Goal: Task Accomplishment & Management: Use online tool/utility

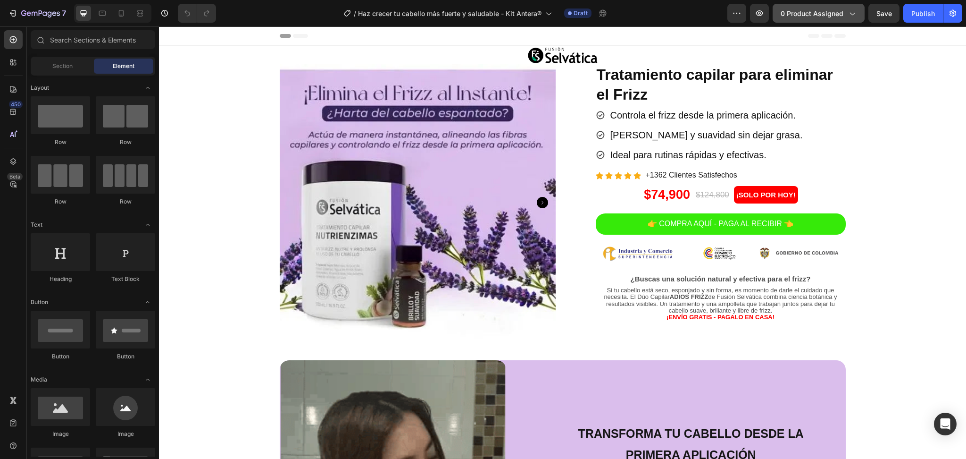
click at [815, 13] on span "0 product assigned" at bounding box center [812, 13] width 63 height 10
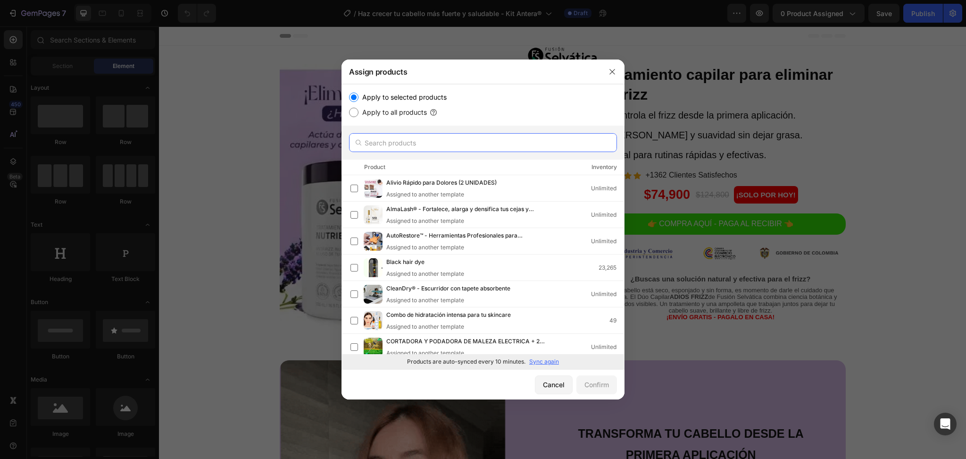
click at [398, 149] on input "text" at bounding box center [483, 142] width 268 height 19
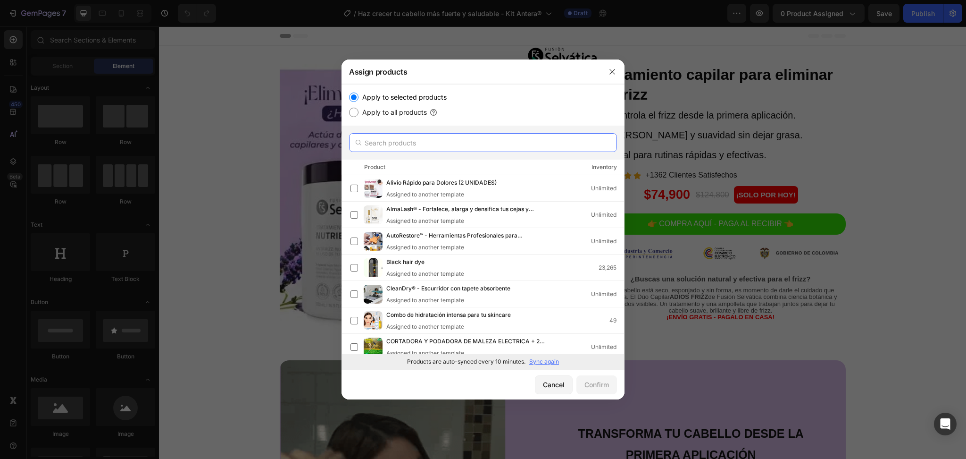
paste input "Haz crecer tu cabello más fuerte y saludable - Kit Antera®"
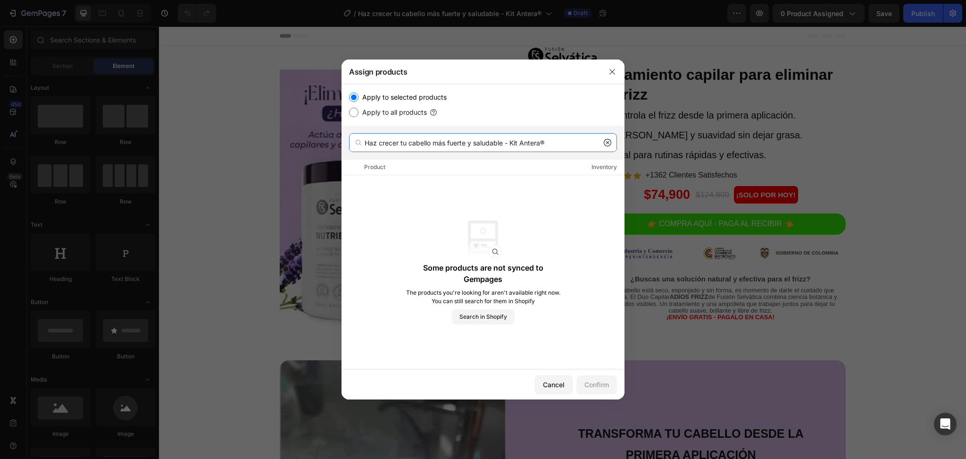
type input "Haz crecer tu cabello más fuerte y saludable - Kit Antera®"
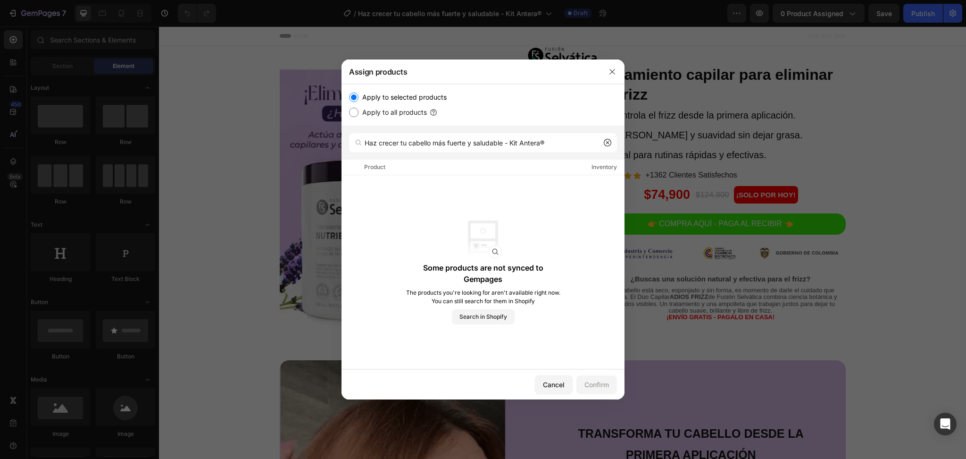
drag, startPoint x: 361, startPoint y: 105, endPoint x: 360, endPoint y: 111, distance: 6.9
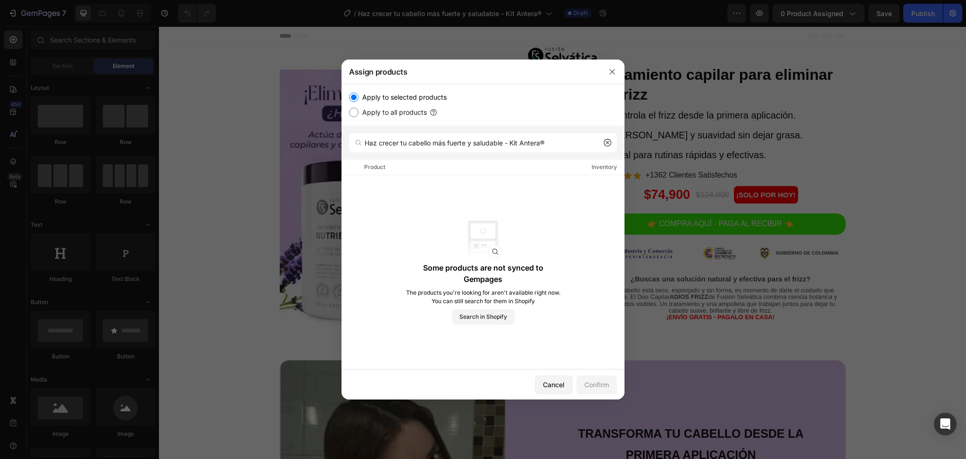
click at [360, 111] on div "Apply to selected products Apply to all products" at bounding box center [483, 105] width 268 height 26
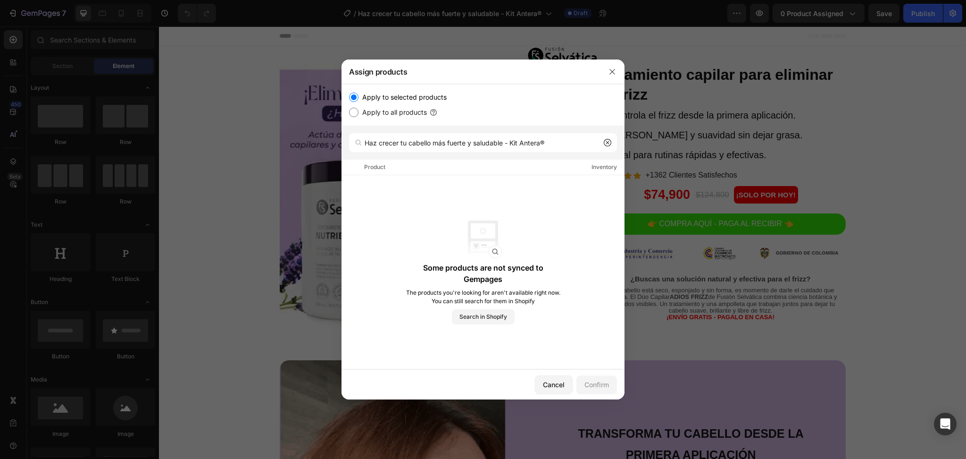
click at [360, 111] on label "Apply to all products" at bounding box center [393, 112] width 68 height 11
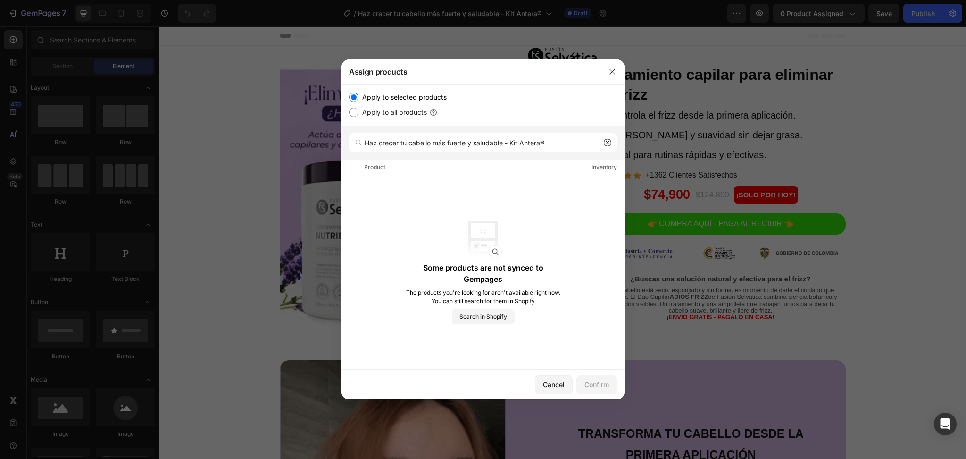
click at [359, 111] on input "Apply to all products" at bounding box center [353, 112] width 9 height 9
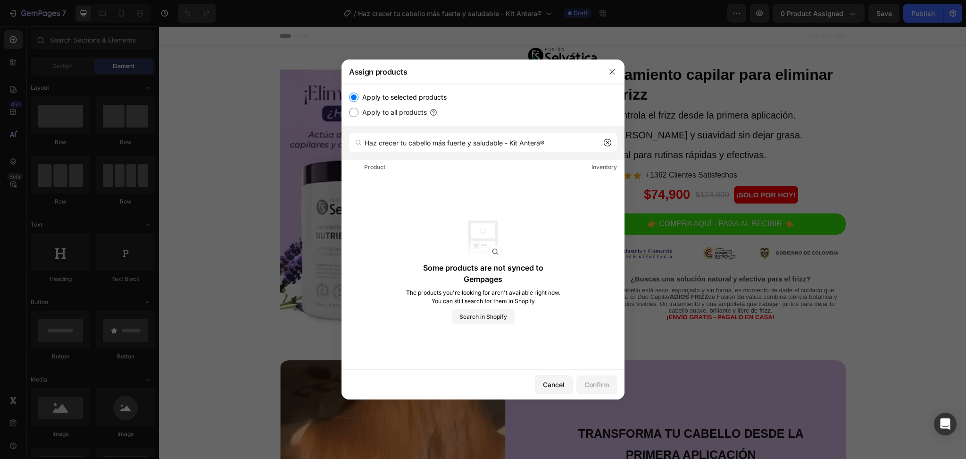
radio input "true"
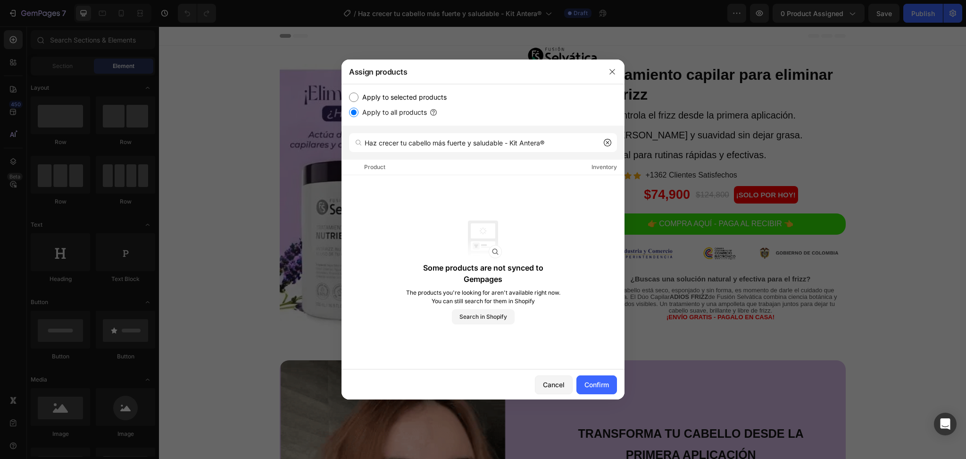
click at [412, 152] on div "Haz crecer tu cabello más fuerte y saludable - Kit Antera®" at bounding box center [483, 143] width 283 height 34
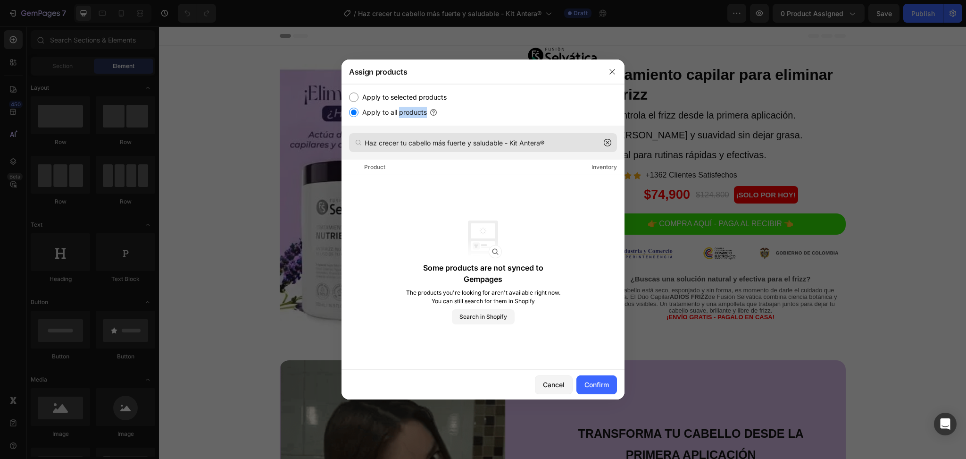
drag, startPoint x: 412, startPoint y: 152, endPoint x: 434, endPoint y: 138, distance: 26.2
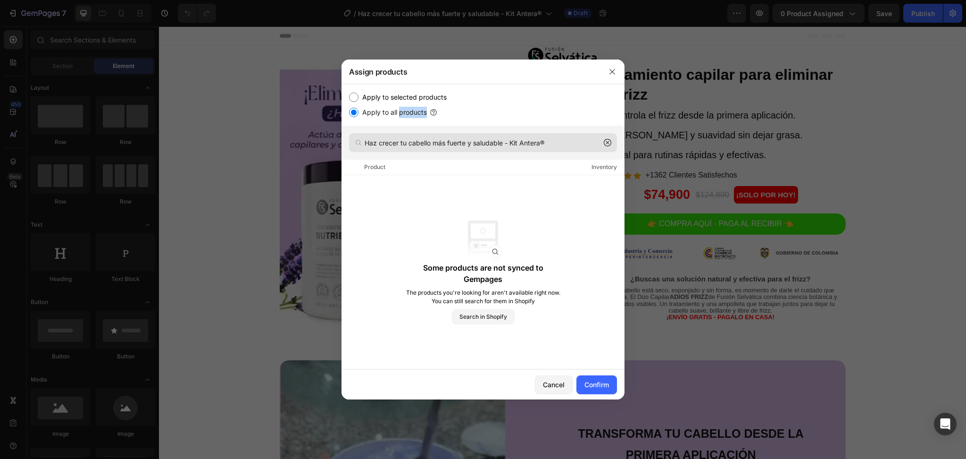
click at [434, 138] on div "Haz crecer tu cabello más fuerte y saludable - Kit Antera®" at bounding box center [483, 143] width 283 height 34
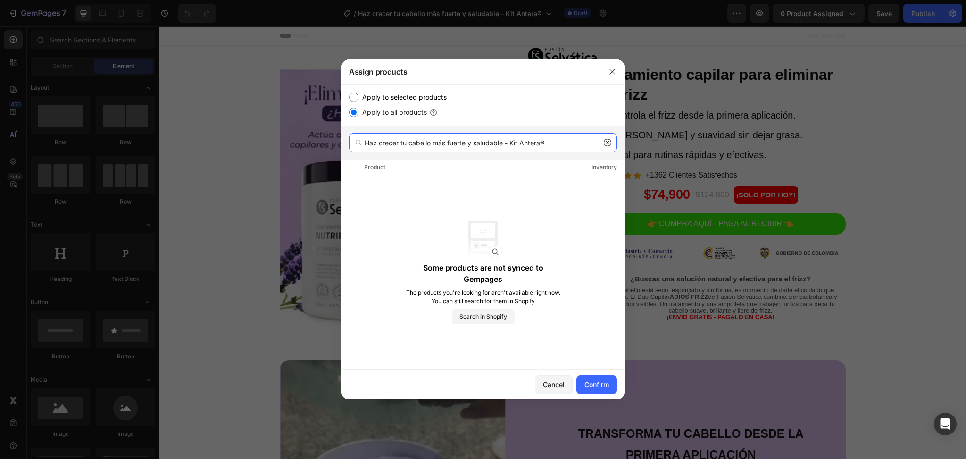
click at [434, 138] on input "Haz crecer tu cabello más fuerte y saludable - Kit Antera®" at bounding box center [483, 142] width 268 height 19
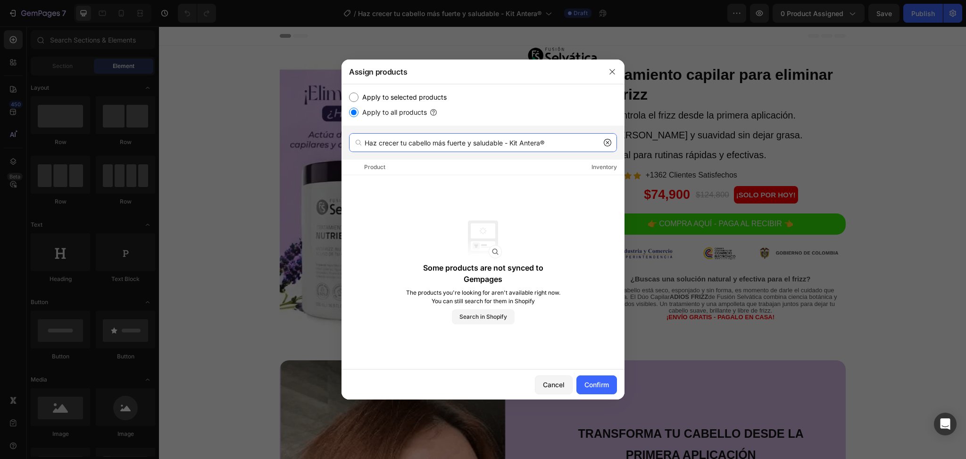
click at [434, 138] on input "Haz crecer tu cabello más fuerte y saludable - Kit Antera®" at bounding box center [483, 142] width 268 height 19
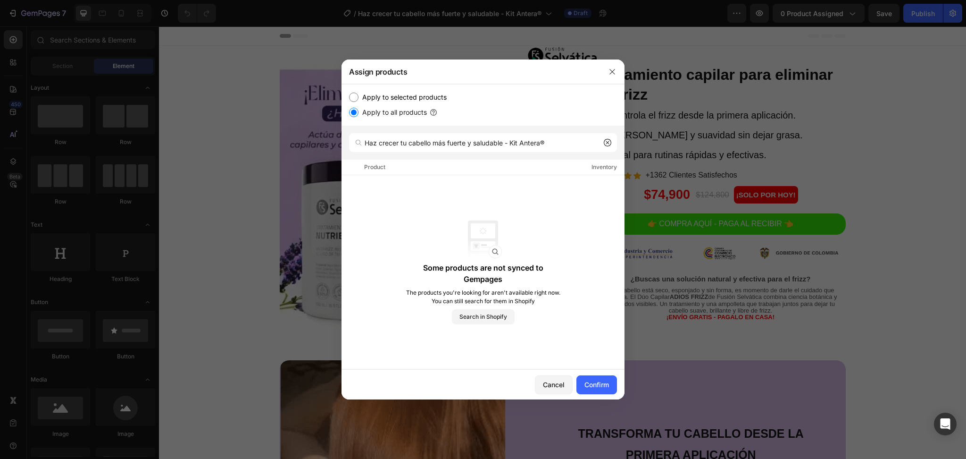
click at [362, 99] on label "Apply to selected products" at bounding box center [403, 97] width 88 height 11
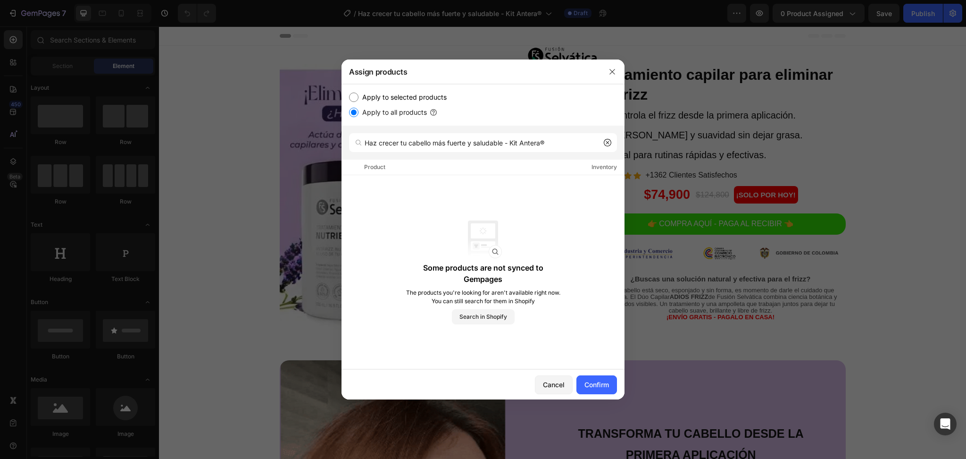
click at [359, 99] on input "Apply to selected products" at bounding box center [353, 96] width 9 height 9
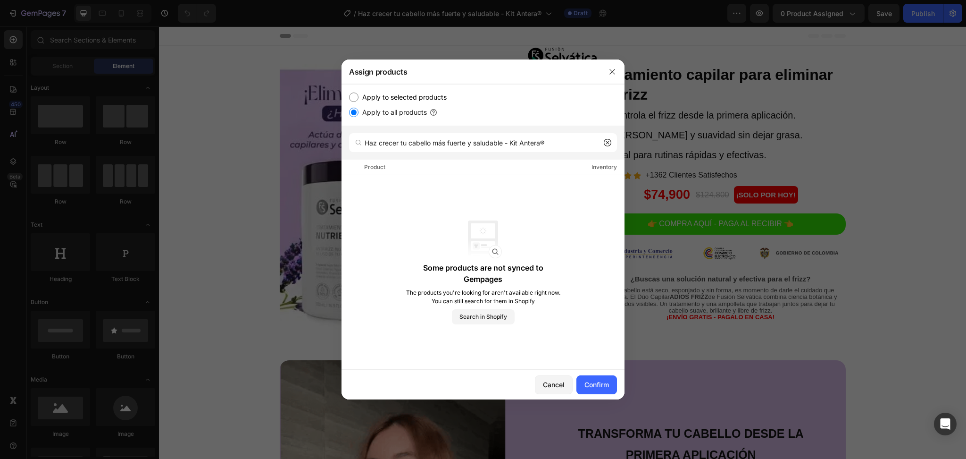
radio input "true"
click at [555, 382] on div "Cancel" at bounding box center [554, 384] width 22 height 10
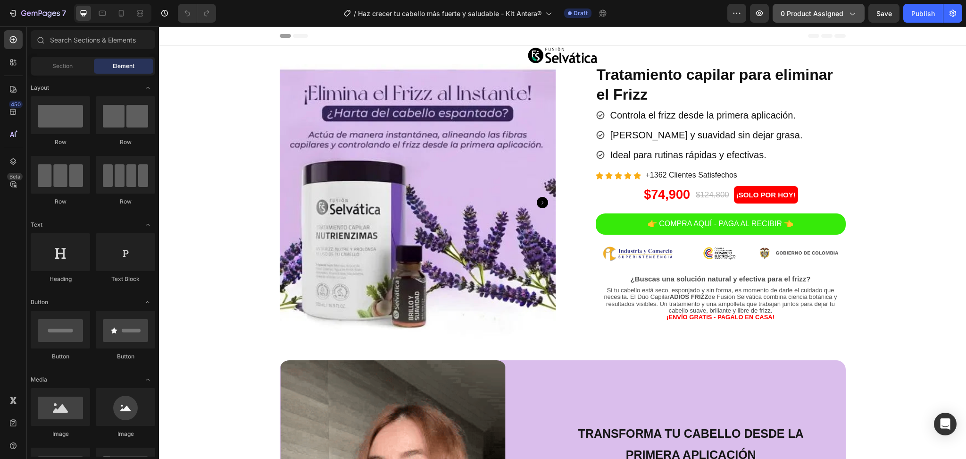
click at [793, 17] on span "0 product assigned" at bounding box center [812, 13] width 63 height 10
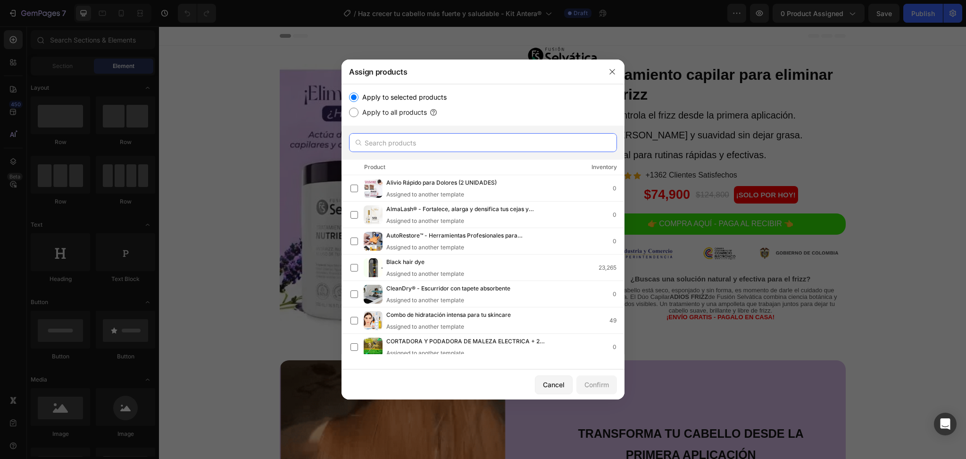
click at [434, 146] on input "text" at bounding box center [483, 142] width 268 height 19
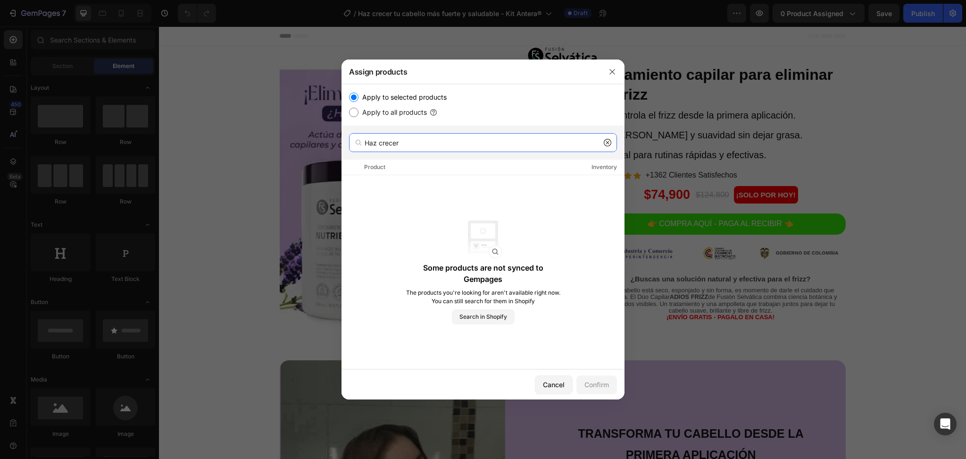
type input "Haz crecer"
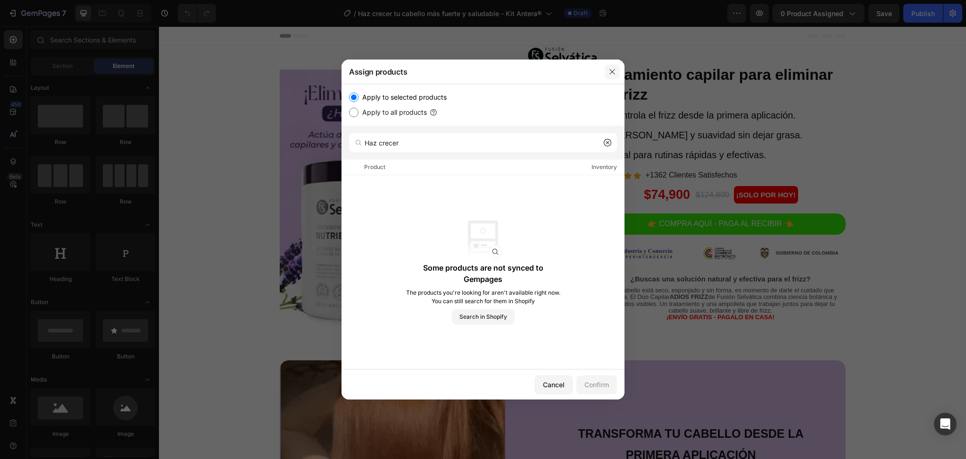
click at [616, 73] on icon "button" at bounding box center [613, 72] width 8 height 8
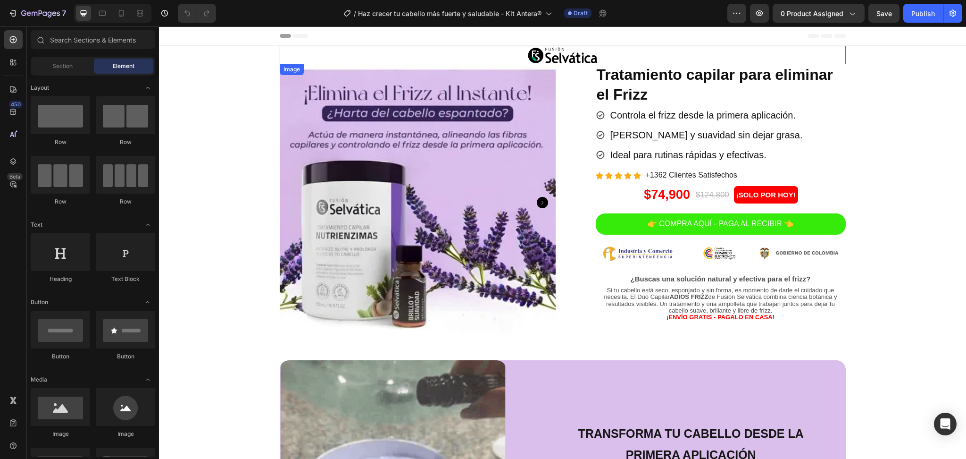
click at [528, 53] on img at bounding box center [563, 55] width 71 height 18
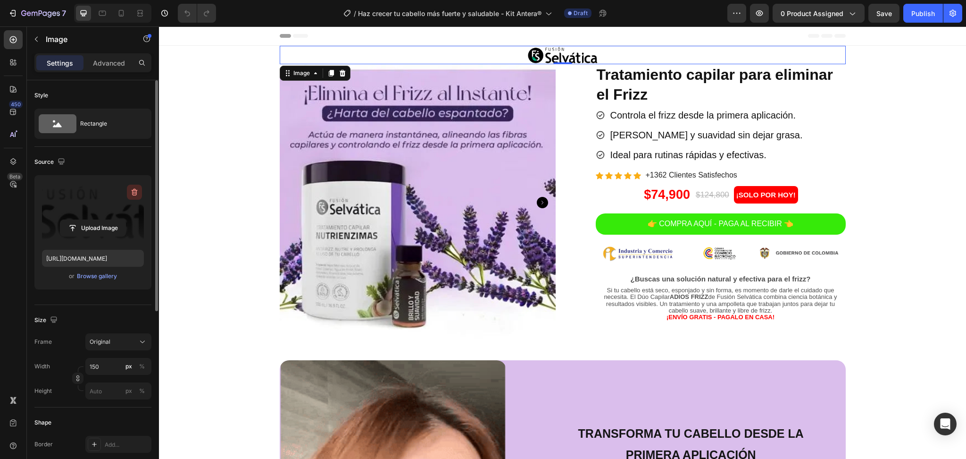
click at [130, 189] on icon "button" at bounding box center [134, 191] width 9 height 9
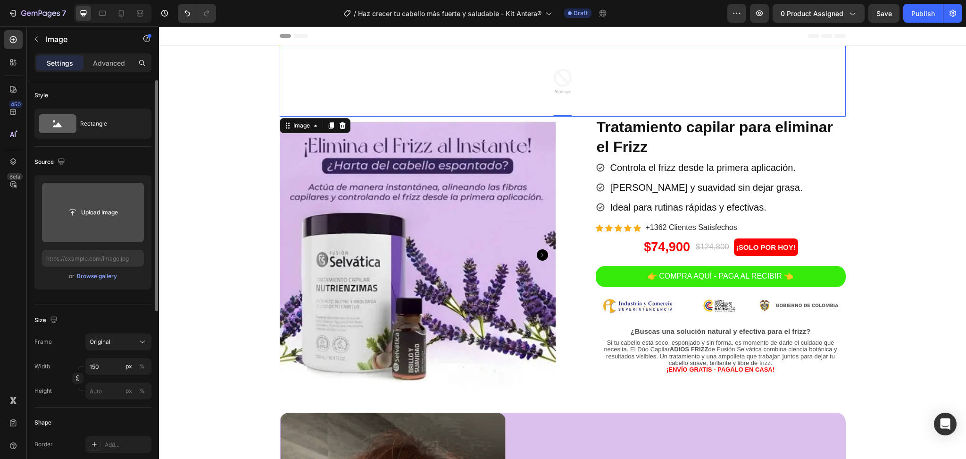
click at [100, 211] on input "file" at bounding box center [92, 212] width 65 height 16
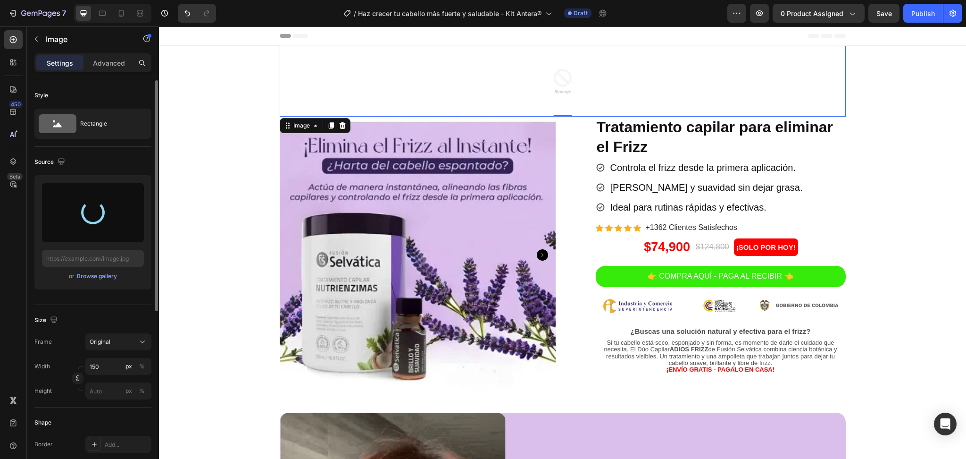
type input "[URL][DOMAIN_NAME]"
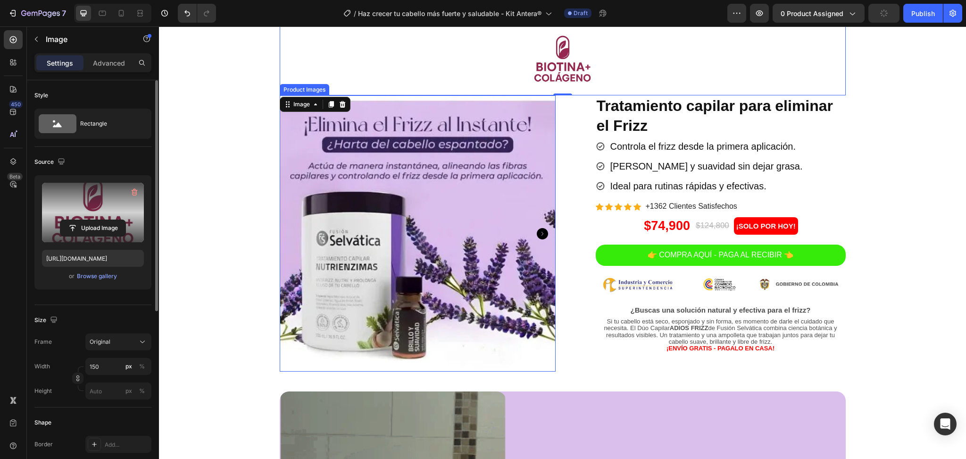
scroll to position [12, 0]
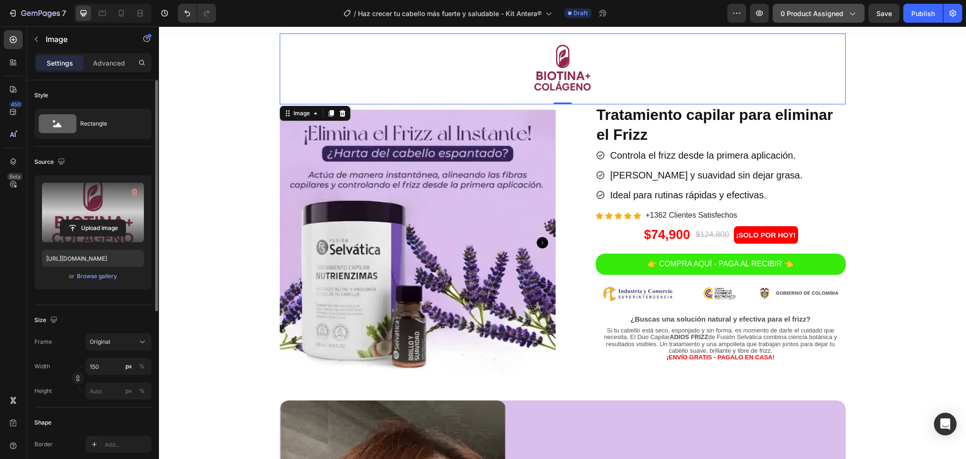
click at [791, 8] on button "0 product assigned" at bounding box center [819, 13] width 92 height 19
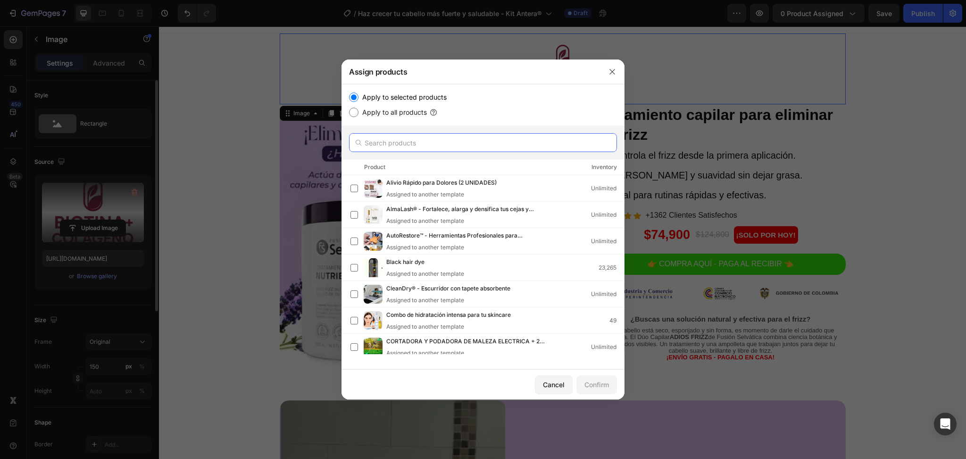
click at [429, 146] on input "text" at bounding box center [483, 142] width 268 height 19
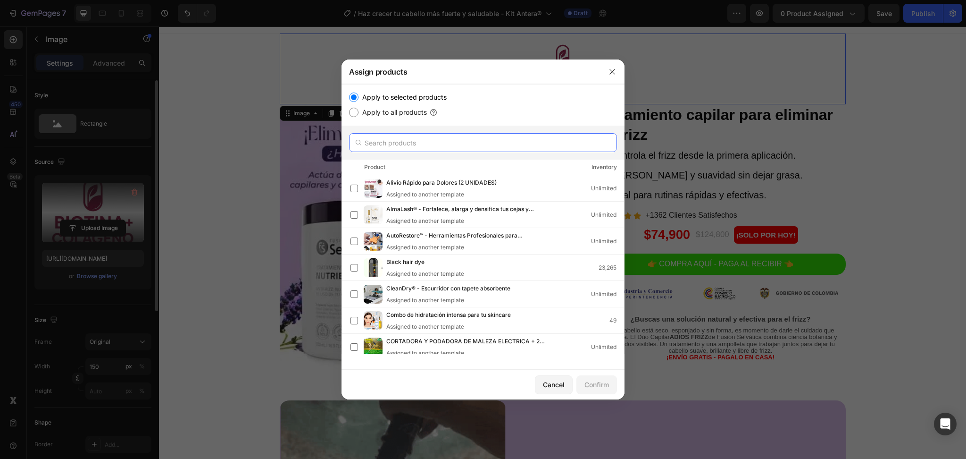
paste input "Haz crecer tu cabello más fuerte y saludable - Kit Antera®"
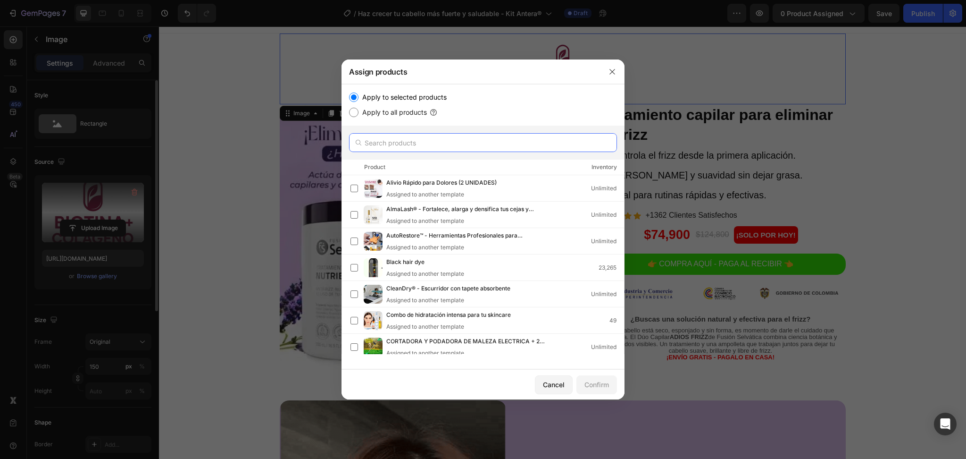
type input "Haz crecer tu cabello más fuerte y saludable - Kit Antera®"
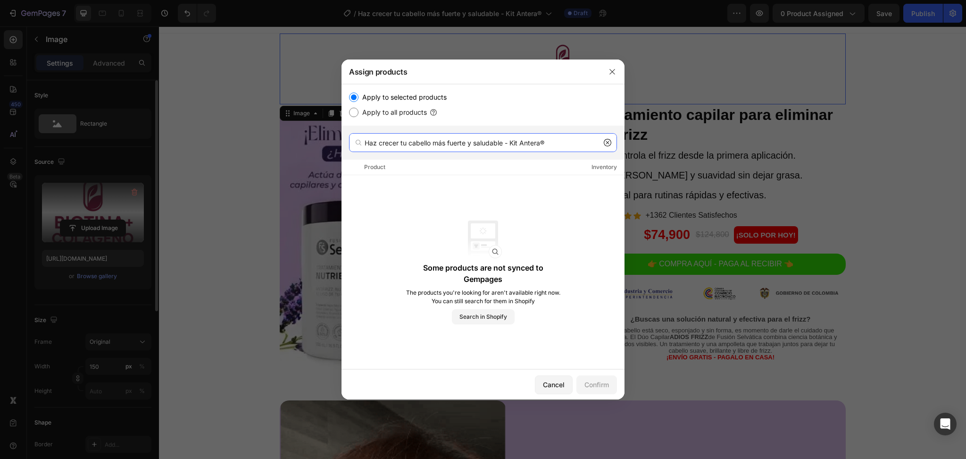
drag, startPoint x: 564, startPoint y: 143, endPoint x: 222, endPoint y: 180, distance: 344.1
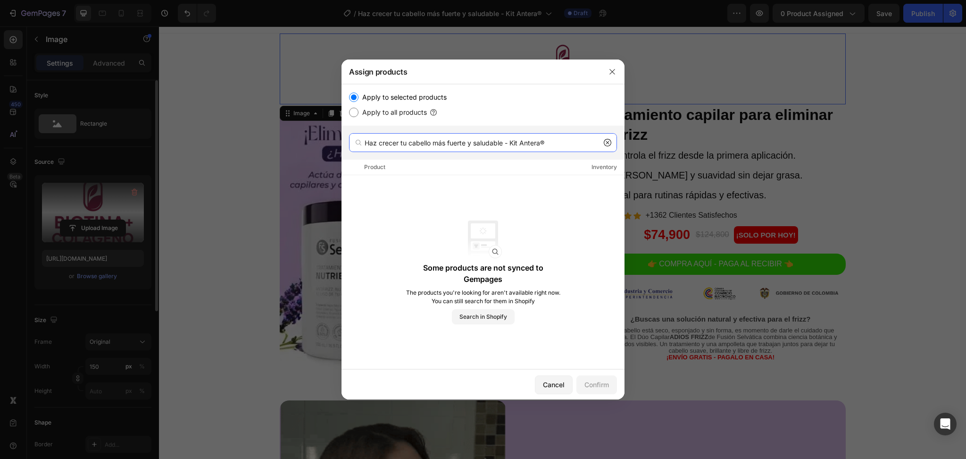
click at [222, 180] on div "Assign products Apply to selected products Apply to all products Haz crecer tu …" at bounding box center [483, 229] width 966 height 459
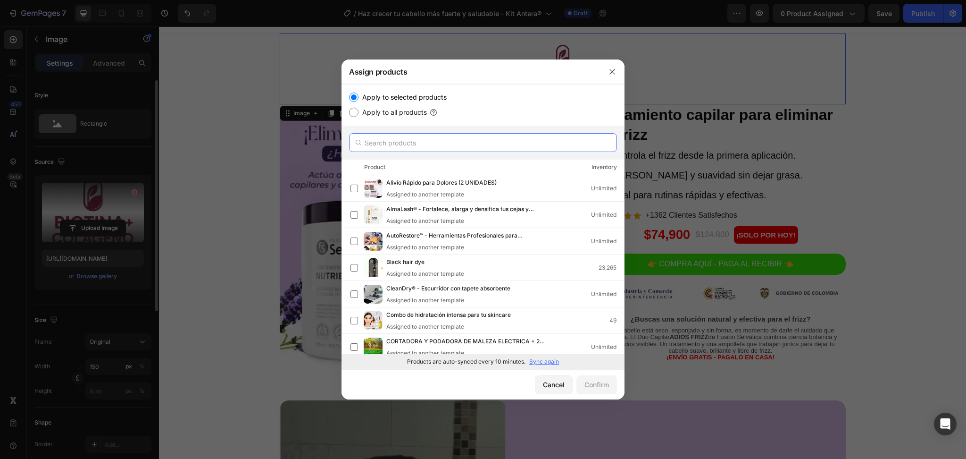
click at [441, 139] on input "text" at bounding box center [483, 142] width 268 height 19
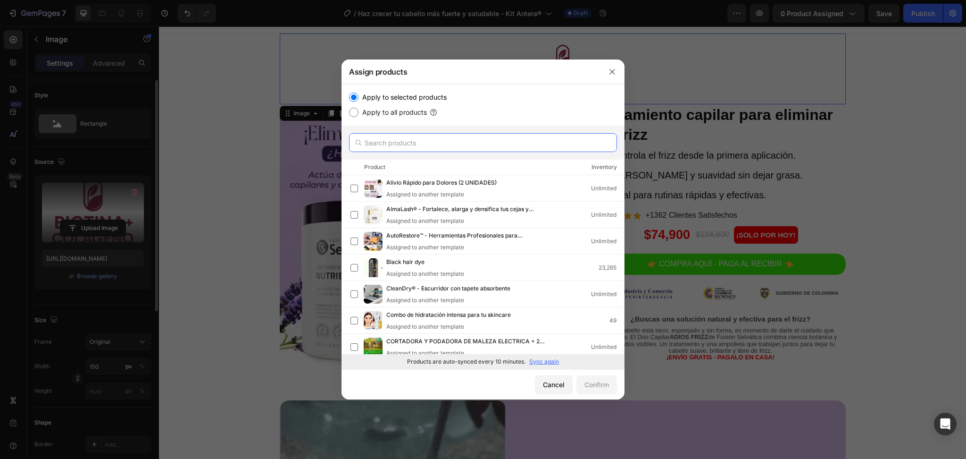
paste input "Haz crecer tu cabello más fuerte y saludable - Kit Antera®"
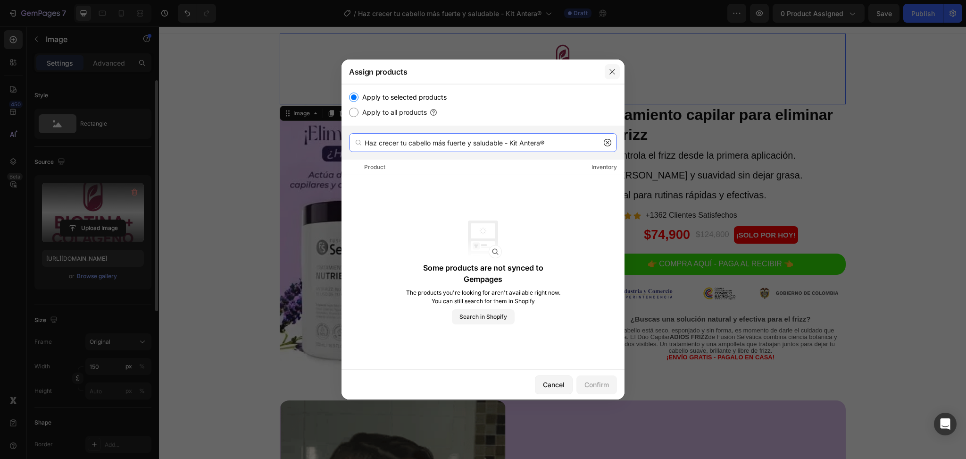
type input "Haz crecer tu cabello más fuerte y saludable - Kit Antera®"
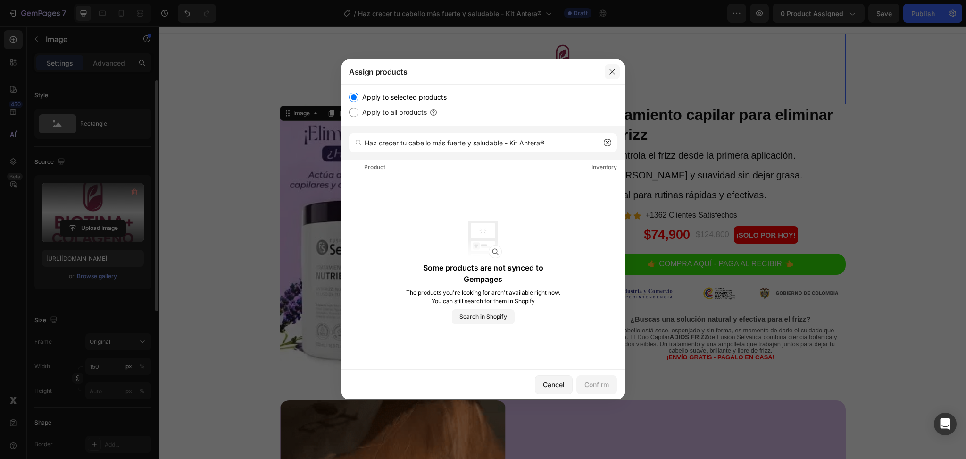
click at [610, 75] on icon "button" at bounding box center [613, 72] width 8 height 8
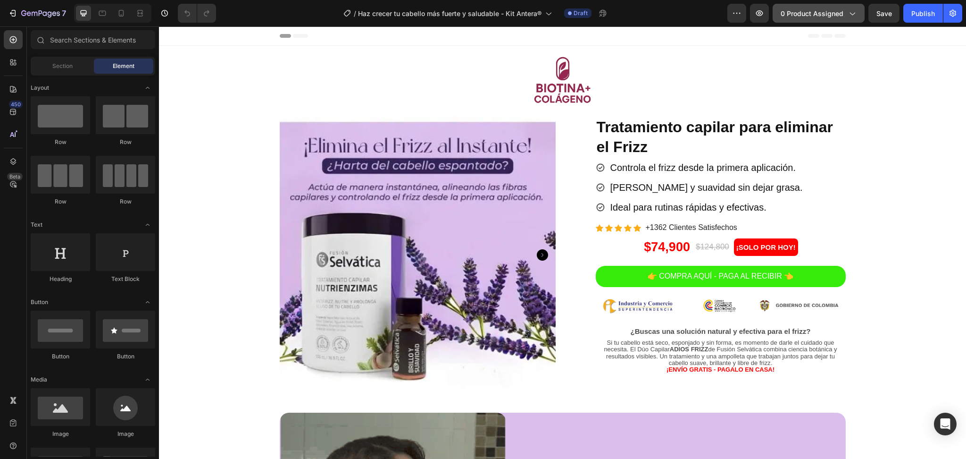
click at [794, 14] on span "0 product assigned" at bounding box center [812, 13] width 63 height 10
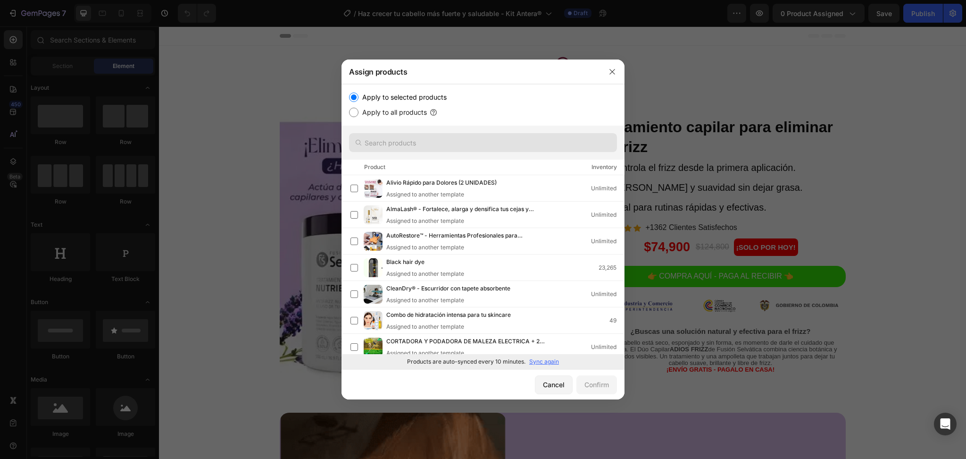
drag, startPoint x: 500, startPoint y: 132, endPoint x: 493, endPoint y: 149, distance: 18.2
click at [493, 149] on div at bounding box center [483, 143] width 283 height 34
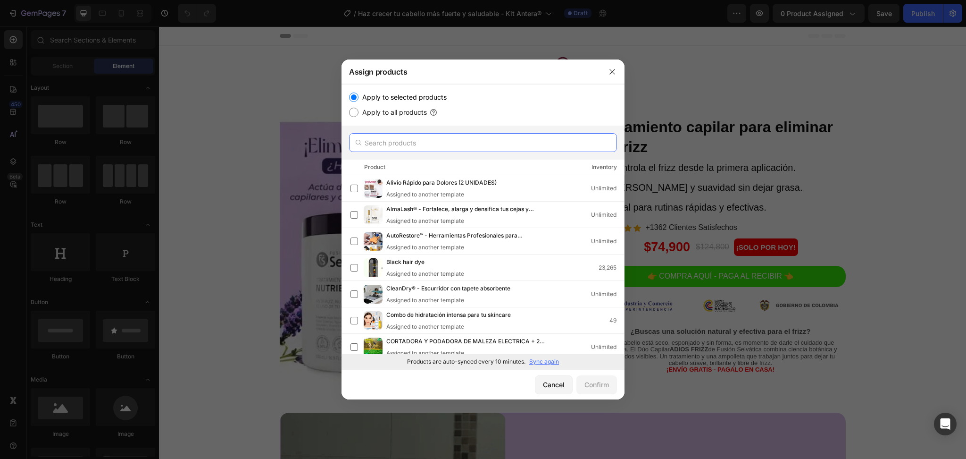
click at [493, 149] on input "text" at bounding box center [483, 142] width 268 height 19
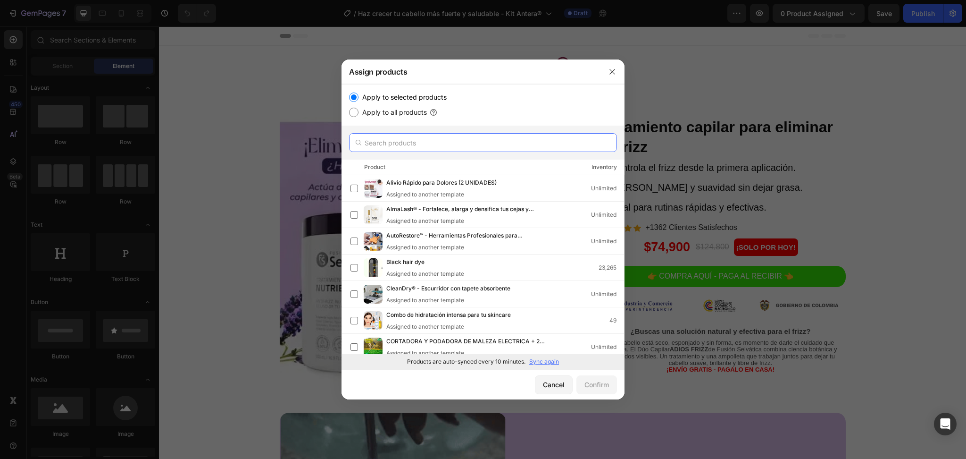
paste input "Haz crecer tu cabello más fuerte y saludable - Kit Antera®"
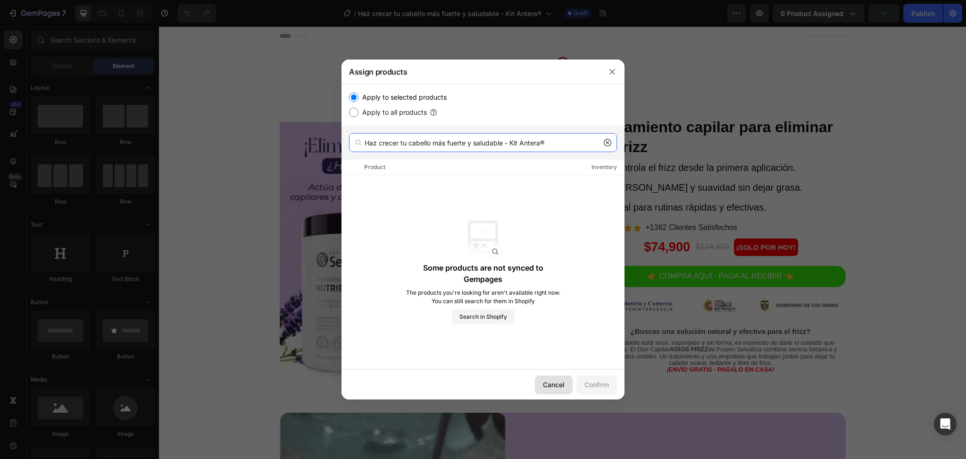
type input "Haz crecer tu cabello más fuerte y saludable - Kit Antera®"
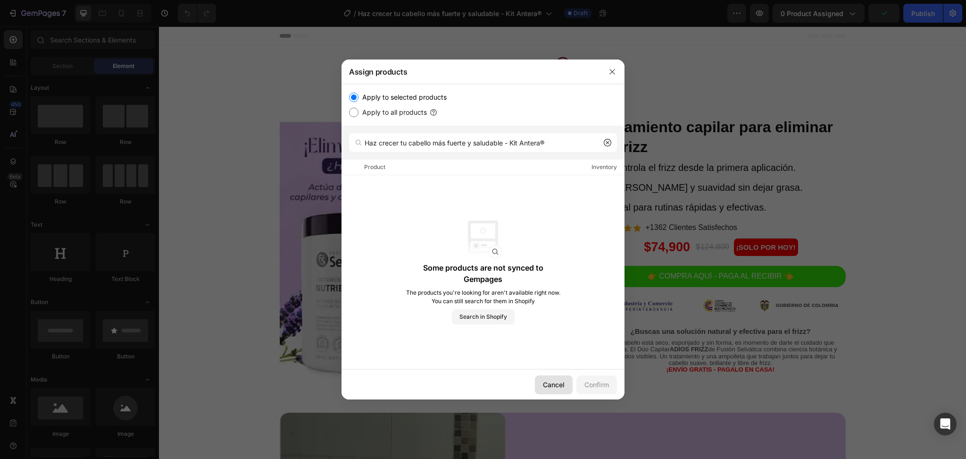
click at [566, 377] on button "Cancel" at bounding box center [554, 384] width 38 height 19
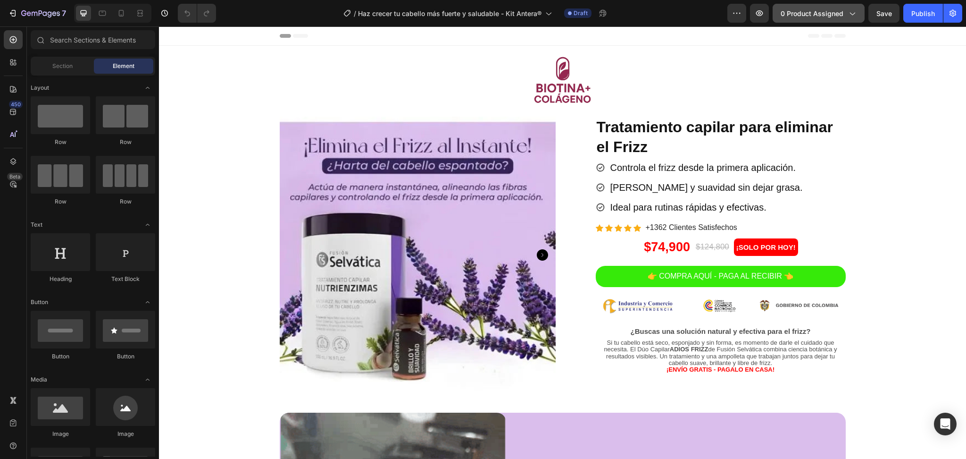
click at [819, 7] on button "0 product assigned" at bounding box center [819, 13] width 92 height 19
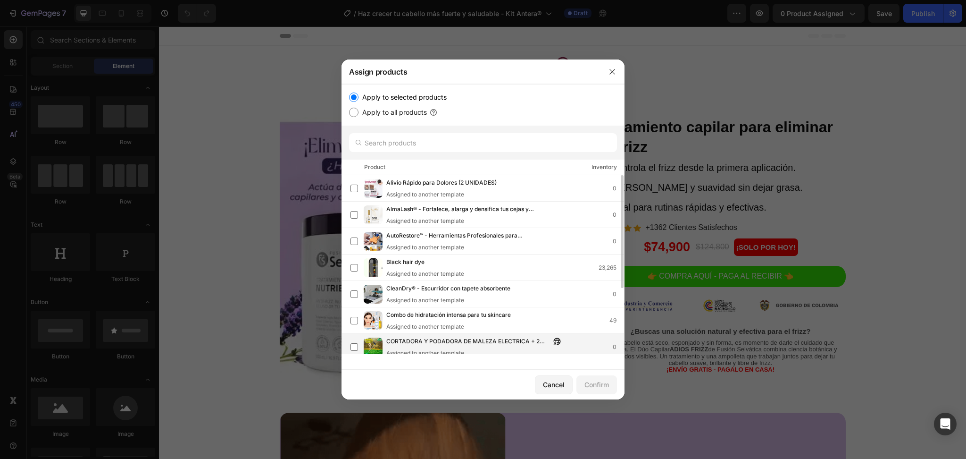
scroll to position [104, 0]
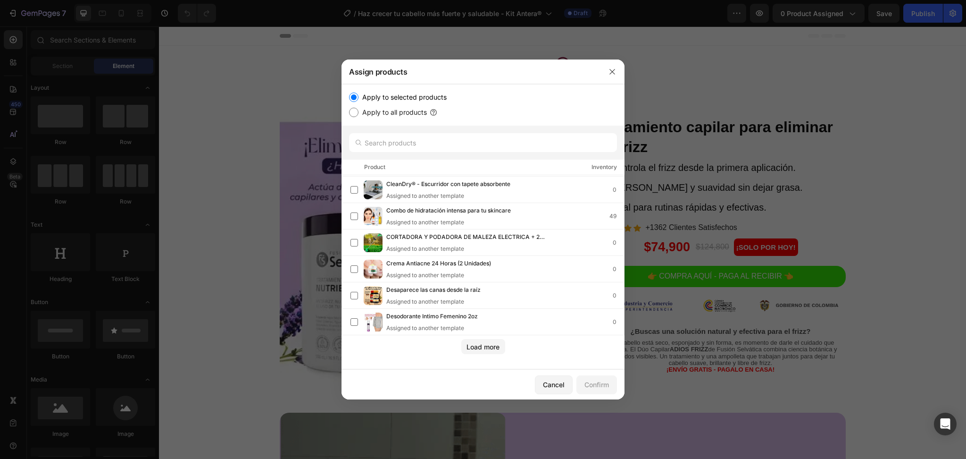
click at [357, 117] on div "Apply to all products" at bounding box center [483, 112] width 268 height 11
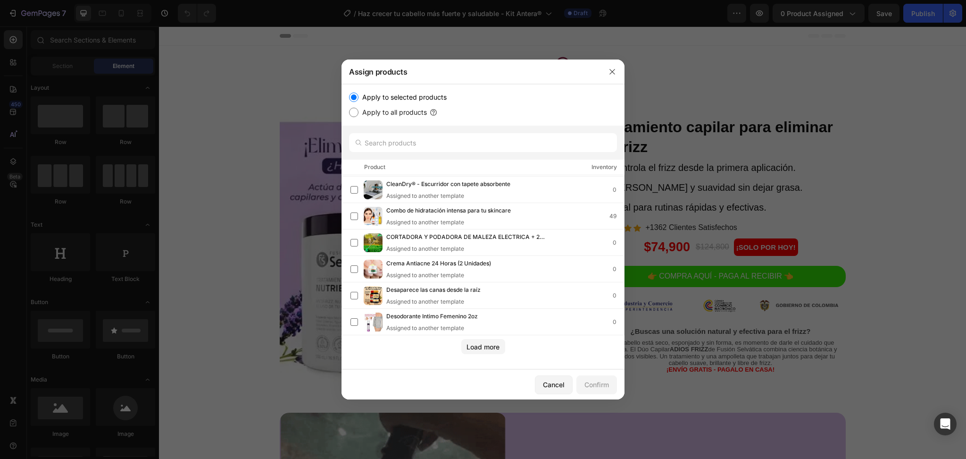
click at [357, 113] on input "Apply to all products" at bounding box center [353, 112] width 9 height 9
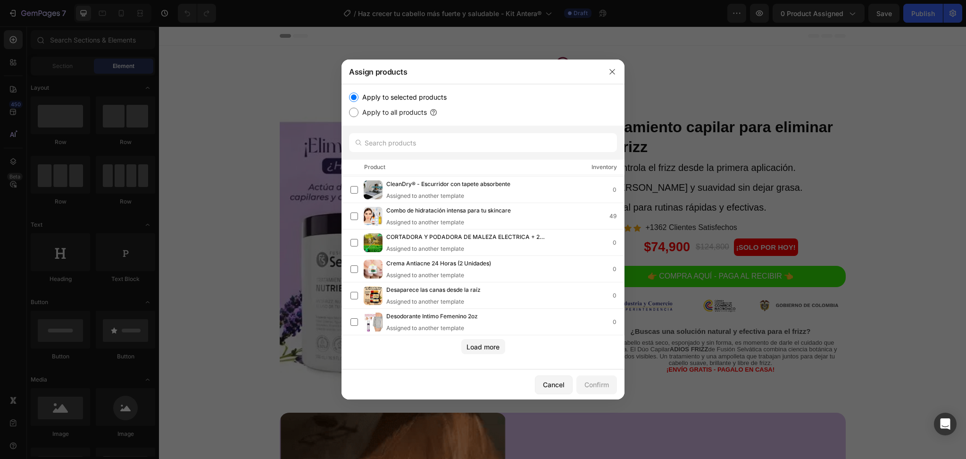
radio input "true"
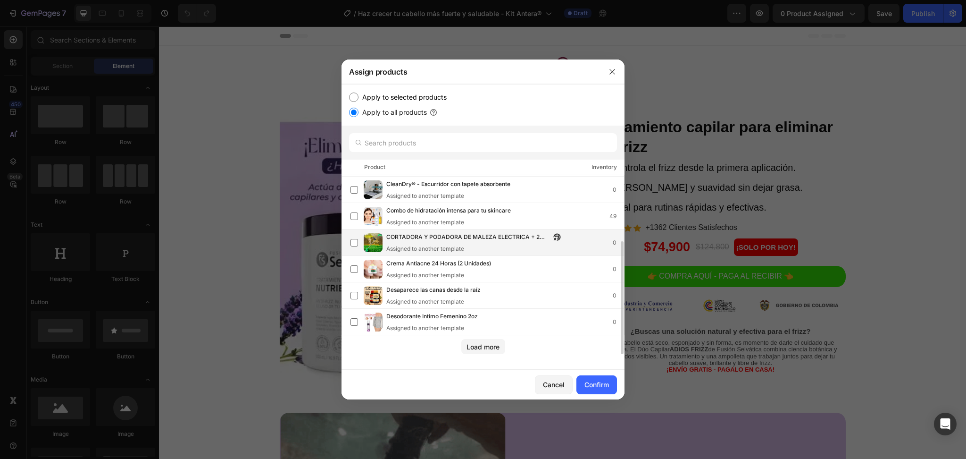
scroll to position [0, 0]
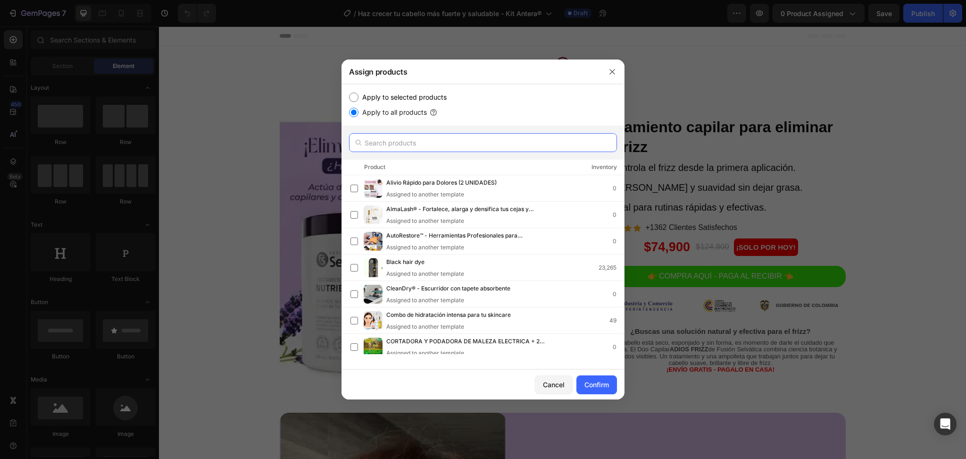
click at [451, 142] on input "text" at bounding box center [483, 142] width 268 height 19
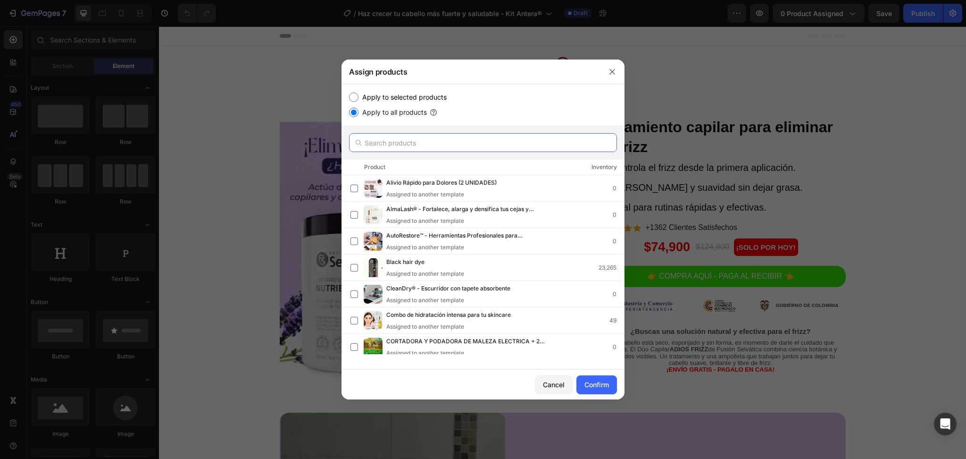
paste input "Haz crecer tu cabello más fuerte y saludable - Kit Antera®"
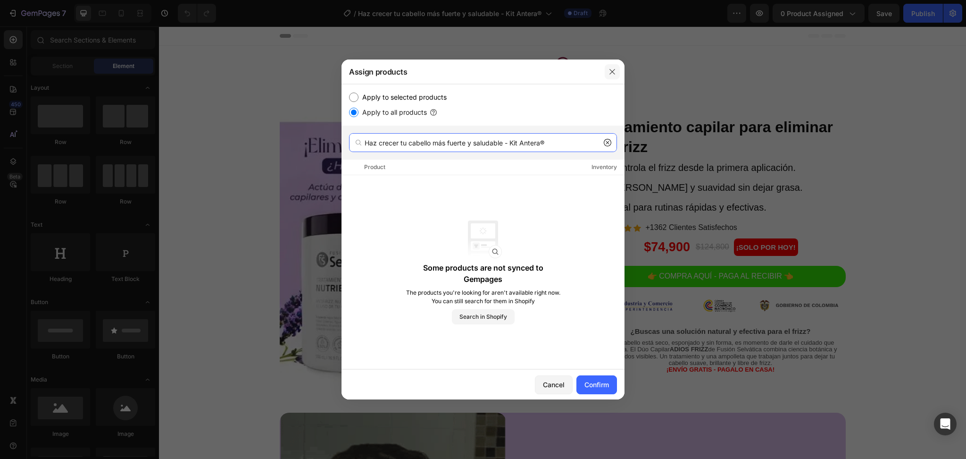
type input "Haz crecer tu cabello más fuerte y saludable - Kit Antera®"
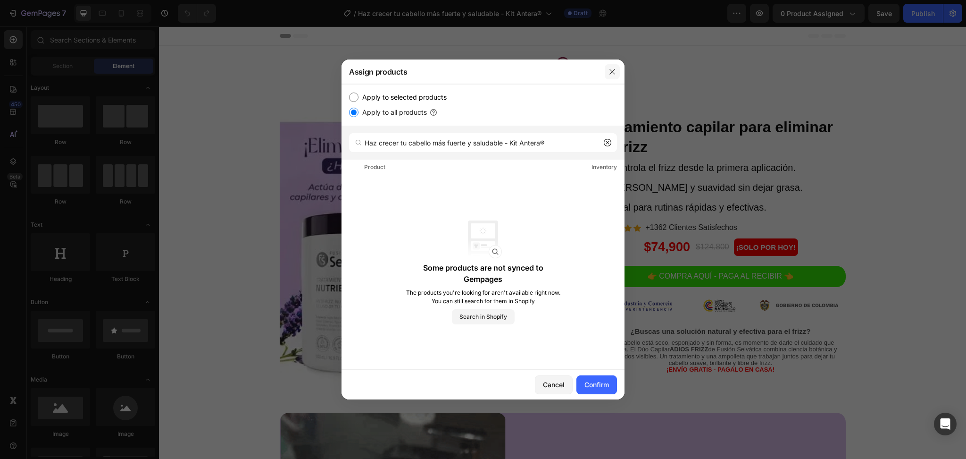
click at [605, 72] on button "button" at bounding box center [612, 71] width 15 height 15
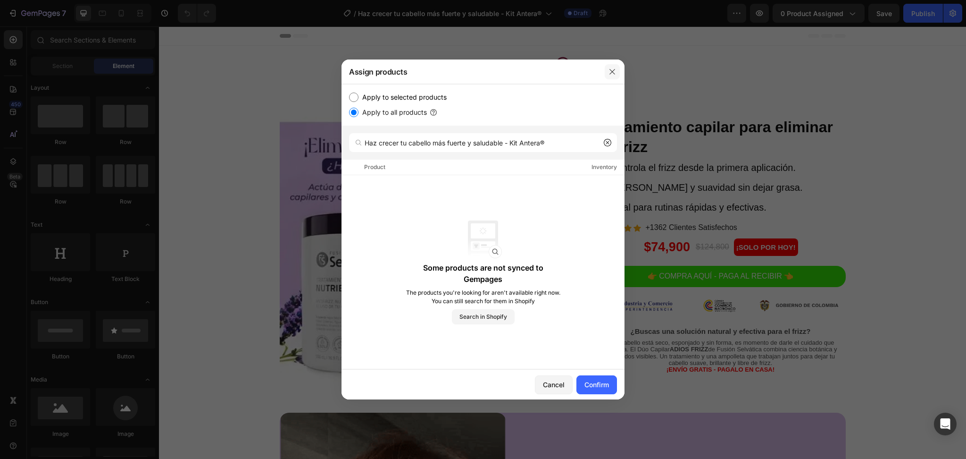
click at [605, 72] on div at bounding box center [563, 81] width 566 height 71
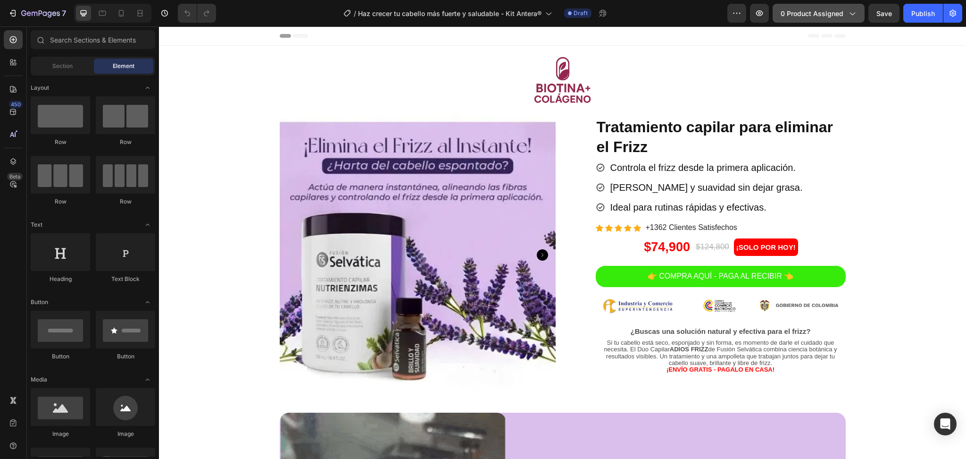
click at [794, 18] on button "0 product assigned" at bounding box center [819, 13] width 92 height 19
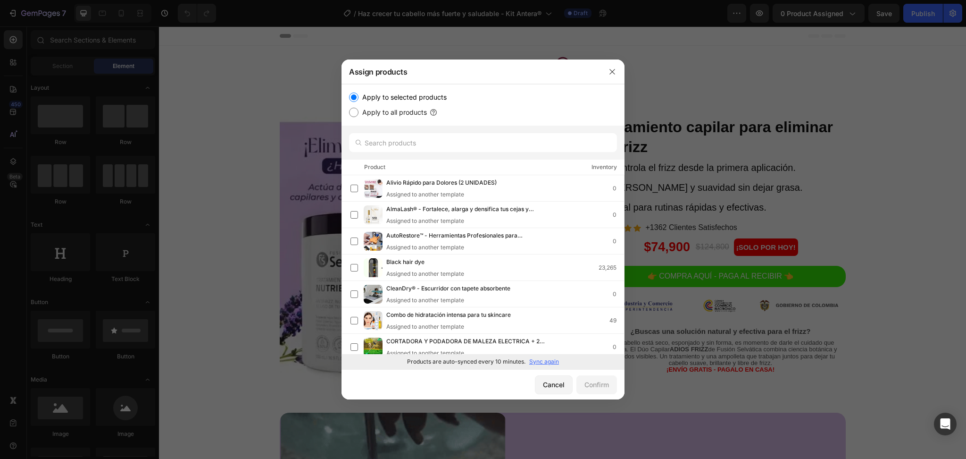
click at [547, 361] on p "Sync again" at bounding box center [544, 361] width 30 height 8
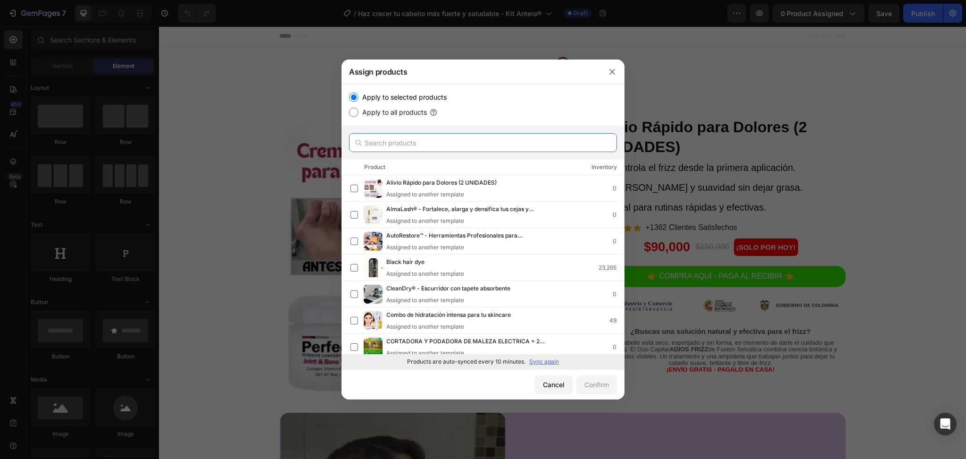
click at [423, 143] on input "text" at bounding box center [483, 142] width 268 height 19
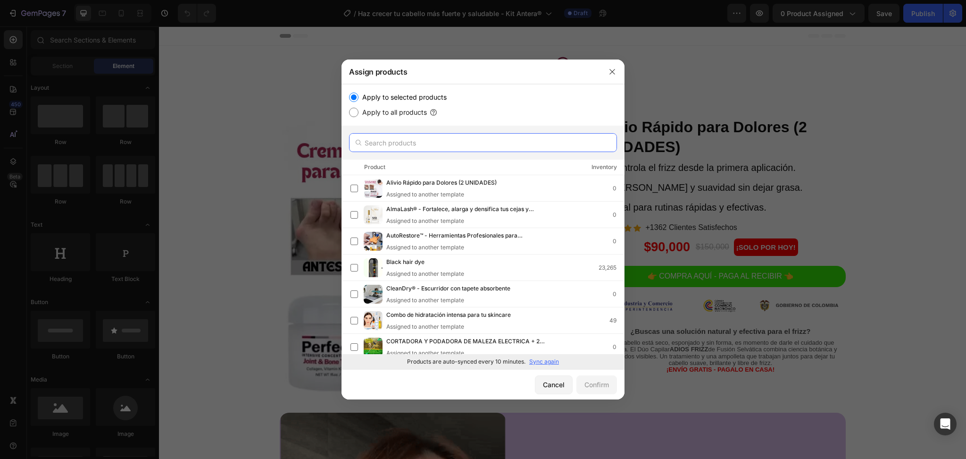
paste input "Haz crecer tu cabello más fuerte y saludable - Kit Antera®"
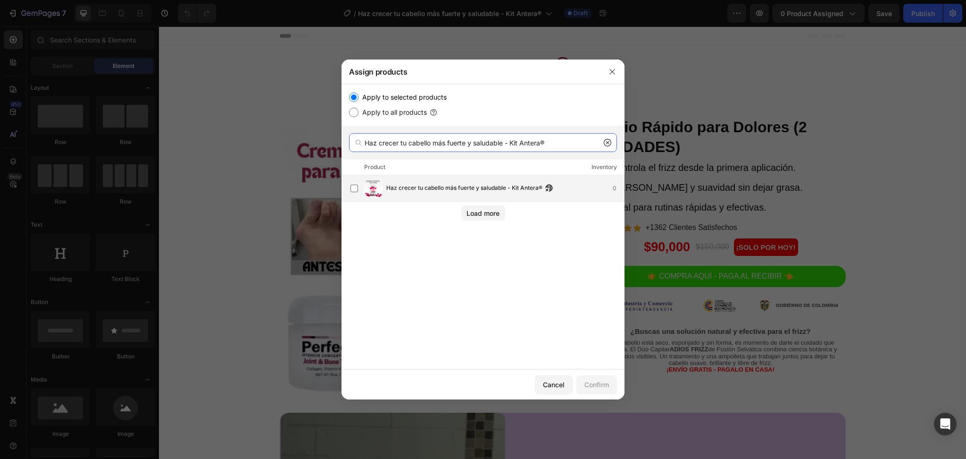
type input "Haz crecer tu cabello más fuerte y saludable - Kit Antera®"
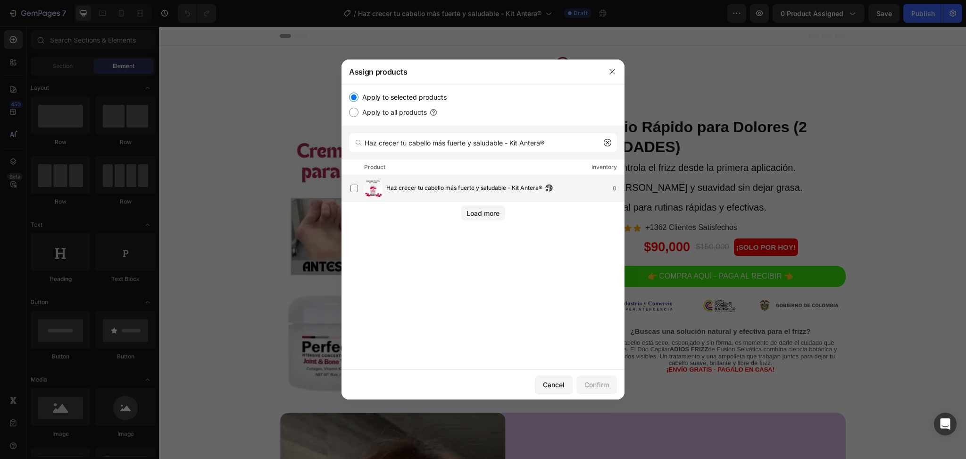
click at [422, 191] on span "Haz crecer tu cabello más fuerte y saludable - Kit Antera®" at bounding box center [464, 188] width 156 height 10
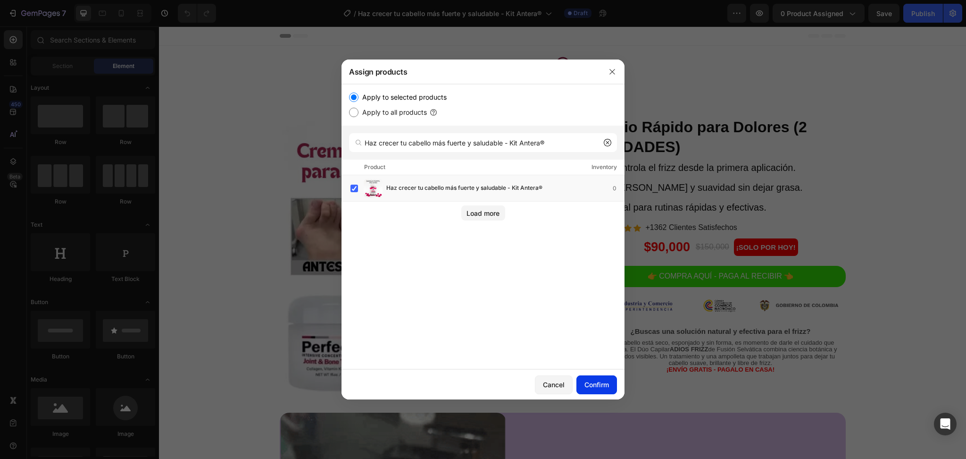
click at [596, 385] on div "Confirm" at bounding box center [597, 384] width 25 height 10
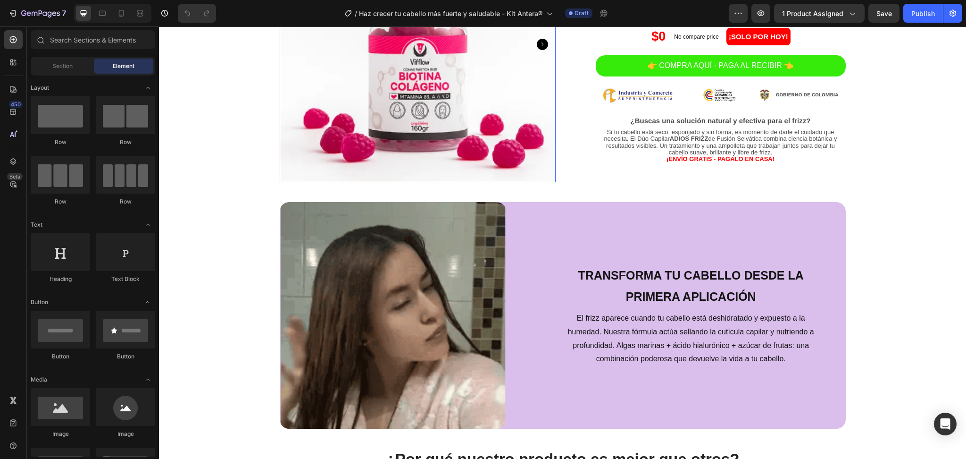
scroll to position [211, 0]
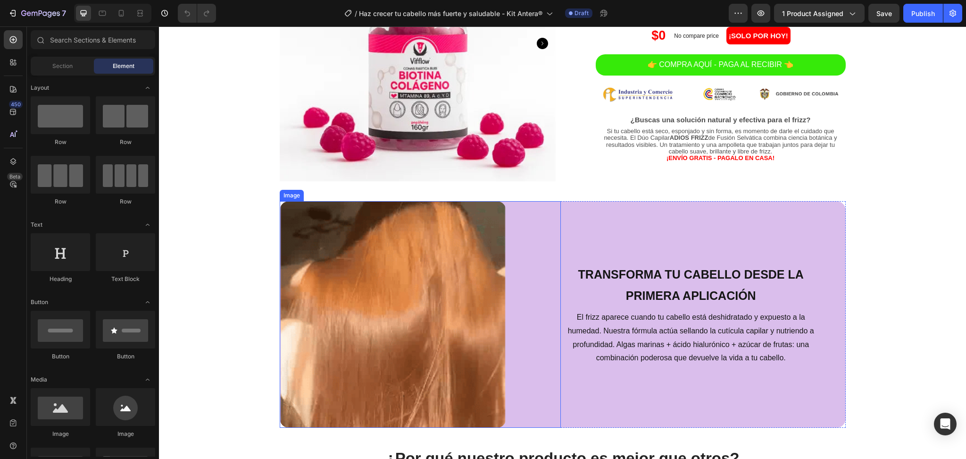
click at [413, 300] on img at bounding box center [393, 314] width 226 height 226
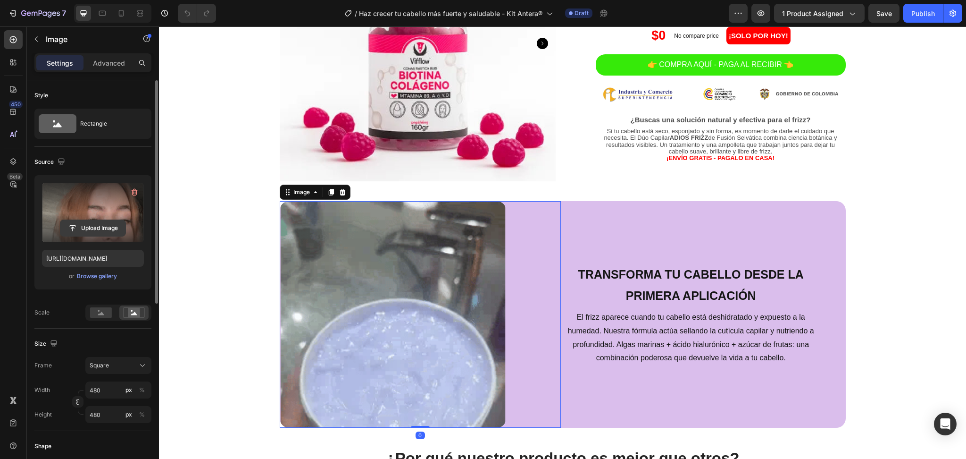
click at [99, 224] on input "file" at bounding box center [92, 228] width 65 height 16
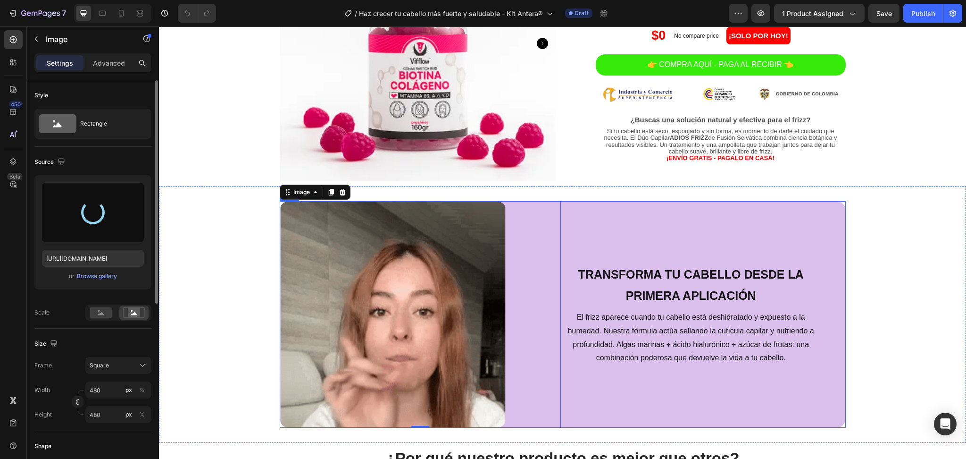
scroll to position [269, 0]
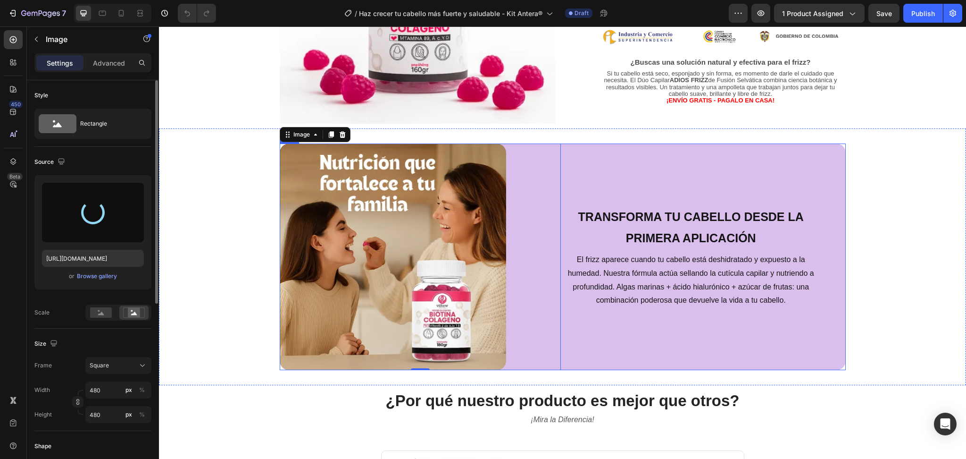
type input "[URL][DOMAIN_NAME]"
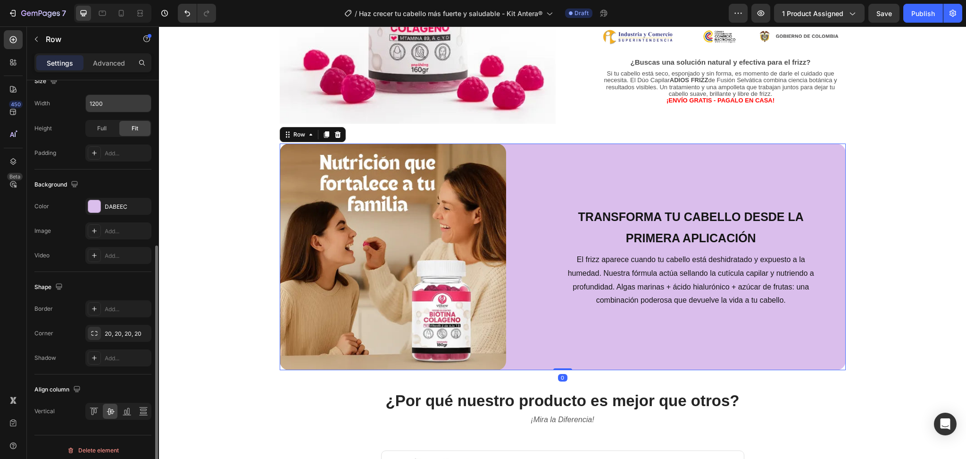
scroll to position [274, 0]
click at [102, 200] on div "DABEEC" at bounding box center [118, 203] width 66 height 17
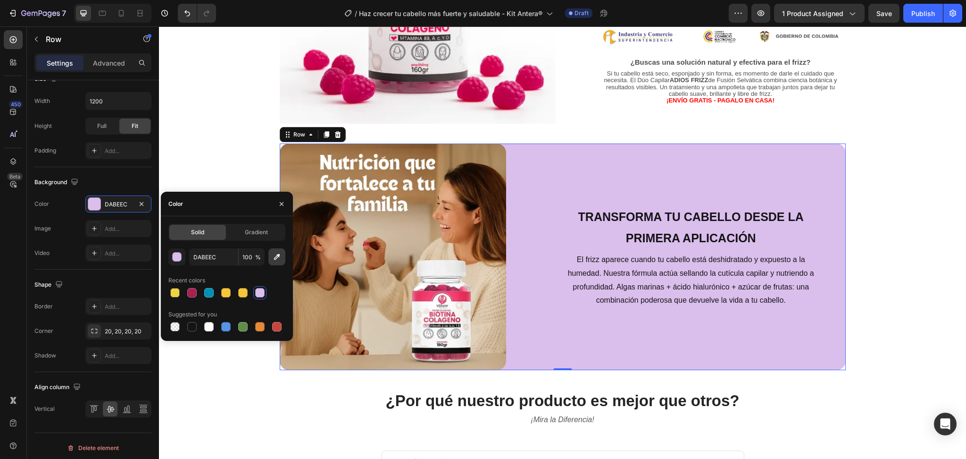
click at [273, 255] on icon "button" at bounding box center [276, 256] width 9 height 9
type input "CD3274"
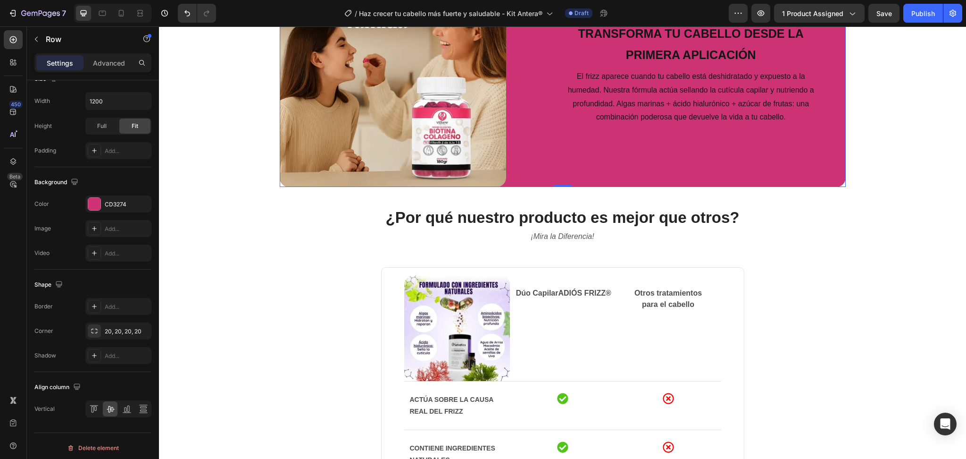
scroll to position [481, 0]
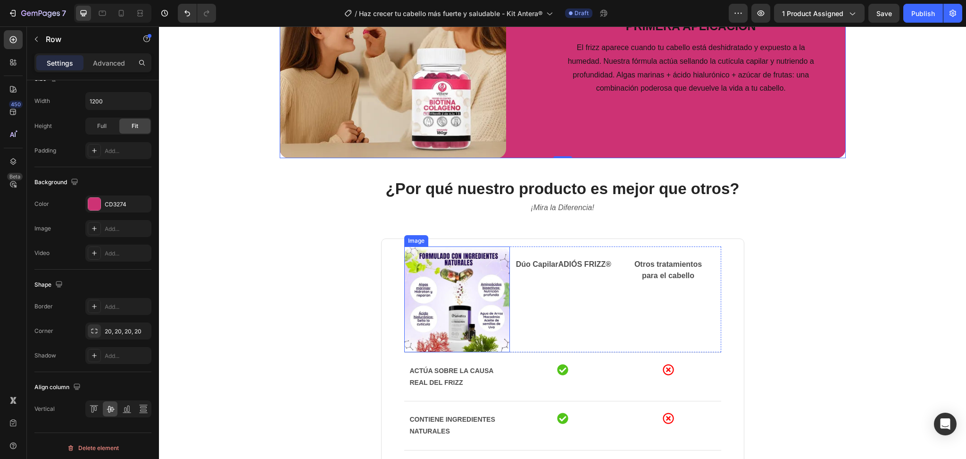
click at [476, 288] on img at bounding box center [457, 299] width 106 height 106
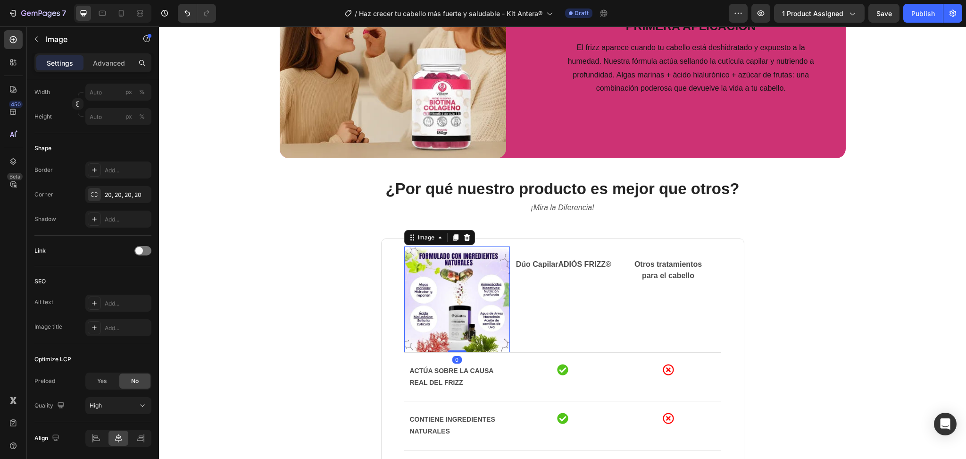
scroll to position [0, 0]
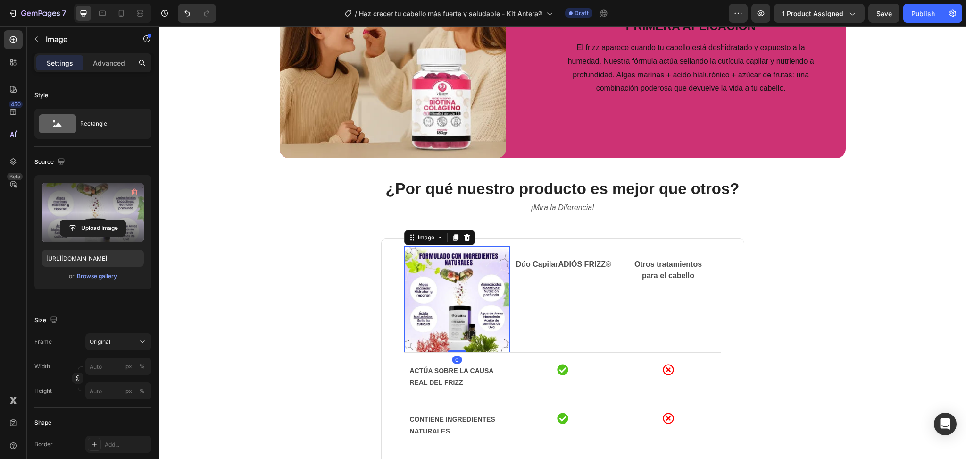
click at [92, 216] on label at bounding box center [93, 212] width 102 height 59
click at [92, 220] on input "file" at bounding box center [92, 228] width 65 height 16
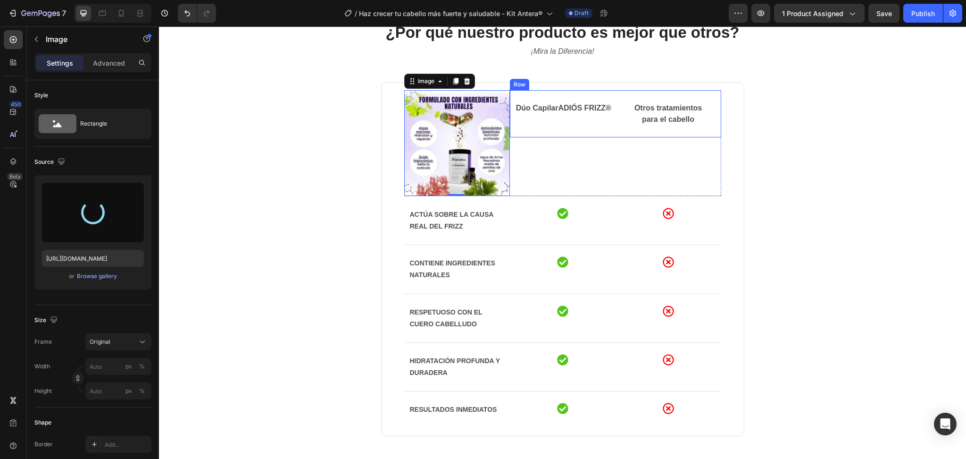
scroll to position [638, 0]
type input "[URL][DOMAIN_NAME]"
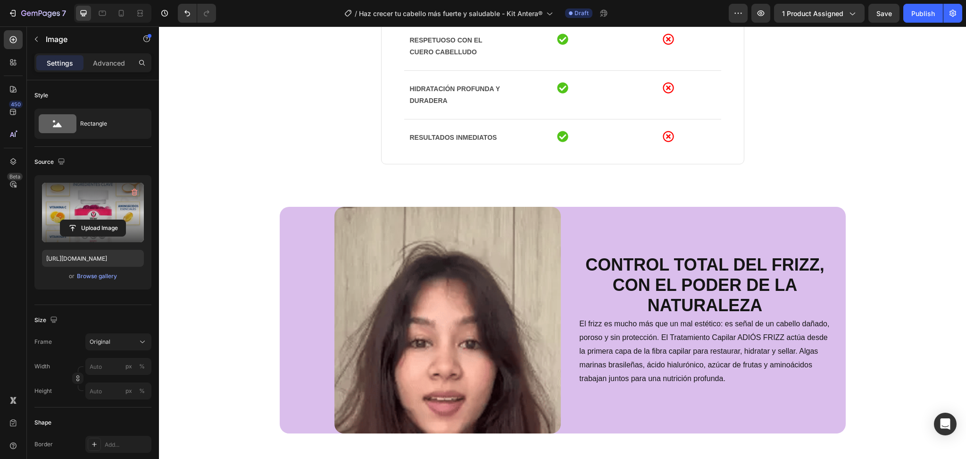
scroll to position [969, 0]
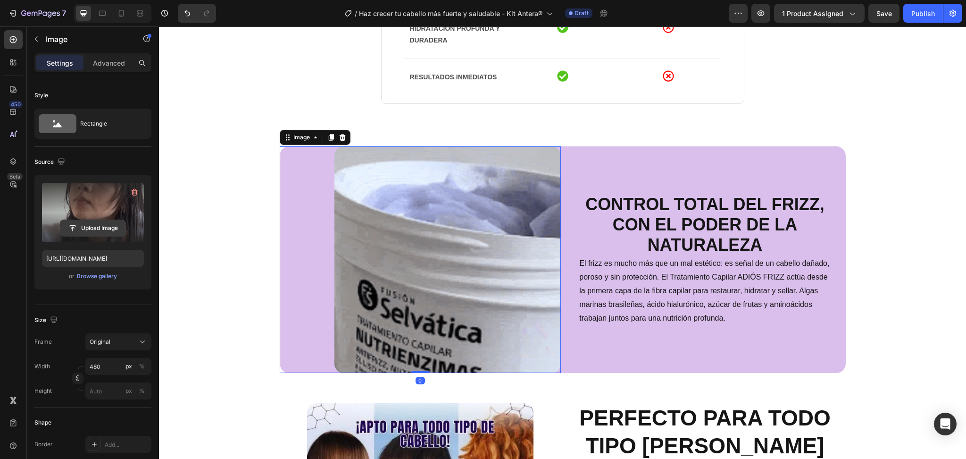
click at [97, 225] on input "file" at bounding box center [92, 228] width 65 height 16
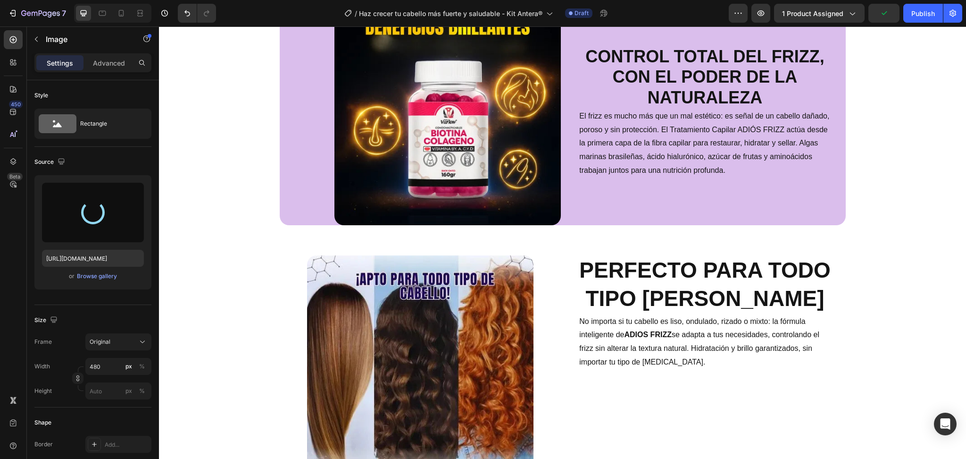
type input "[URL][DOMAIN_NAME]"
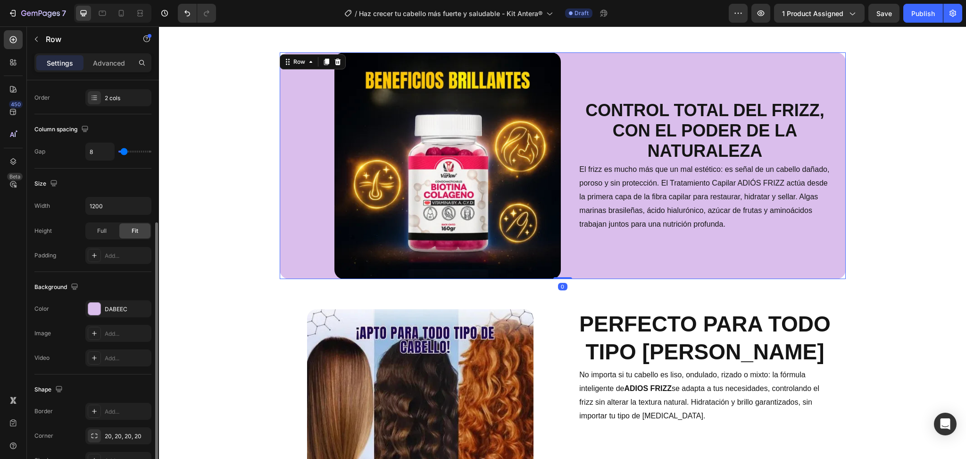
scroll to position [196, 0]
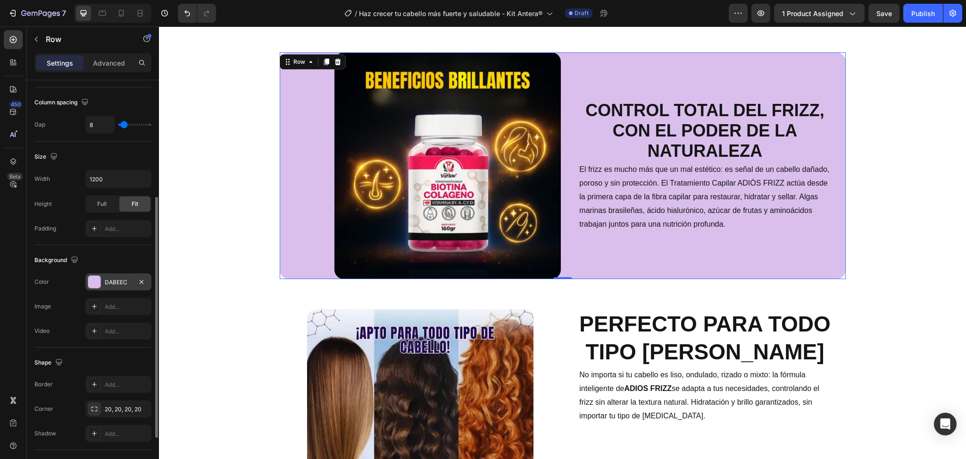
click at [116, 284] on div "DABEEC" at bounding box center [118, 282] width 27 height 8
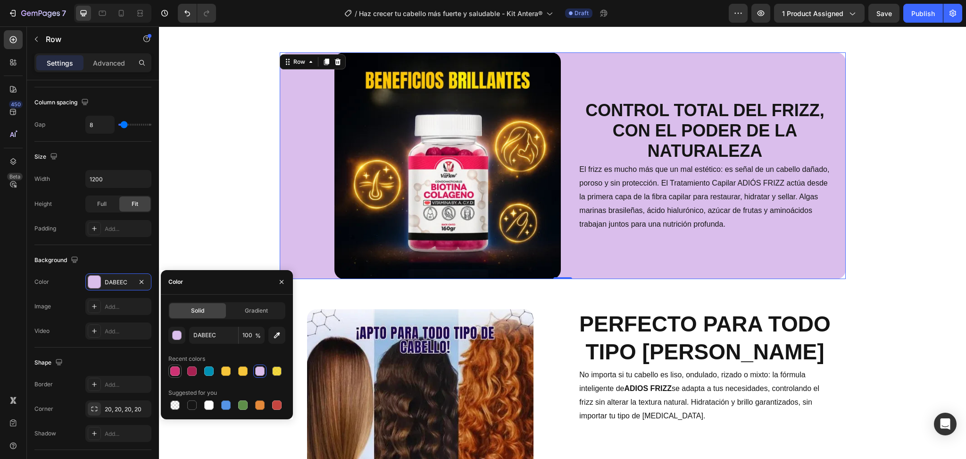
drag, startPoint x: 182, startPoint y: 373, endPoint x: 174, endPoint y: 371, distance: 8.1
click at [174, 371] on div at bounding box center [174, 370] width 13 height 13
type input "CD3274"
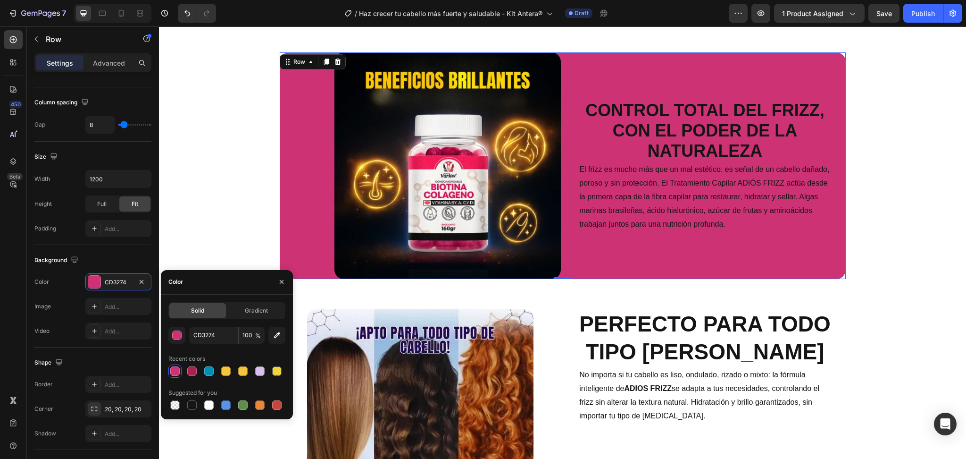
click at [174, 371] on div at bounding box center [174, 370] width 9 height 9
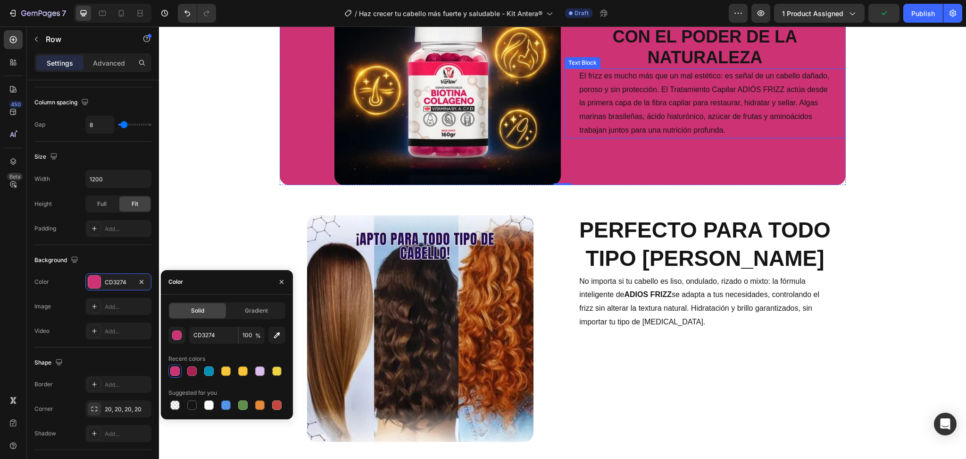
scroll to position [1157, 0]
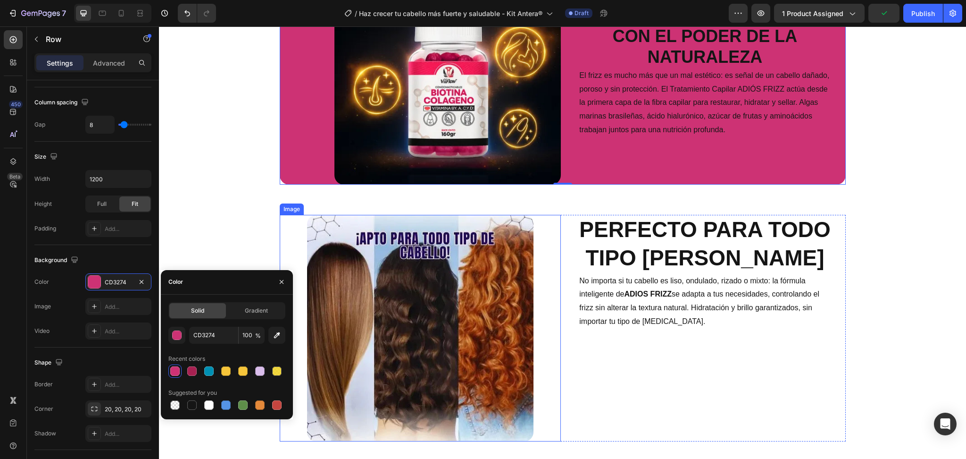
click at [425, 296] on img at bounding box center [420, 328] width 226 height 226
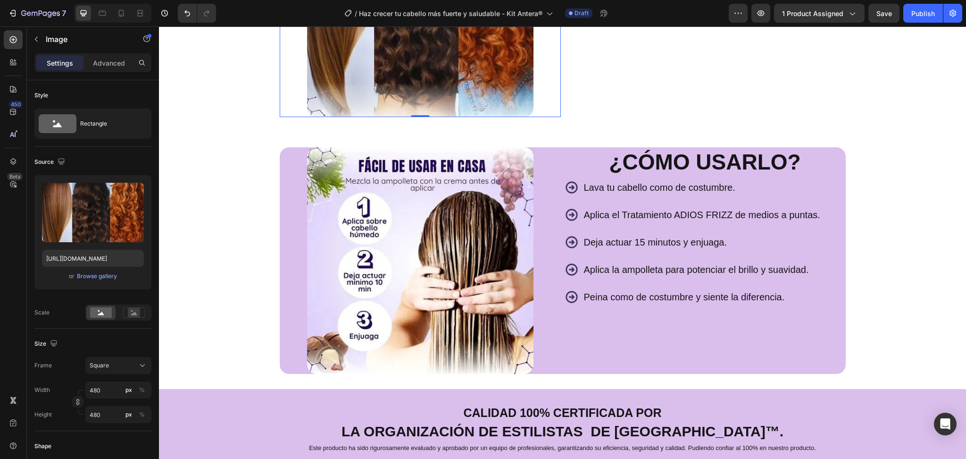
scroll to position [1488, 0]
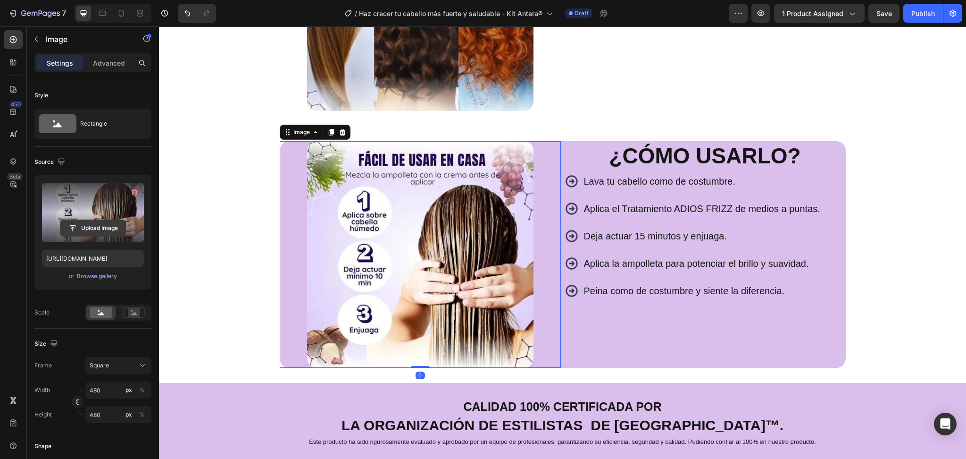
click at [107, 224] on input "file" at bounding box center [92, 228] width 65 height 16
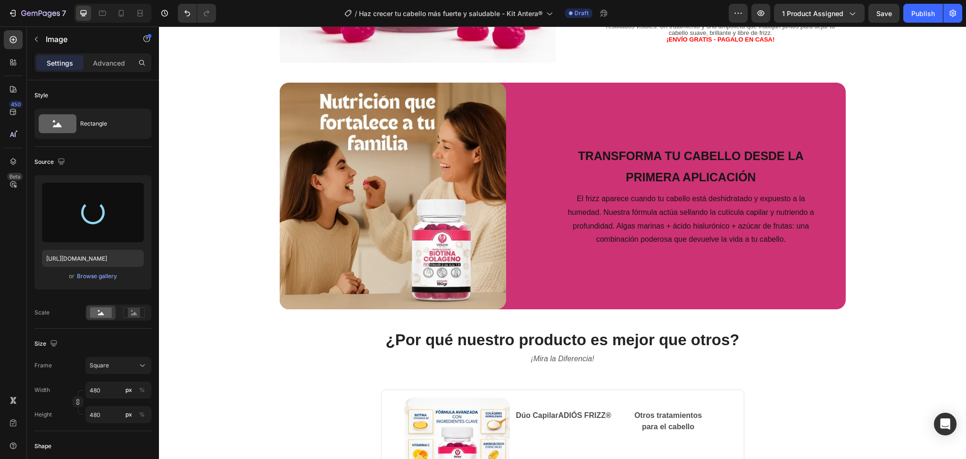
scroll to position [0, 0]
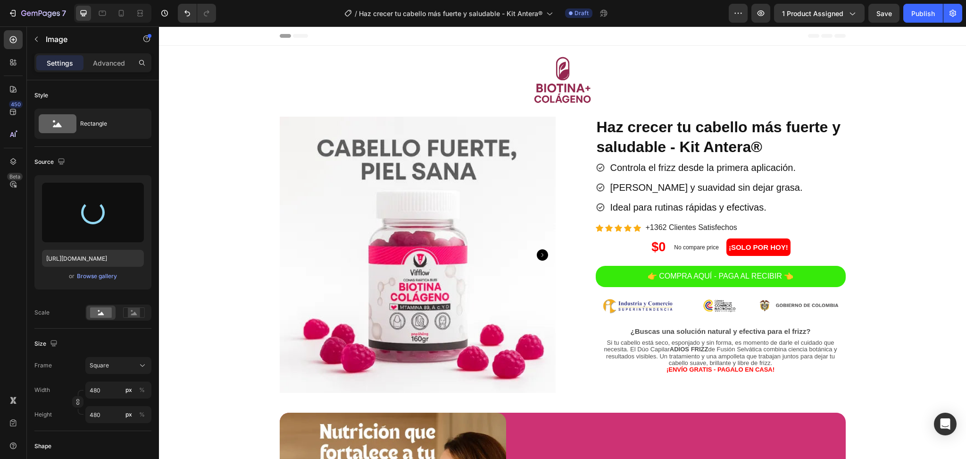
type input "[URL][DOMAIN_NAME]"
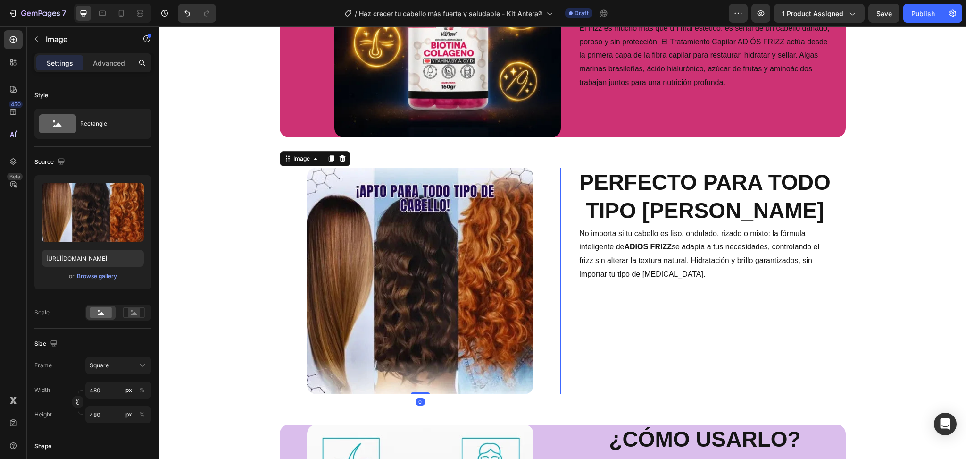
click at [482, 223] on img at bounding box center [420, 281] width 226 height 226
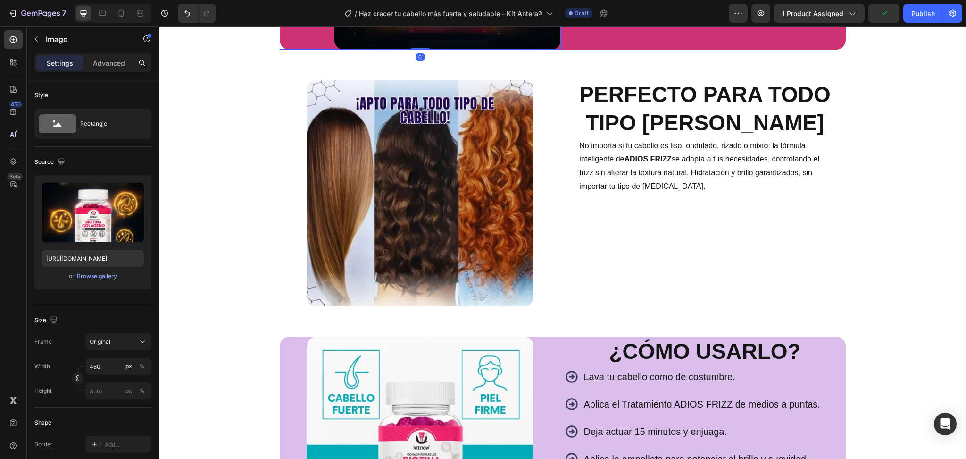
scroll to position [1293, 0]
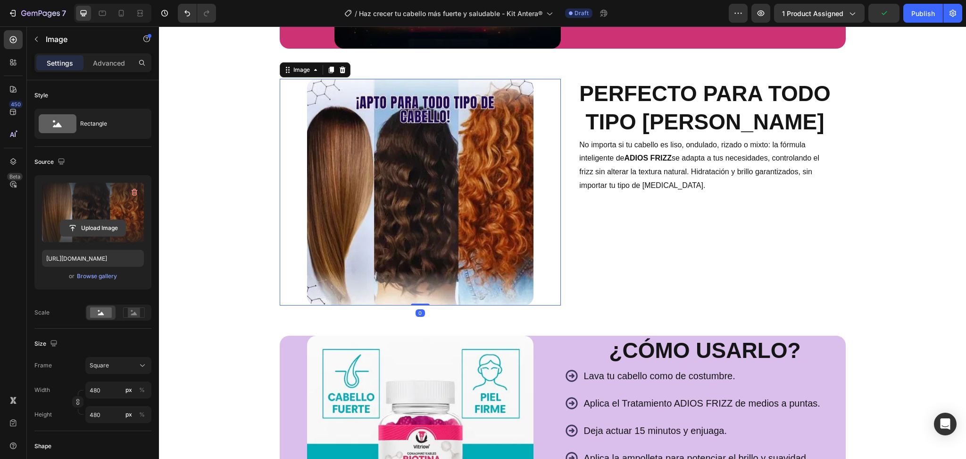
click at [103, 227] on input "file" at bounding box center [92, 228] width 65 height 16
click at [92, 235] on input "file" at bounding box center [92, 228] width 65 height 16
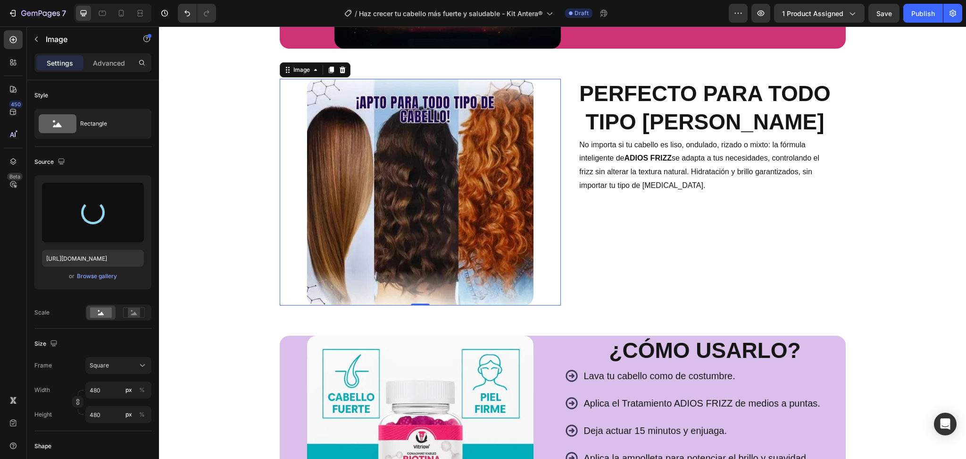
type input "[URL][DOMAIN_NAME]"
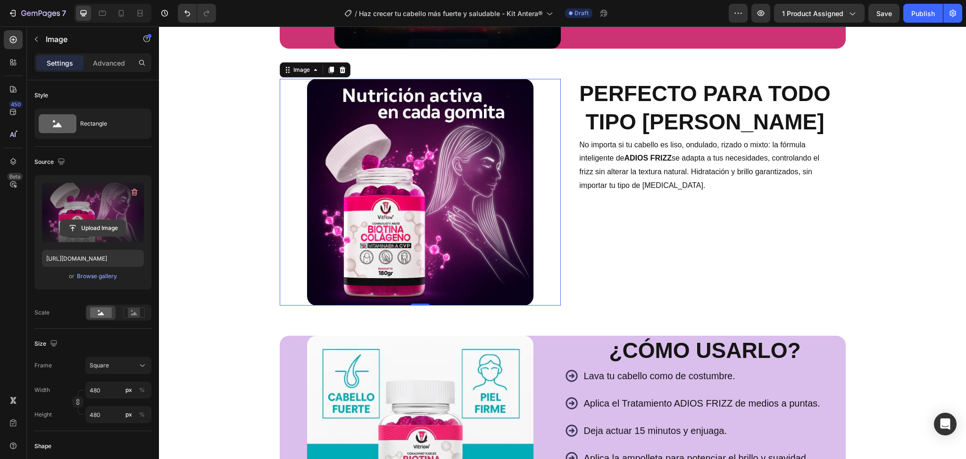
click at [103, 226] on input "file" at bounding box center [92, 228] width 65 height 16
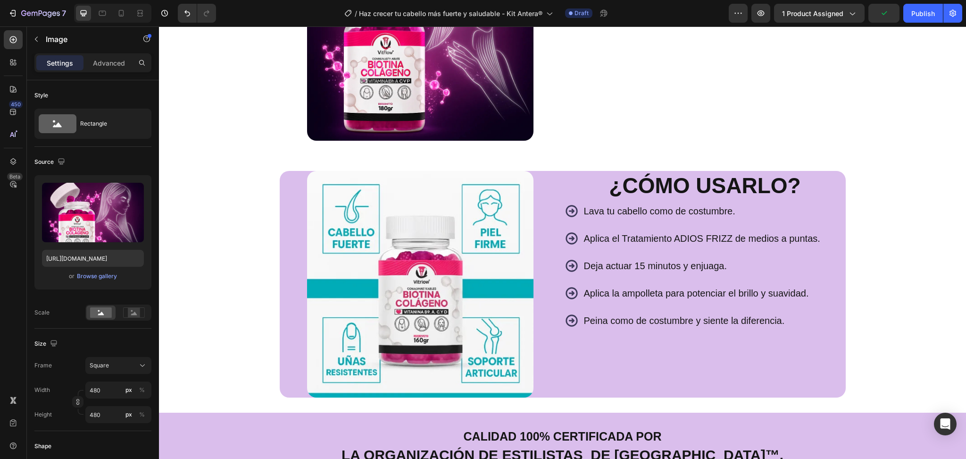
scroll to position [1561, 0]
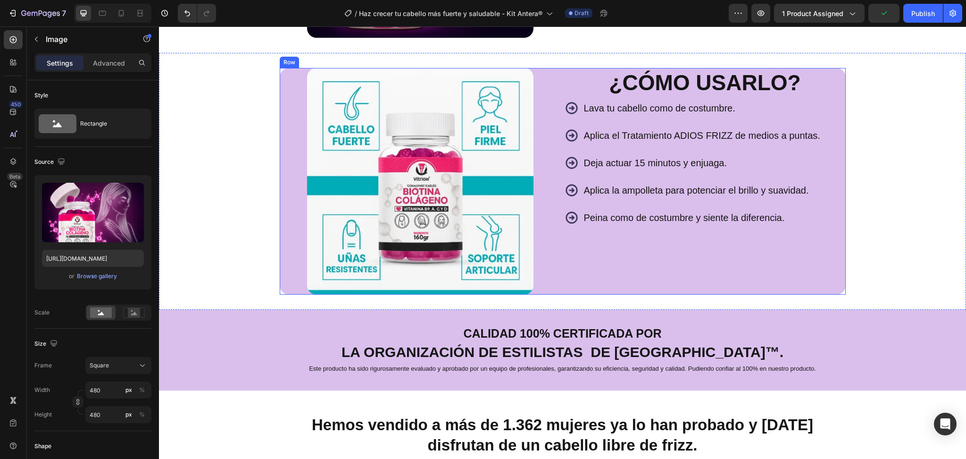
click at [619, 251] on div "¿Cómo Usarlo? Heading Lava tu cabello como de costumbre. Aplica el Tratamiento …" at bounding box center [705, 181] width 281 height 226
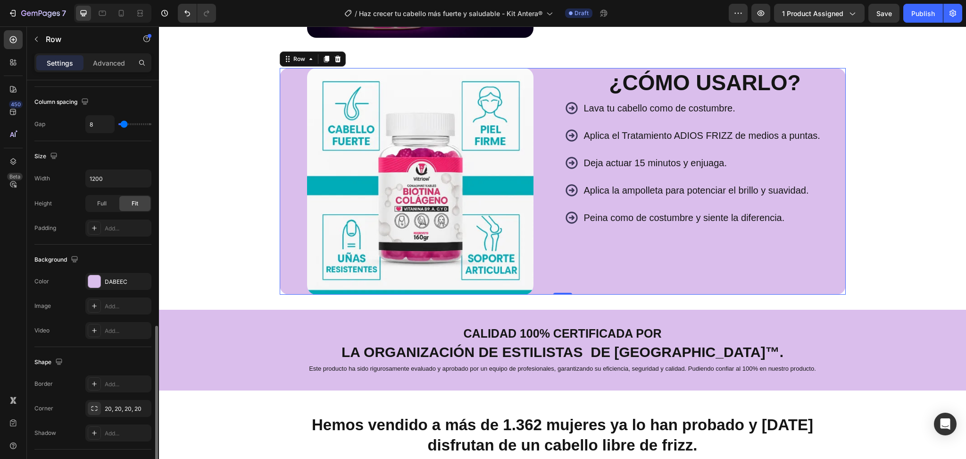
scroll to position [277, 0]
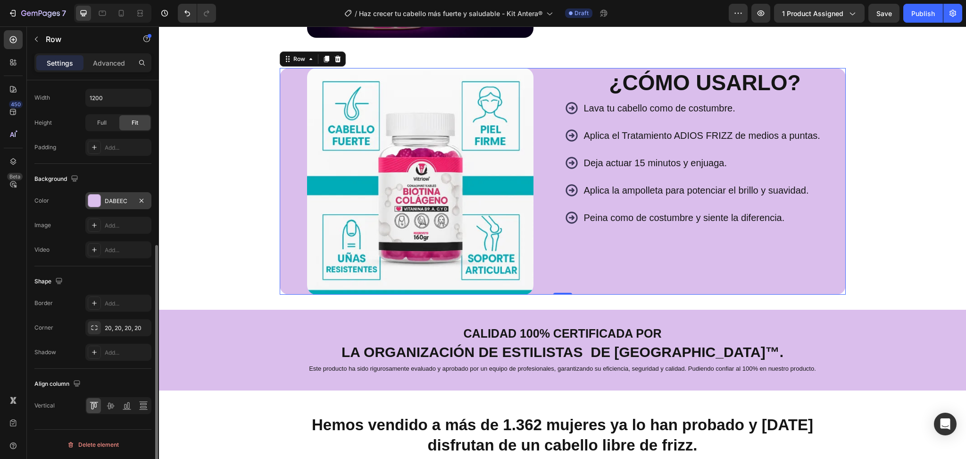
click at [102, 202] on div "DABEEC" at bounding box center [118, 200] width 66 height 17
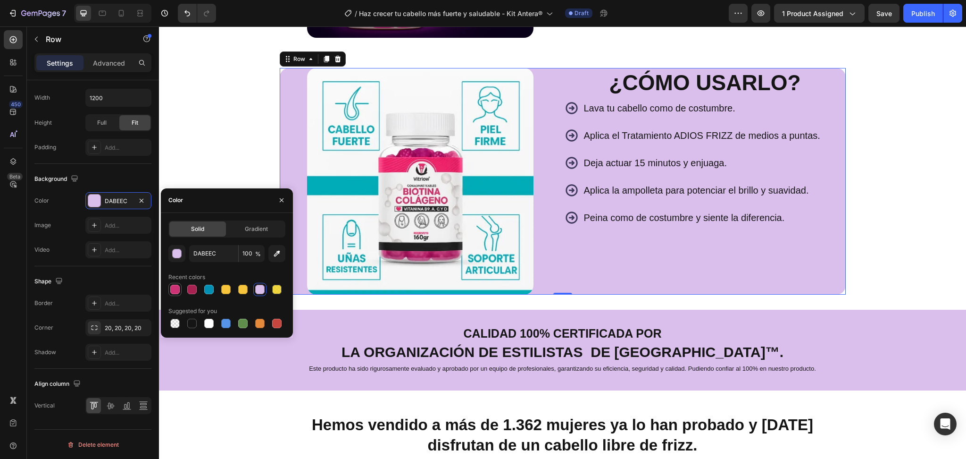
drag, startPoint x: 194, startPoint y: 298, endPoint x: 169, endPoint y: 288, distance: 27.5
click at [169, 288] on div "DABEEC 100 % Recent colors Suggested for you" at bounding box center [226, 287] width 117 height 85
click at [169, 288] on div at bounding box center [174, 289] width 11 height 11
type input "CD3274"
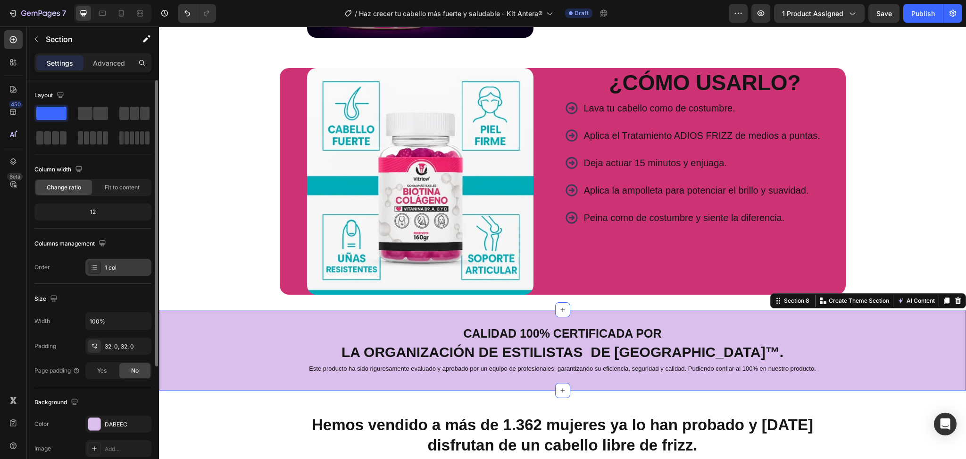
scroll to position [158, 0]
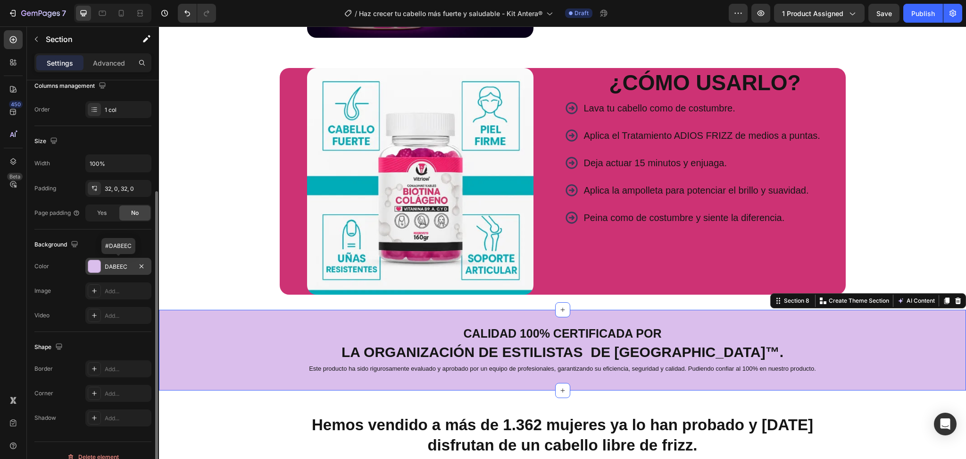
drag, startPoint x: 110, startPoint y: 263, endPoint x: 96, endPoint y: 266, distance: 14.1
click at [96, 266] on div at bounding box center [94, 266] width 12 height 12
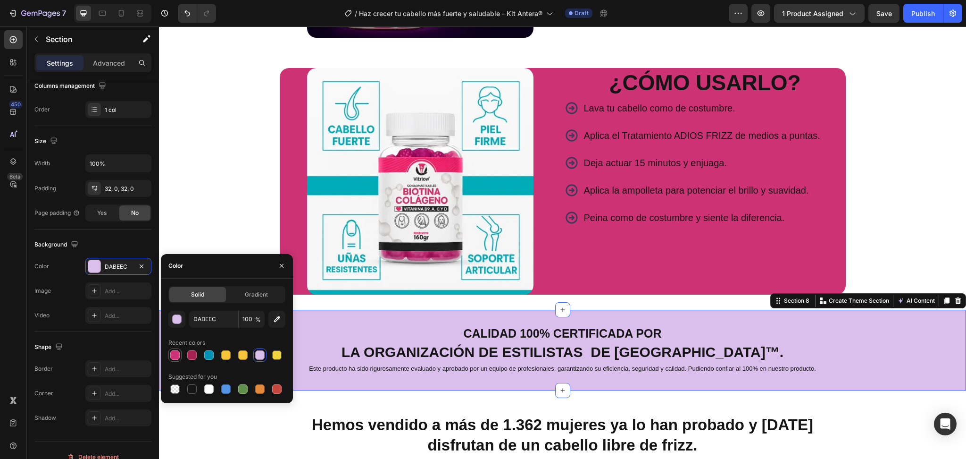
click at [177, 355] on div at bounding box center [174, 354] width 9 height 9
type input "CD3274"
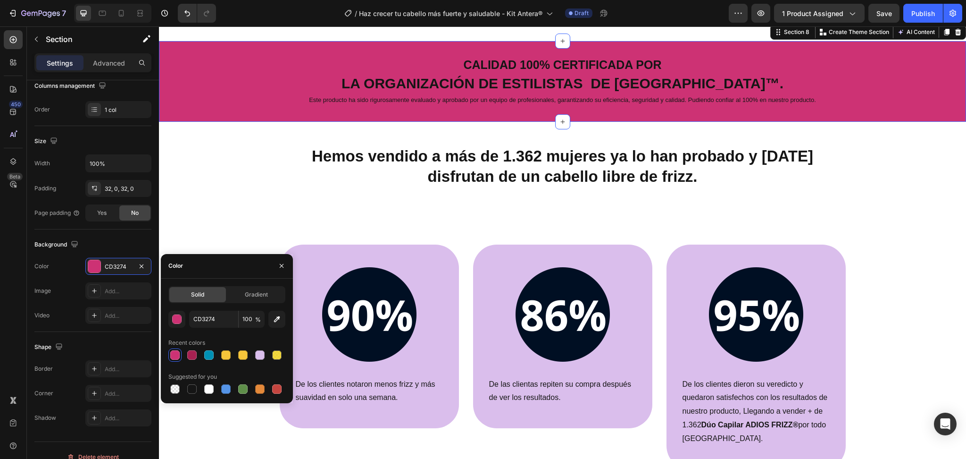
scroll to position [1830, 0]
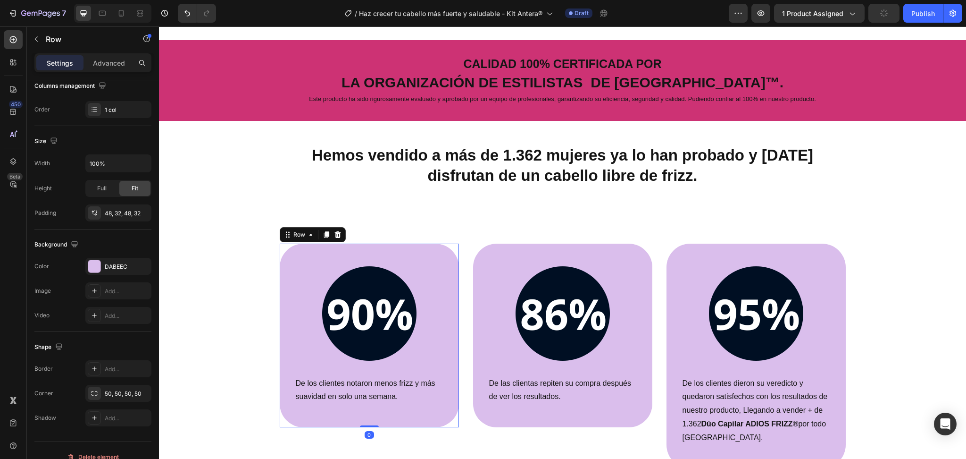
click at [312, 260] on div "Image De los clientes notaron menos frizz y más suavidad en solo una semana. Te…" at bounding box center [369, 335] width 179 height 184
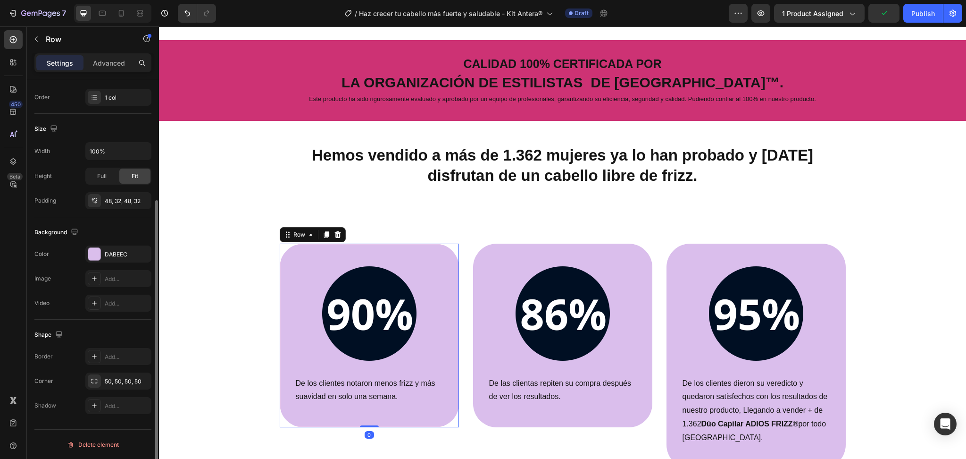
scroll to position [169, 0]
click at [99, 419] on div "Shape Border Add... Corner 50, 50, 50, 50 Shadow Add..." at bounding box center [92, 371] width 117 height 102
click at [94, 251] on div at bounding box center [94, 254] width 12 height 12
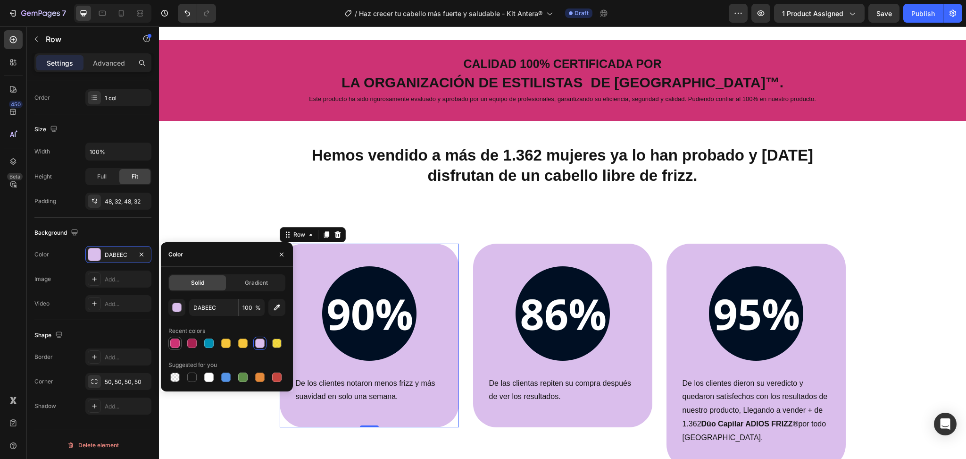
click at [176, 339] on div at bounding box center [174, 342] width 9 height 9
type input "CD3274"
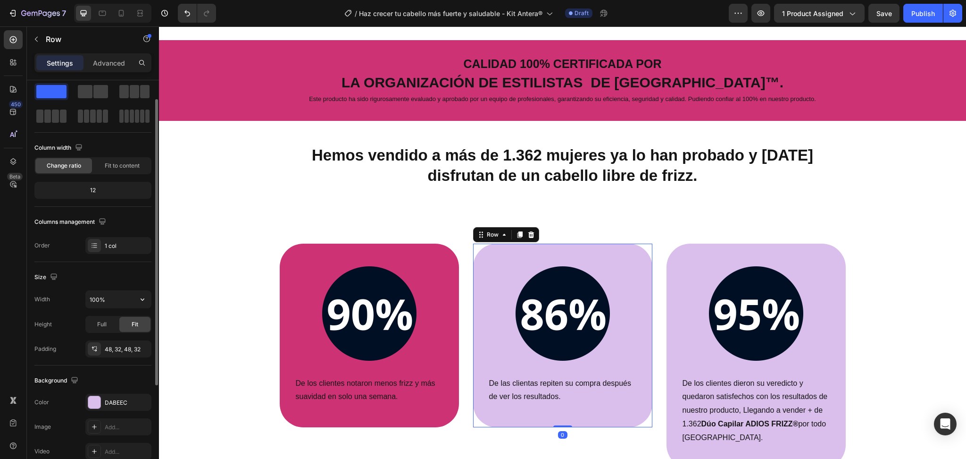
scroll to position [25, 0]
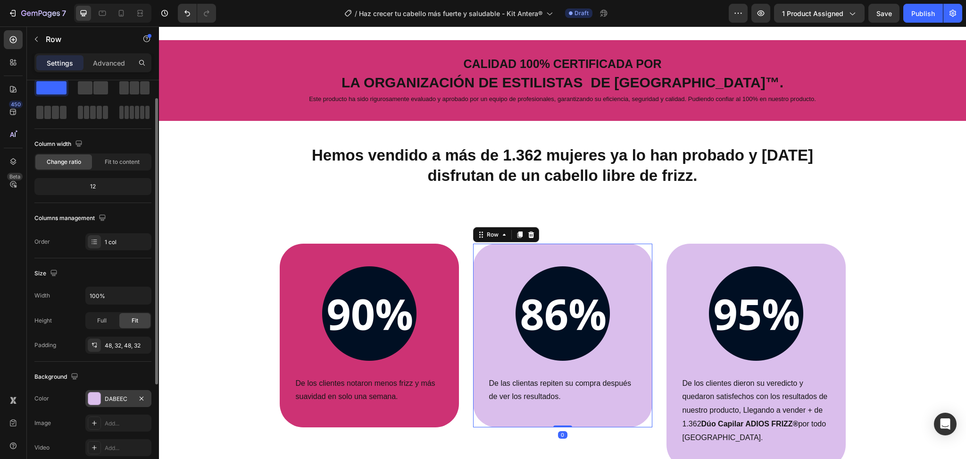
click at [92, 394] on div at bounding box center [94, 398] width 12 height 12
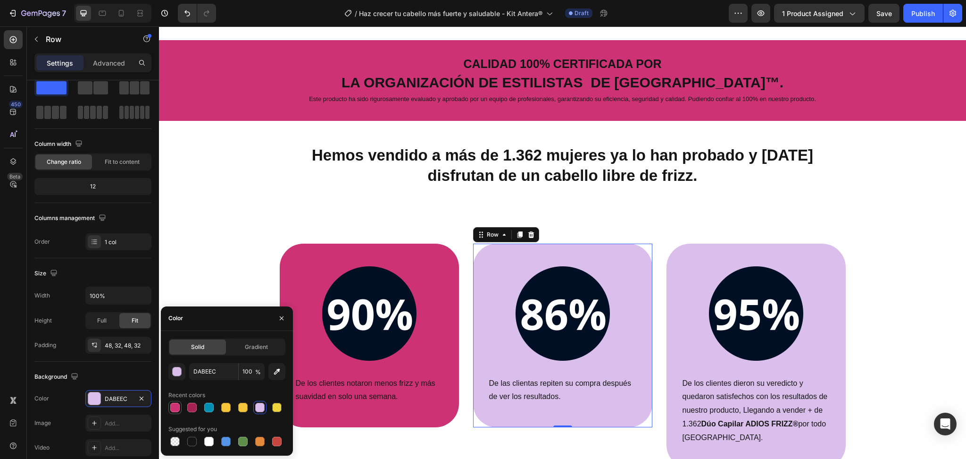
click at [170, 404] on div at bounding box center [174, 406] width 9 height 9
type input "CD3274"
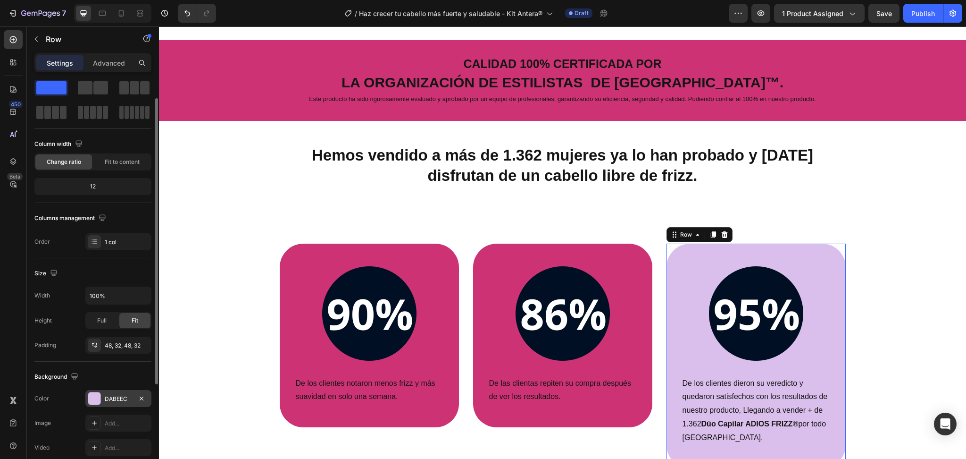
click at [101, 397] on div at bounding box center [94, 398] width 13 height 13
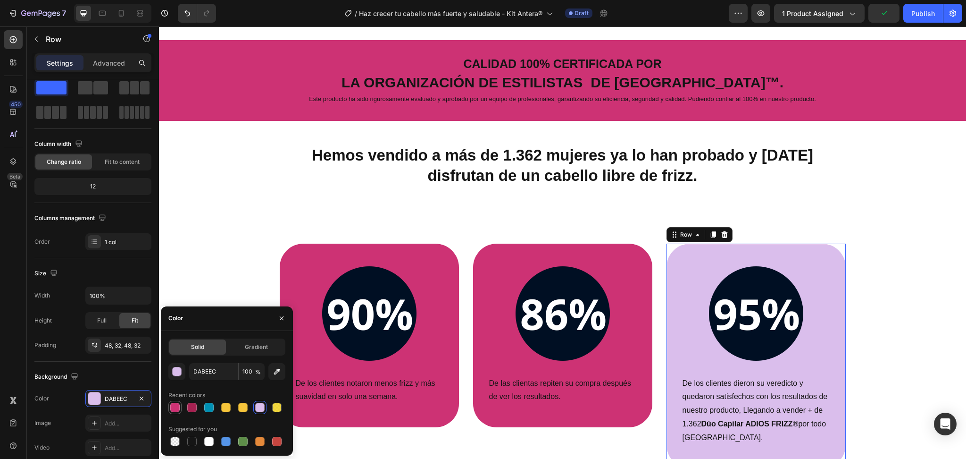
click at [177, 411] on div at bounding box center [174, 407] width 11 height 11
type input "CD3274"
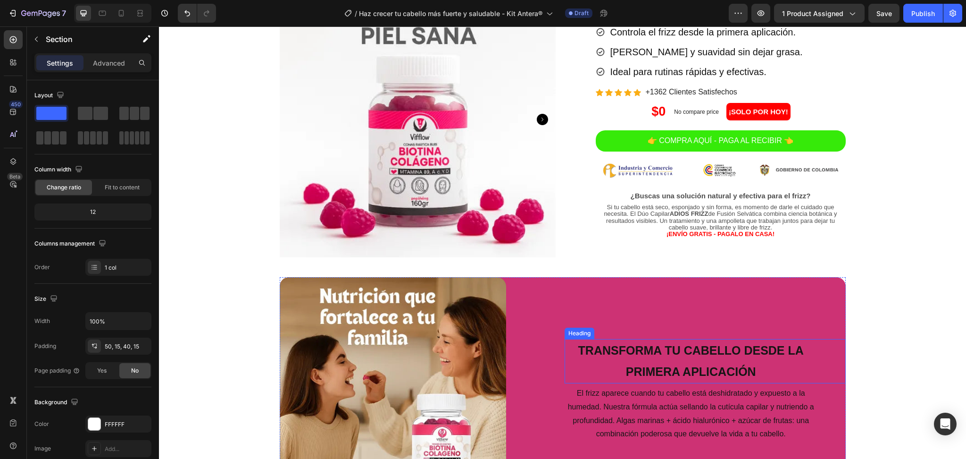
scroll to position [0, 0]
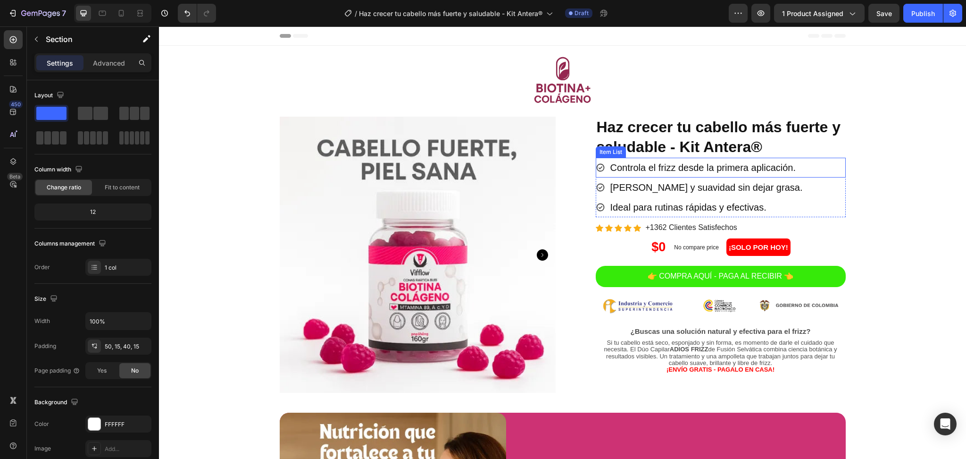
click at [659, 167] on p "Controla el frizz desde la primera aplicación." at bounding box center [704, 167] width 186 height 17
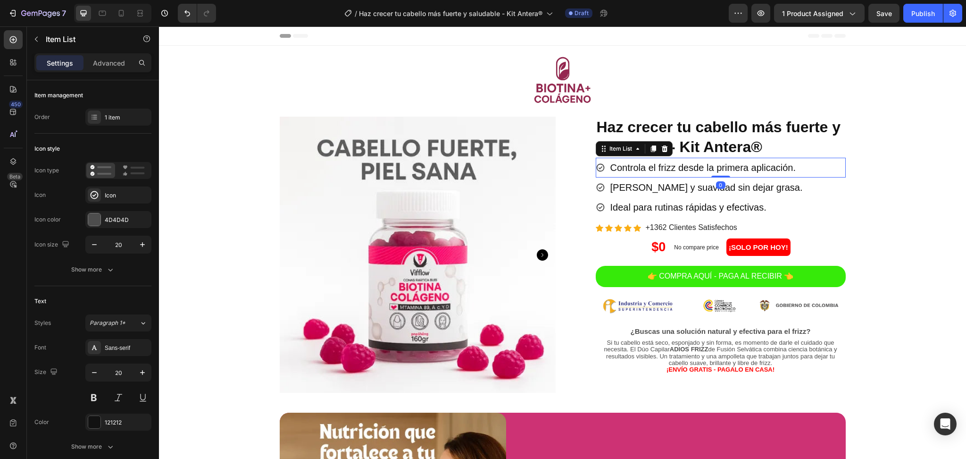
click at [659, 167] on p "Controla el frizz desde la primera aplicación." at bounding box center [704, 167] width 186 height 17
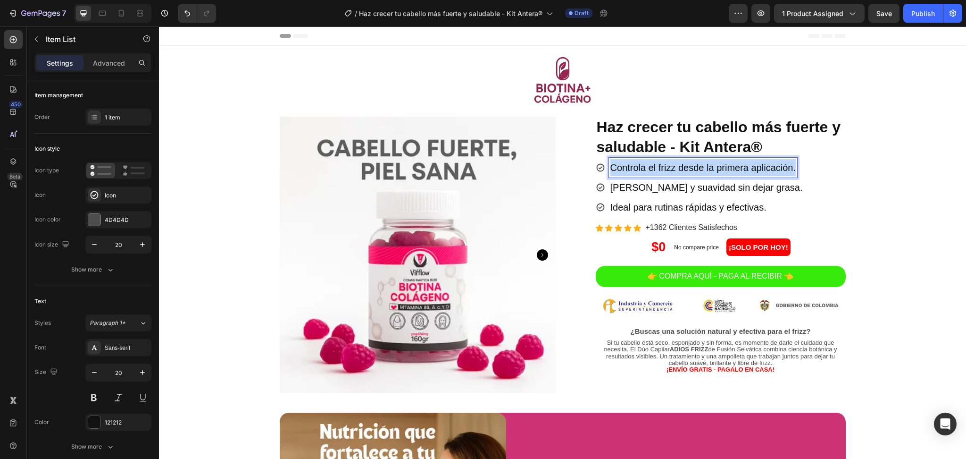
click at [659, 167] on p "Controla el frizz desde la primera aplicación." at bounding box center [704, 167] width 186 height 17
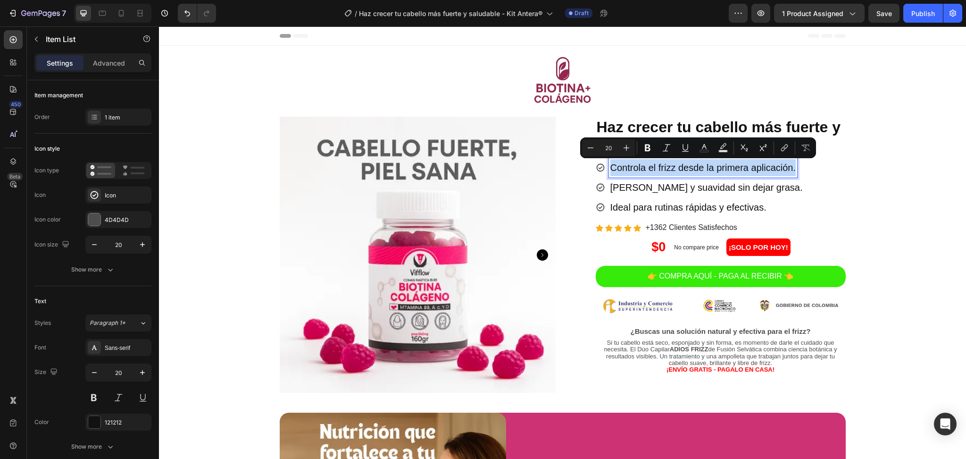
copy p "Controla el frizz desde la primera aplicación."
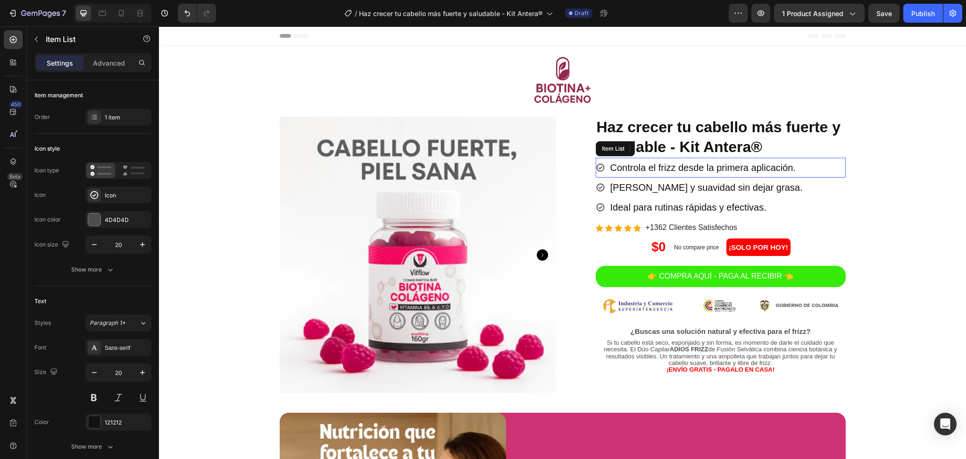
click at [748, 171] on p "Controla el frizz desde la primera aplicación." at bounding box center [704, 167] width 186 height 17
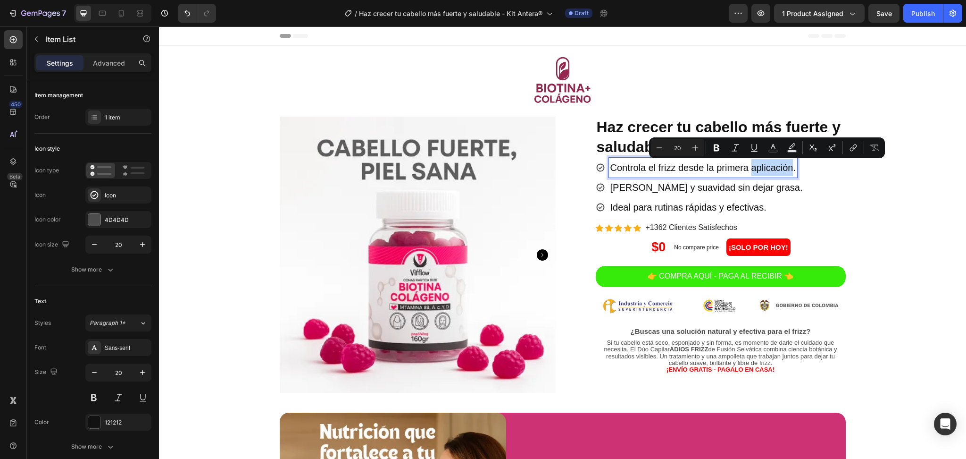
click at [748, 171] on p "Controla el frizz desde la primera aplicación." at bounding box center [704, 167] width 186 height 17
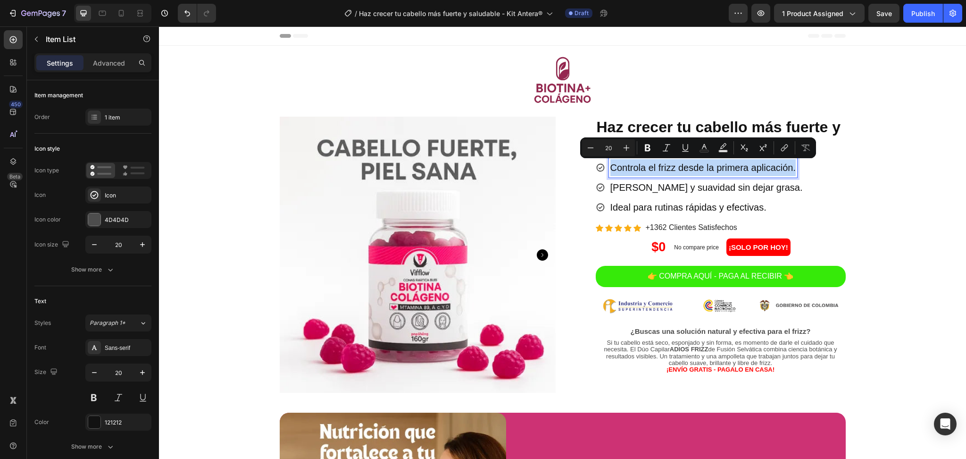
copy p "Controla el frizz desde la primera aplicación."
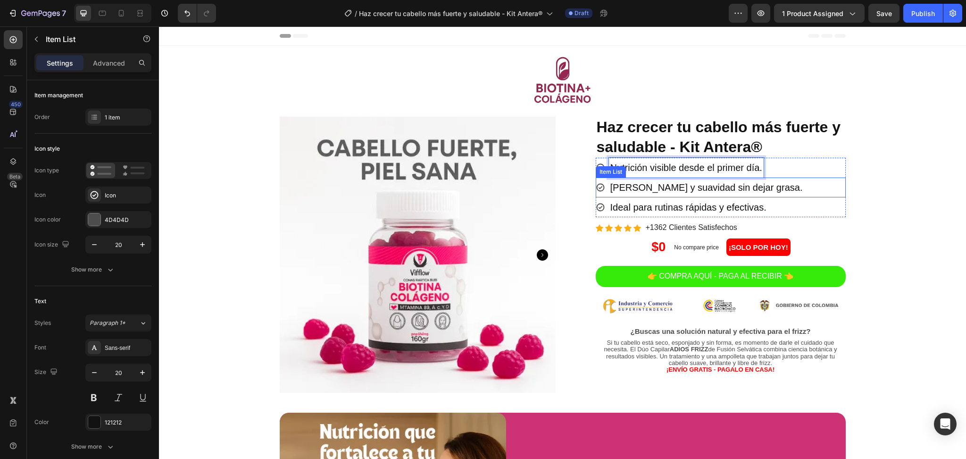
click at [678, 191] on p "Brinda brillo y suavidad sin dejar grasa." at bounding box center [707, 187] width 193 height 17
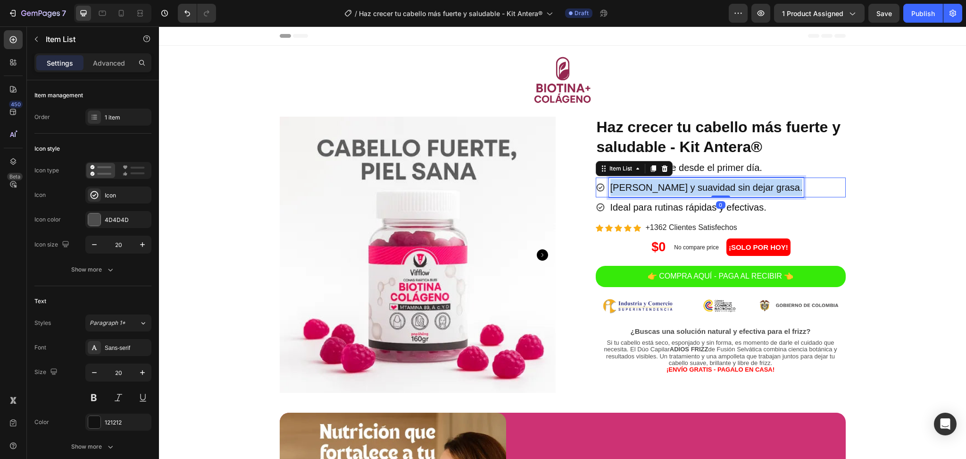
click at [678, 191] on p "Brinda brillo y suavidad sin dejar grasa." at bounding box center [707, 187] width 193 height 17
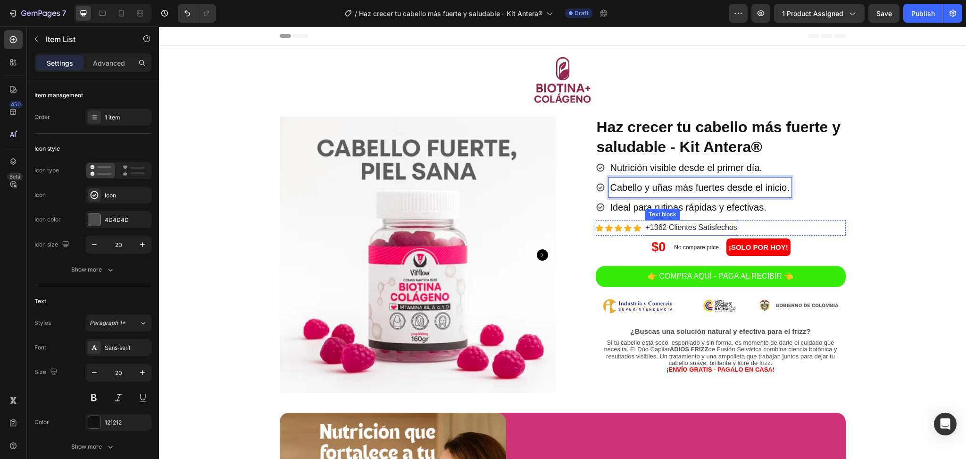
click at [646, 209] on div "Text block" at bounding box center [662, 214] width 35 height 11
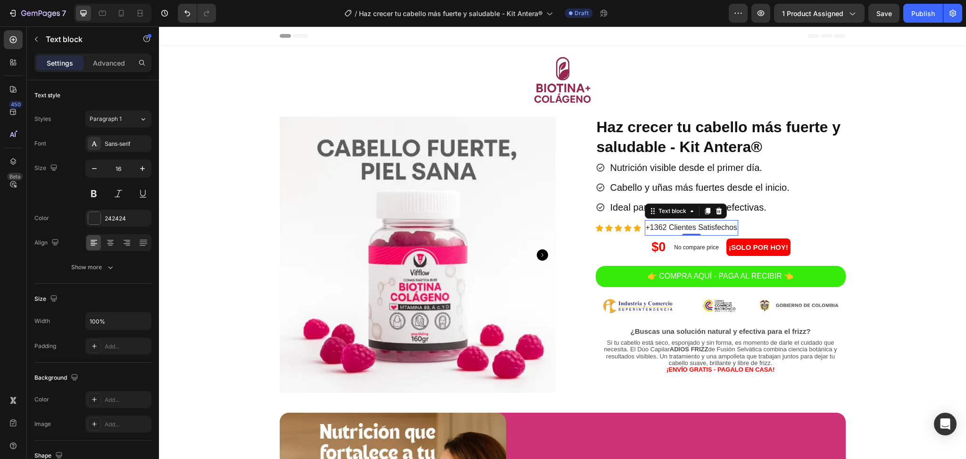
click at [651, 209] on icon at bounding box center [651, 208] width 1 height 1
click at [624, 209] on p "Ideal para rutinas rápidas y efectivas." at bounding box center [689, 207] width 156 height 17
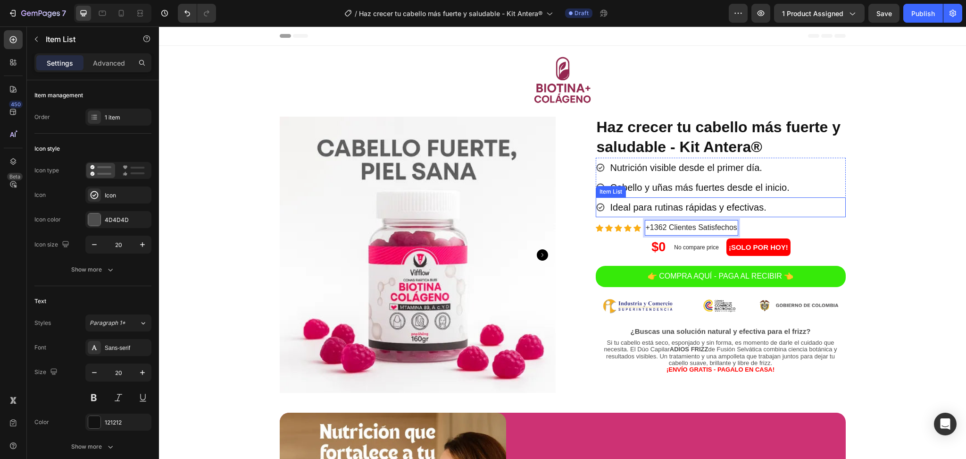
click at [624, 209] on p "Ideal para rutinas rápidas y efectivas." at bounding box center [689, 207] width 156 height 17
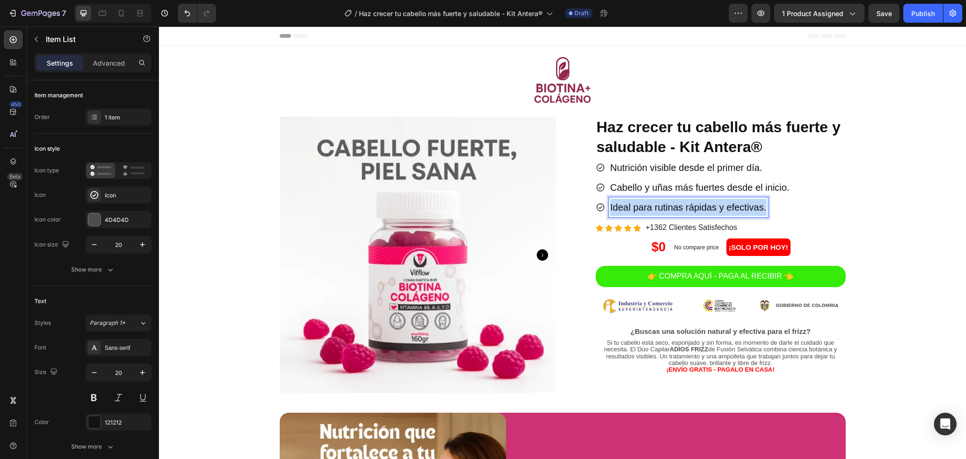
click at [624, 209] on p "Ideal para rutinas rápidas y efectivas." at bounding box center [689, 207] width 156 height 17
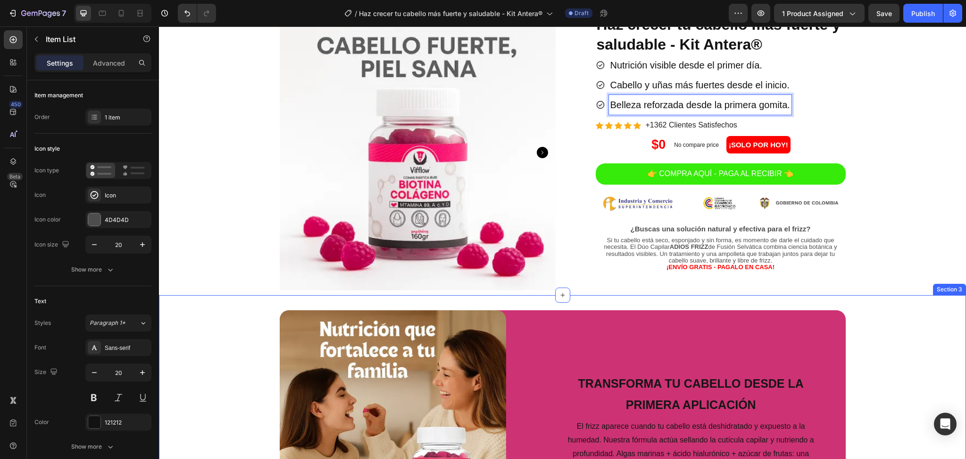
scroll to position [110, 0]
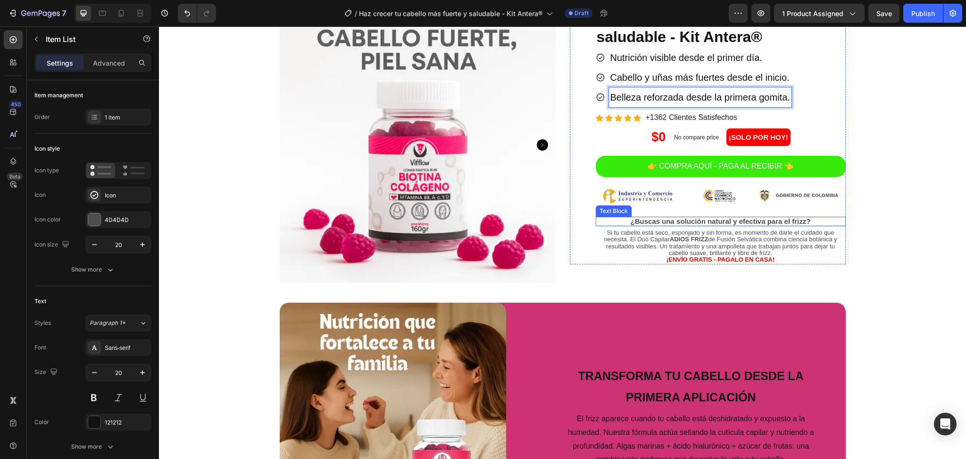
click at [708, 219] on p "¿Buscas una solución natural y efectiva para el frizz?" at bounding box center [721, 222] width 248 height 8
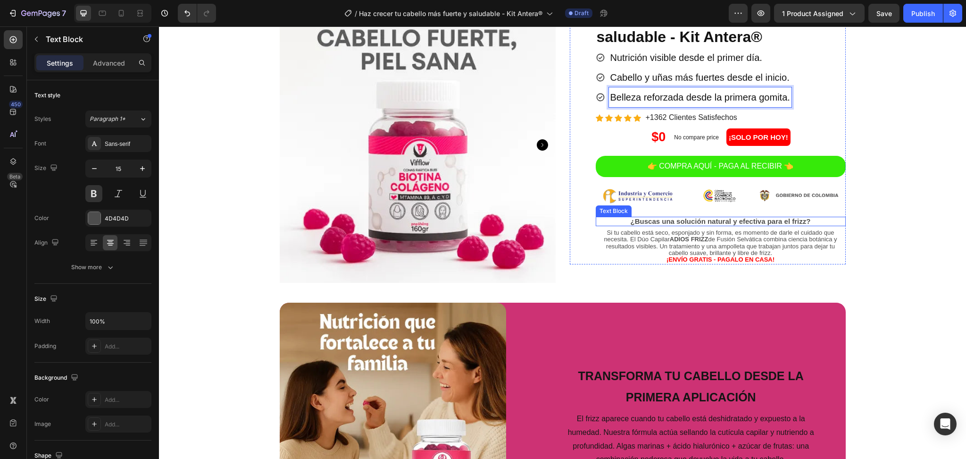
click at [708, 219] on p "¿Buscas una solución natural y efectiva para el frizz?" at bounding box center [721, 222] width 248 height 8
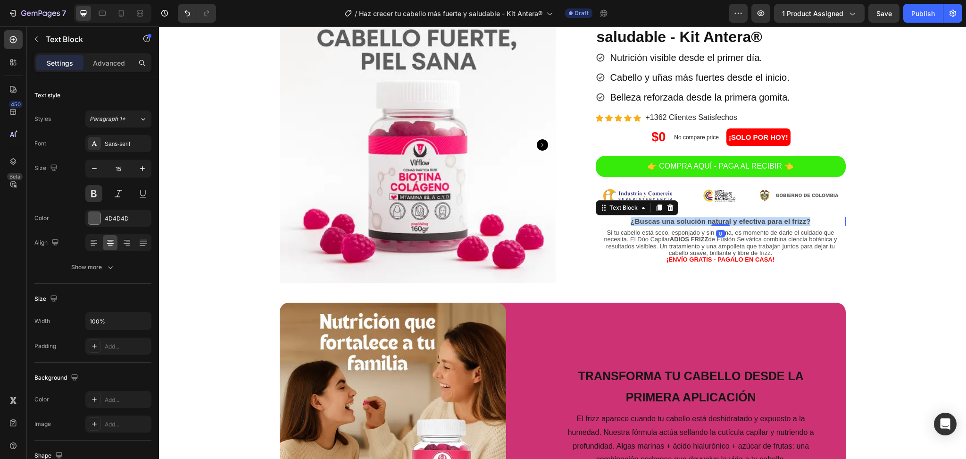
click at [708, 219] on p "¿Buscas una solución natural y efectiva para el frizz?" at bounding box center [721, 222] width 248 height 8
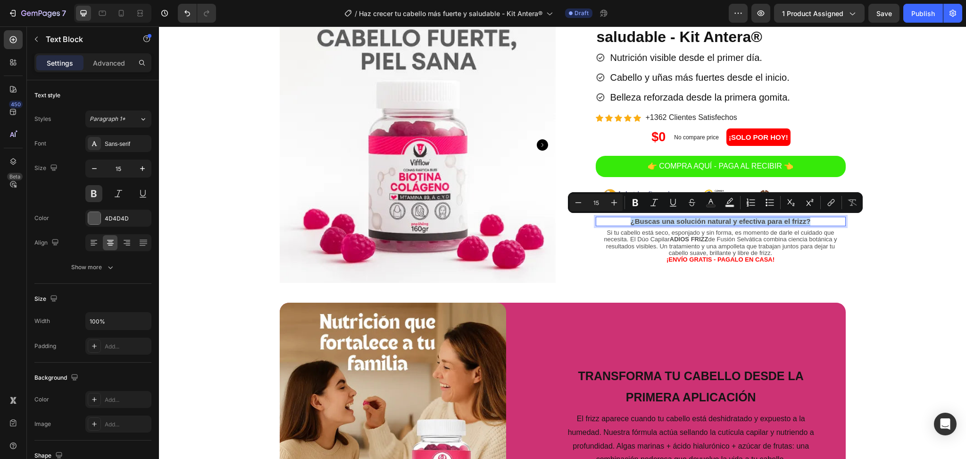
copy p "¿Buscas una solución natural y efectiva para el frizz?"
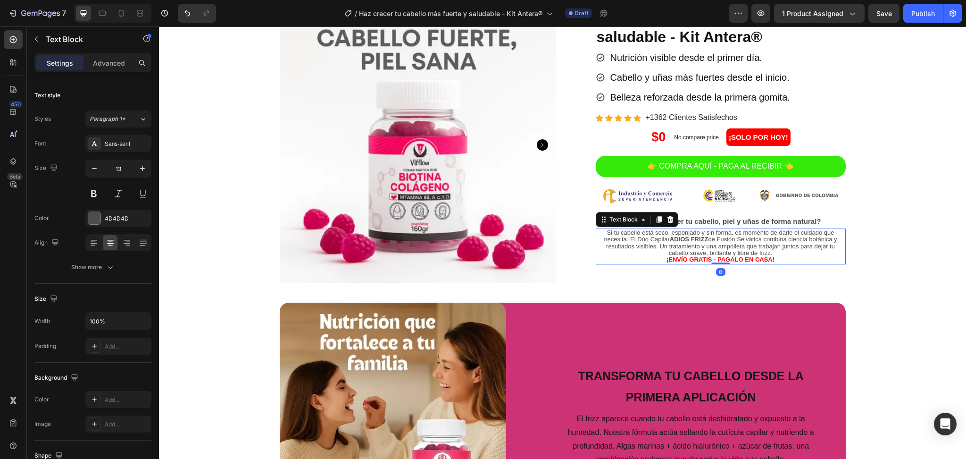
click at [691, 243] on p "Si tu cabello está seco, esponjado y sin forma, es momento de darle el cuidado …" at bounding box center [721, 242] width 248 height 27
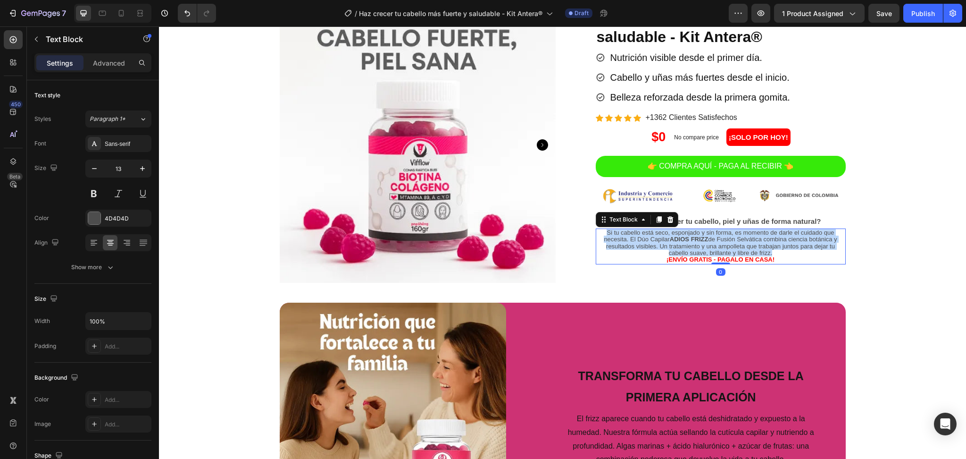
click at [691, 243] on p "Si tu cabello está seco, esponjado y sin forma, es momento de darle el cuidado …" at bounding box center [721, 242] width 248 height 27
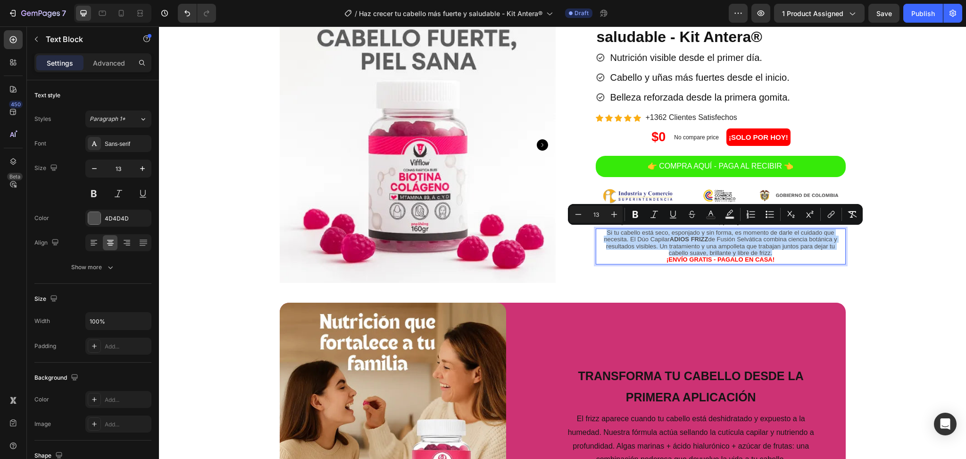
copy p "Si tu cabello está seco, esponjado y sin forma, es momento de darle el cuidado …"
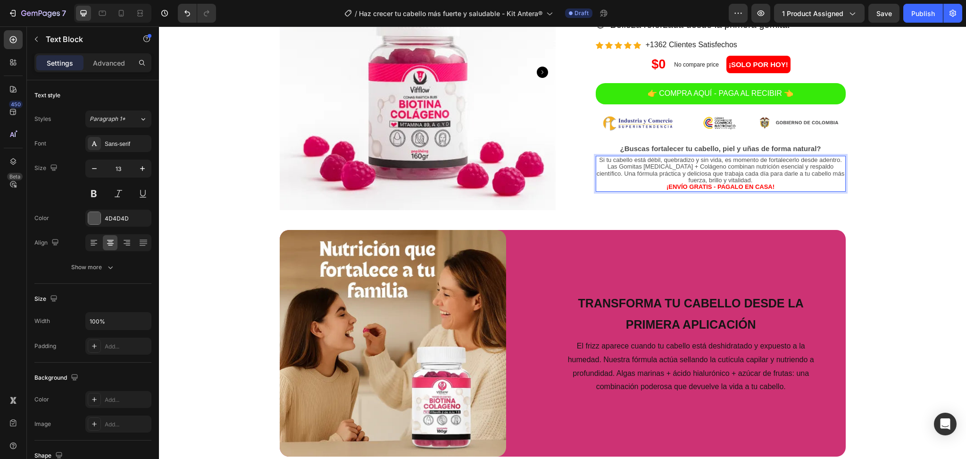
scroll to position [267, 0]
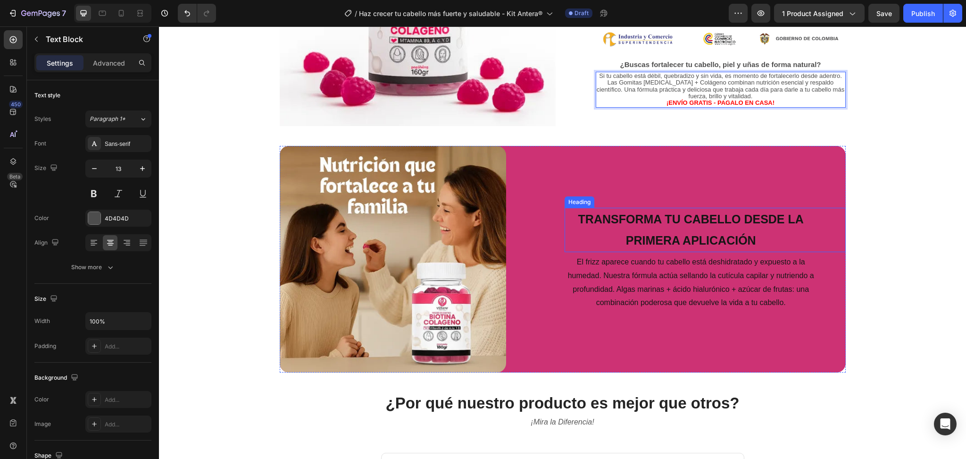
click at [673, 221] on h2 "Transforma tu cabello desde la primera aplicación" at bounding box center [691, 230] width 253 height 44
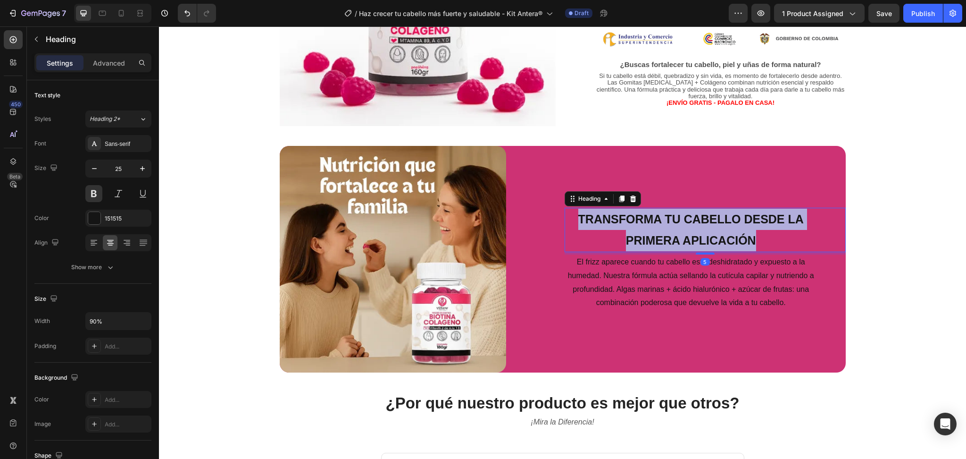
click at [673, 221] on p "Transforma tu cabello desde la primera aplicación" at bounding box center [691, 230] width 251 height 42
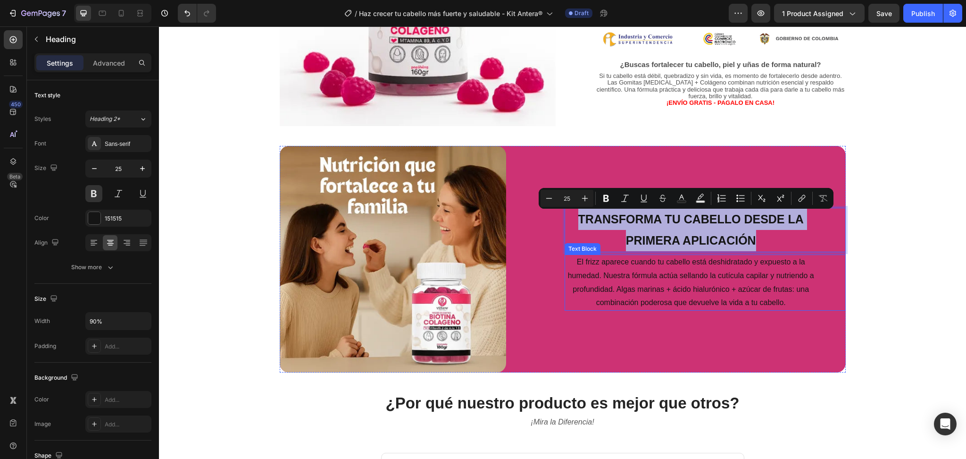
copy p "Transforma tu cabello desde la primera aplicación"
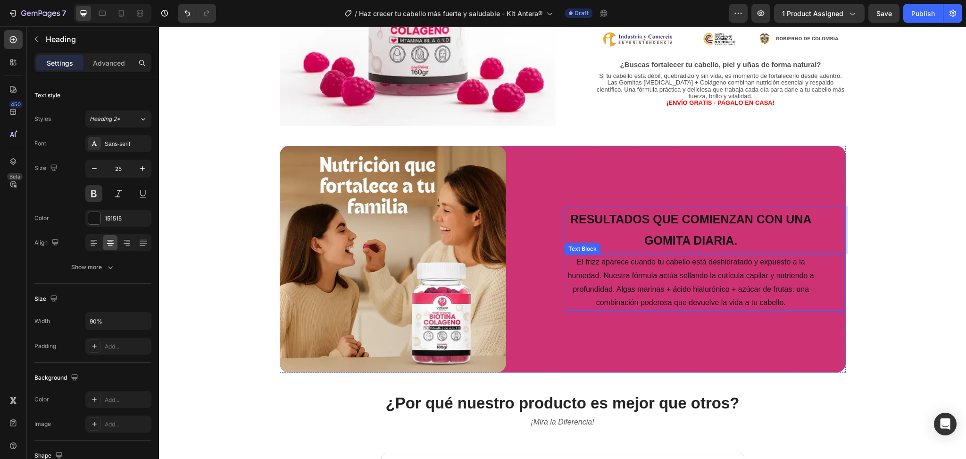
click at [670, 282] on p "El frizz aparece cuando tu cabello está deshidratado y expuesto a la humedad. N…" at bounding box center [691, 282] width 251 height 54
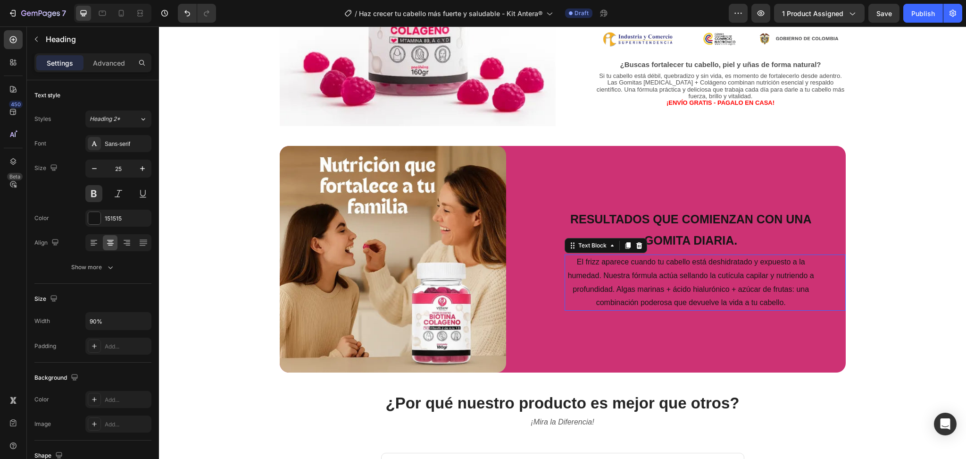
click at [670, 282] on p "El frizz aparece cuando tu cabello está deshidratado y expuesto a la humedad. N…" at bounding box center [691, 282] width 251 height 54
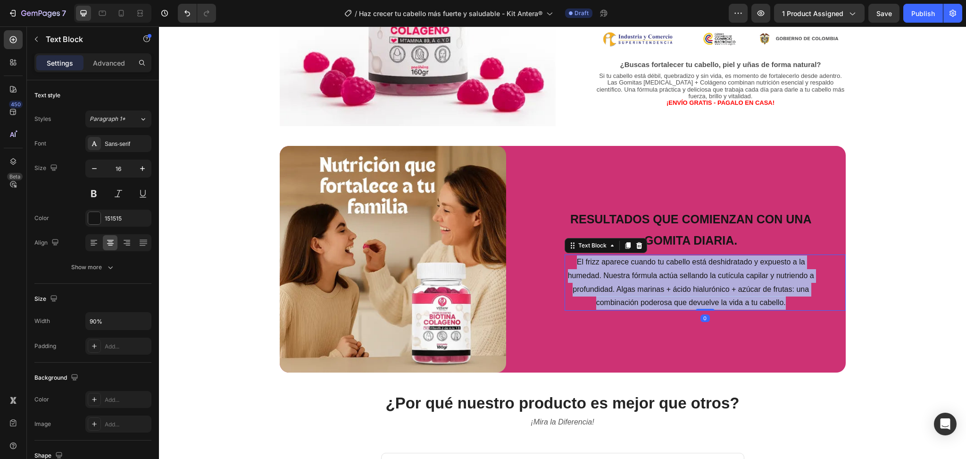
click at [670, 282] on p "El frizz aparece cuando tu cabello está deshidratado y expuesto a la humedad. N…" at bounding box center [691, 282] width 251 height 54
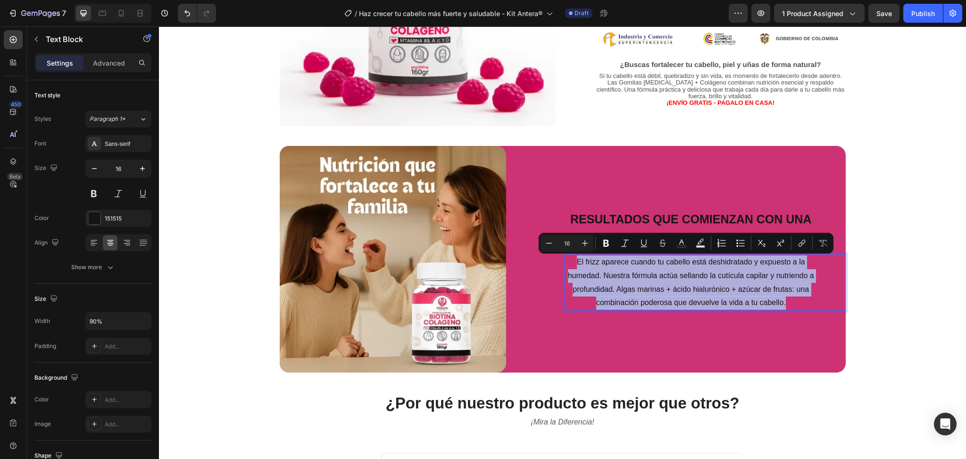
copy p "El frizz aparece cuando tu cabello está deshidratado y expuesto a la humedad. N…"
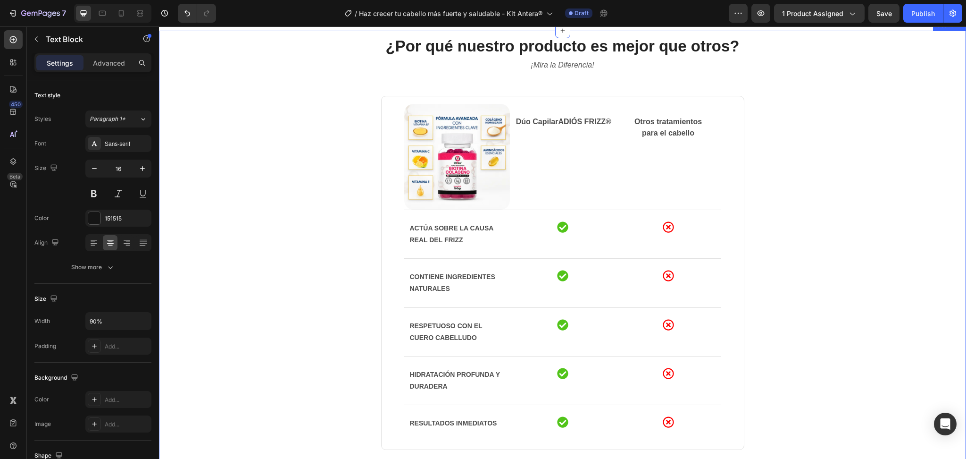
scroll to position [631, 0]
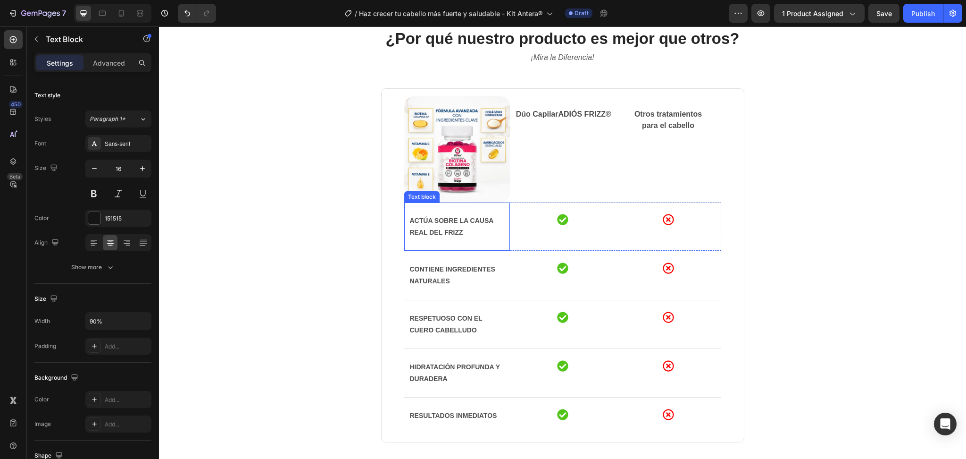
click at [434, 238] on div "Actúa sobre la causa real del frizz" at bounding box center [457, 226] width 96 height 25
click at [568, 116] on strong "ADIÓS FRIZZ®" at bounding box center [585, 114] width 53 height 8
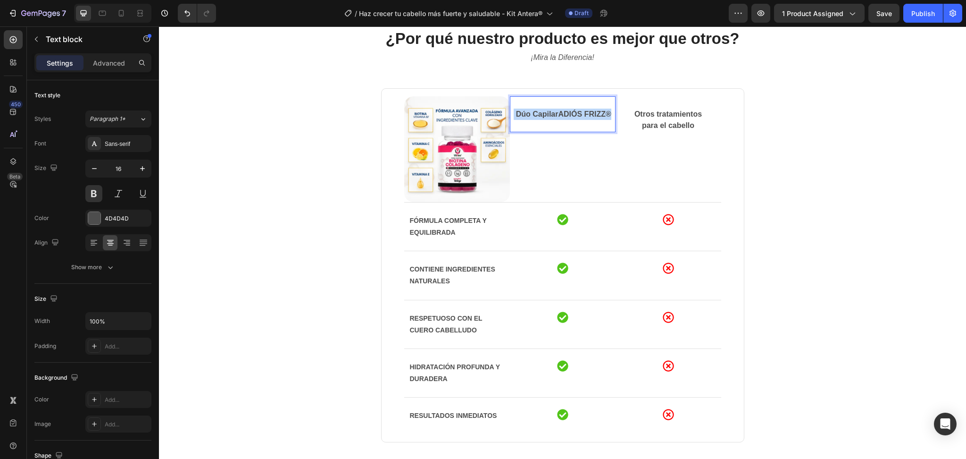
click at [568, 116] on strong "ADIÓS FRIZZ®" at bounding box center [585, 114] width 53 height 8
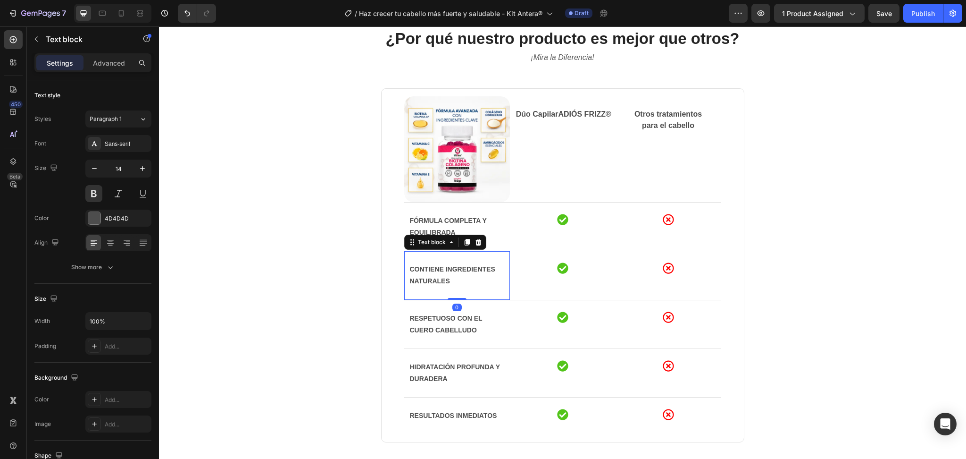
click at [447, 266] on p "Contiene Ingredientes naturales" at bounding box center [457, 275] width 94 height 24
click at [445, 315] on p "Respetuoso con el cuero cabelludo" at bounding box center [457, 324] width 94 height 24
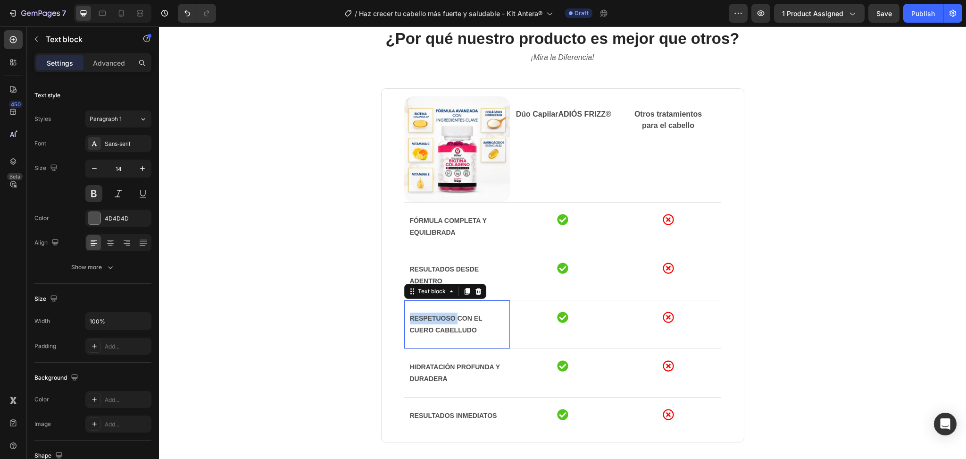
click at [445, 315] on p "Respetuoso con el cuero cabelludo" at bounding box center [457, 324] width 94 height 24
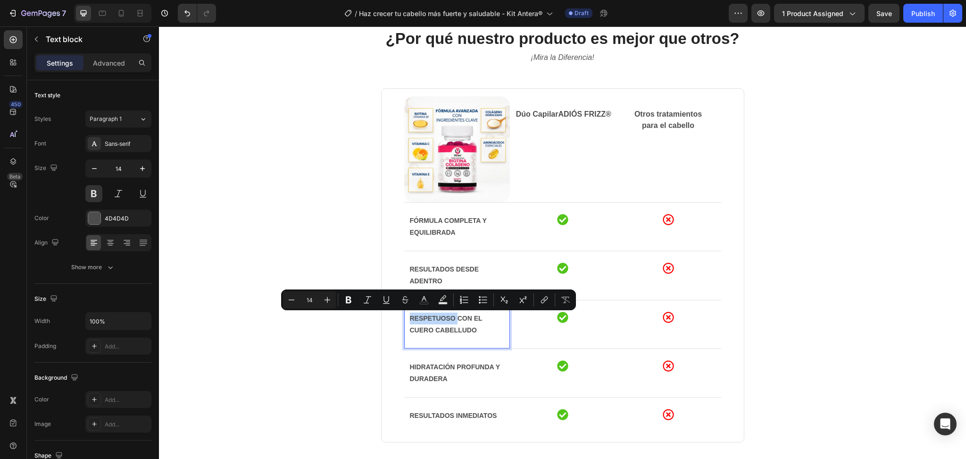
click at [445, 315] on p "Respetuoso con el cuero cabelludo" at bounding box center [457, 324] width 94 height 24
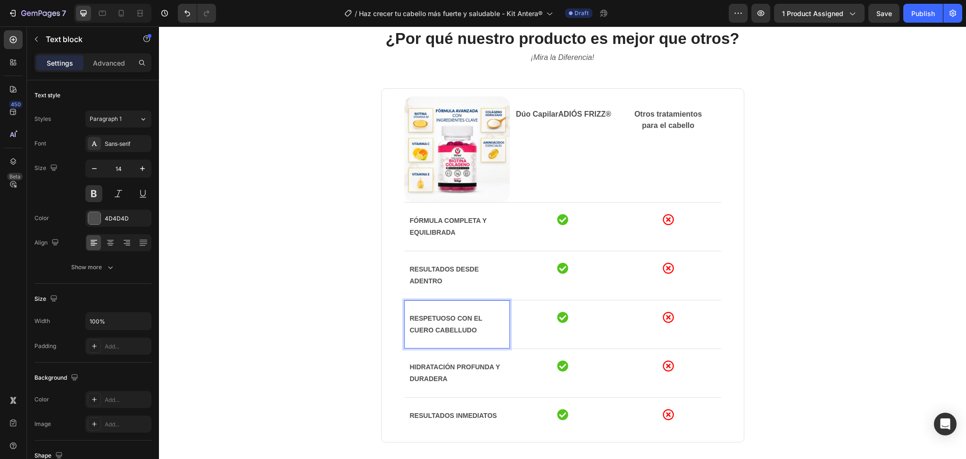
click at [445, 315] on p "Respetuoso con el cuero cabelludo" at bounding box center [457, 324] width 94 height 24
click at [428, 373] on p "Hidratación profunda y duradera" at bounding box center [457, 373] width 94 height 24
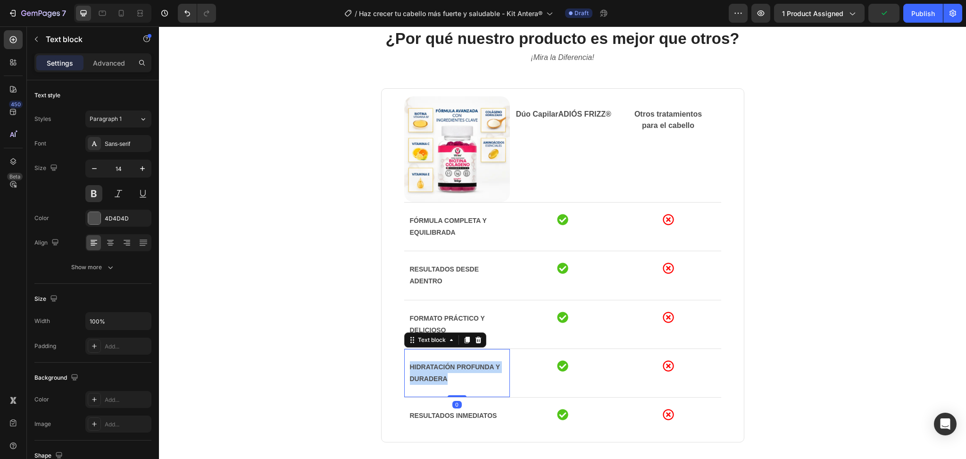
click at [428, 373] on p "Hidratación profunda y duradera" at bounding box center [457, 373] width 94 height 24
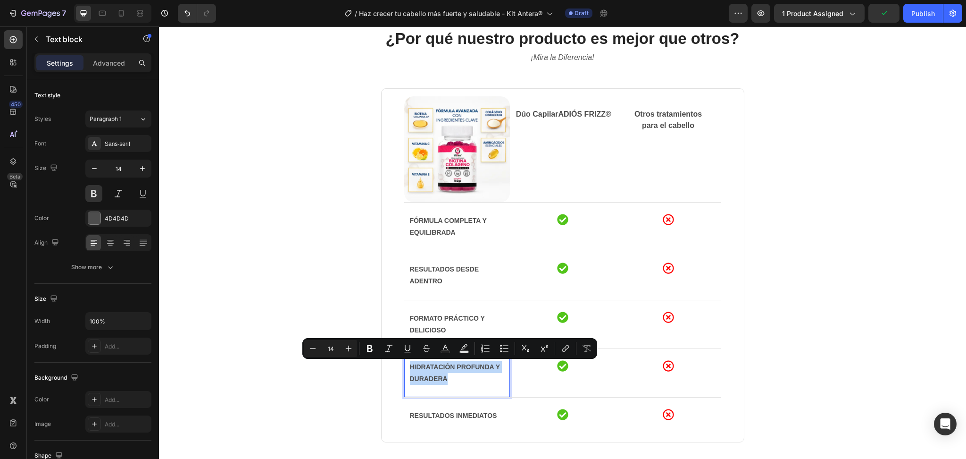
scroll to position [676, 0]
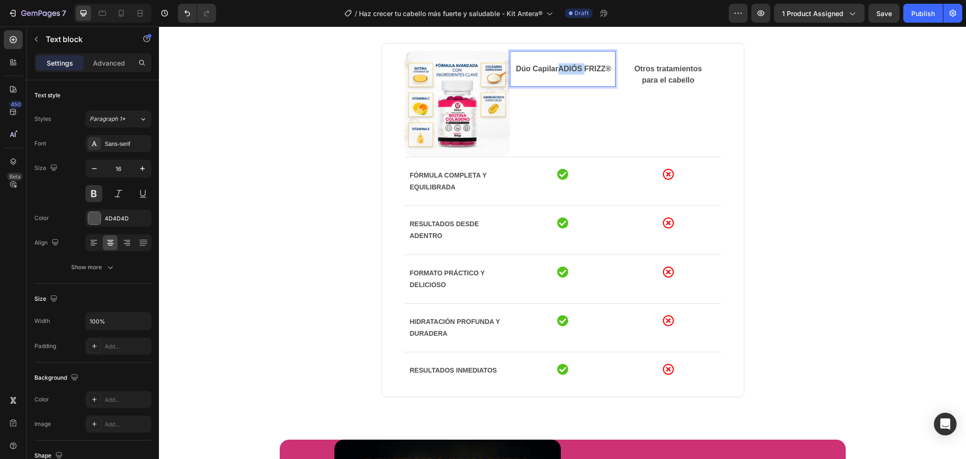
click at [559, 69] on strong "ADIÓS FRIZZ®" at bounding box center [585, 69] width 53 height 8
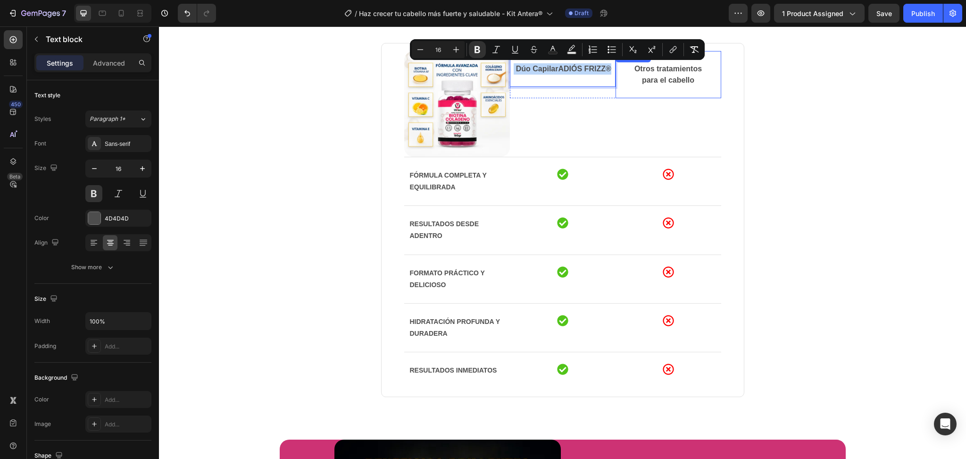
click at [654, 69] on p "Otros tratamientos" at bounding box center [669, 68] width 104 height 11
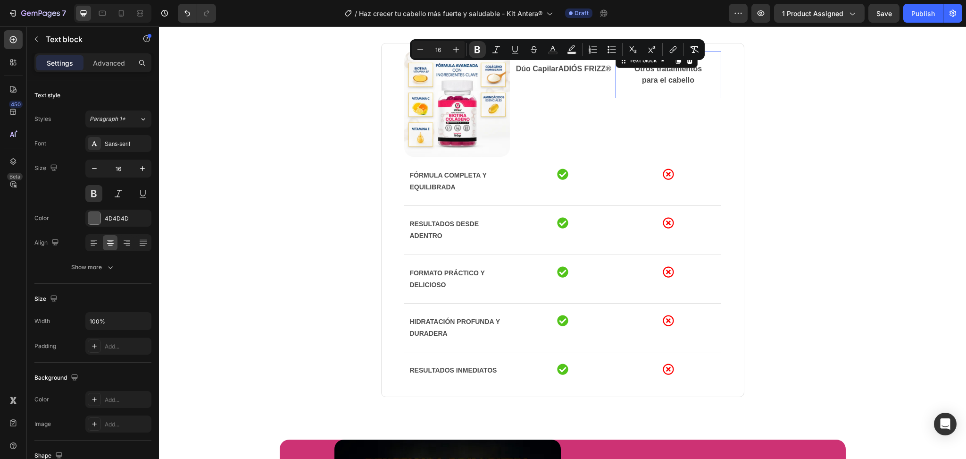
click at [654, 69] on p "Otros tratamientos" at bounding box center [669, 68] width 104 height 11
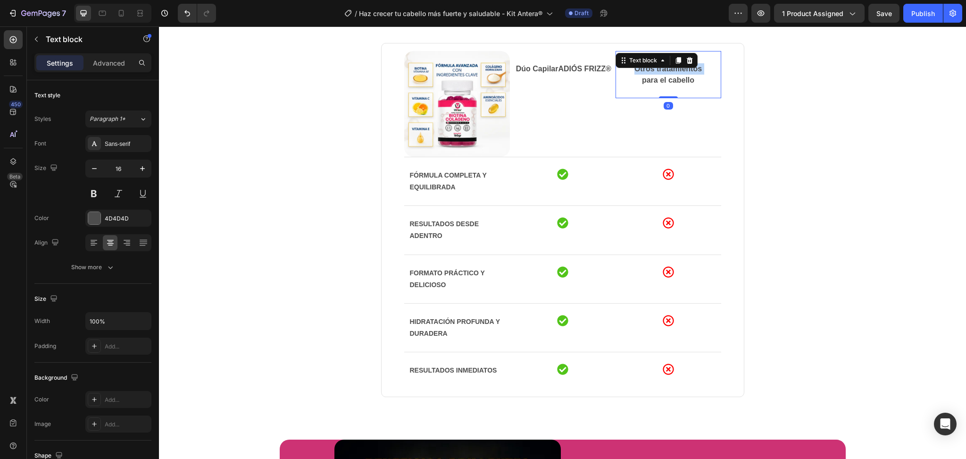
click at [654, 69] on p "Otros tratamientos" at bounding box center [669, 68] width 104 height 11
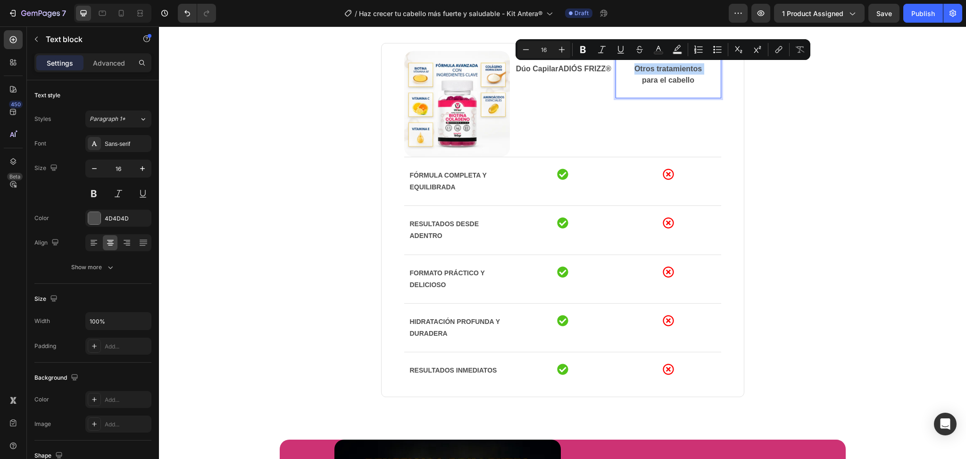
click at [654, 69] on p "Otros tratamientos" at bounding box center [669, 68] width 104 height 11
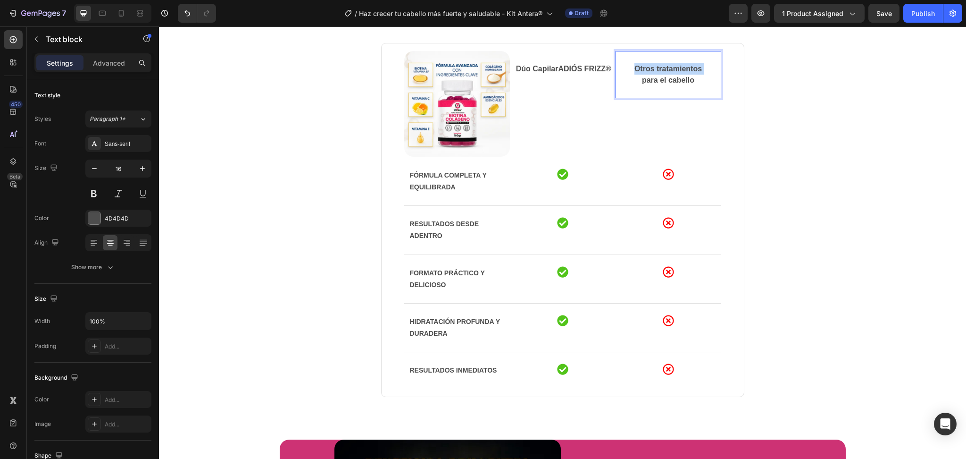
click at [654, 69] on p "Otros tratamientos" at bounding box center [669, 68] width 104 height 11
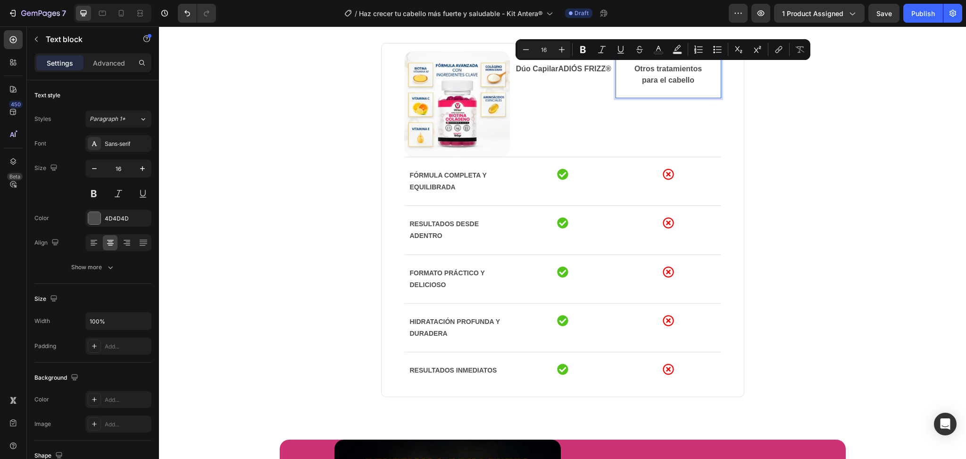
click at [671, 79] on p "para el cabello" at bounding box center [669, 80] width 104 height 11
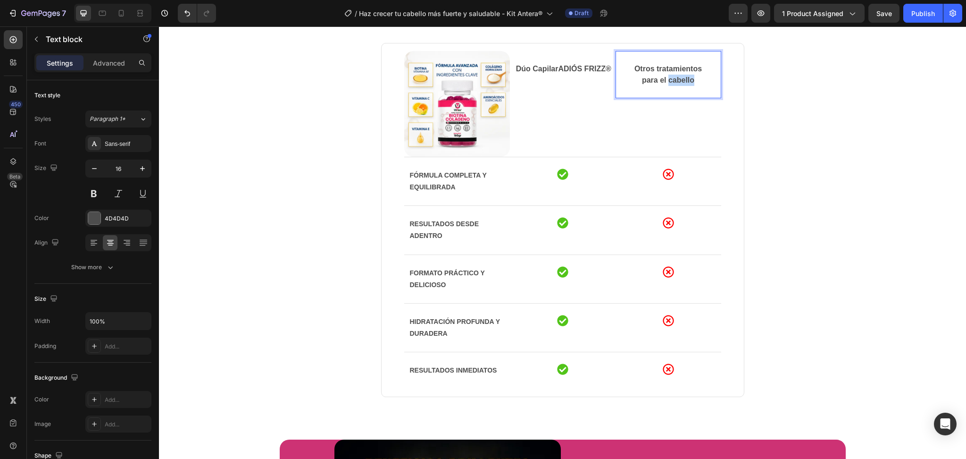
click at [671, 79] on p "para el cabello" at bounding box center [669, 80] width 104 height 11
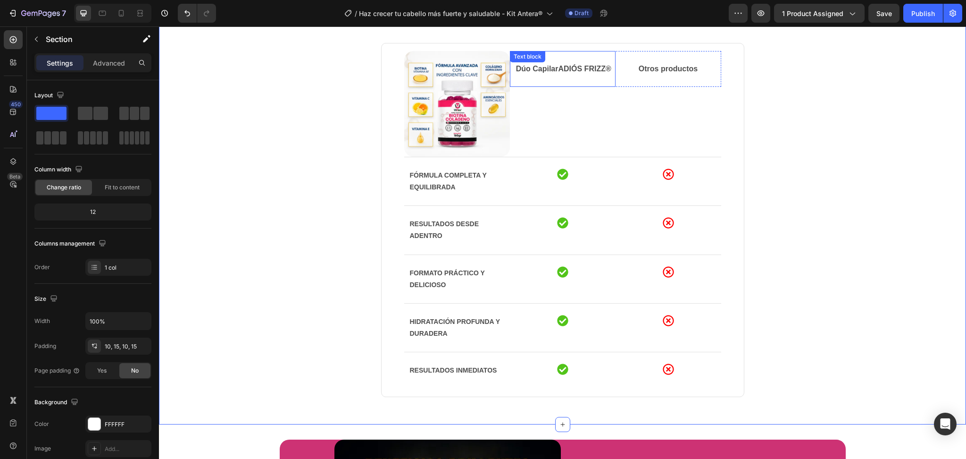
click at [546, 69] on p "Dúo Capilar ADIÓS FRIZZ®" at bounding box center [563, 68] width 104 height 11
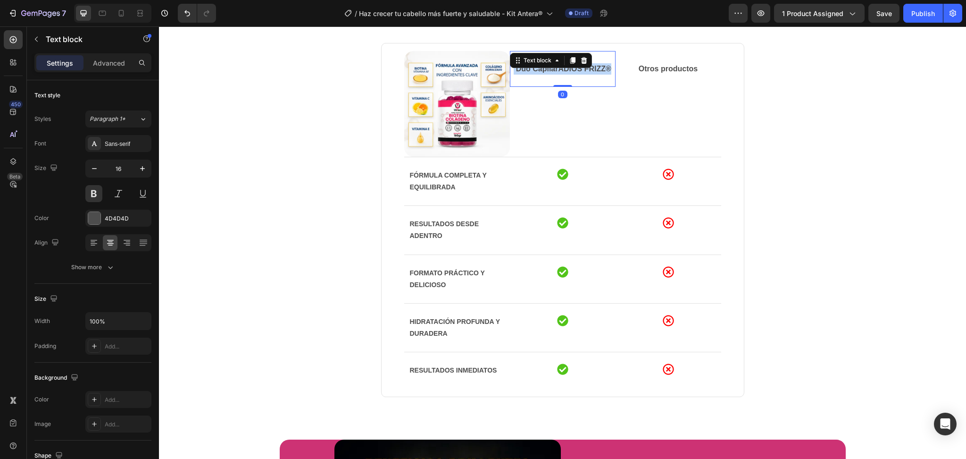
click at [546, 69] on p "Dúo Capilar ADIÓS FRIZZ®" at bounding box center [563, 68] width 104 height 11
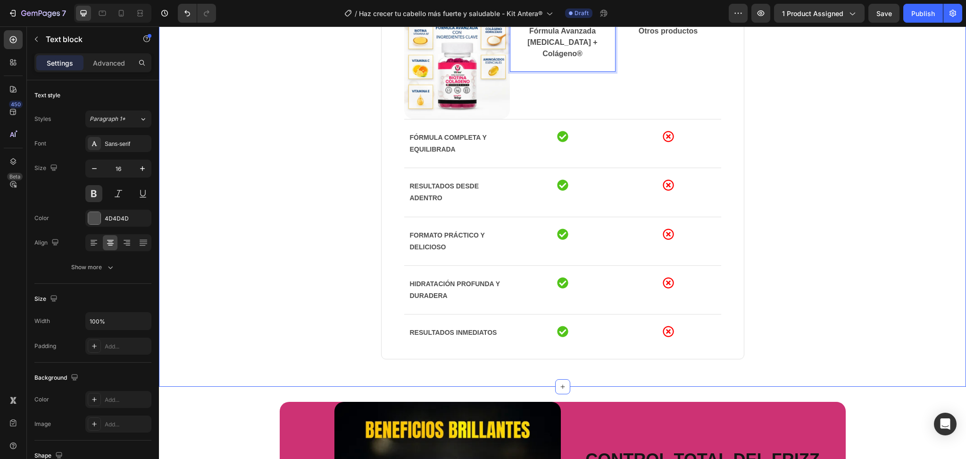
scroll to position [737, 0]
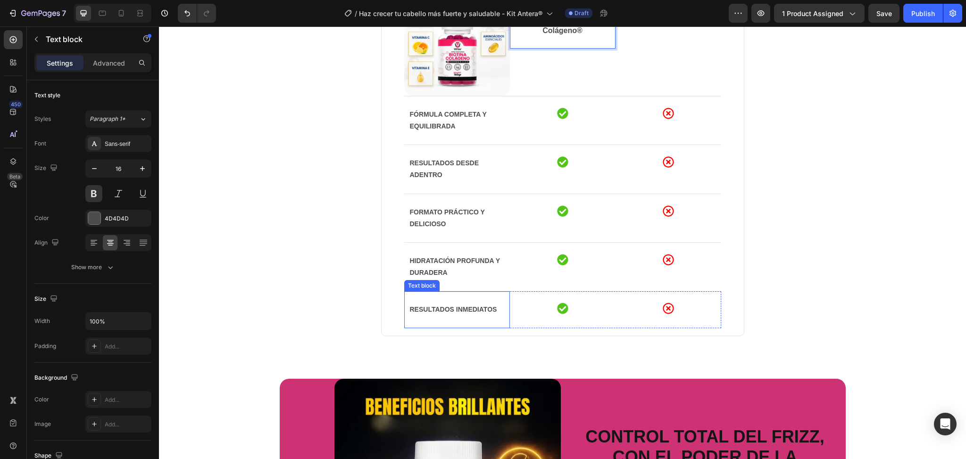
click at [468, 309] on p "Resultados inmediatos" at bounding box center [457, 309] width 94 height 12
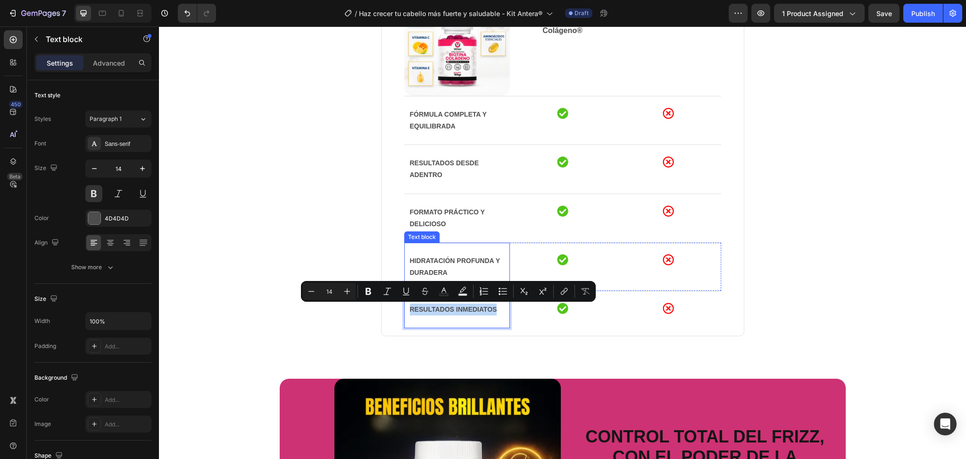
click at [434, 255] on p "Hidratación profunda y duradera" at bounding box center [457, 267] width 94 height 24
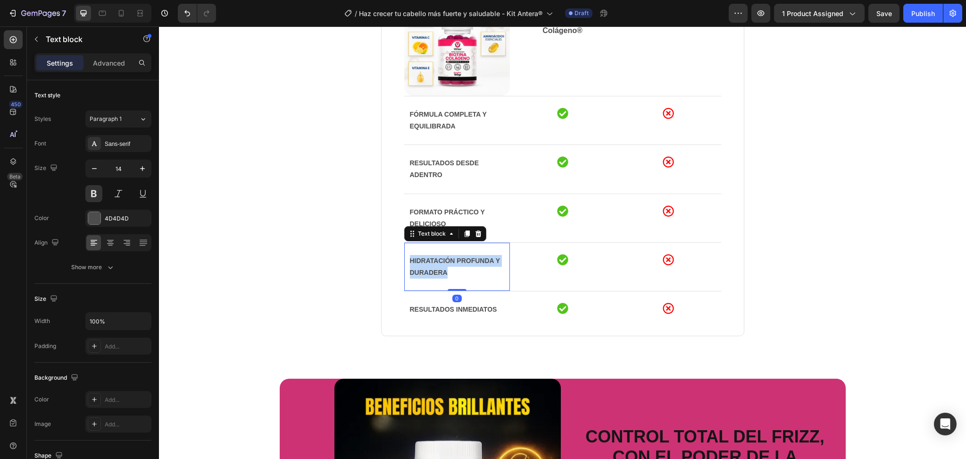
click at [434, 255] on p "Hidratación profunda y duradera" at bounding box center [457, 267] width 94 height 24
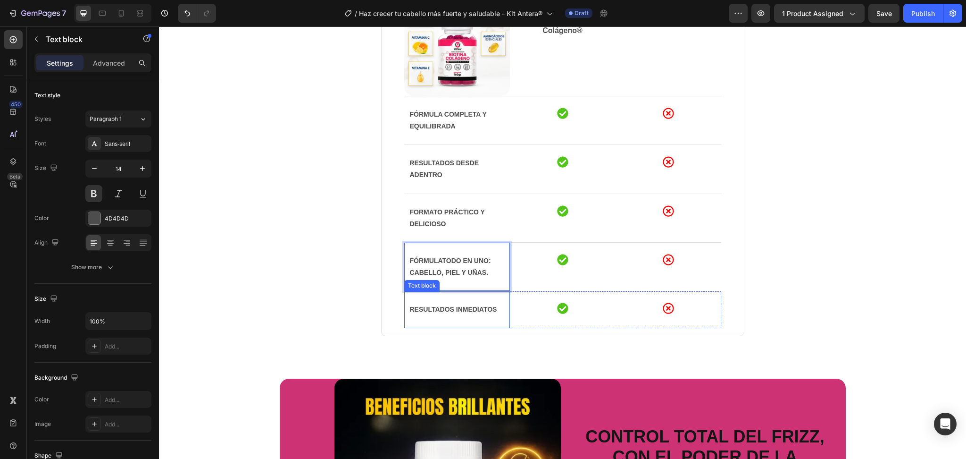
click at [463, 310] on p "Resultados inmediatos" at bounding box center [457, 309] width 94 height 12
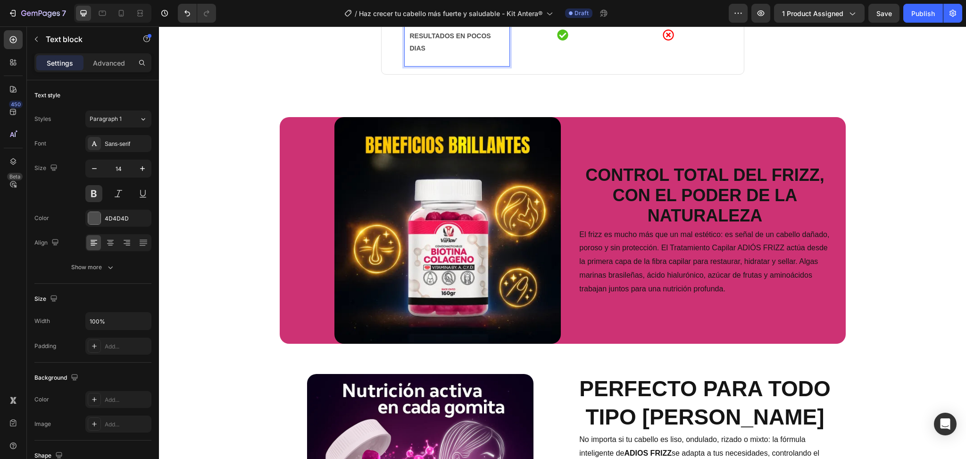
scroll to position [1011, 0]
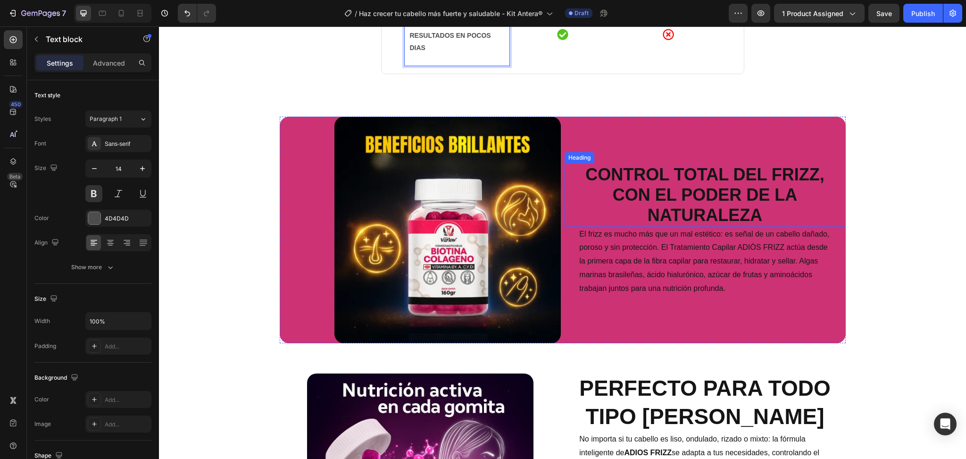
click at [678, 175] on h2 "Control total del frizz, con el poder de la naturaleza" at bounding box center [705, 194] width 253 height 63
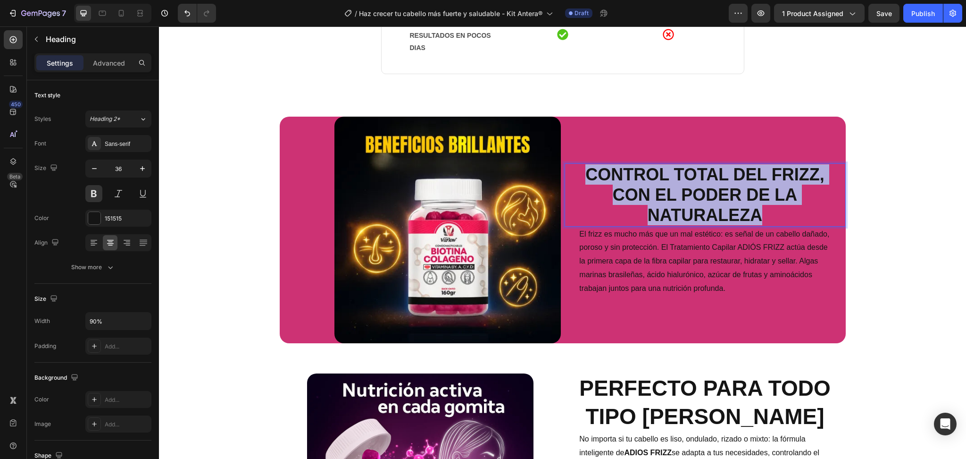
click at [678, 175] on p "Control total del frizz, con el poder de la naturaleza" at bounding box center [704, 194] width 251 height 61
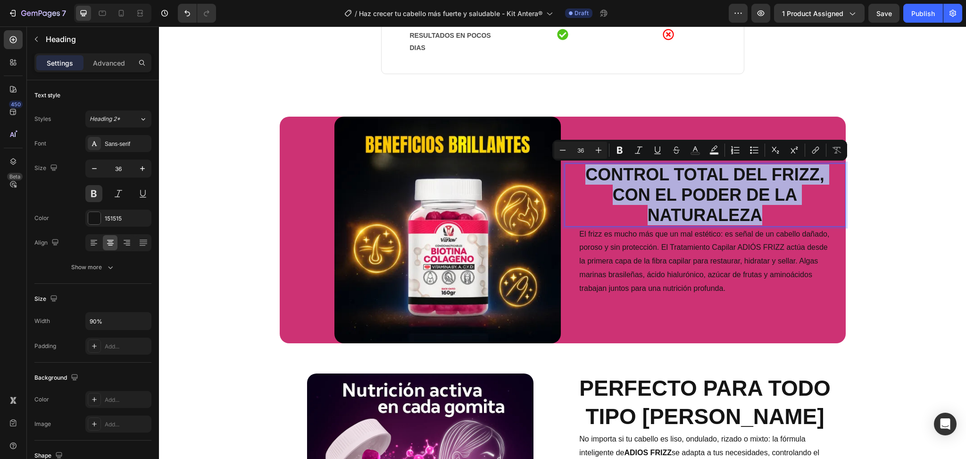
copy p "Control total del frizz, con el poder de la naturaleza"
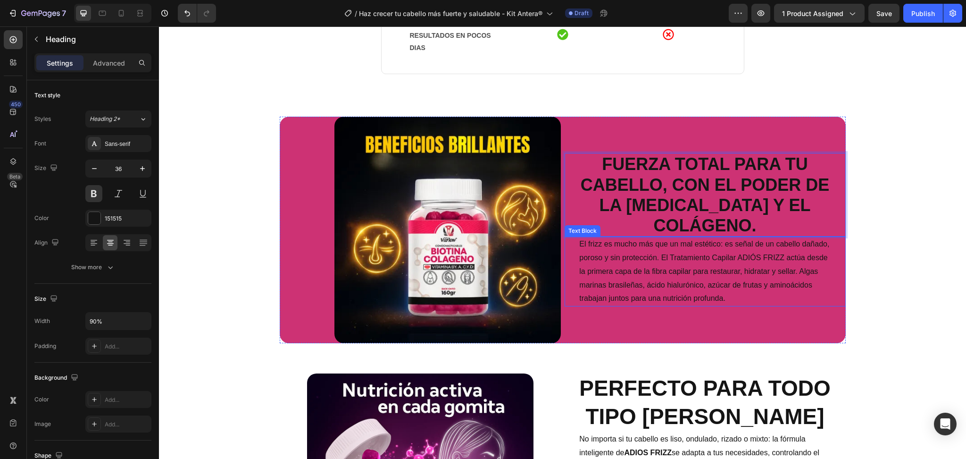
click at [668, 242] on p "El frizz es mucho más que un mal estético: es señal de un cabello dañado, poros…" at bounding box center [704, 271] width 251 height 68
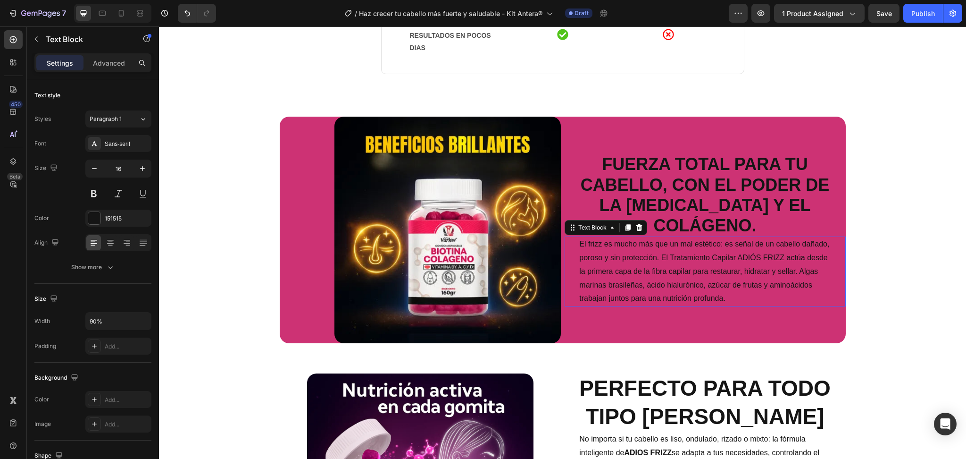
click at [668, 242] on p "El frizz es mucho más que un mal estético: es señal de un cabello dañado, poros…" at bounding box center [704, 271] width 251 height 68
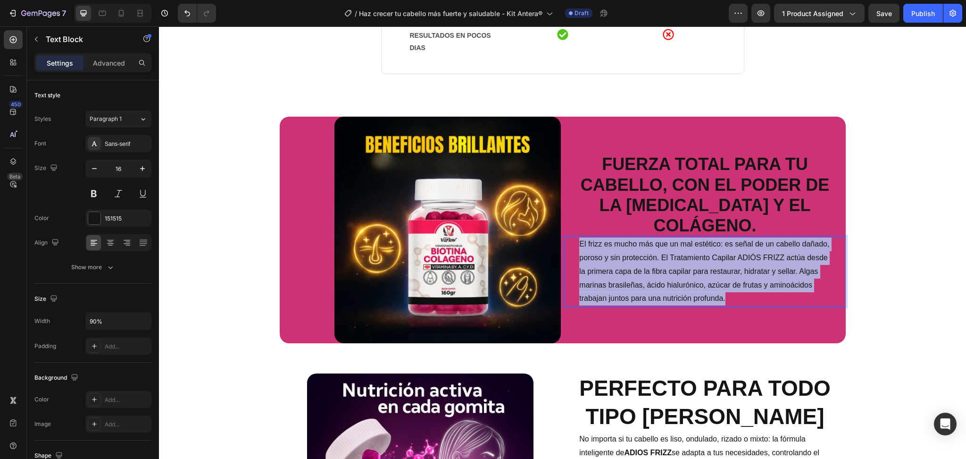
click at [668, 242] on p "El frizz es mucho más que un mal estético: es señal de un cabello dañado, poros…" at bounding box center [704, 271] width 251 height 68
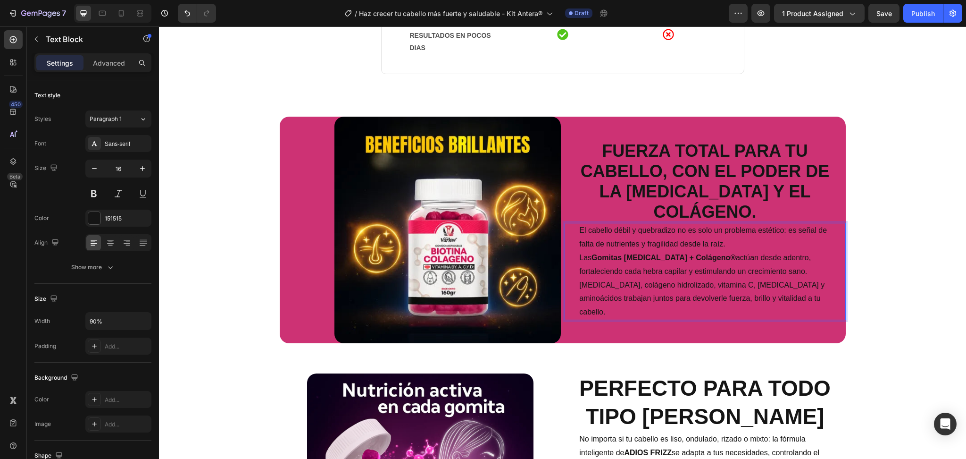
click at [636, 259] on p "El cabello débil y quebradizo no es solo un problema estético: es señal de falt…" at bounding box center [704, 271] width 251 height 95
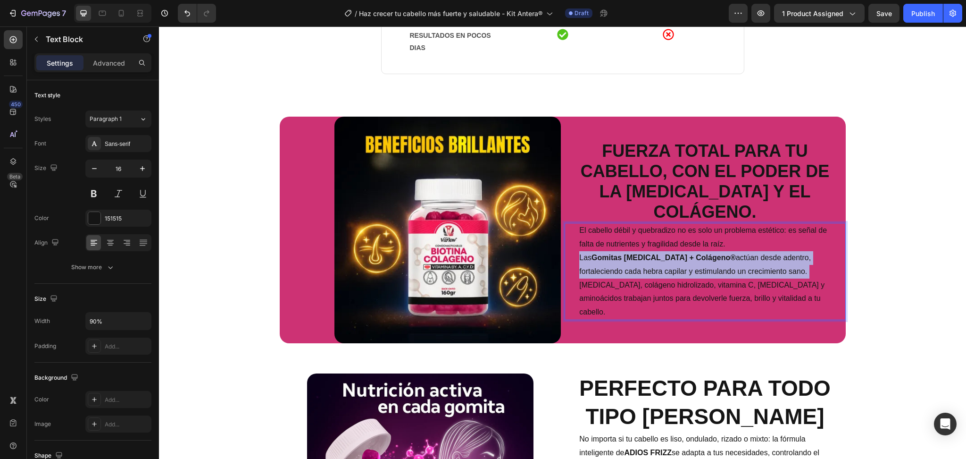
click at [636, 259] on p "El cabello débil y quebradizo no es solo un problema estético: es señal de falt…" at bounding box center [704, 271] width 251 height 95
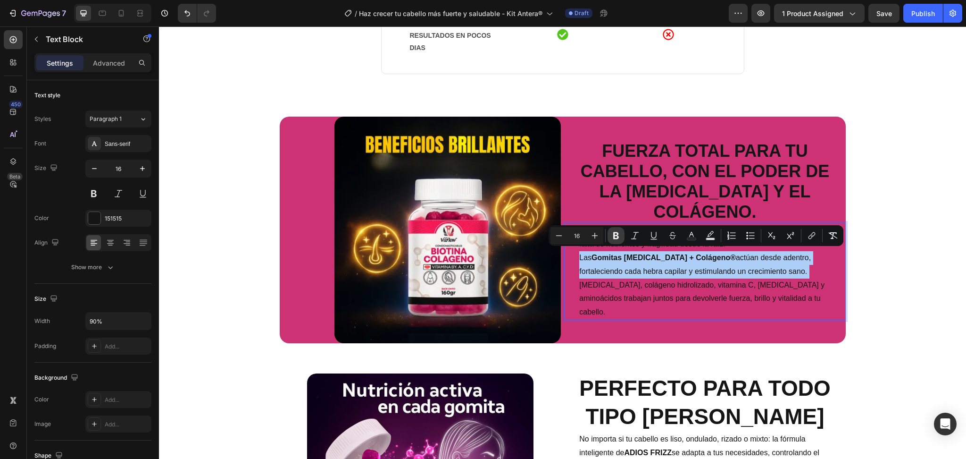
click at [619, 241] on button "Bold" at bounding box center [616, 235] width 17 height 17
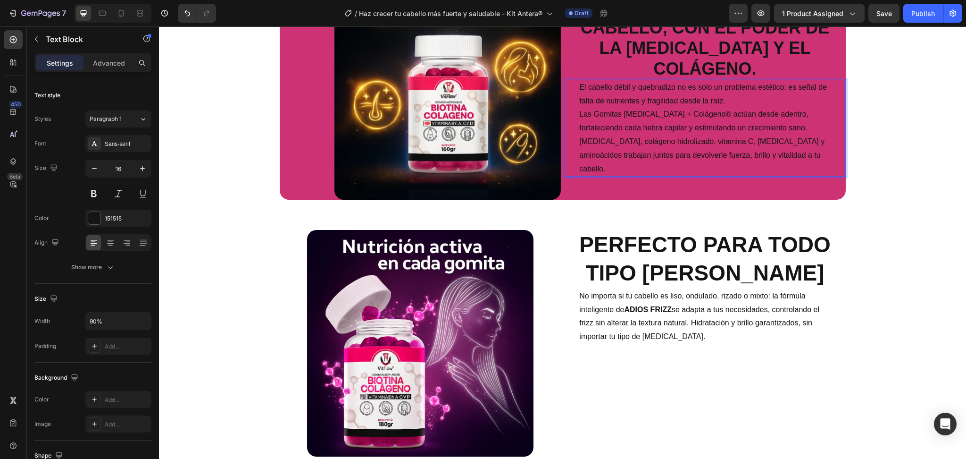
scroll to position [1210, 0]
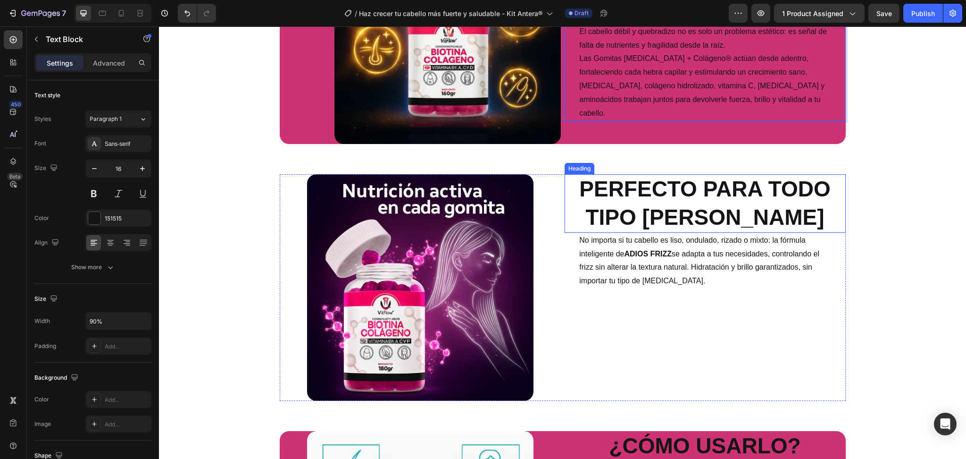
click at [659, 207] on h2 "Perfecto para todo tipo de cabello" at bounding box center [705, 203] width 281 height 59
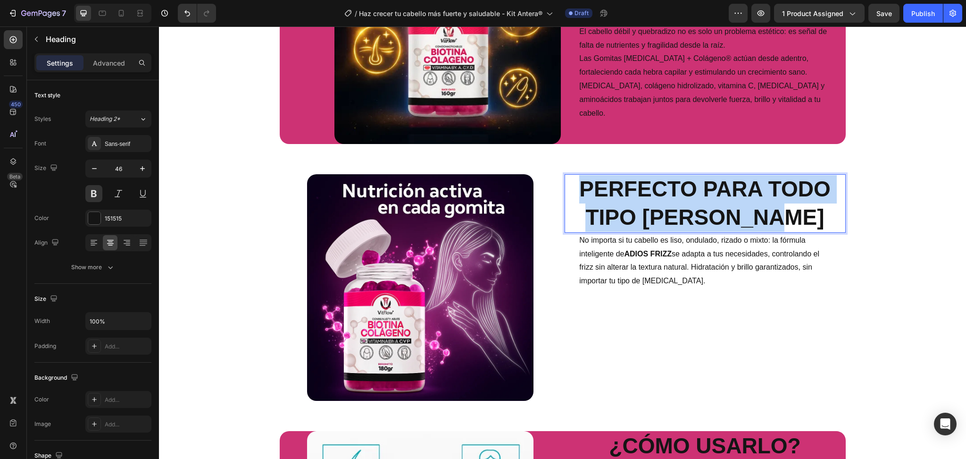
click at [659, 207] on p "Perfecto para todo tipo de cabello" at bounding box center [705, 203] width 279 height 57
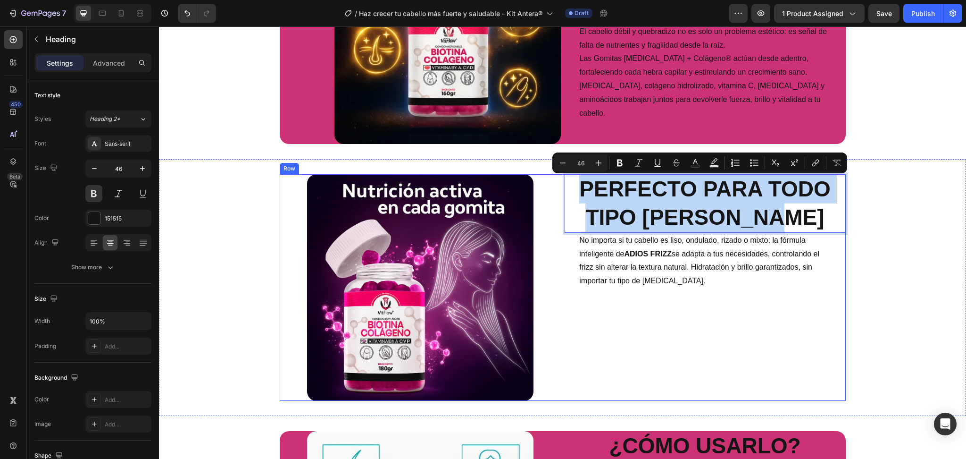
copy p "Perfecto para todo tipo de cabello"
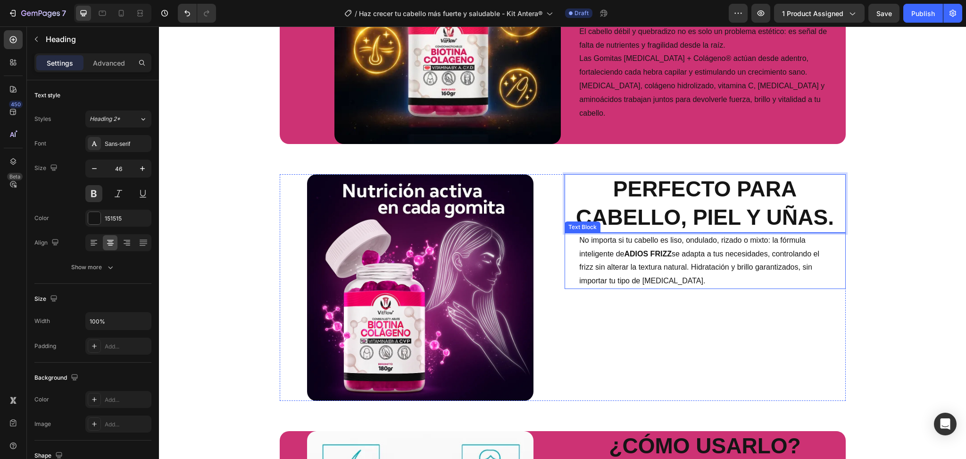
click at [688, 275] on p "No importa si tu cabello es liso, ondulado, rizado o mixto: la fórmula intelige…" at bounding box center [704, 261] width 251 height 54
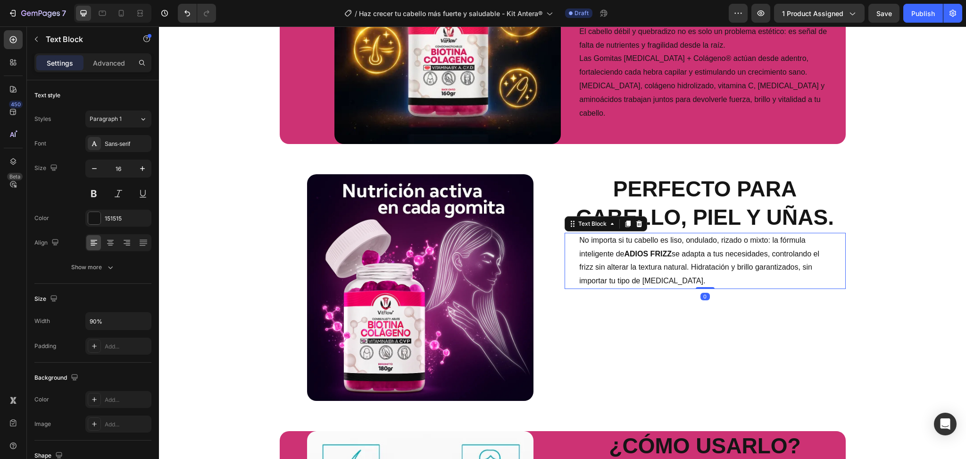
click at [688, 275] on p "No importa si tu cabello es liso, ondulado, rizado o mixto: la fórmula intelige…" at bounding box center [704, 261] width 251 height 54
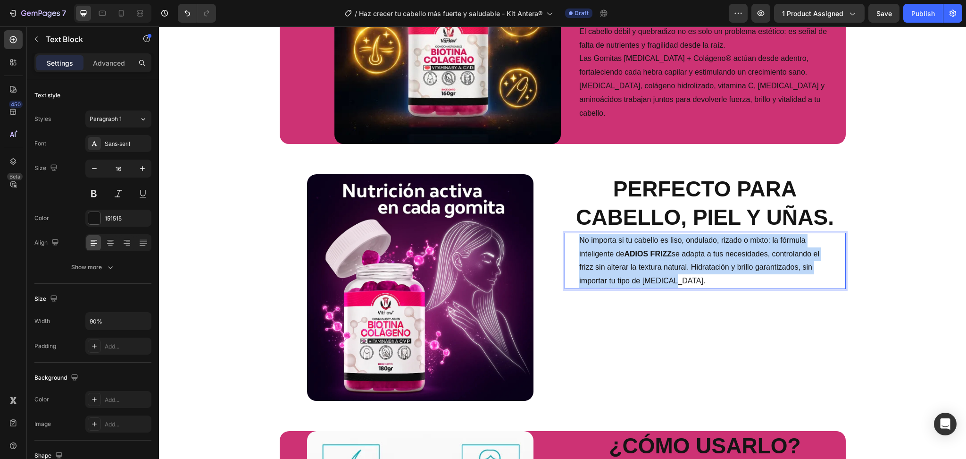
click at [688, 275] on p "No importa si tu cabello es liso, ondulado, rizado o mixto: la fórmula intelige…" at bounding box center [704, 261] width 251 height 54
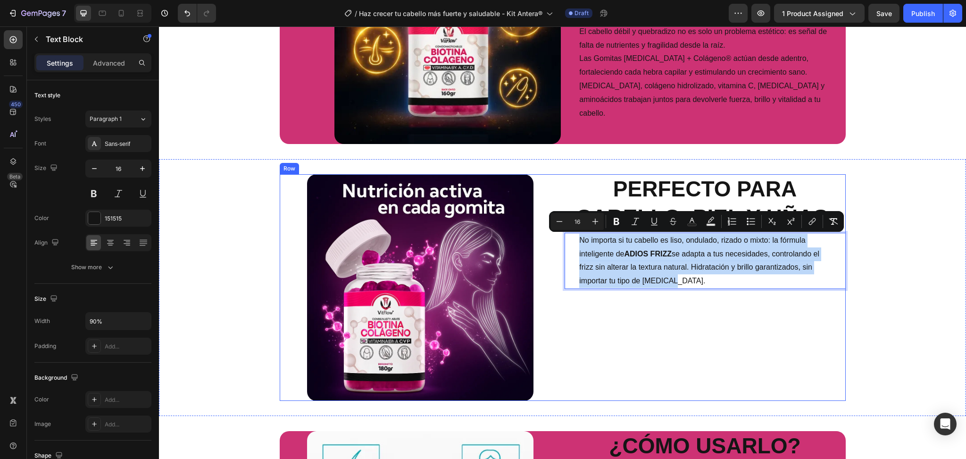
copy p "No importa si tu cabello es liso, ondulado, rizado o mixto: la fórmula intelige…"
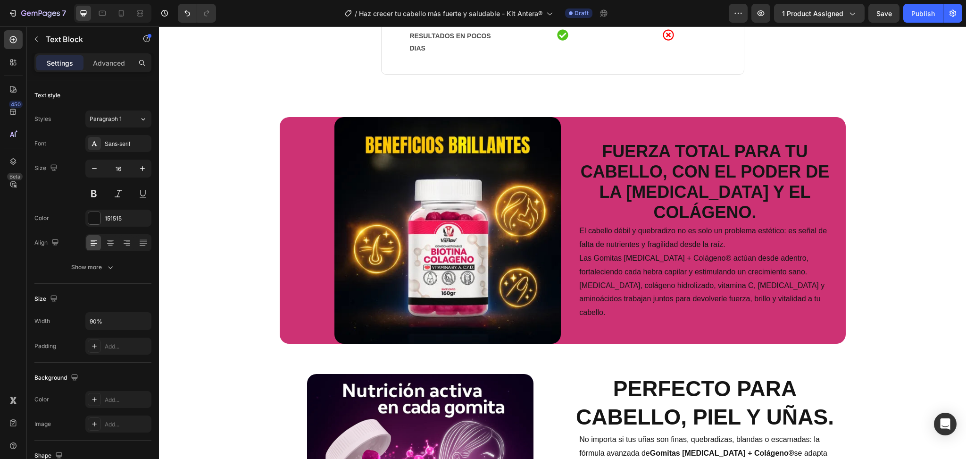
scroll to position [998, 0]
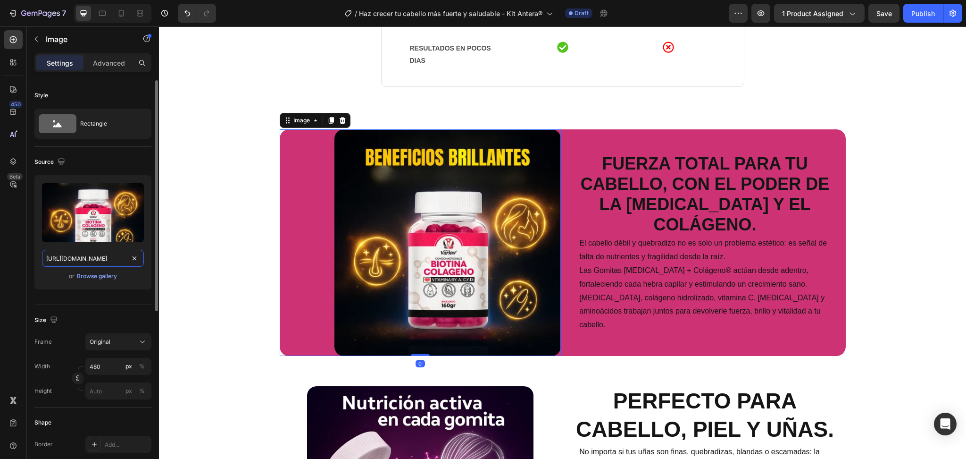
click at [109, 253] on input "https://cdn.shopify.com/s/files/1/0714/8571/8759/files/gempages_547003309001540…" at bounding box center [93, 258] width 102 height 17
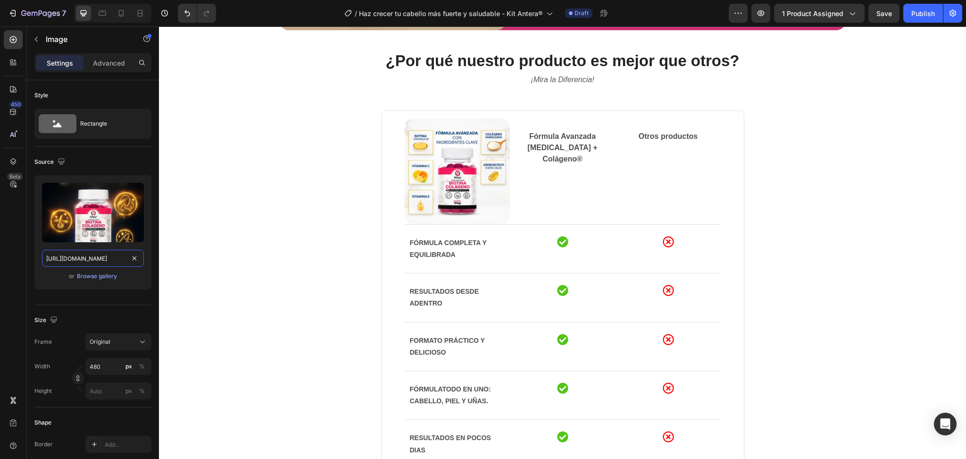
scroll to position [608, 0]
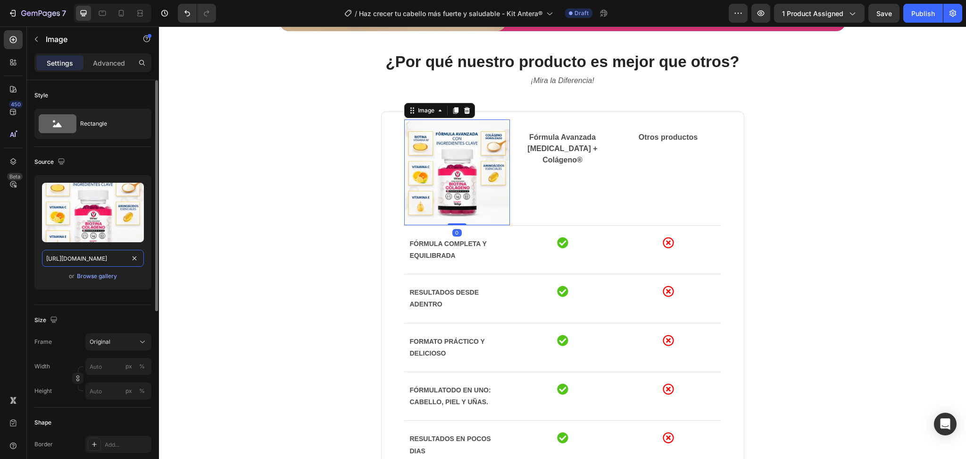
click at [72, 257] on input "https://cdn.shopify.com/s/files/1/0714/8571/8759/files/gempages_547003309001540…" at bounding box center [93, 258] width 102 height 17
paste input "6d2874e6-c7ca-4503-8398-6f46e300d804"
type input "https://cdn.shopify.com/s/files/1/0714/8571/8759/files/gempages_547003309001540…"
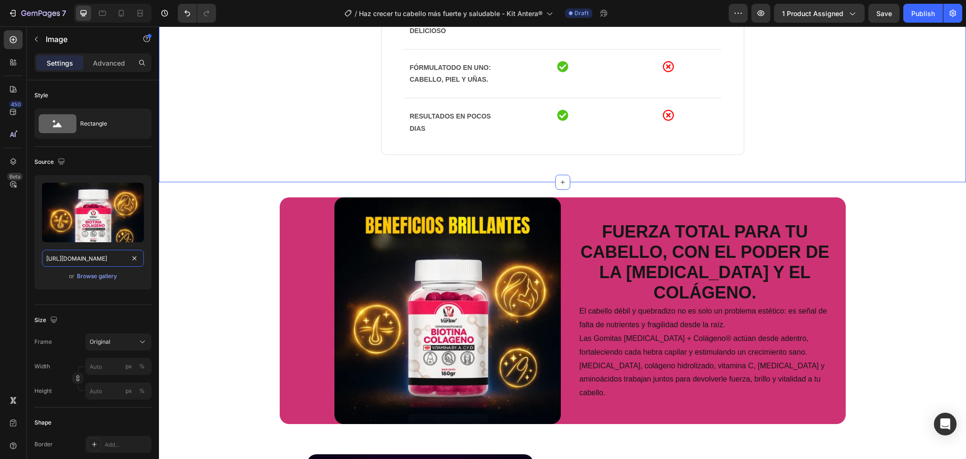
scroll to position [931, 0]
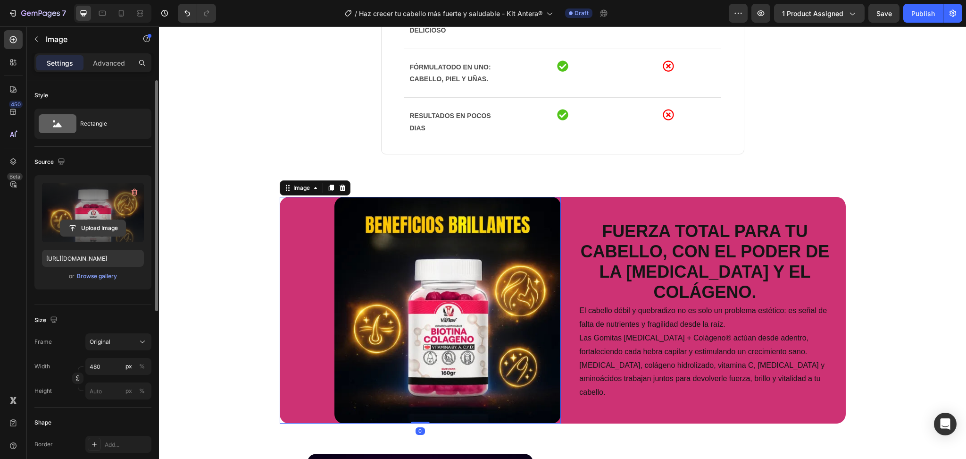
click at [102, 226] on input "file" at bounding box center [92, 228] width 65 height 16
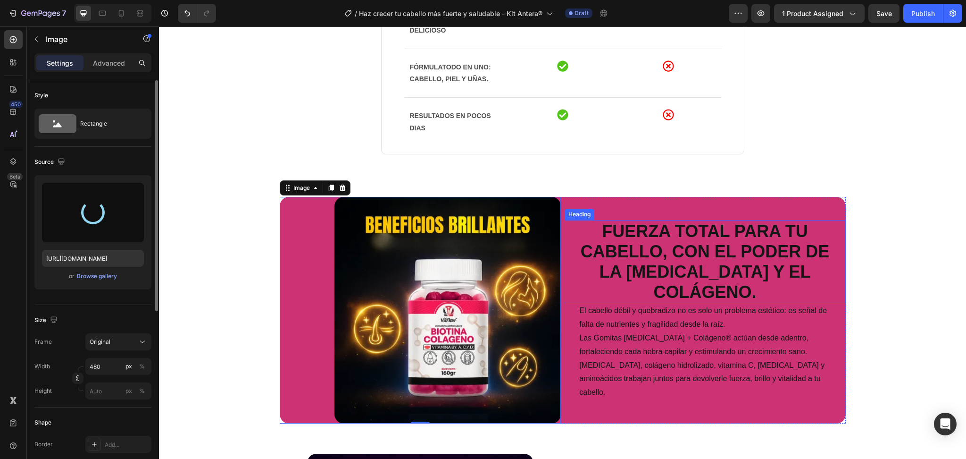
type input "https://cdn.shopify.com/s/files/1/0714/8571/8759/files/gempages_547003309001540…"
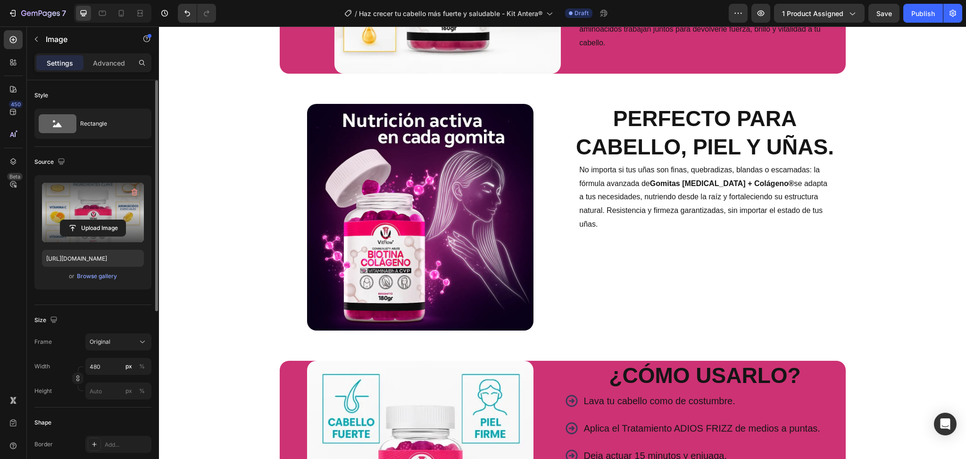
scroll to position [1230, 0]
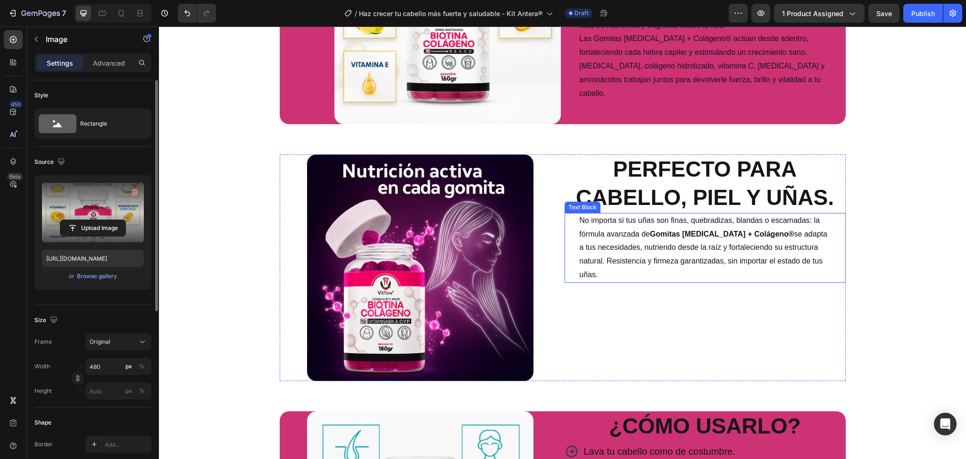
click at [662, 235] on strong "Gomitas Biotina + Colágeno®" at bounding box center [722, 234] width 144 height 8
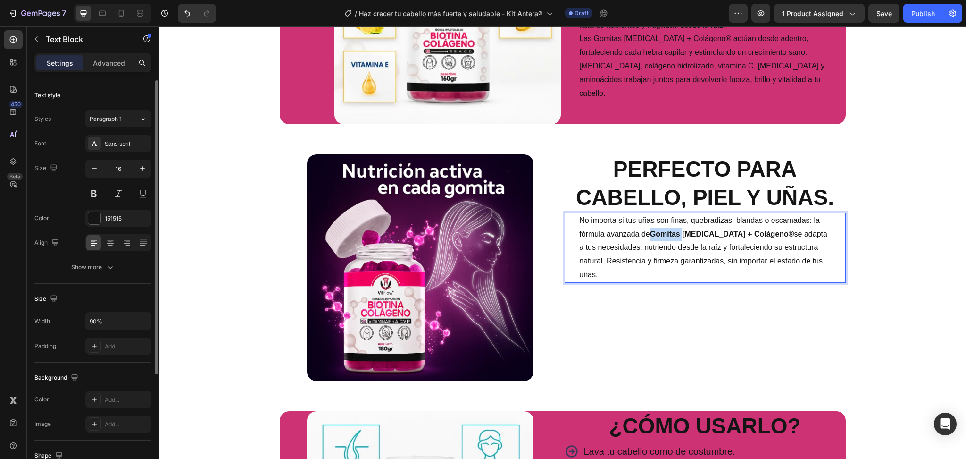
click at [662, 235] on strong "Gomitas Biotina + Colágeno®" at bounding box center [722, 234] width 144 height 8
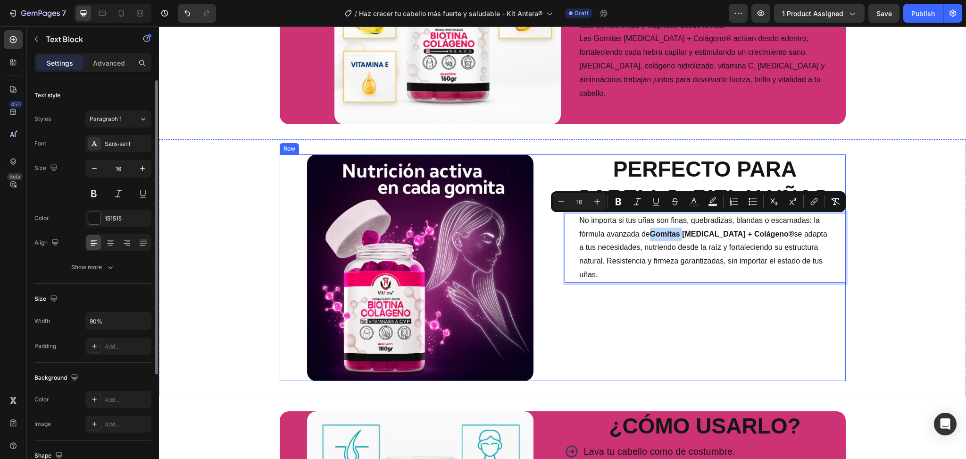
click at [674, 321] on div "Perfecto para cabello, piel y uñas. Heading No importa si tus uñas son finas, q…" at bounding box center [705, 267] width 281 height 226
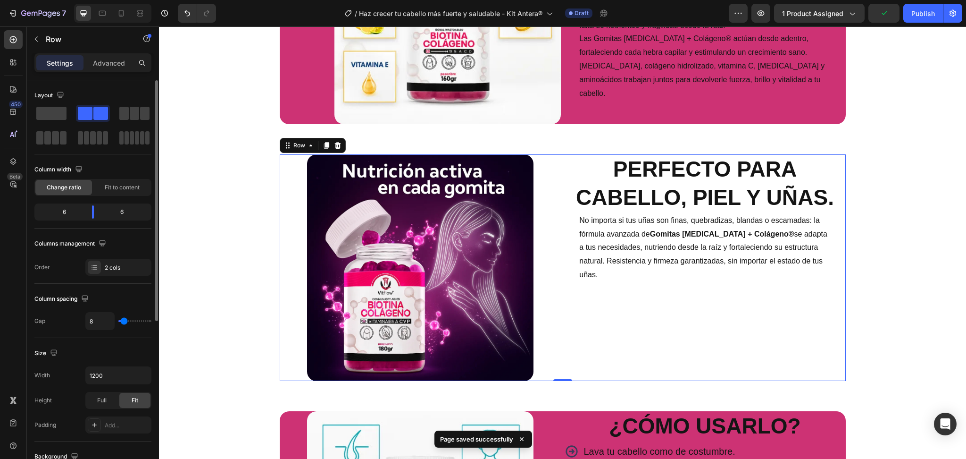
click at [674, 321] on div "Perfecto para cabello, piel y uñas. Heading No importa si tus uñas son finas, q…" at bounding box center [705, 267] width 281 height 226
click at [670, 251] on p "No importa si tus uñas son finas, quebradizas, blandas o escamadas: la fórmula …" at bounding box center [704, 248] width 251 height 68
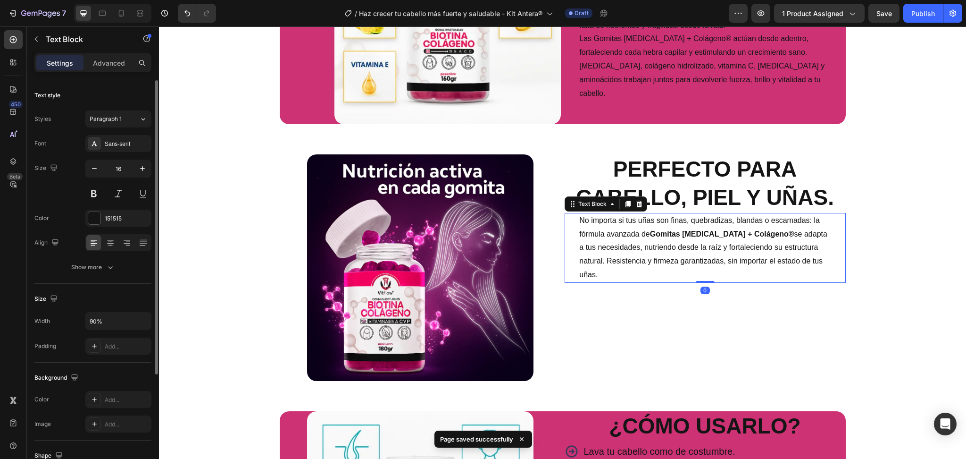
click at [670, 251] on p "No importa si tus uñas son finas, quebradizas, blandas o escamadas: la fórmula …" at bounding box center [704, 248] width 251 height 68
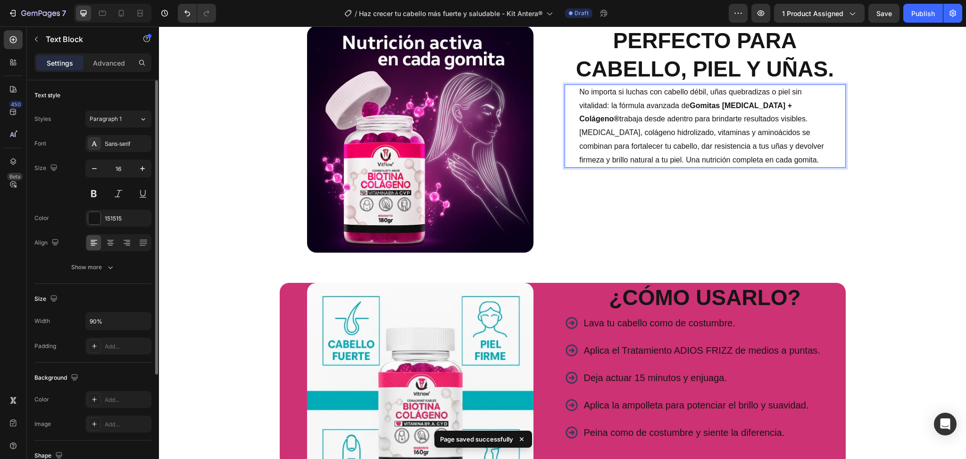
scroll to position [1361, 0]
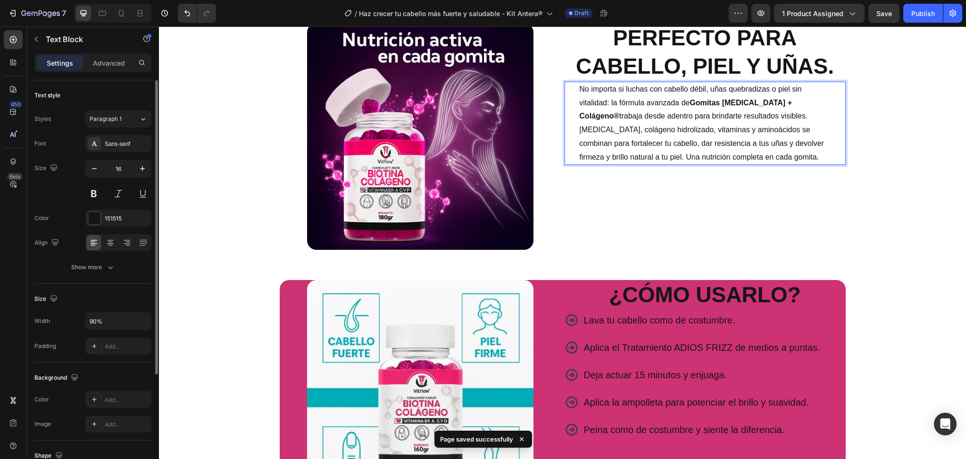
click at [717, 106] on strong "Gomitas Biotina + Colágeno®" at bounding box center [685, 110] width 213 height 22
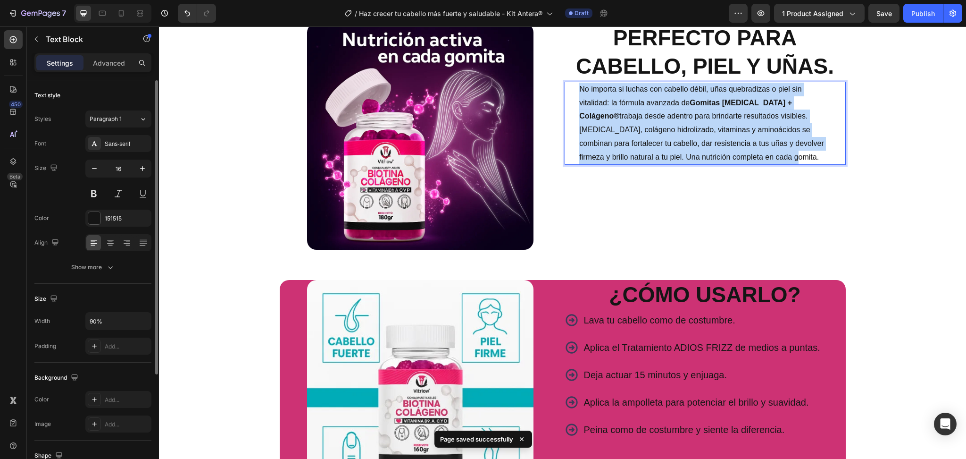
click at [717, 106] on strong "Gomitas Biotina + Colágeno®" at bounding box center [685, 110] width 213 height 22
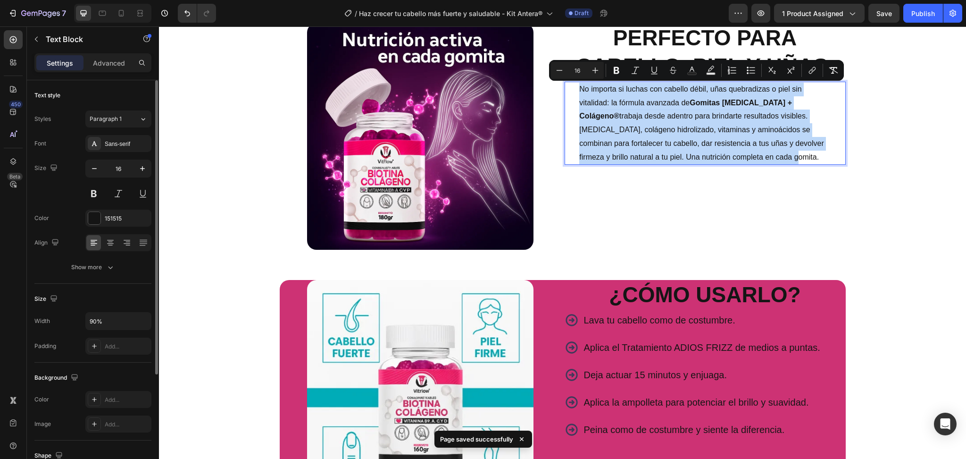
click at [717, 106] on strong "Gomitas Biotina + Colágeno®" at bounding box center [685, 110] width 213 height 22
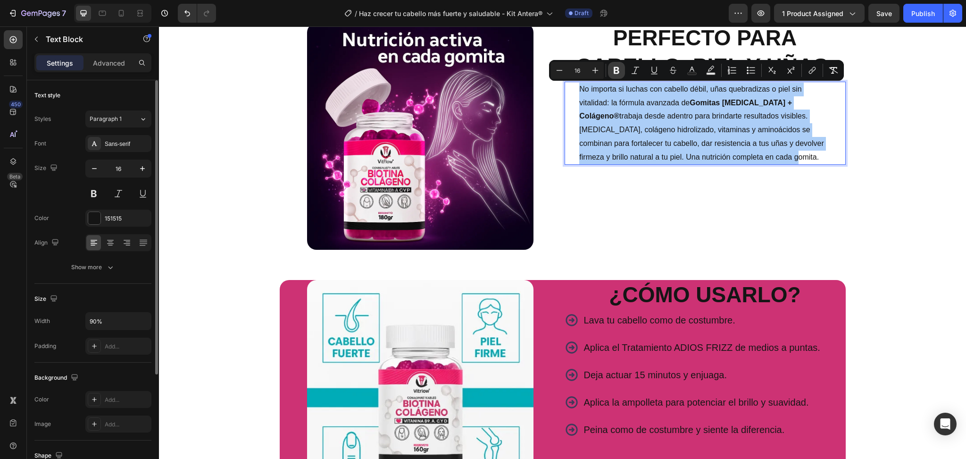
click at [620, 68] on icon "Editor contextual toolbar" at bounding box center [616, 70] width 9 height 9
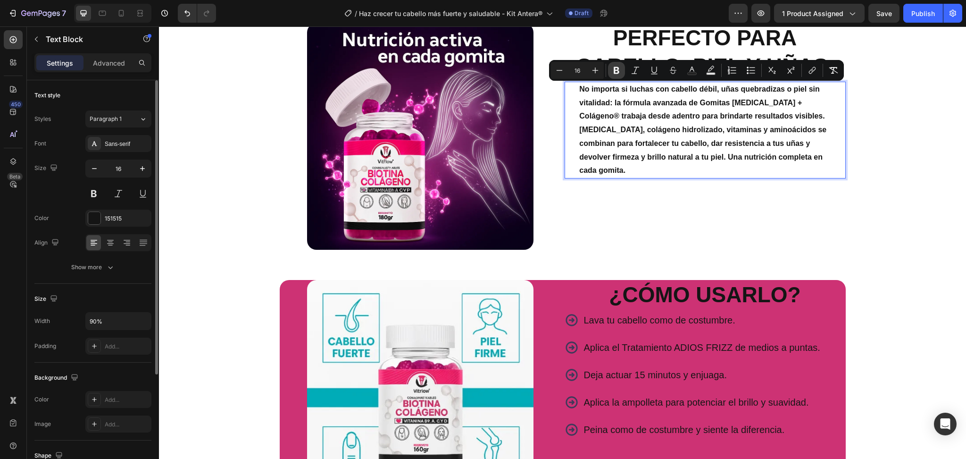
click at [620, 68] on icon "Editor contextual toolbar" at bounding box center [616, 70] width 9 height 9
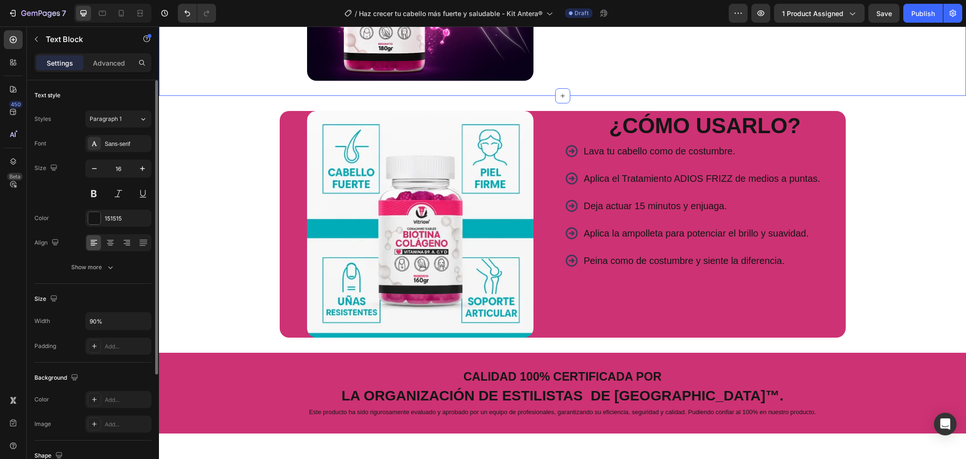
scroll to position [1532, 0]
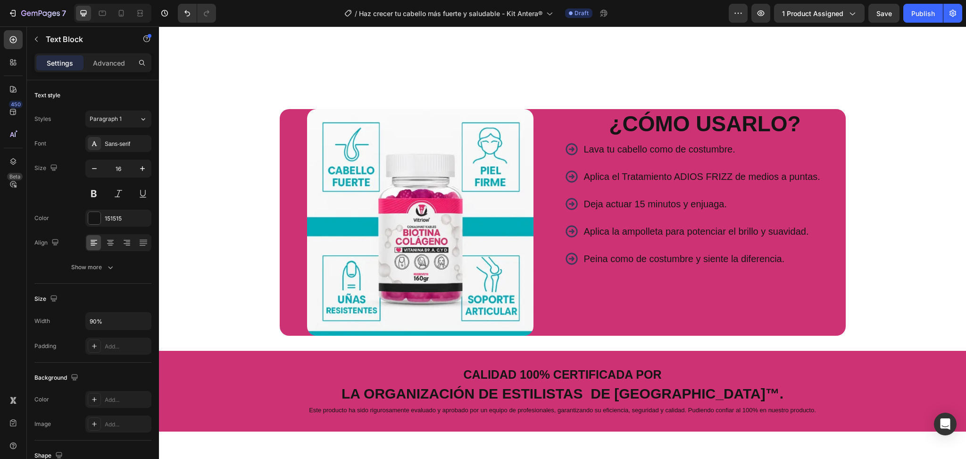
scroll to position [1532, 0]
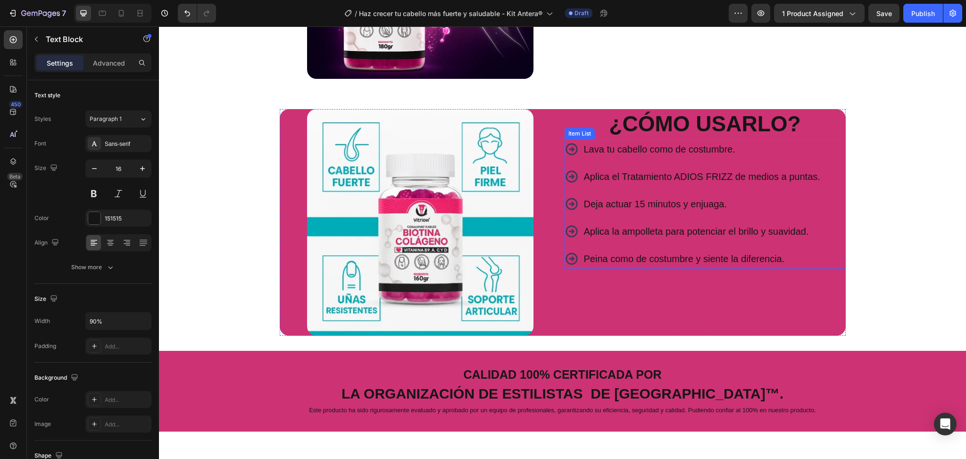
click at [648, 145] on p "Lava tu cabello como de costumbre." at bounding box center [702, 149] width 236 height 17
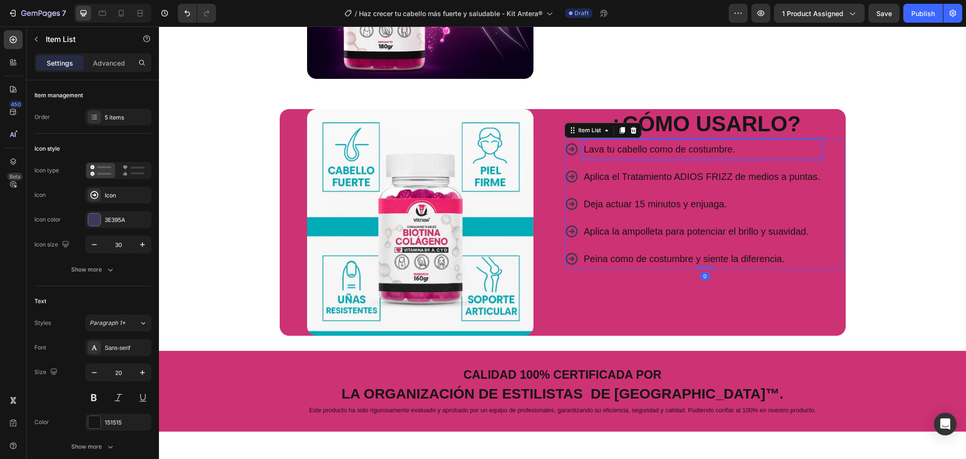
click at [648, 145] on p "Lava tu cabello como de costumbre." at bounding box center [702, 149] width 236 height 17
click at [646, 152] on strong "Toma 2 gomitas al día" at bounding box center [633, 149] width 98 height 10
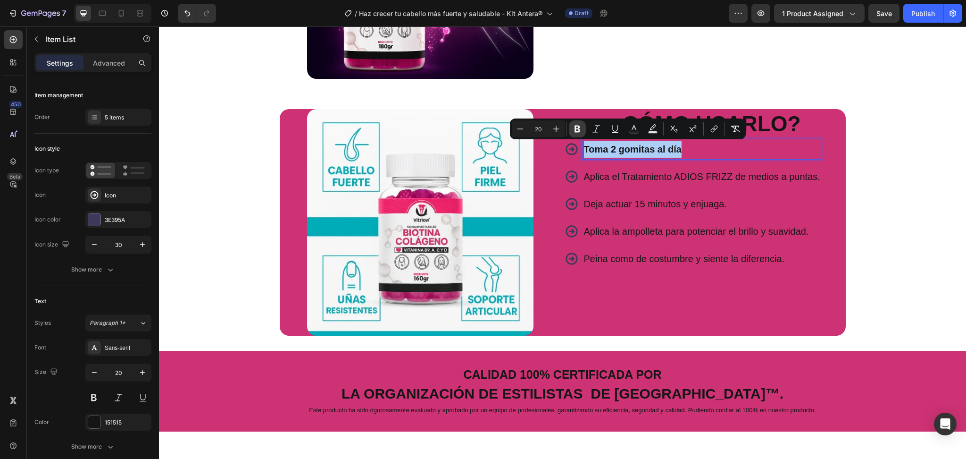
click at [577, 130] on icon "Editor contextual toolbar" at bounding box center [577, 128] width 9 height 9
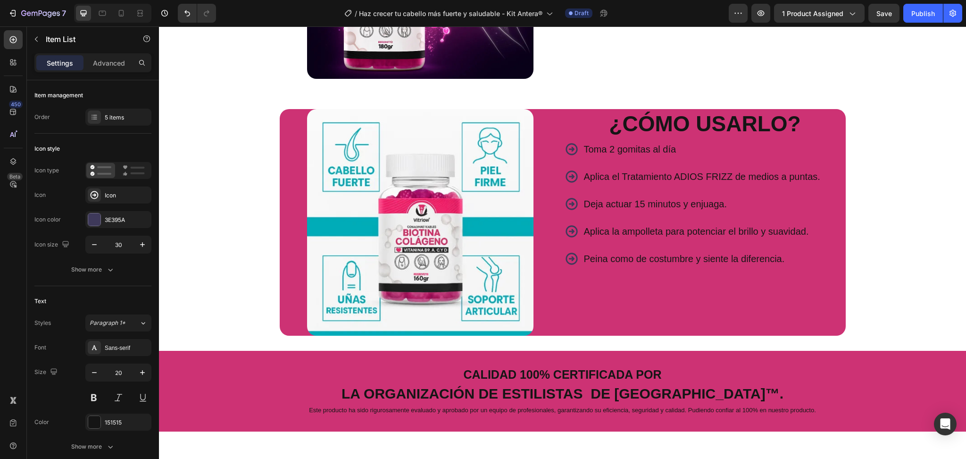
click at [612, 170] on p "Aplica el Tratamiento ADIOS FRIZZ de medios a puntas." at bounding box center [702, 176] width 236 height 17
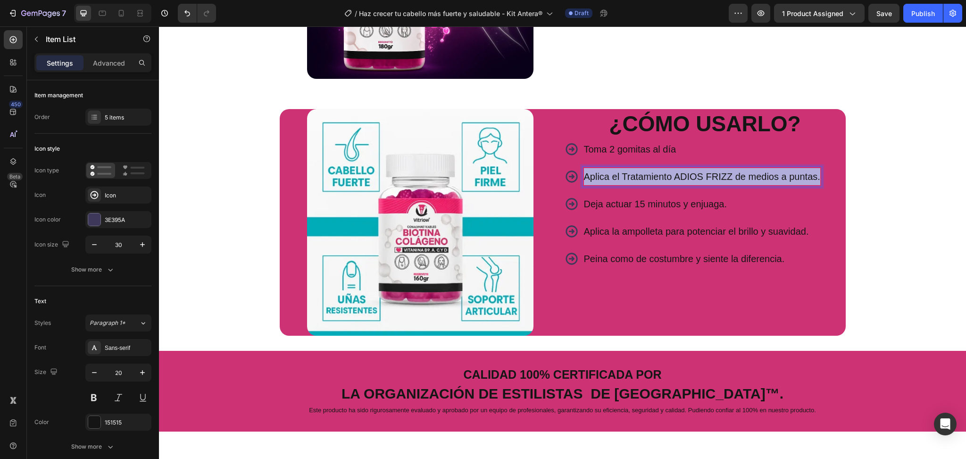
click at [612, 170] on p "Aplica el Tratamiento ADIOS FRIZZ de medios a puntas." at bounding box center [702, 176] width 236 height 17
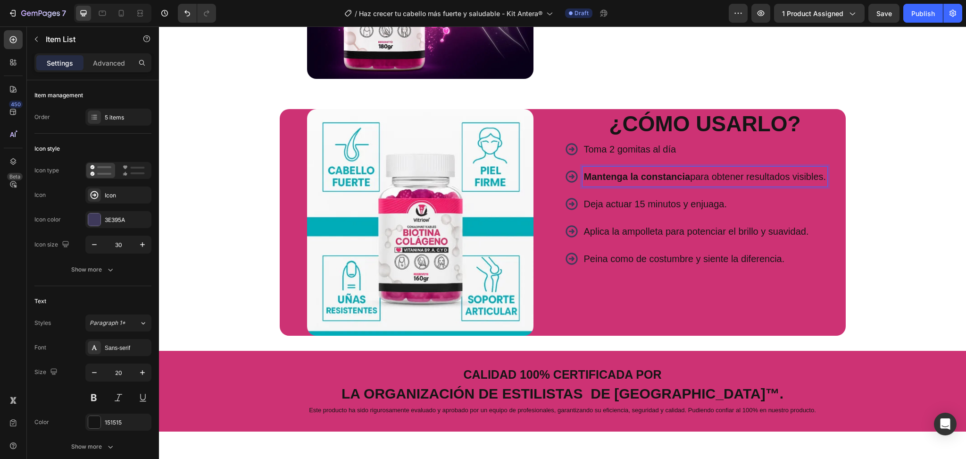
click at [672, 176] on strong "Mantenga la constancia" at bounding box center [637, 176] width 107 height 10
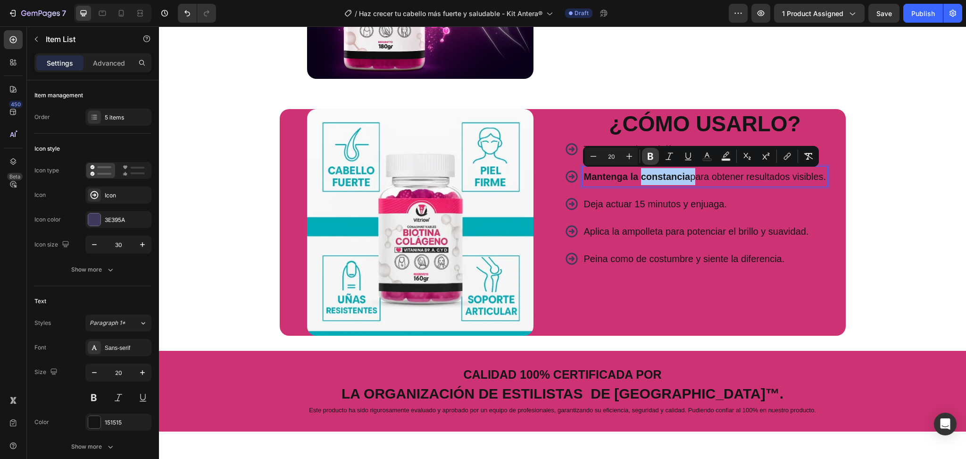
click at [644, 156] on button "Bold" at bounding box center [650, 156] width 17 height 17
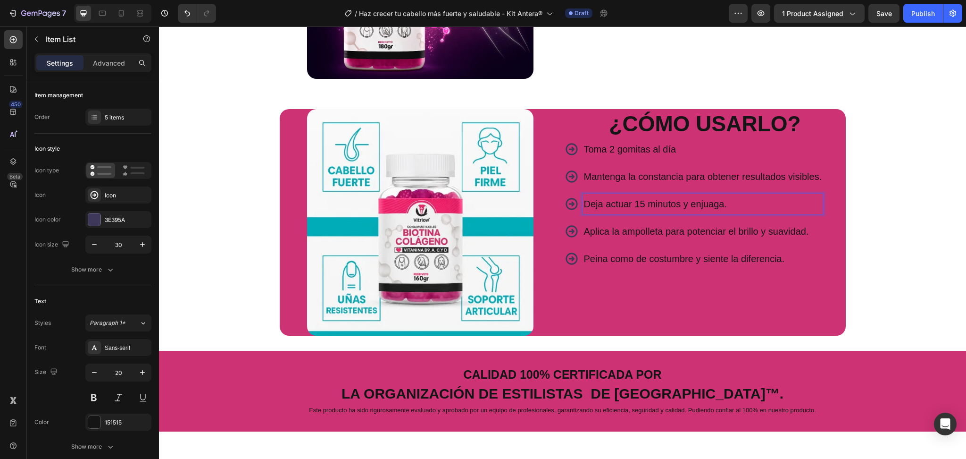
click at [640, 198] on p "Deja actuar 15 minutos y enjuaga." at bounding box center [703, 203] width 238 height 17
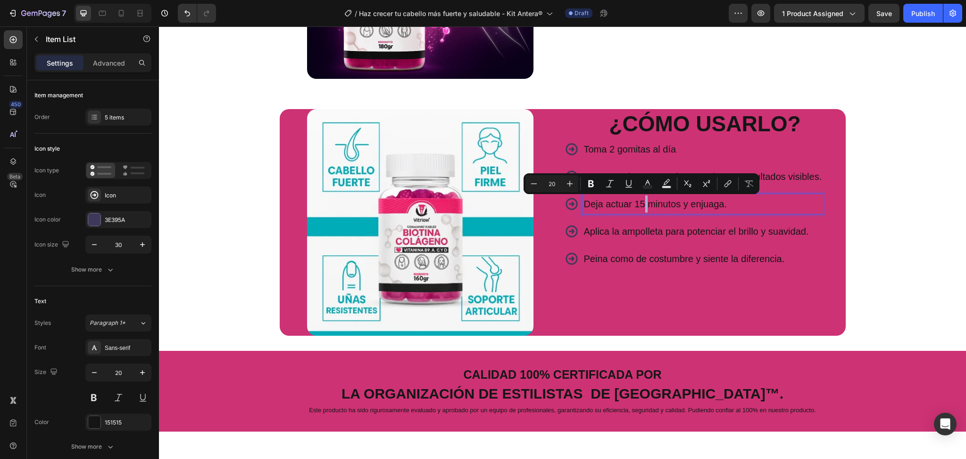
click at [640, 198] on p "Deja actuar 15 minutos y enjuaga." at bounding box center [703, 203] width 238 height 17
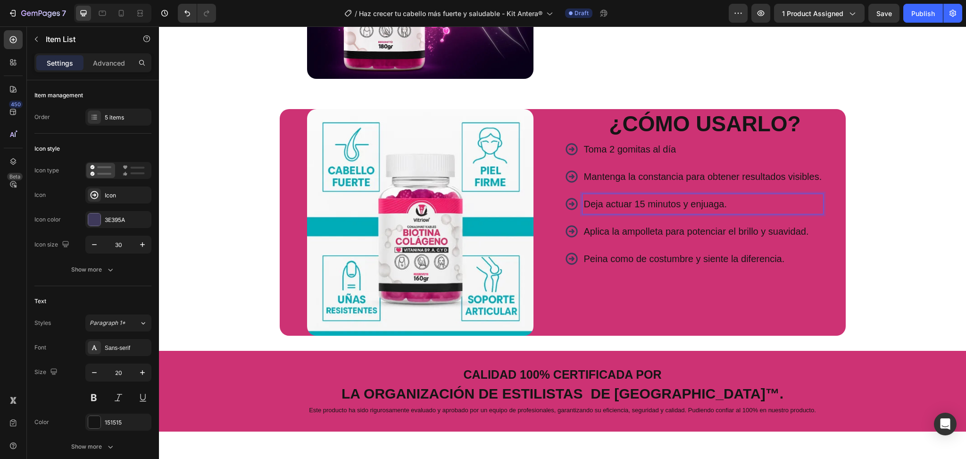
click at [640, 198] on p "Deja actuar 15 minutos y enjuaga." at bounding box center [703, 203] width 238 height 17
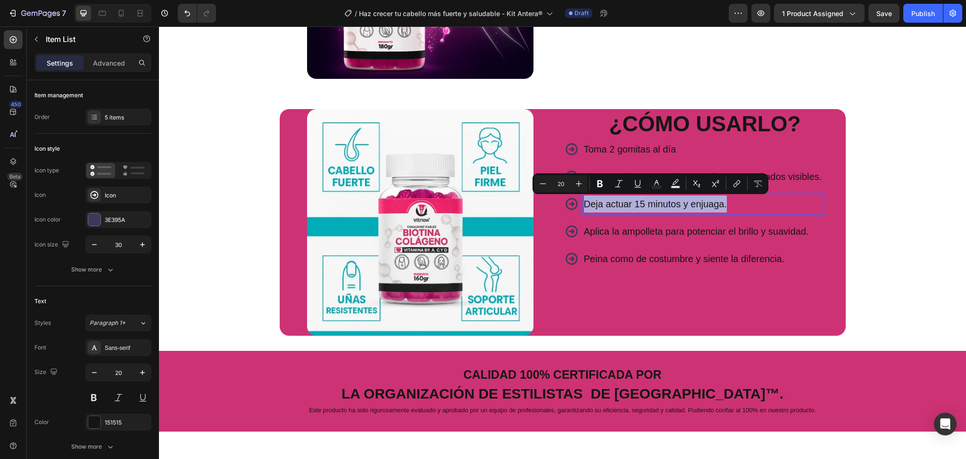
click at [640, 198] on p "Deja actuar 15 minutos y enjuaga." at bounding box center [703, 203] width 238 height 17
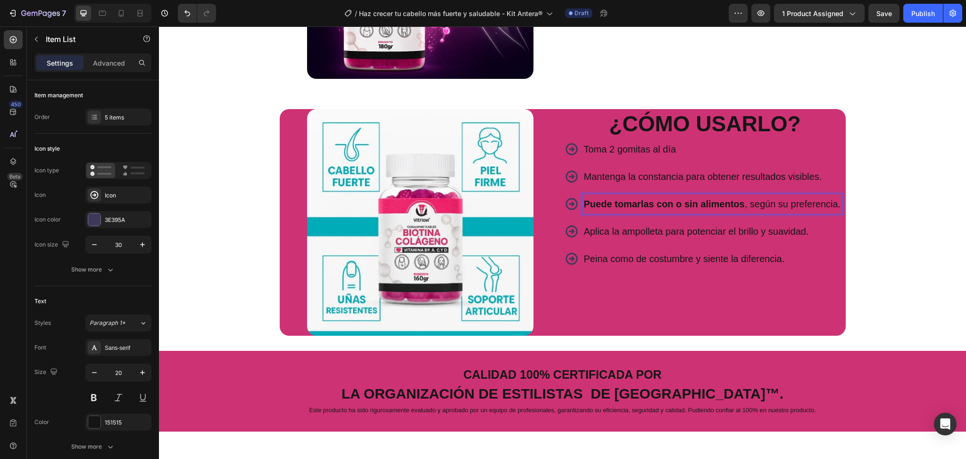
click at [636, 207] on strong "Puede tomarlas con o sin alimentos" at bounding box center [664, 204] width 161 height 10
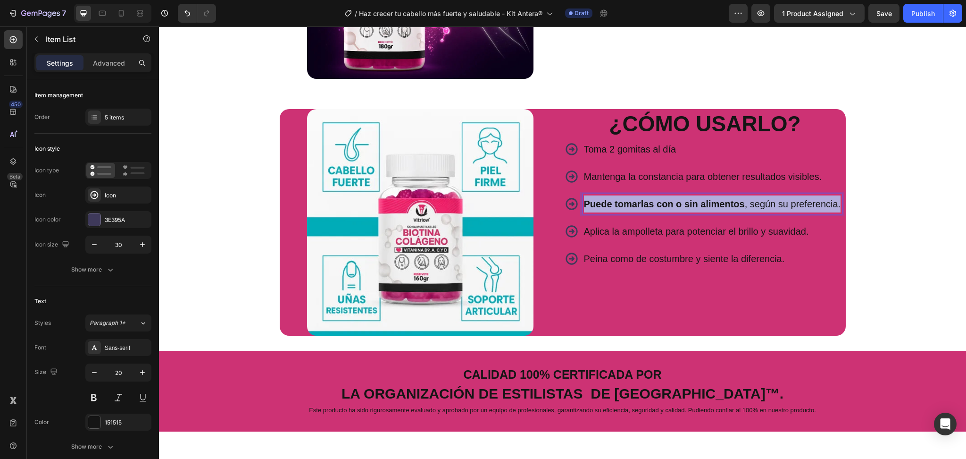
click at [636, 207] on strong "Puede tomarlas con o sin alimentos" at bounding box center [664, 204] width 161 height 10
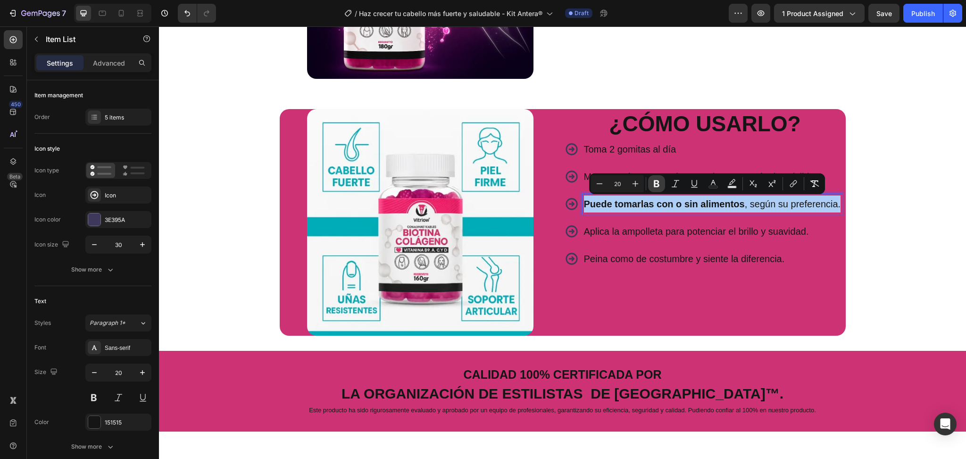
click at [648, 180] on button "Bold" at bounding box center [656, 183] width 17 height 17
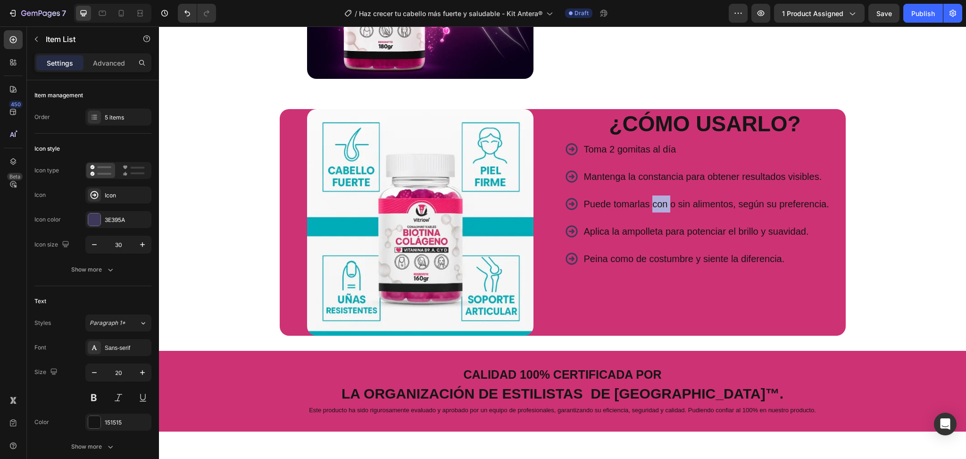
click at [655, 200] on p "Puede tomarlas con o sin alimentos, según su preferencia." at bounding box center [706, 203] width 245 height 17
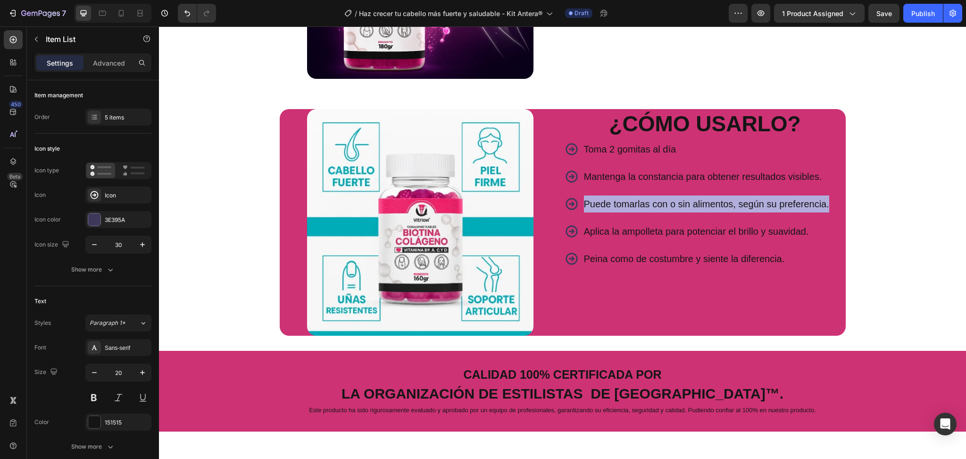
click at [655, 200] on p "Puede tomarlas con o sin alimentos, según su preferencia." at bounding box center [706, 203] width 245 height 17
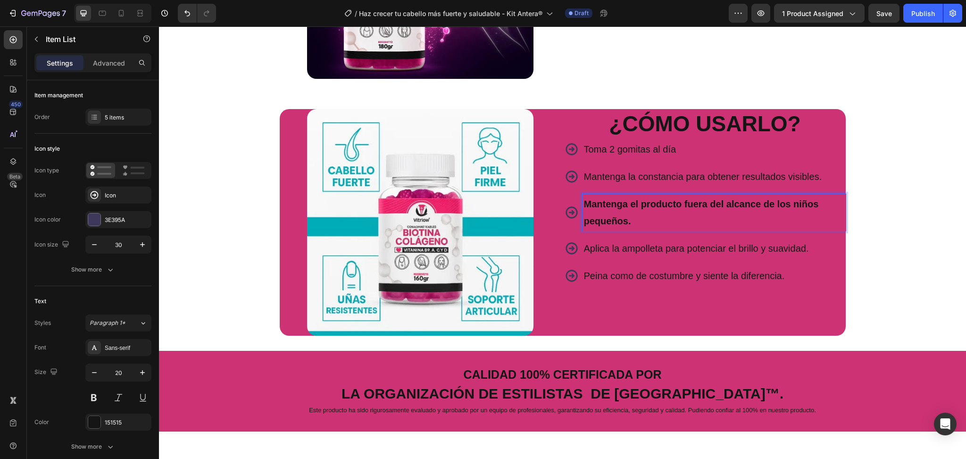
click at [609, 204] on strong "Mantenga el producto fuera del alcance de los niños pequeños." at bounding box center [701, 212] width 235 height 27
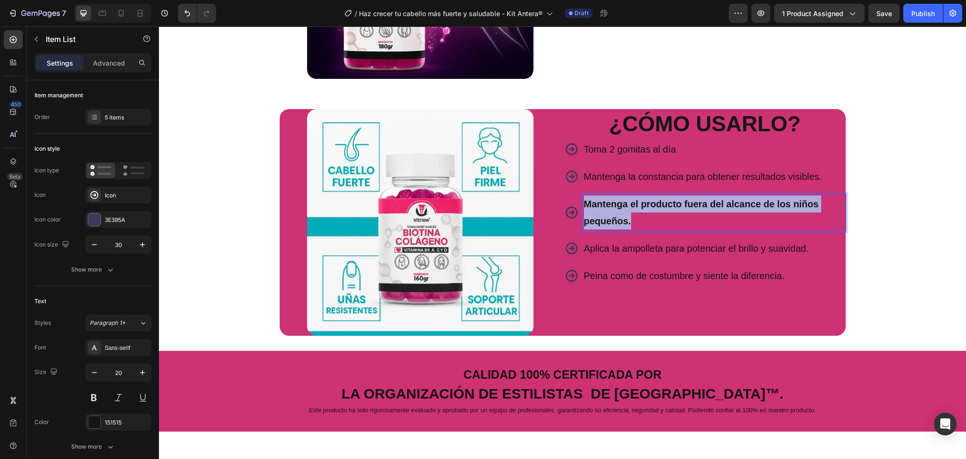
click at [609, 204] on strong "Mantenga el producto fuera del alcance de los niños pequeños." at bounding box center [701, 212] width 235 height 27
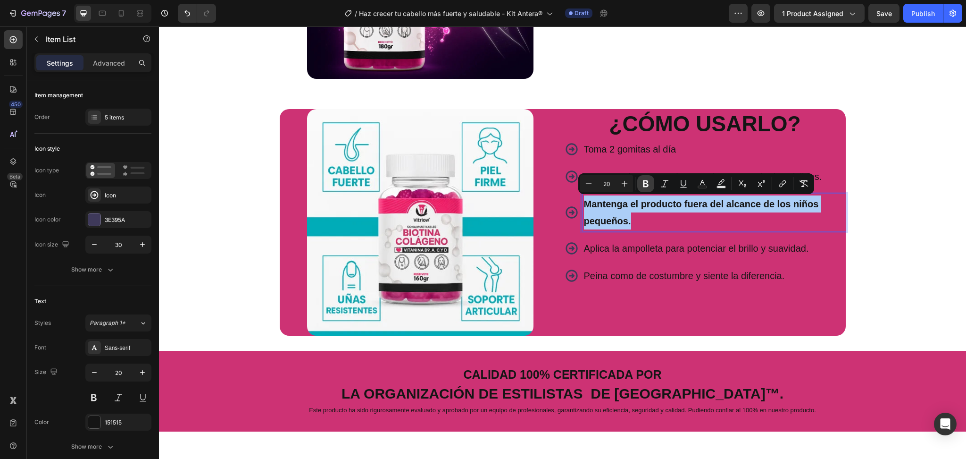
click at [639, 186] on button "Bold" at bounding box center [645, 183] width 17 height 17
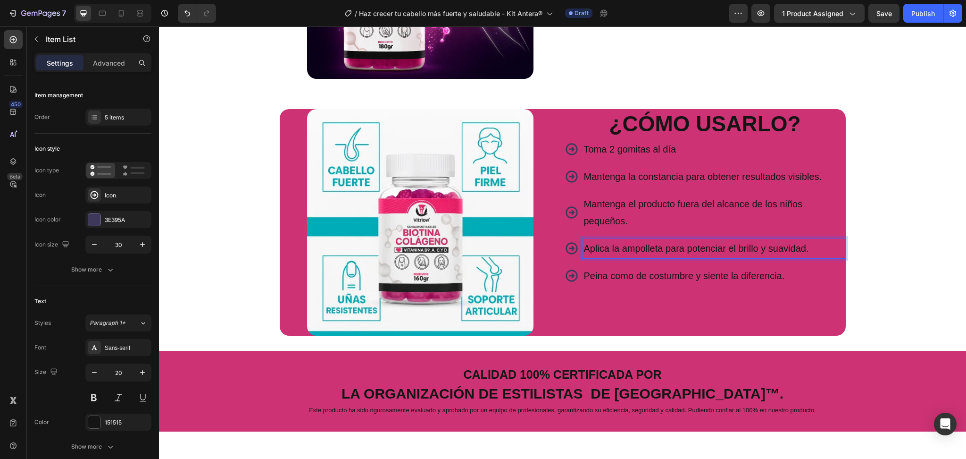
click at [646, 250] on p "Aplica la ampolleta para potenciar el brillo y suavidad." at bounding box center [714, 248] width 260 height 17
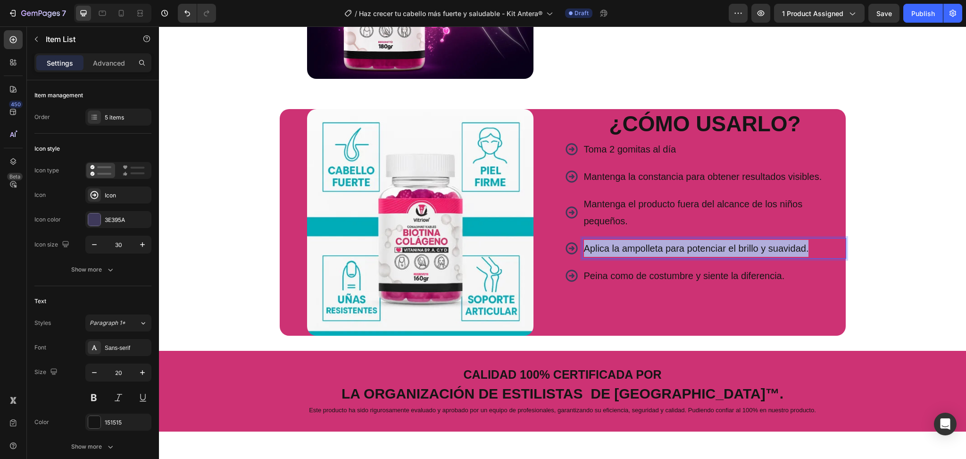
click at [646, 250] on p "Aplica la ampolleta para potenciar el brillo y suavidad." at bounding box center [714, 248] width 260 height 17
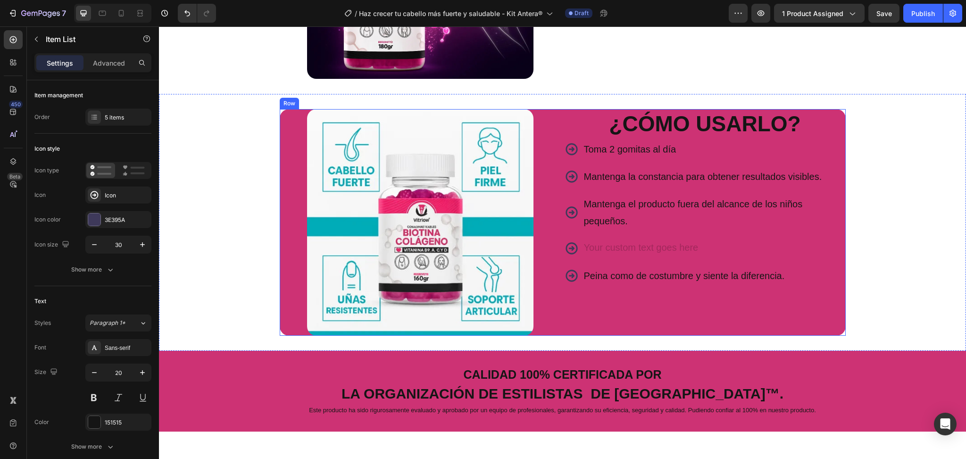
scroll to position [1526, 0]
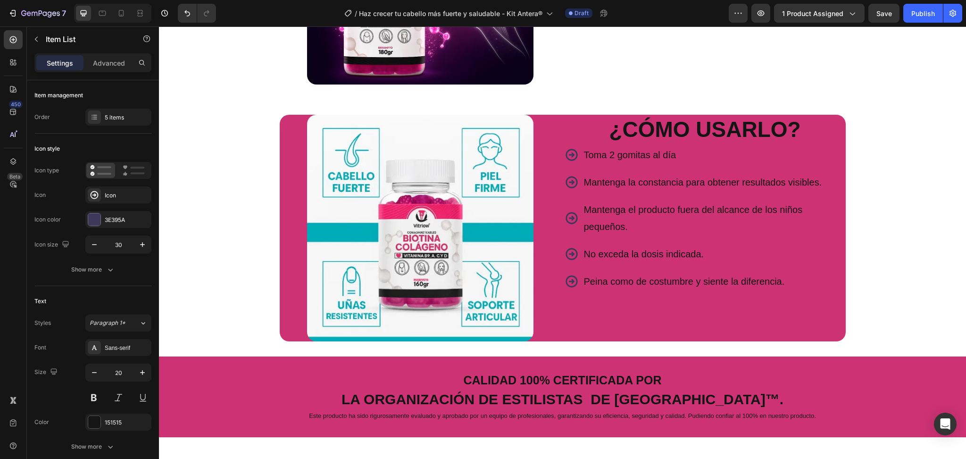
click at [613, 278] on p "Peina como de costumbre y siente la diferencia." at bounding box center [714, 281] width 260 height 17
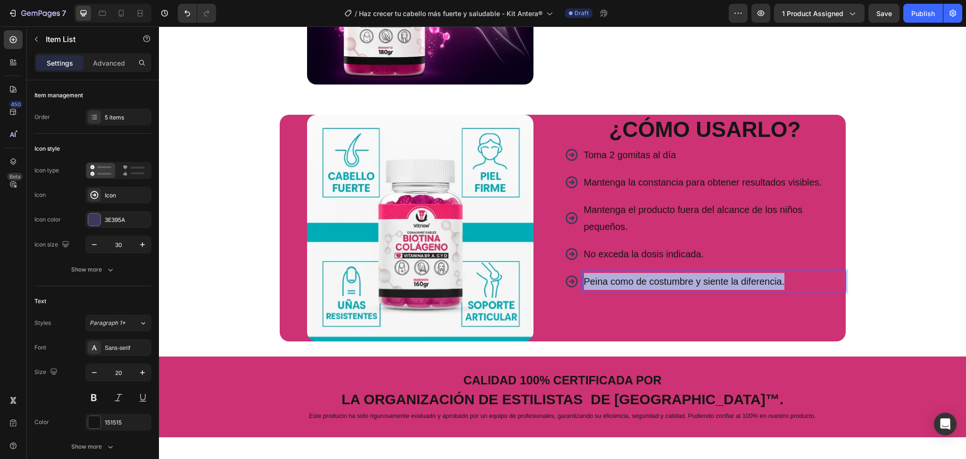
click at [613, 278] on p "Peina como de costumbre y siente la diferencia." at bounding box center [714, 281] width 260 height 17
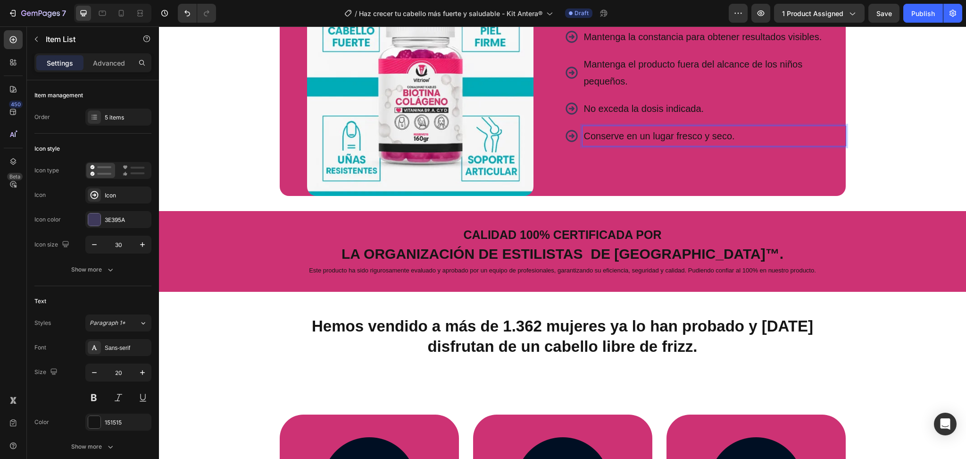
scroll to position [1672, 0]
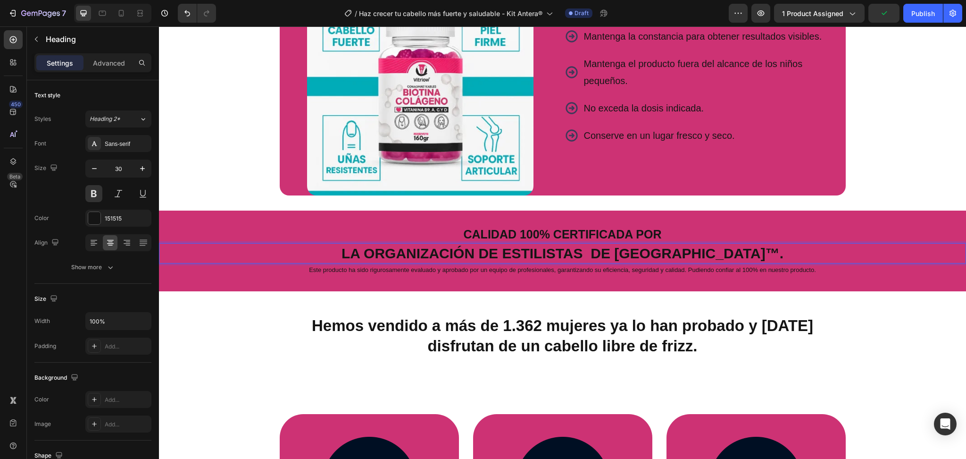
click at [587, 245] on h2 "La organización de estilistas DE COLOMBIA™." at bounding box center [562, 253] width 807 height 20
click at [587, 245] on p "La organización de estilistas DE COLOMBIA™." at bounding box center [562, 253] width 805 height 18
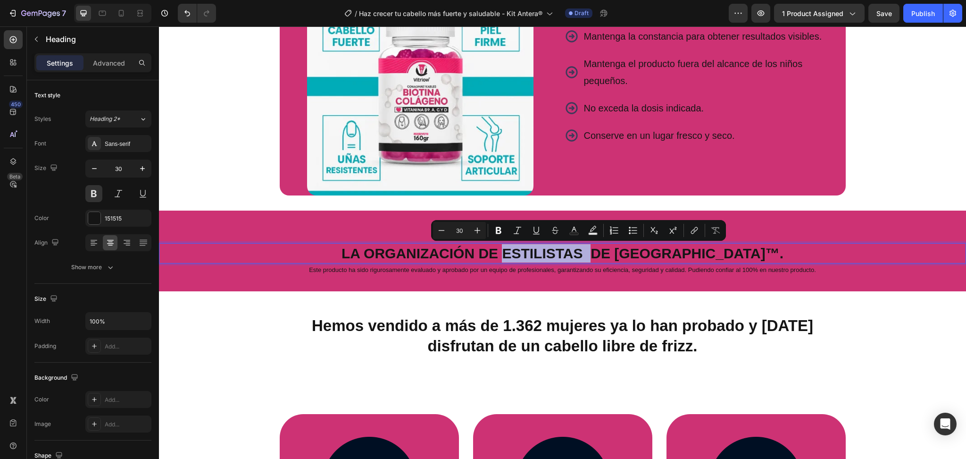
click at [587, 245] on p "La organización de estilistas DE COLOMBIA™." at bounding box center [562, 253] width 805 height 18
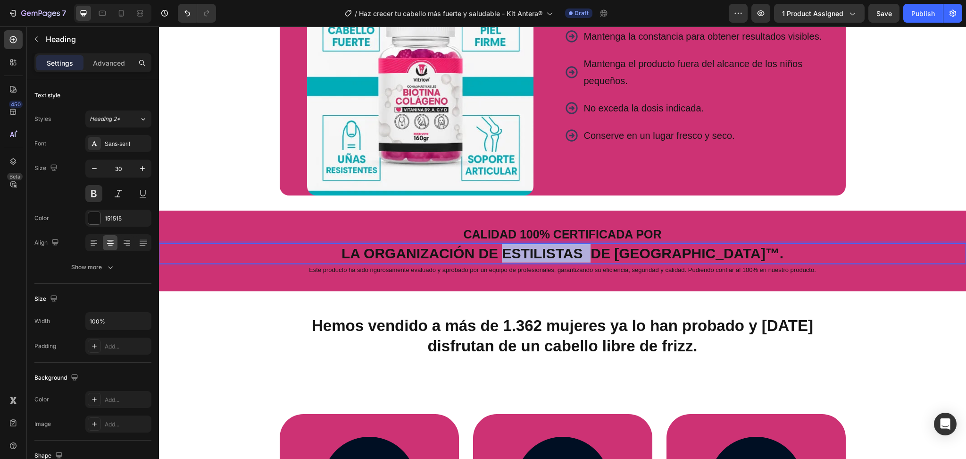
click at [587, 245] on p "La organización de estilistas DE COLOMBIA™." at bounding box center [562, 253] width 805 height 18
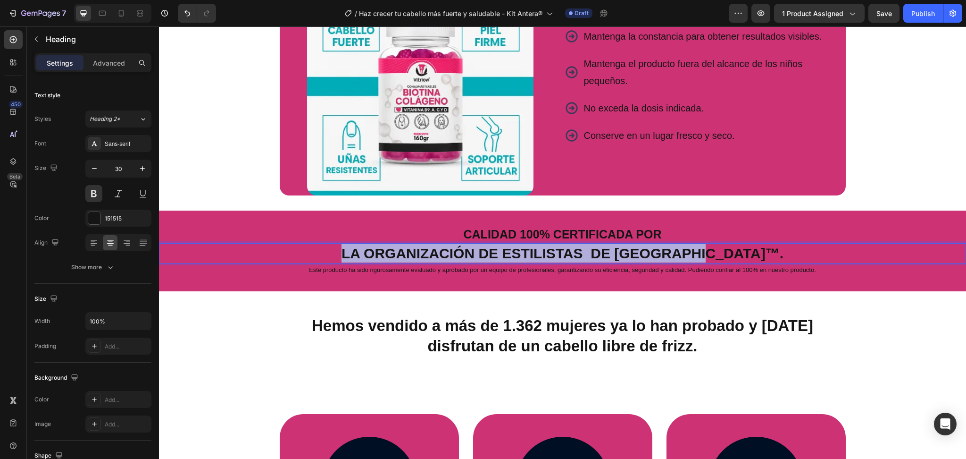
click at [587, 245] on p "La organización de estilistas DE COLOMBIA™." at bounding box center [562, 253] width 805 height 18
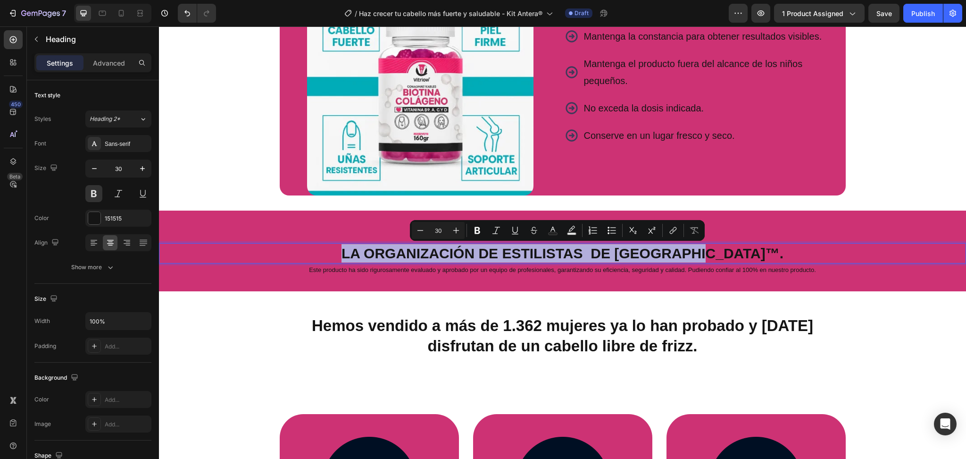
click at [587, 245] on p "La organización de estilistas DE COLOMBIA™." at bounding box center [562, 253] width 805 height 18
copy p "La organización de estilistas DE COLOMBIA™."
click at [516, 256] on p "La organización de estilistas DE COLOMBIA™." at bounding box center [562, 253] width 805 height 18
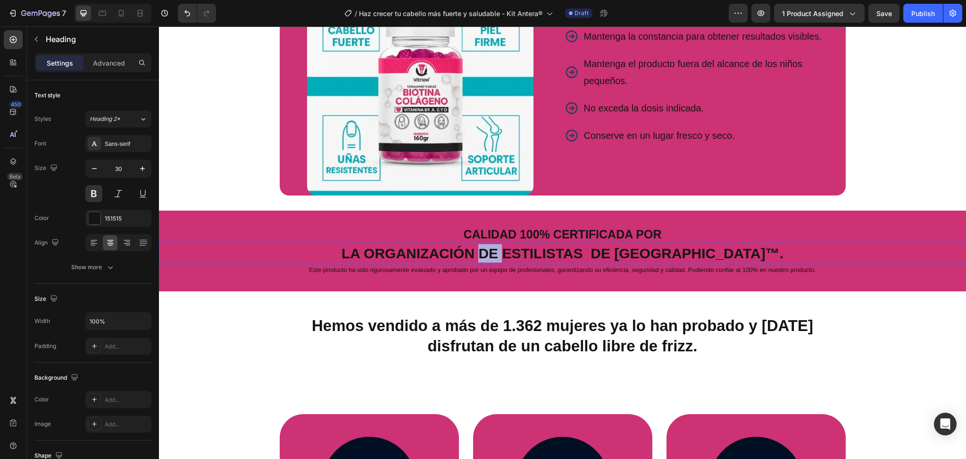
click at [516, 256] on p "La organización de estilistas DE COLOMBIA™." at bounding box center [562, 253] width 805 height 18
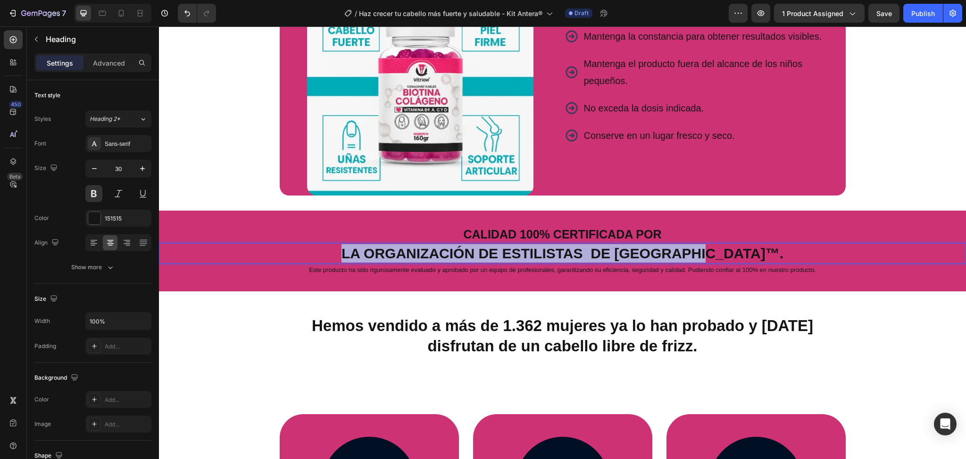
click at [516, 256] on p "La organización de estilistas DE COLOMBIA™." at bounding box center [562, 253] width 805 height 18
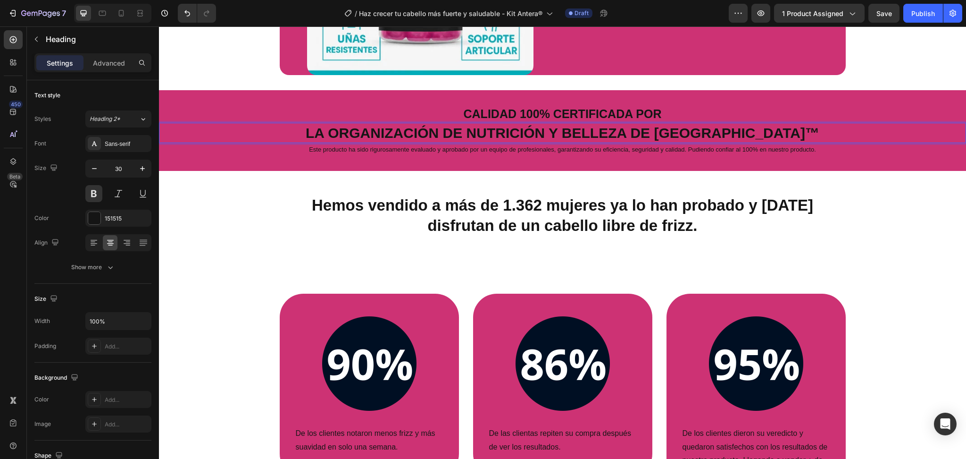
scroll to position [1793, 0]
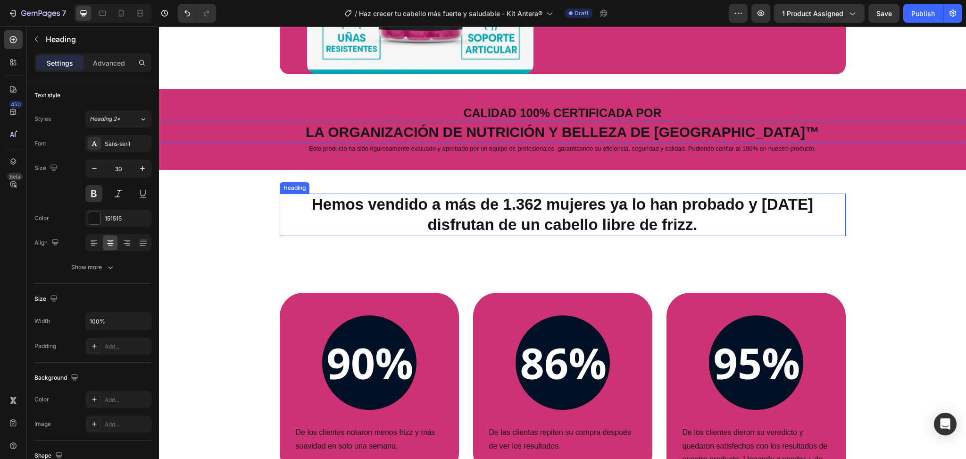
click at [626, 222] on h2 "Hemos vendido a más de 1.362 mujeres ya lo han probado y hoy disfrutan de un ca…" at bounding box center [563, 214] width 566 height 42
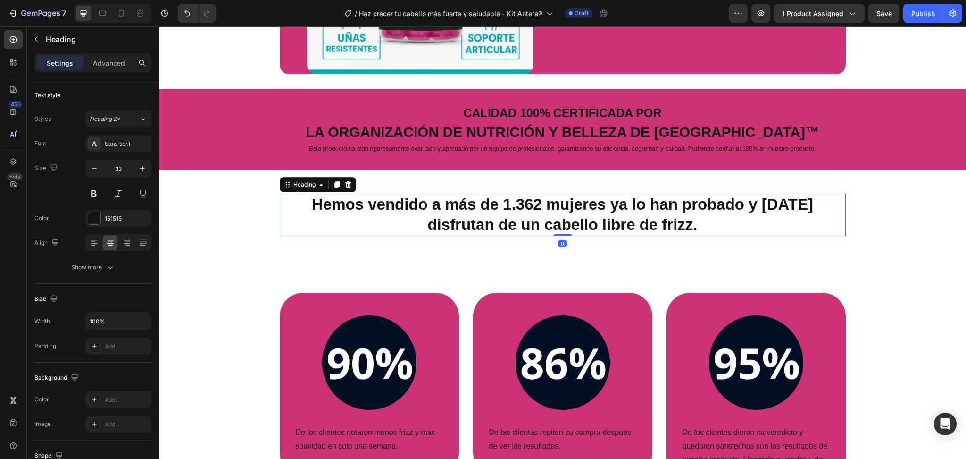
click at [626, 222] on h2 "Hemos vendido a más de 1.362 mujeres ya lo han probado y hoy disfrutan de un ca…" at bounding box center [563, 214] width 566 height 42
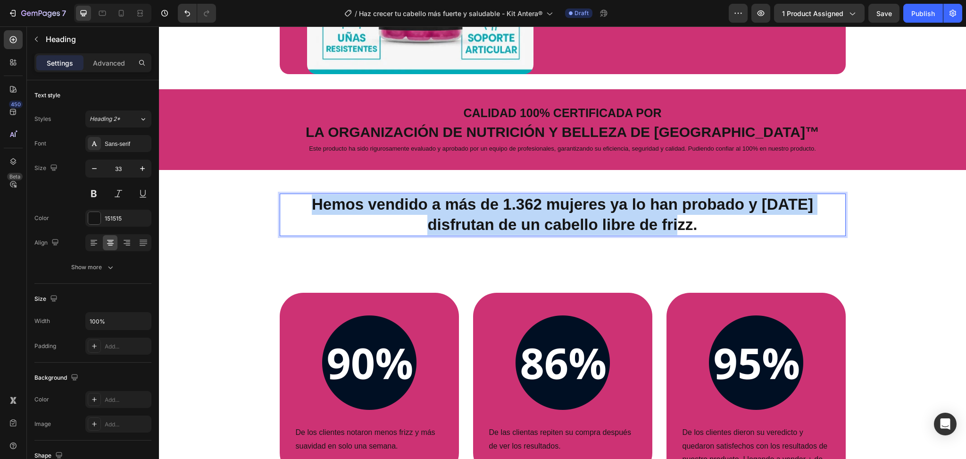
click at [626, 222] on p "Hemos vendido a más de 1.362 mujeres ya lo han probado y hoy disfrutan de un ca…" at bounding box center [563, 214] width 564 height 41
drag, startPoint x: 663, startPoint y: 230, endPoint x: 357, endPoint y: 207, distance: 307.1
click at [357, 207] on p "Hemos vendido a más de 1.362 mujeres ya lo han probado y hoy disfrutan de un ca…" at bounding box center [563, 214] width 564 height 41
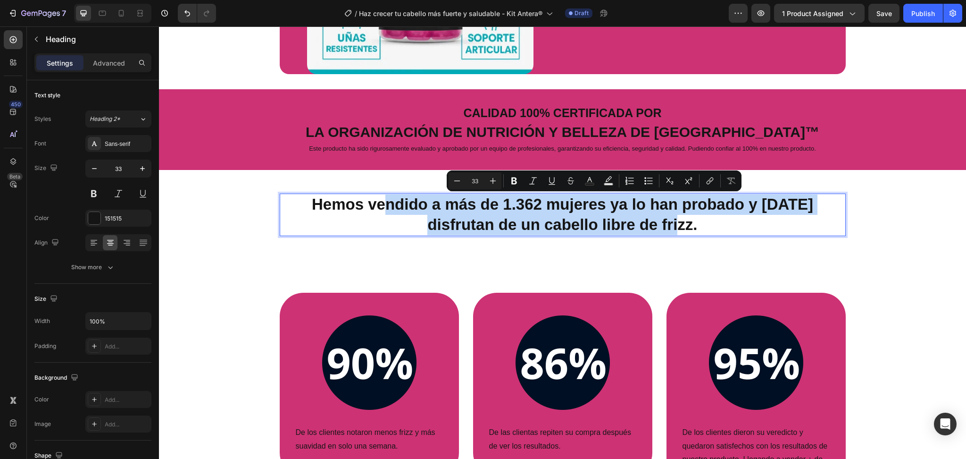
click at [544, 223] on p "Hemos vendido a más de 1.362 mujeres ya lo han probado y hoy disfrutan de un ca…" at bounding box center [563, 214] width 564 height 41
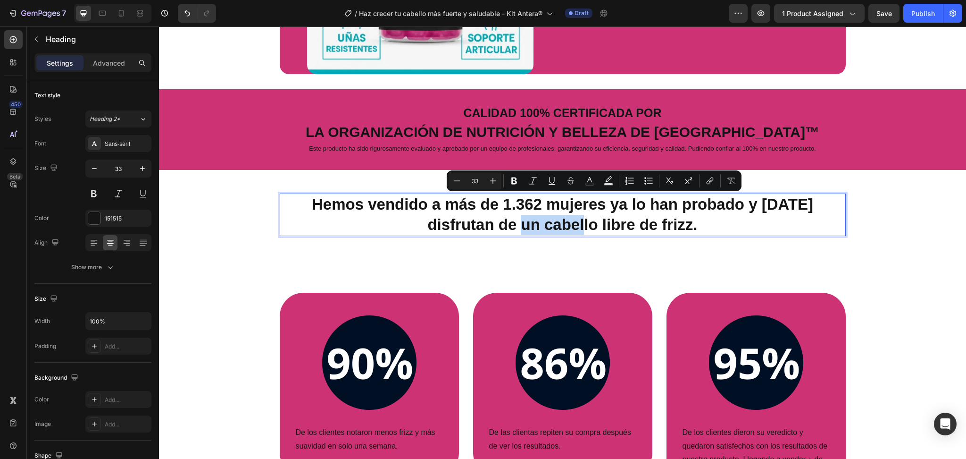
click at [544, 223] on p "Hemos vendido a más de 1.362 mujeres ya lo han probado y hoy disfrutan de un ca…" at bounding box center [563, 214] width 564 height 41
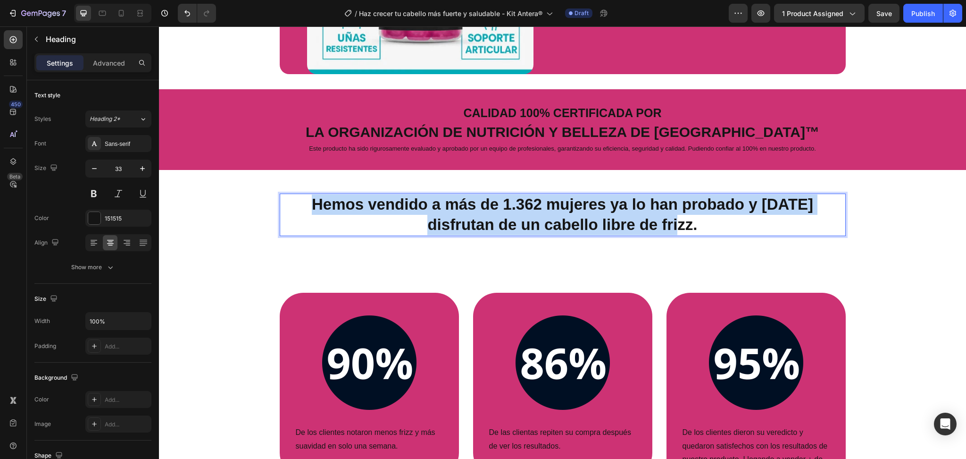
click at [544, 223] on p "Hemos vendido a más de 1.362 mujeres ya lo han probado y hoy disfrutan de un ca…" at bounding box center [563, 214] width 564 height 41
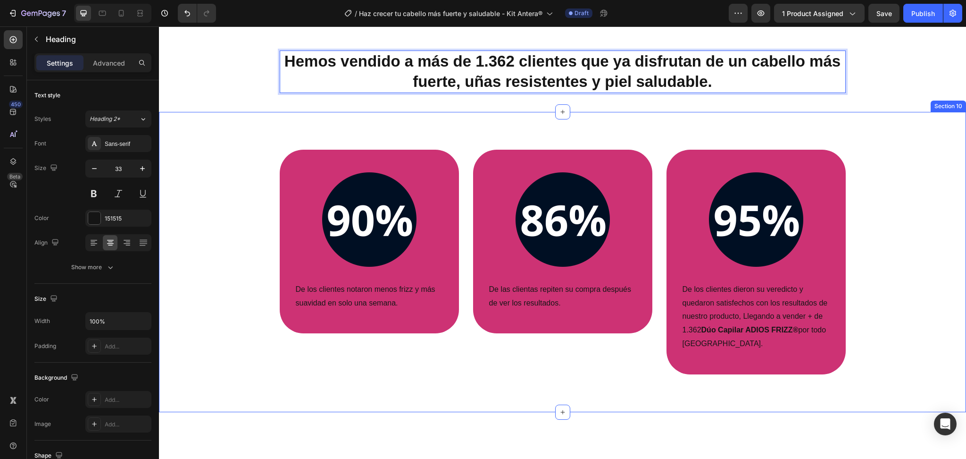
scroll to position [1937, 0]
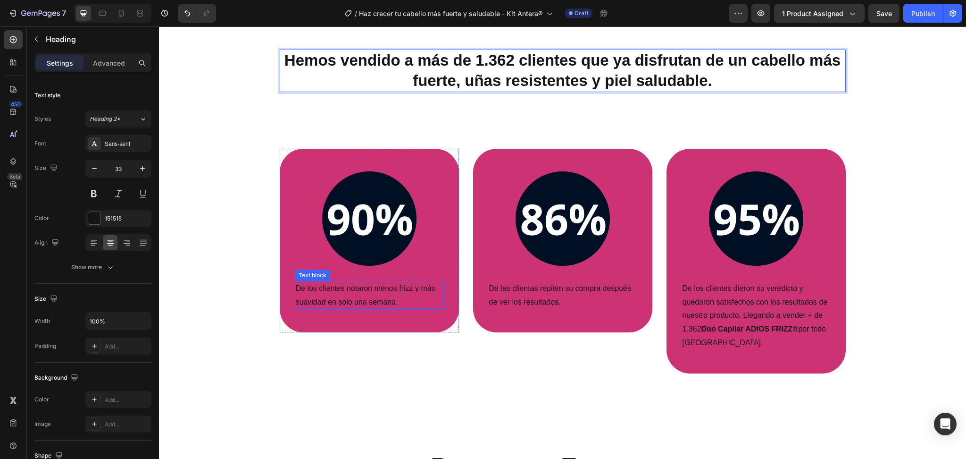
click at [376, 294] on p "De los clientes notaron menos frizz y más suavidad en solo una semana." at bounding box center [369, 295] width 147 height 27
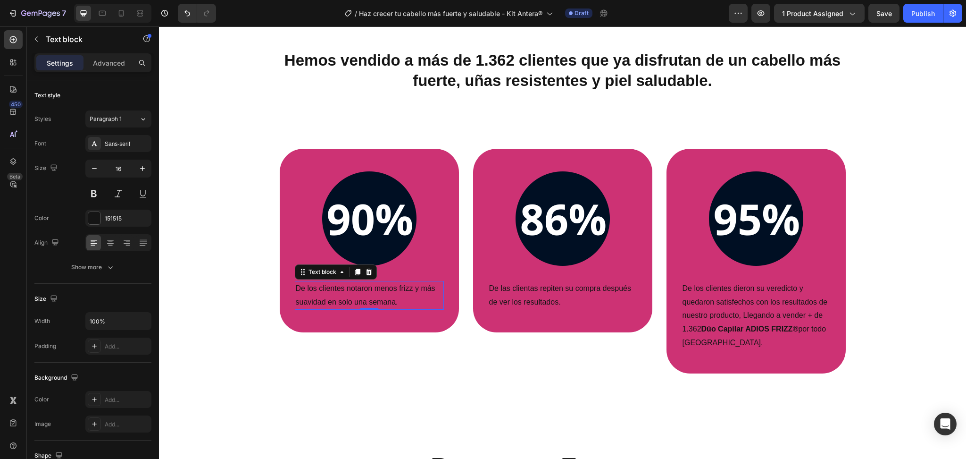
click at [376, 294] on p "De los clientes notaron menos frizz y más suavidad en solo una semana." at bounding box center [369, 295] width 147 height 27
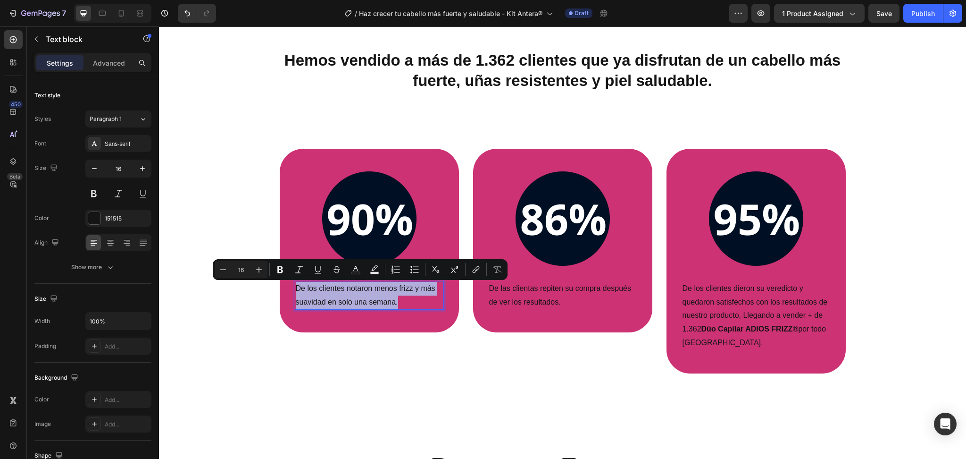
copy p "De los clientes notaron menos frizz y más suavidad en solo una semana."
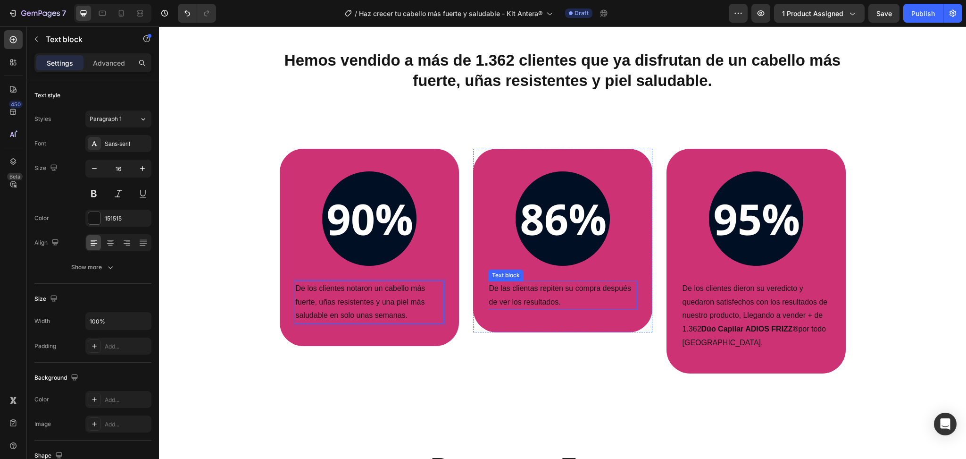
click at [510, 298] on p "De las clientas repiten su compra después de ver los resultados." at bounding box center [562, 295] width 147 height 27
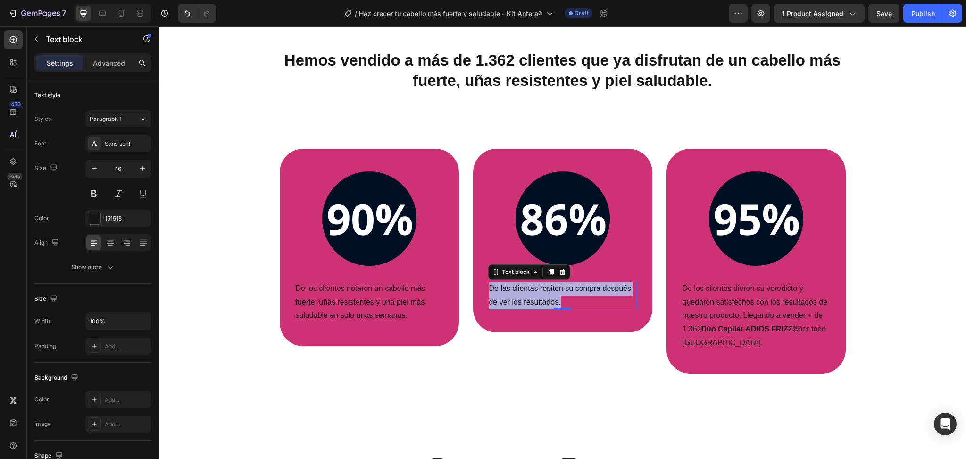
click at [510, 298] on p "De las clientas repiten su compra después de ver los resultados." at bounding box center [562, 295] width 147 height 27
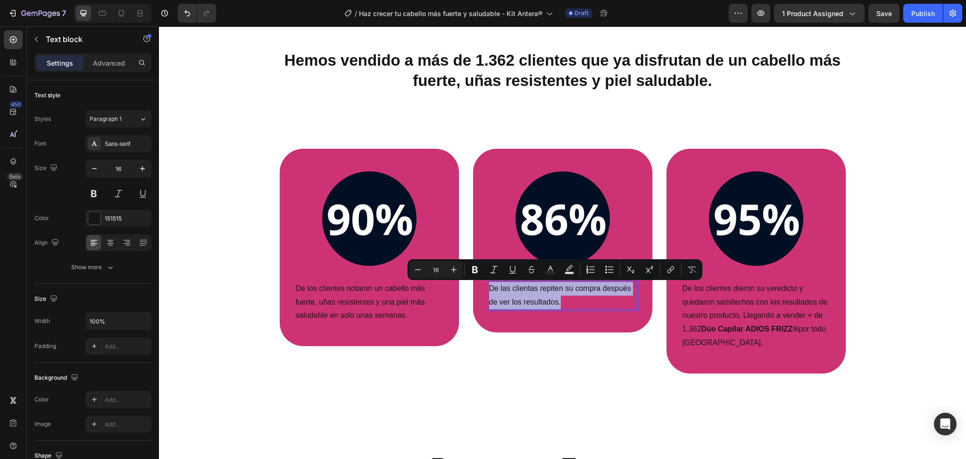
copy p "De las clientas repiten su compra después de ver los resultados."
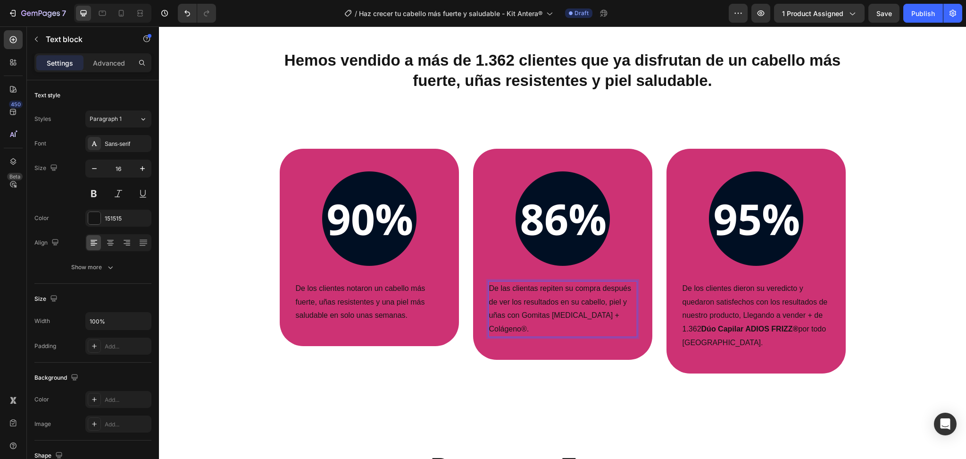
click at [551, 290] on p "De las clientas repiten su compra después de ver los resultados en su cabello, …" at bounding box center [562, 309] width 147 height 54
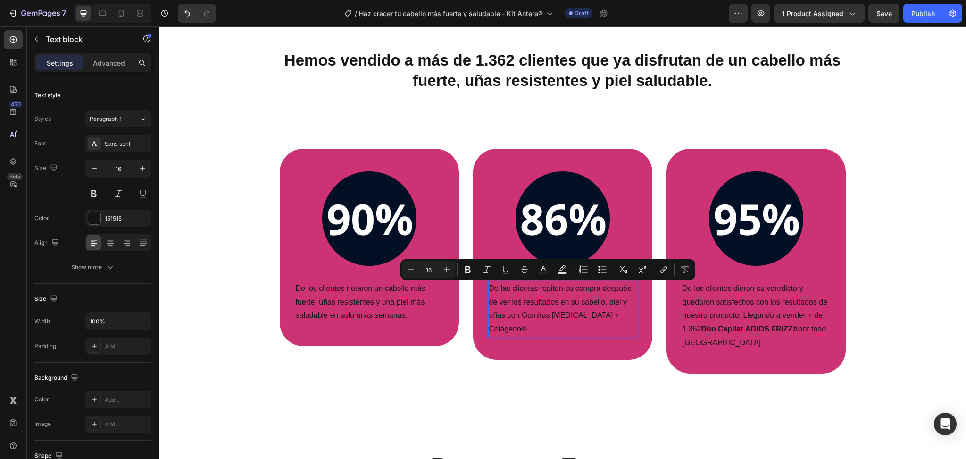
click at [617, 321] on p "De las clientas repiten su compra después de ver los resultados en su cabello, …" at bounding box center [562, 309] width 147 height 54
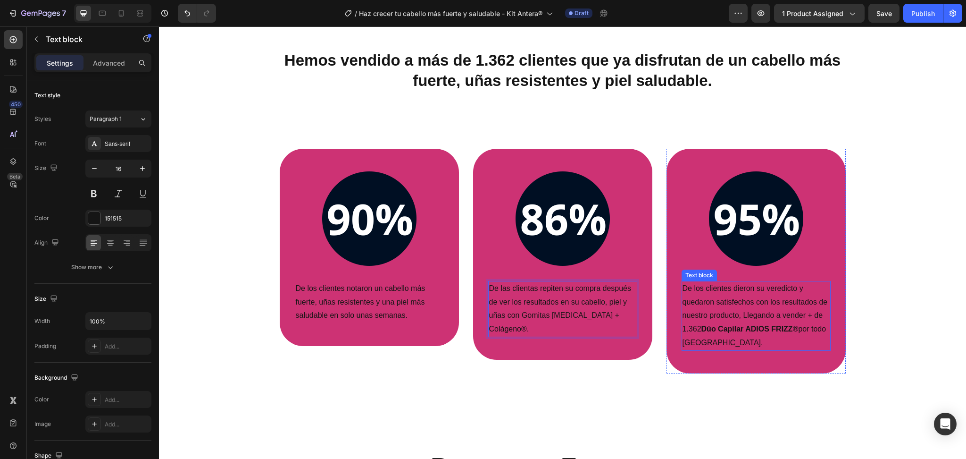
click at [736, 304] on p "De los clientes dieron su veredicto y quedaron satisfechos con los resultados d…" at bounding box center [756, 316] width 147 height 68
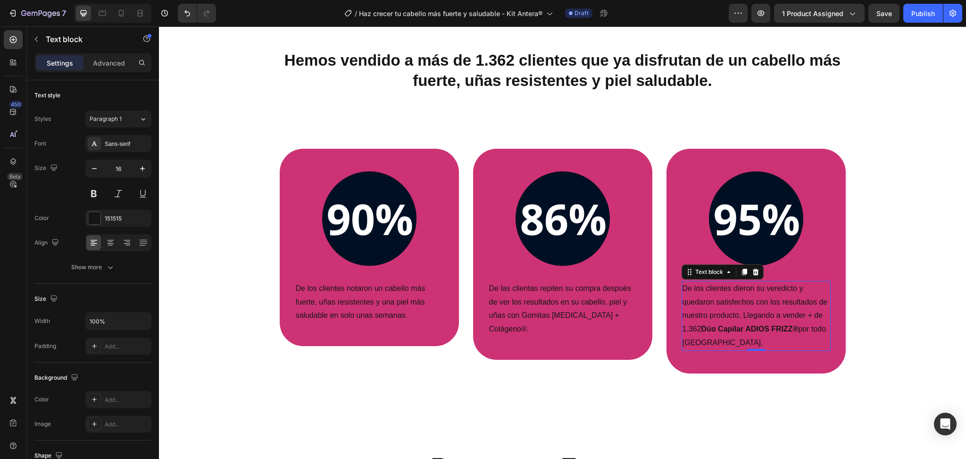
click at [736, 304] on p "De los clientes dieron su veredicto y quedaron satisfechos con los resultados d…" at bounding box center [756, 316] width 147 height 68
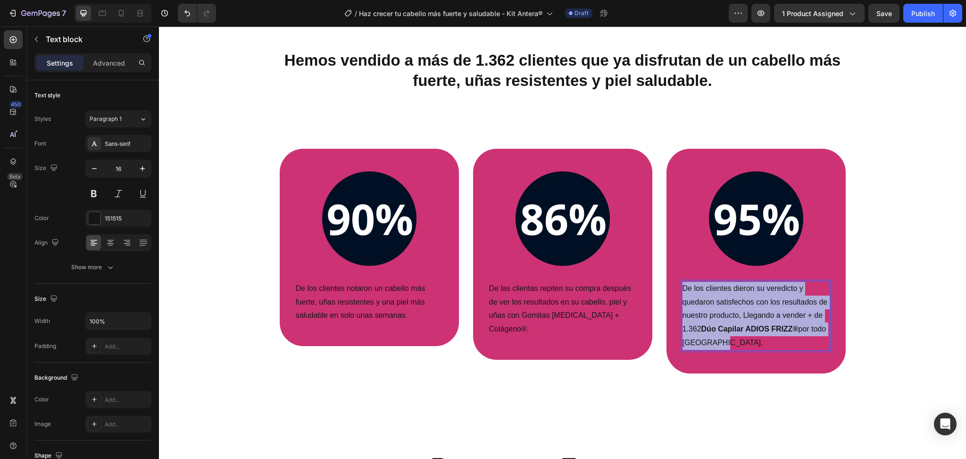
click at [736, 304] on p "De los clientes dieron su veredicto y quedaron satisfechos con los resultados d…" at bounding box center [756, 316] width 147 height 68
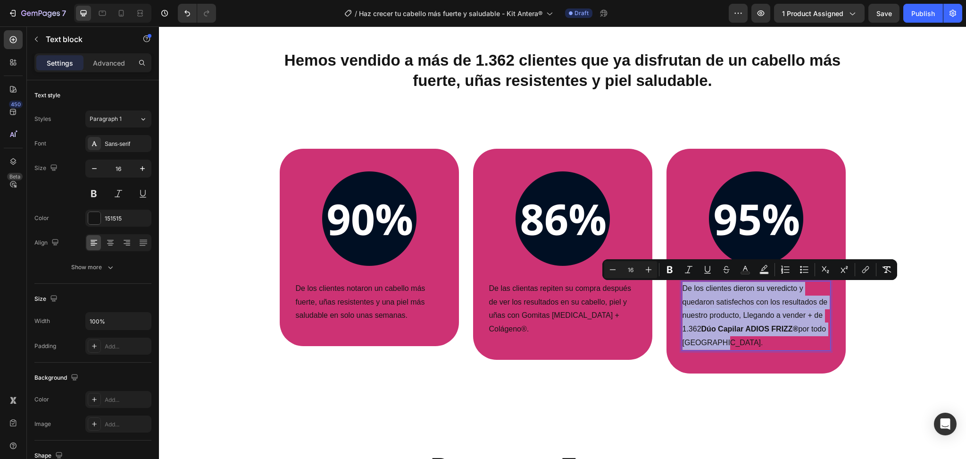
copy p "De los clientes dieron su veredicto y quedaron satisfechos con los resultados d…"
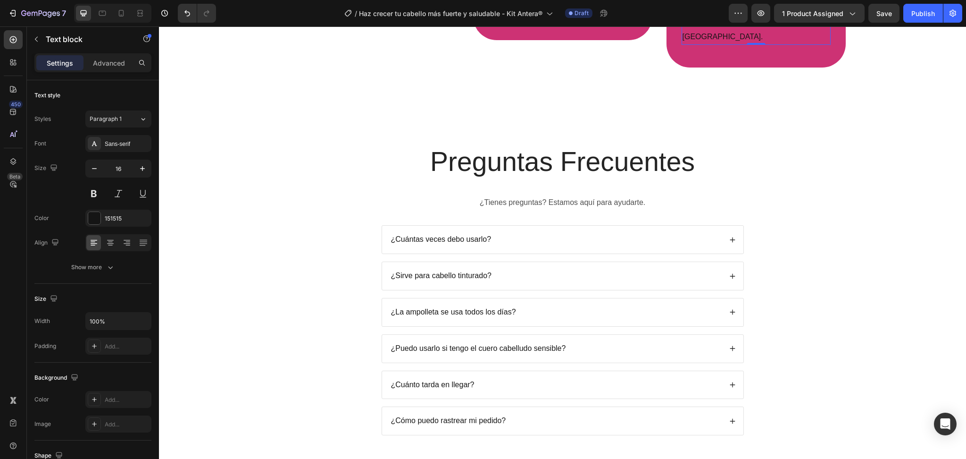
scroll to position [2293, 0]
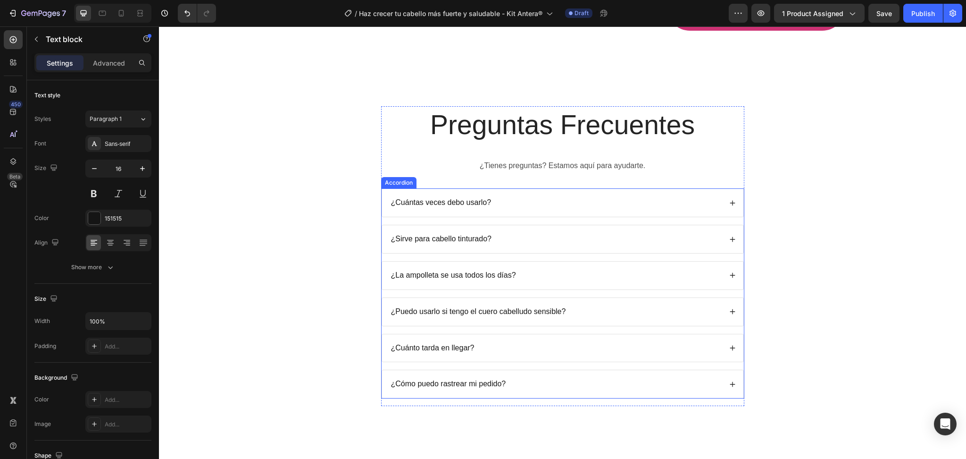
click at [448, 198] on p "¿Cuántas veces debo usarlo?" at bounding box center [441, 203] width 101 height 10
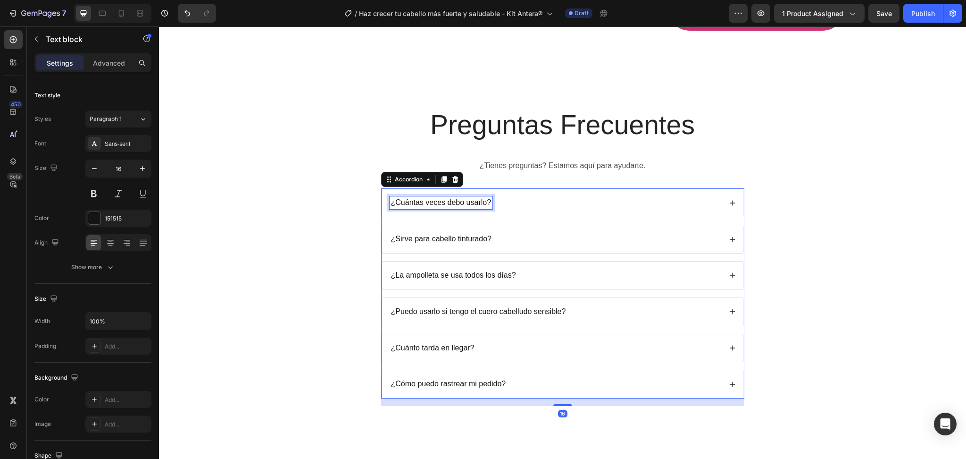
click at [448, 198] on p "¿Cuántas veces debo usarlo?" at bounding box center [441, 203] width 101 height 10
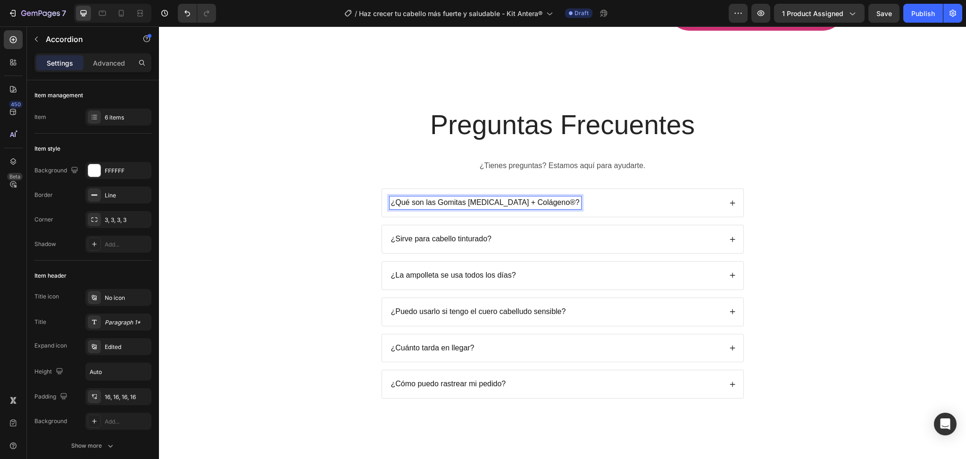
click at [730, 193] on div "¿Qué son las Gomitas Biotina + Colágeno®?" at bounding box center [562, 203] width 361 height 28
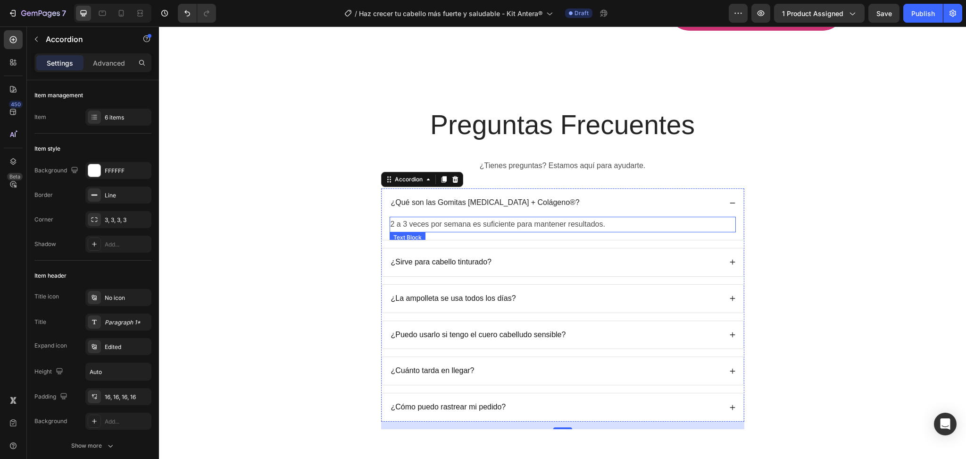
click at [509, 218] on p "2 a 3 veces por semana es suficiente para mantener resultados." at bounding box center [563, 225] width 344 height 14
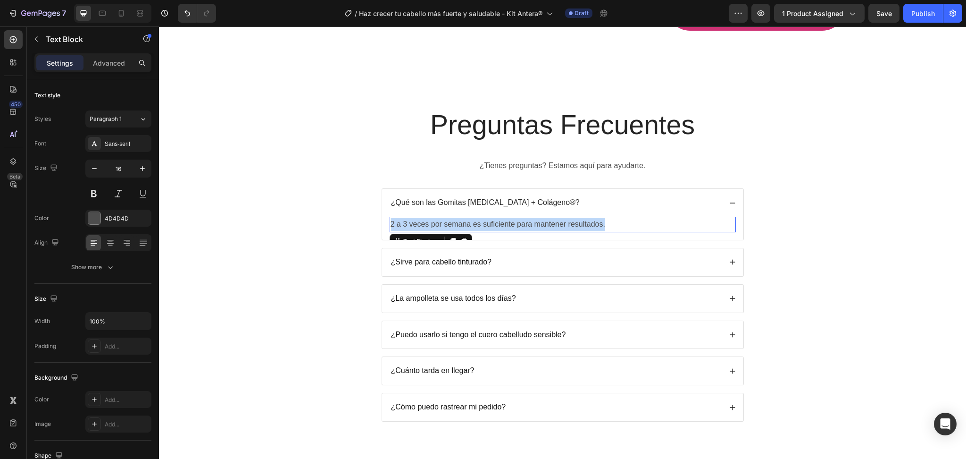
click at [509, 218] on p "2 a 3 veces por semana es suficiente para mantener resultados." at bounding box center [563, 225] width 344 height 14
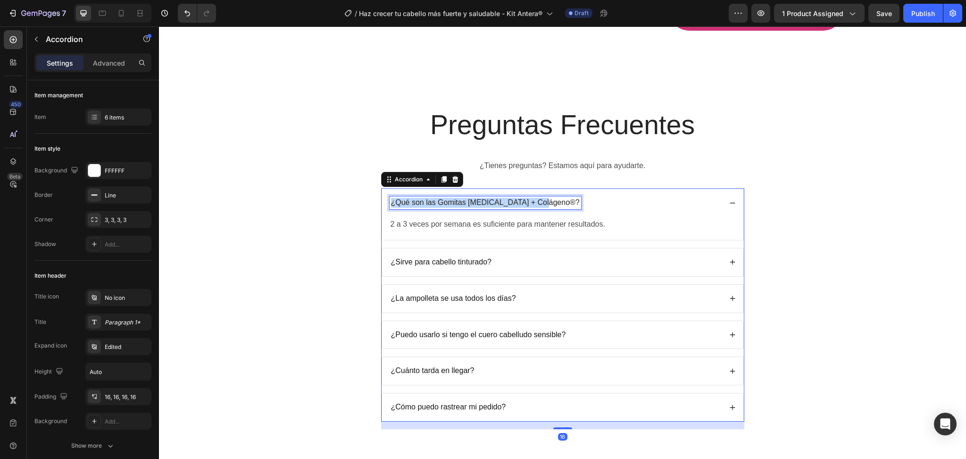
click at [519, 198] on p "¿Qué son las Gomitas Biotina + Colágeno®?" at bounding box center [485, 203] width 189 height 10
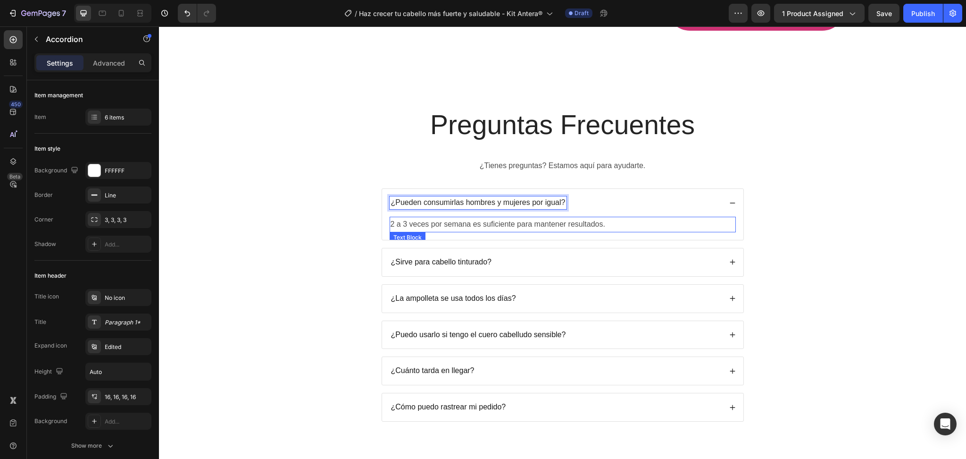
click at [514, 218] on p "2 a 3 veces por semana es suficiente para mantener resultados." at bounding box center [563, 225] width 344 height 14
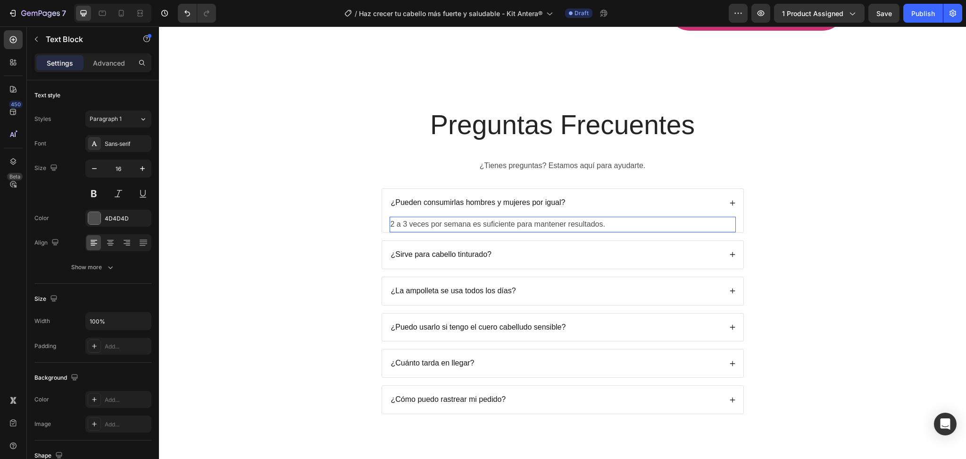
click at [514, 218] on p "2 a 3 veces por semana es suficiente para mantener resultados." at bounding box center [563, 225] width 344 height 14
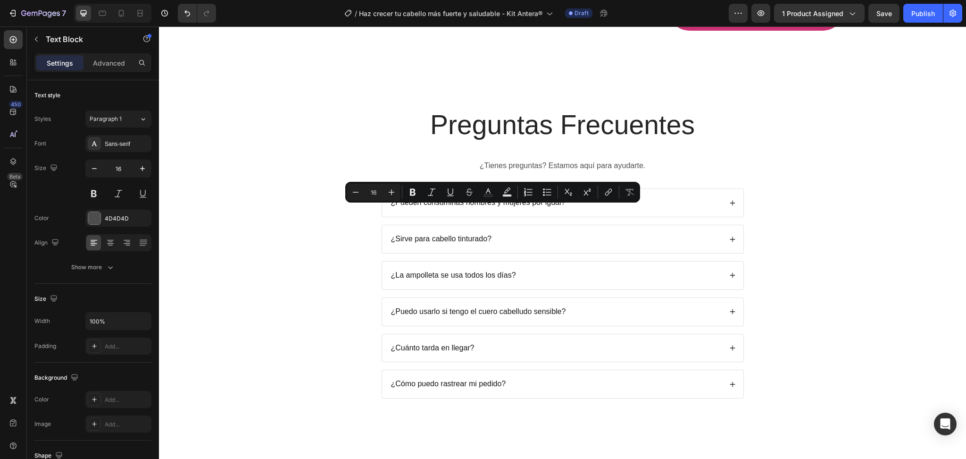
click at [514, 218] on p "2 a 3 veces por semana es suficiente para mantener resultados." at bounding box center [563, 225] width 344 height 14
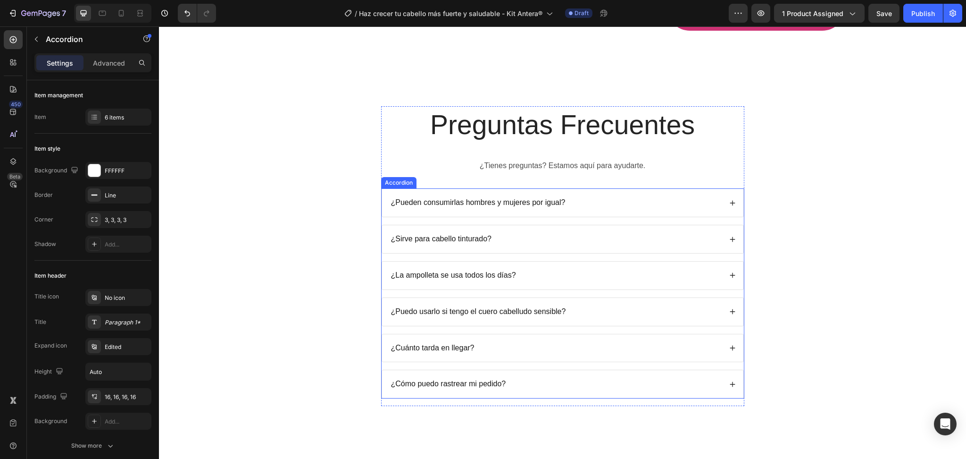
click at [730, 200] on icon at bounding box center [733, 203] width 7 height 7
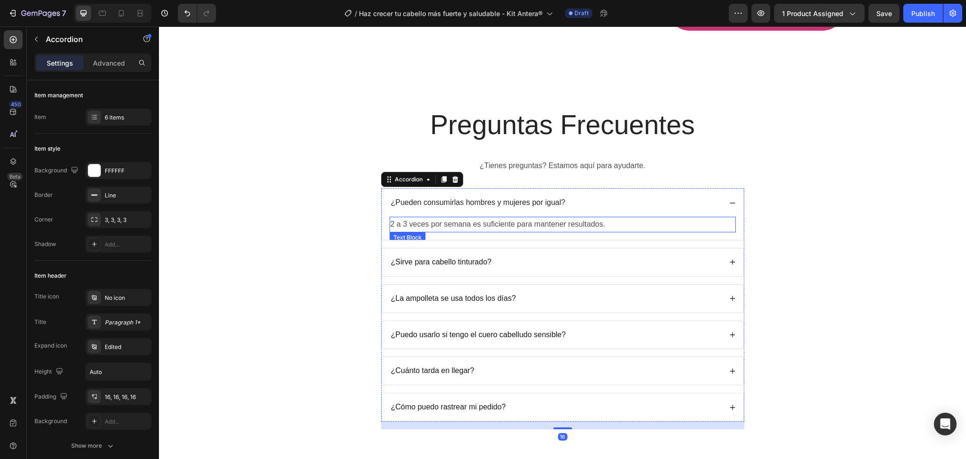
click at [516, 218] on p "2 a 3 veces por semana es suficiente para mantener resultados." at bounding box center [563, 225] width 344 height 14
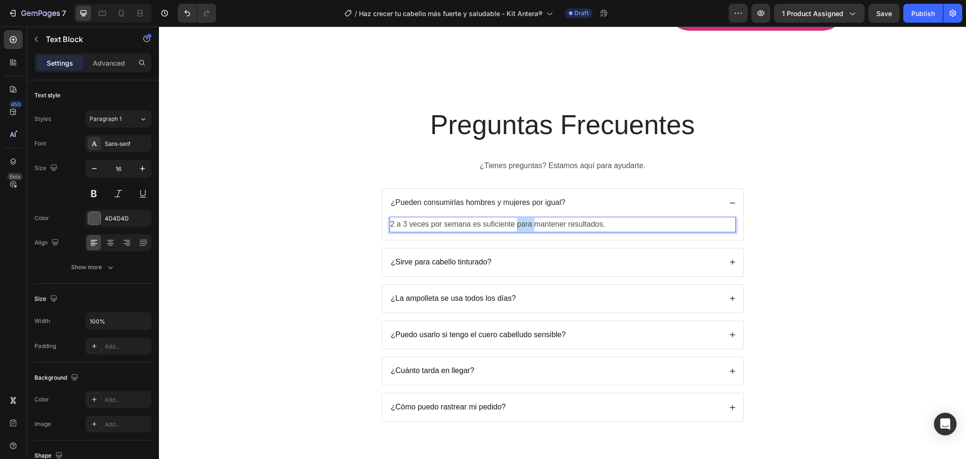
click at [516, 218] on p "2 a 3 veces por semana es suficiente para mantener resultados." at bounding box center [563, 225] width 344 height 14
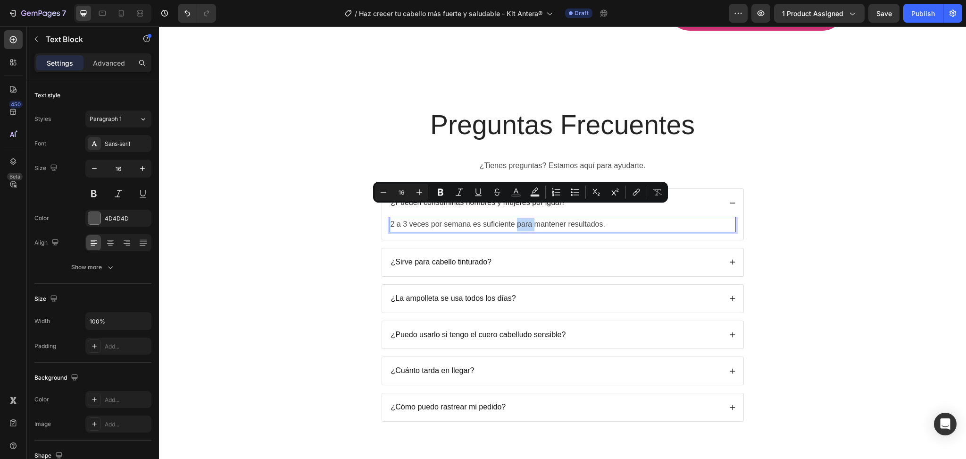
click at [516, 218] on p "2 a 3 veces por semana es suficiente para mantener resultados." at bounding box center [563, 225] width 344 height 14
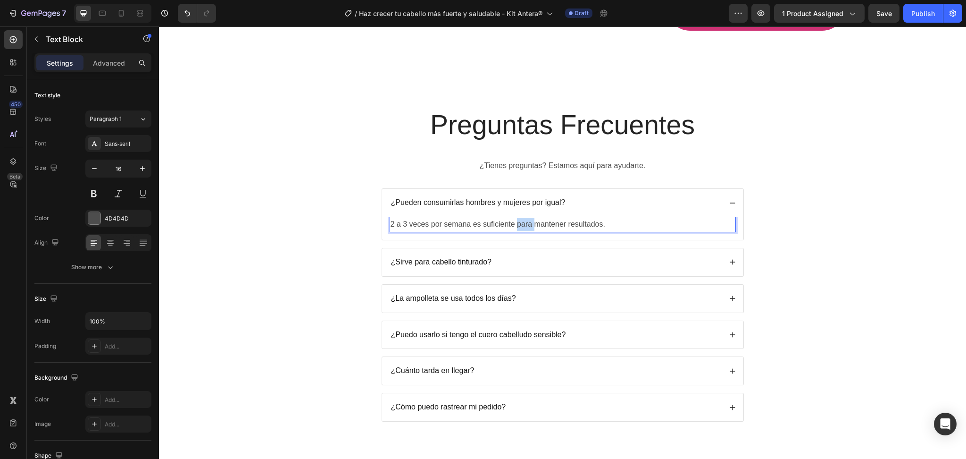
click at [516, 218] on p "2 a 3 veces por semana es suficiente para mantener resultados." at bounding box center [563, 225] width 344 height 14
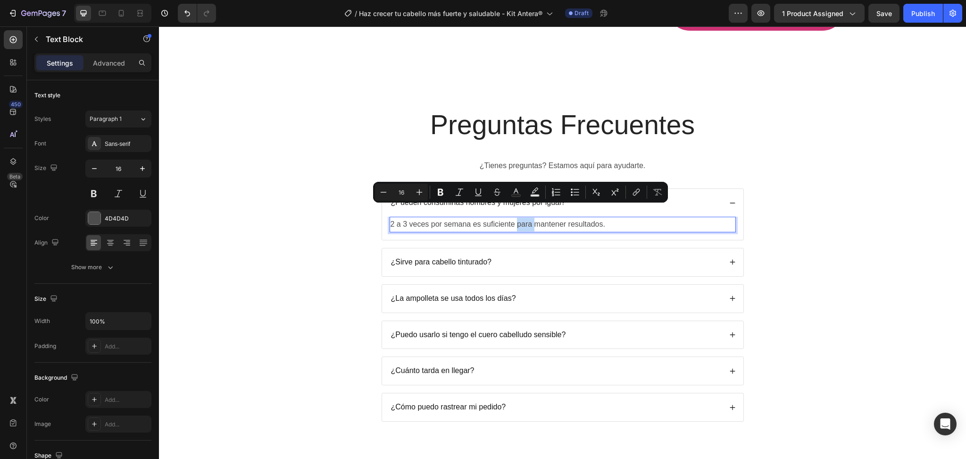
click at [516, 218] on p "2 a 3 veces por semana es suficiente para mantener resultados." at bounding box center [563, 225] width 344 height 14
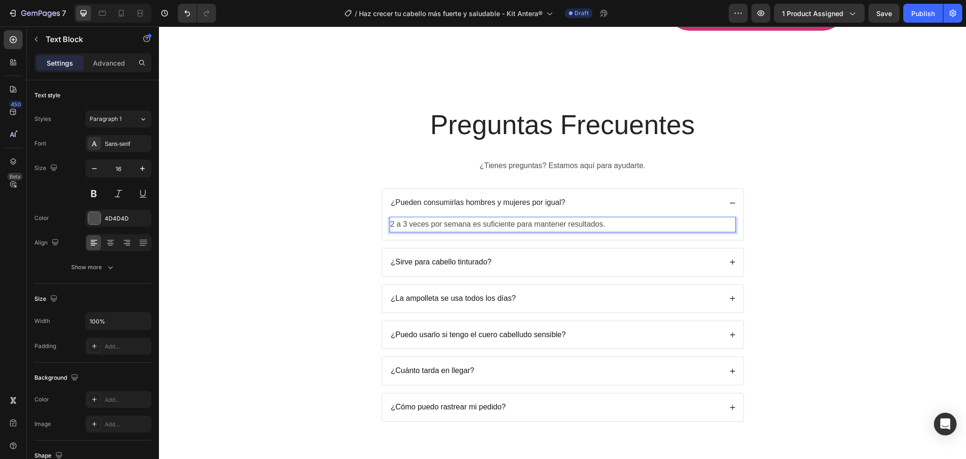
click at [516, 218] on p "2 a 3 veces por semana es suficiente para mantener resultados." at bounding box center [563, 225] width 344 height 14
click at [499, 218] on p "2 a 3 veces por semana es suficiente para mantener resultados." at bounding box center [563, 225] width 344 height 14
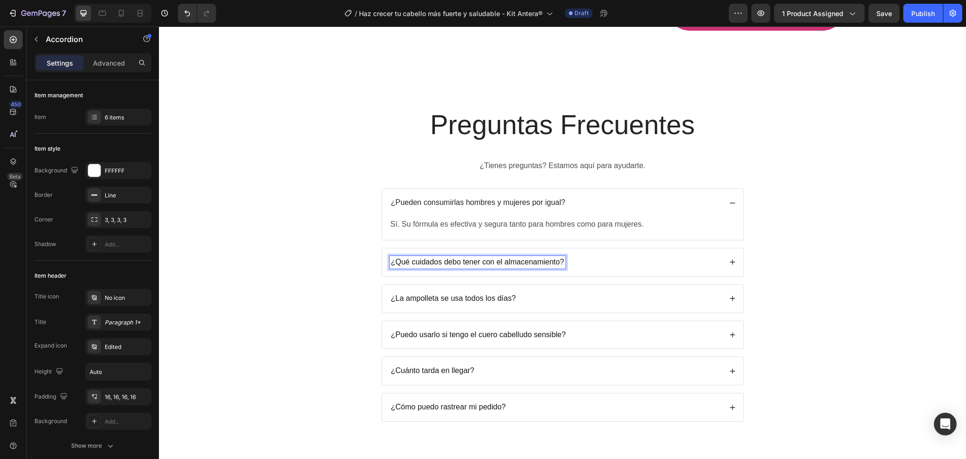
click at [730, 259] on icon at bounding box center [733, 262] width 7 height 7
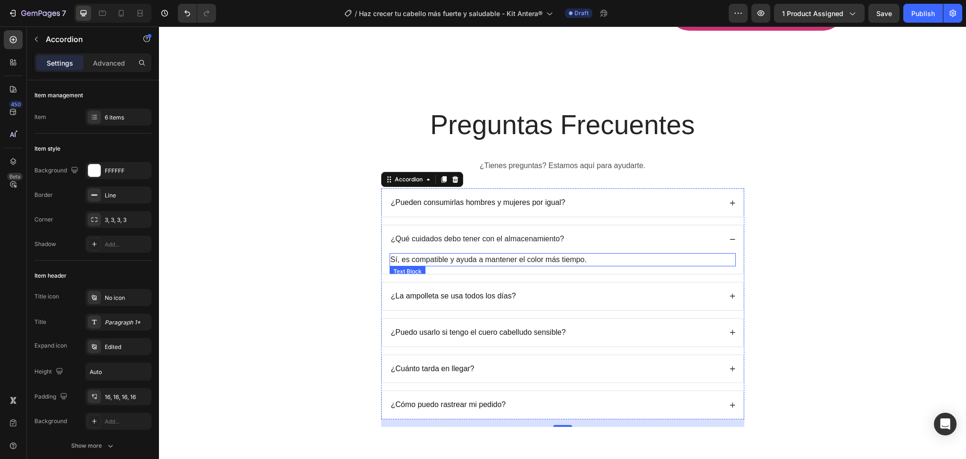
click at [522, 254] on p "Sí, es compatible y ayuda a mantener el color más tiempo." at bounding box center [563, 259] width 344 height 11
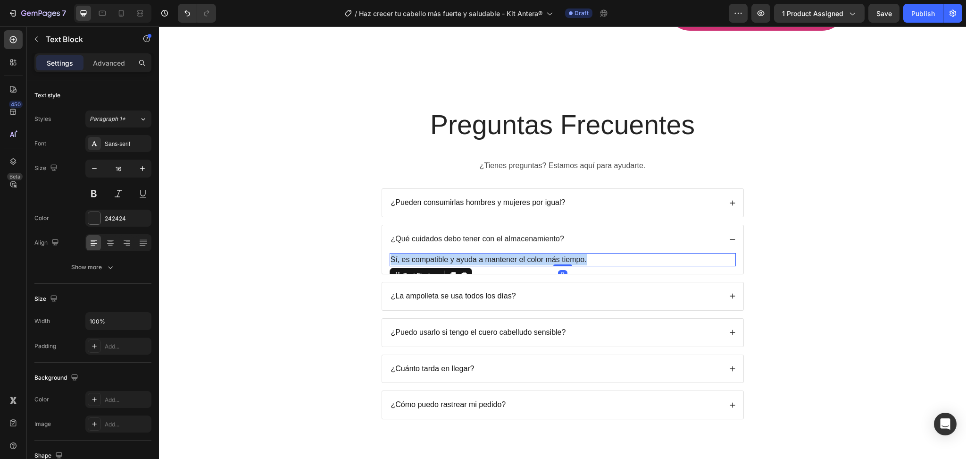
click at [522, 254] on p "Sí, es compatible y ayuda a mantener el color más tiempo." at bounding box center [563, 259] width 344 height 11
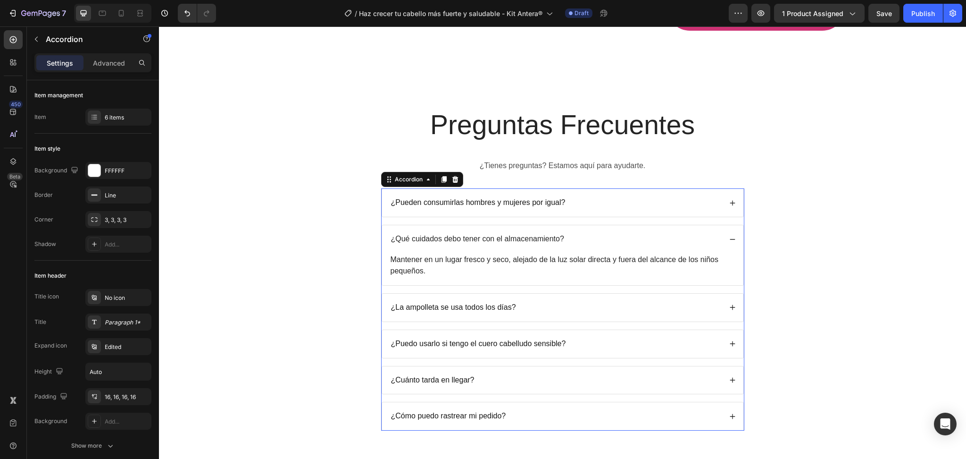
click at [481, 302] on p "¿La ampolleta se usa todos los días?" at bounding box center [453, 307] width 125 height 10
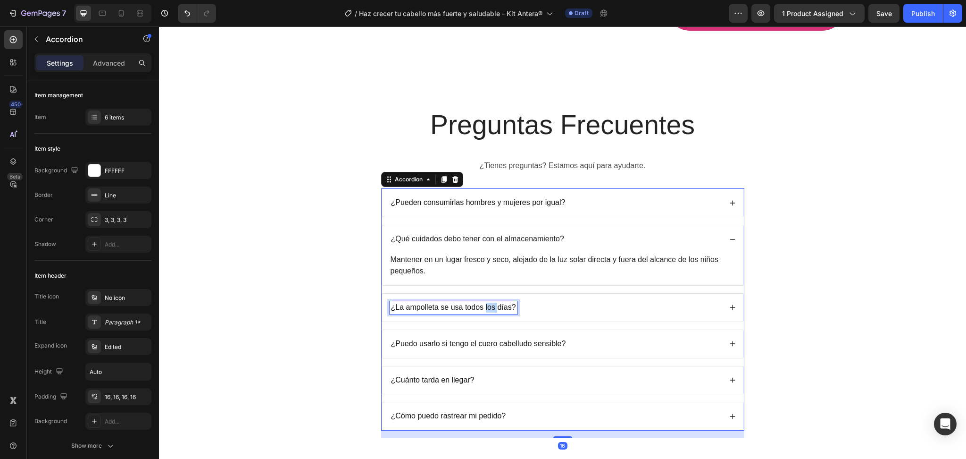
click at [481, 302] on p "¿La ampolleta se usa todos los días?" at bounding box center [453, 307] width 125 height 10
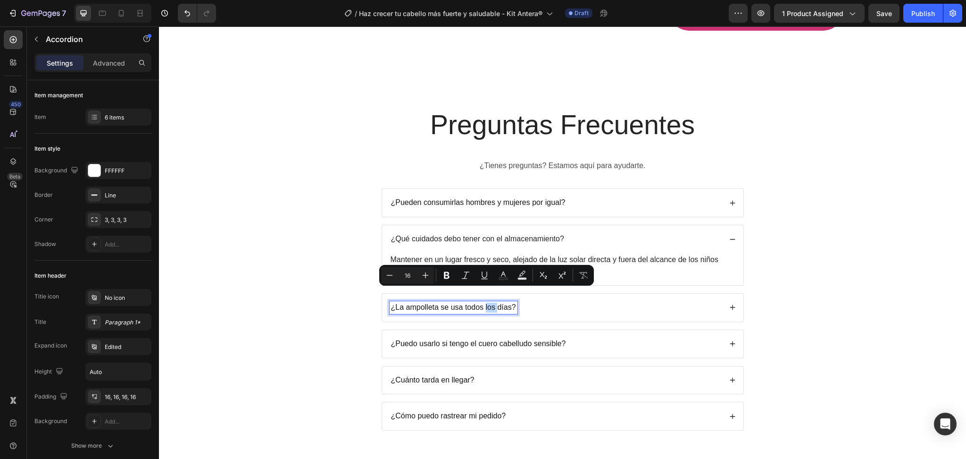
click at [481, 302] on p "¿La ampolleta se usa todos los días?" at bounding box center [453, 307] width 125 height 10
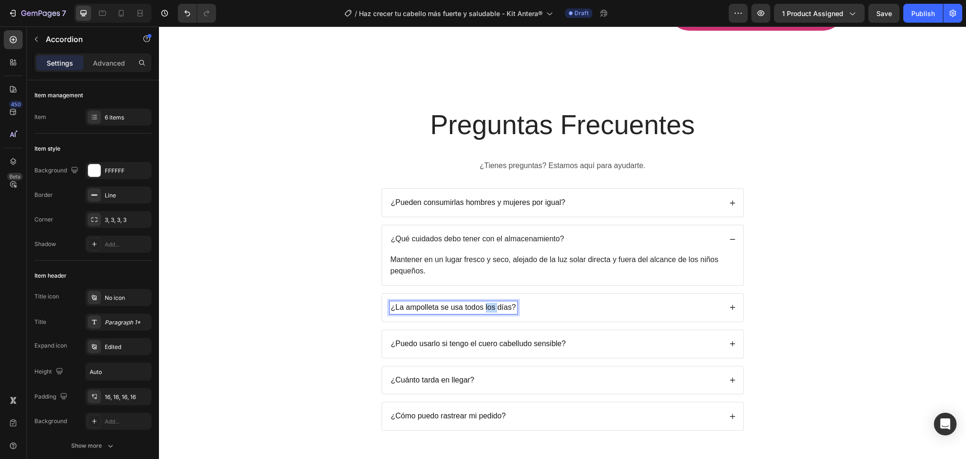
click at [481, 302] on p "¿La ampolleta se usa todos los días?" at bounding box center [453, 307] width 125 height 10
click at [723, 293] on div "¿Cuál es la dosis recomendada?" at bounding box center [562, 307] width 361 height 28
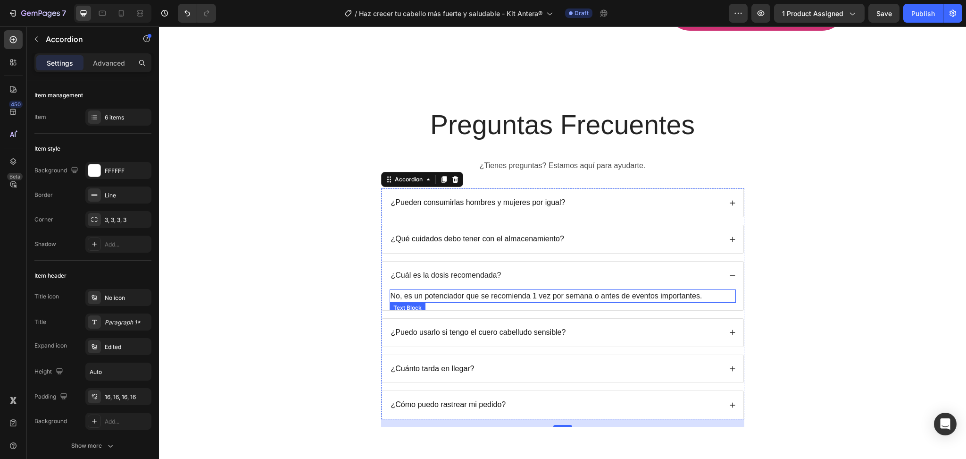
click at [450, 290] on p "No, es un potenciador que se recomienda 1 vez por semana o antes de eventos imp…" at bounding box center [563, 295] width 344 height 11
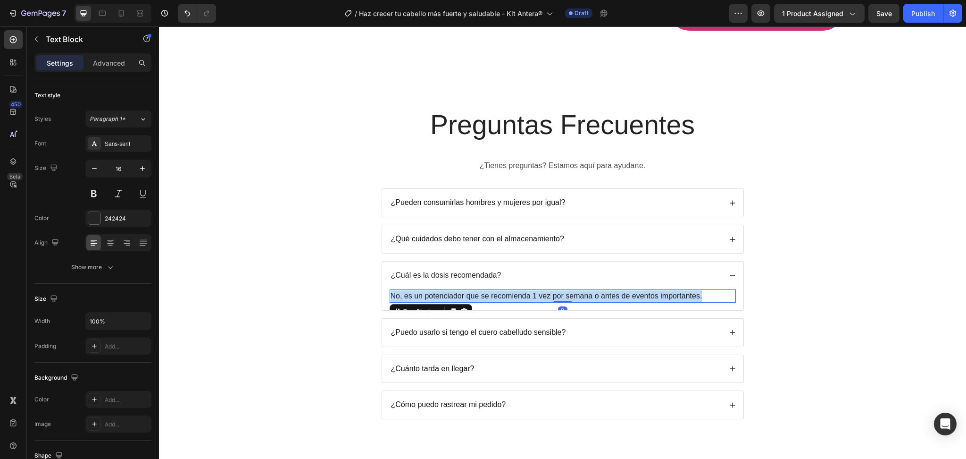
click at [450, 290] on p "No, es un potenciador que se recomienda 1 vez por semana o antes de eventos imp…" at bounding box center [563, 295] width 344 height 11
drag, startPoint x: 512, startPoint y: 276, endPoint x: 340, endPoint y: 276, distance: 172.2
click at [340, 276] on div "Preguntas Frecuentes Heading ¿Tienes preguntas? Estamos aquí para ayudarte. Tex…" at bounding box center [562, 270] width 788 height 328
click at [523, 290] on p "La dosis ideal es de 2 gomitas diarias , preferiblemente a la misma hora para m…" at bounding box center [563, 295] width 344 height 11
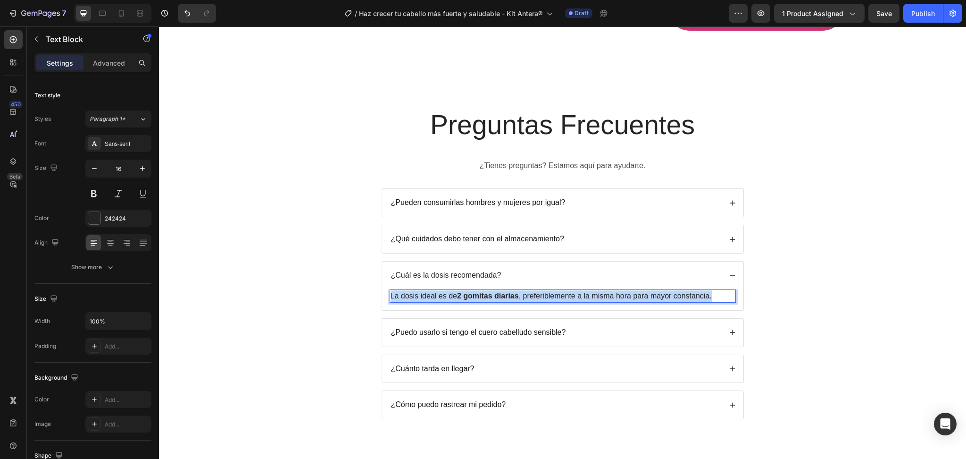
click at [523, 290] on p "La dosis ideal es de 2 gomitas diarias , preferiblemente a la misma hora para m…" at bounding box center [563, 295] width 344 height 11
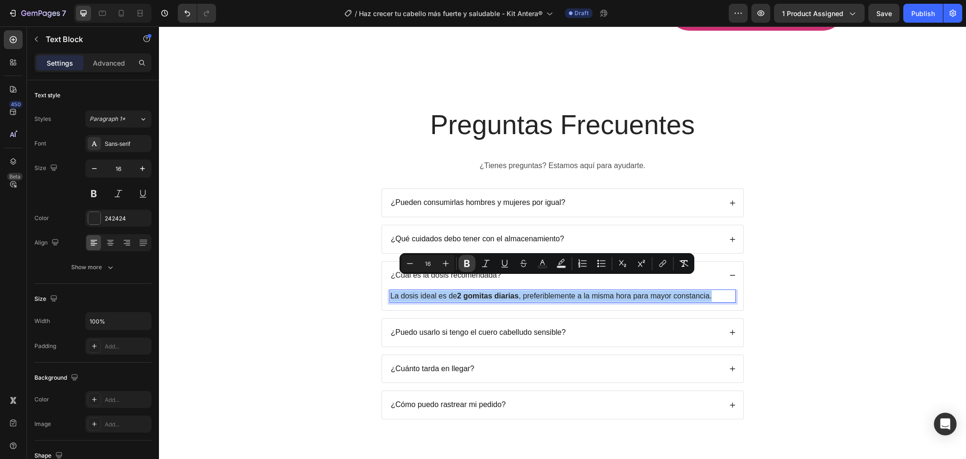
click at [465, 265] on icon "Editor contextual toolbar" at bounding box center [467, 263] width 6 height 7
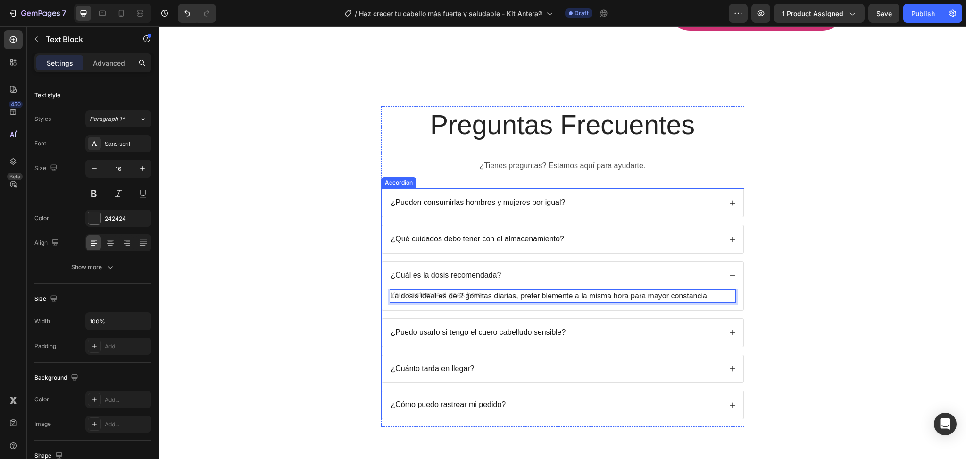
click at [537, 327] on p "¿Puedo usarlo si tengo el cuero cabelludo sensible?" at bounding box center [478, 332] width 175 height 10
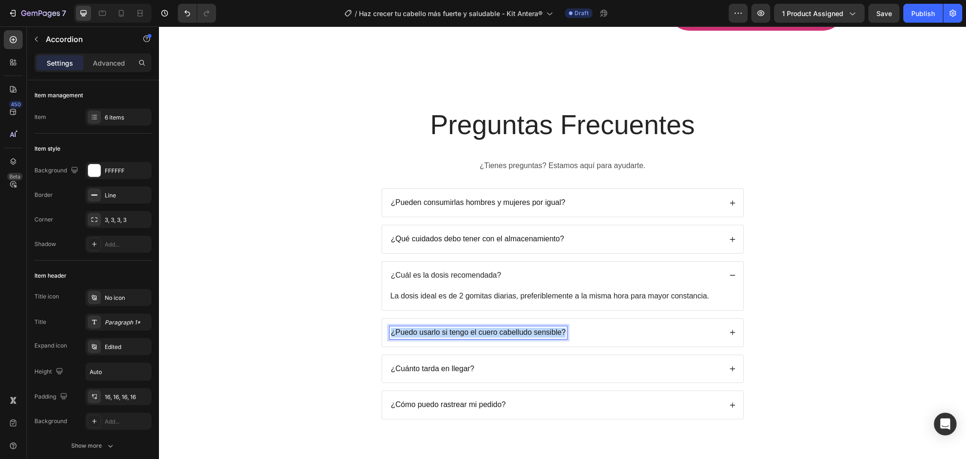
click at [537, 327] on p "¿Puedo usarlo si tengo el cuero cabelludo sensible?" at bounding box center [478, 332] width 175 height 10
click at [722, 319] on div "¿Qué beneficios obtendré en la piel?" at bounding box center [562, 333] width 361 height 28
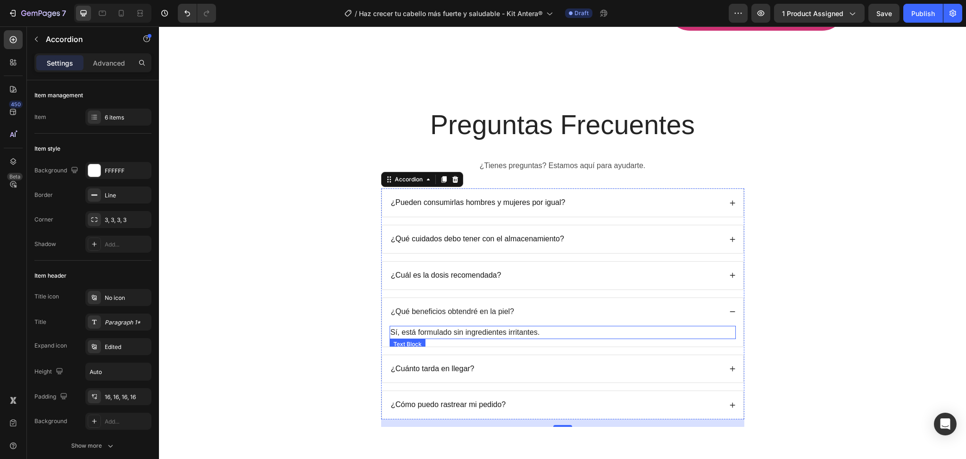
click at [487, 327] on p "Sí, está formulado sin ingredientes irritantes." at bounding box center [563, 332] width 344 height 11
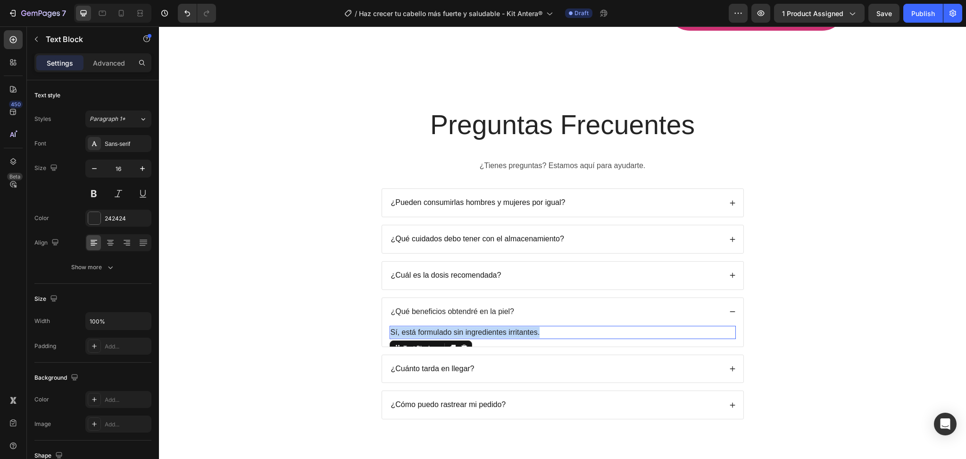
click at [487, 327] on p "Sí, está formulado sin ingredientes irritantes." at bounding box center [563, 332] width 344 height 11
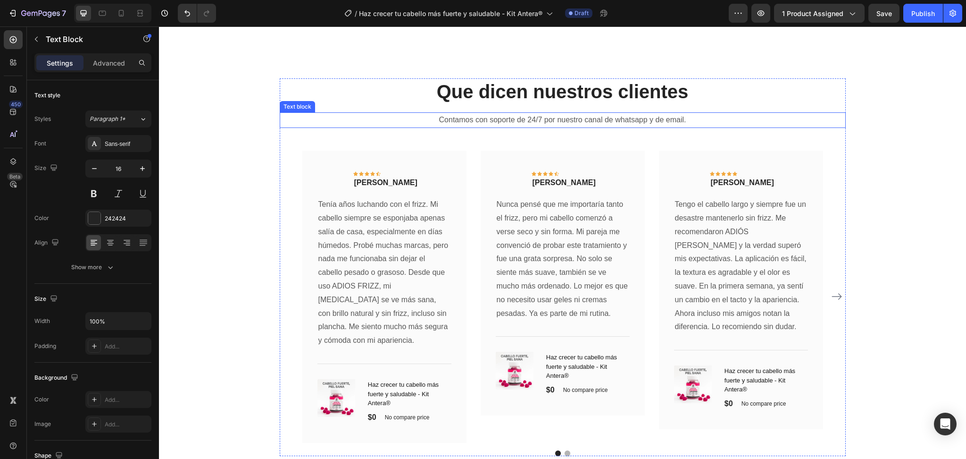
scroll to position [2696, 0]
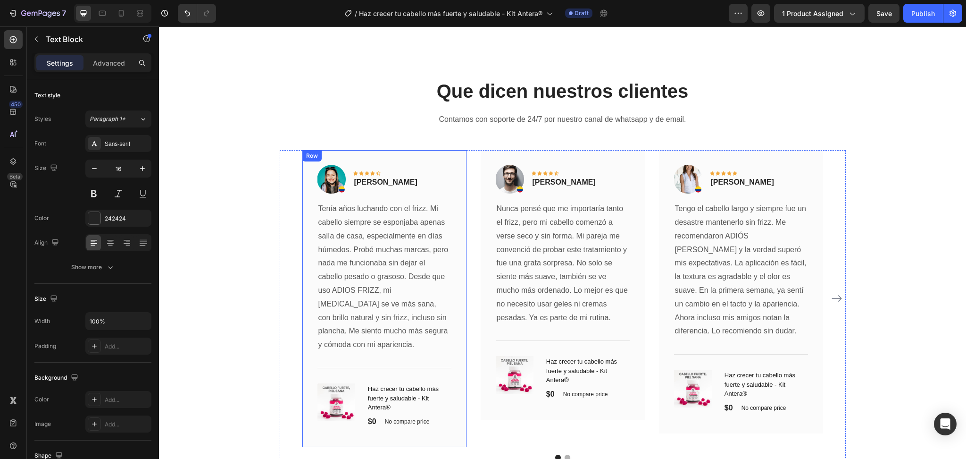
click at [419, 281] on p "Tenía años luchando con el frizz. Mi cabello siempre se esponjaba apenas salía …" at bounding box center [385, 277] width 132 height 150
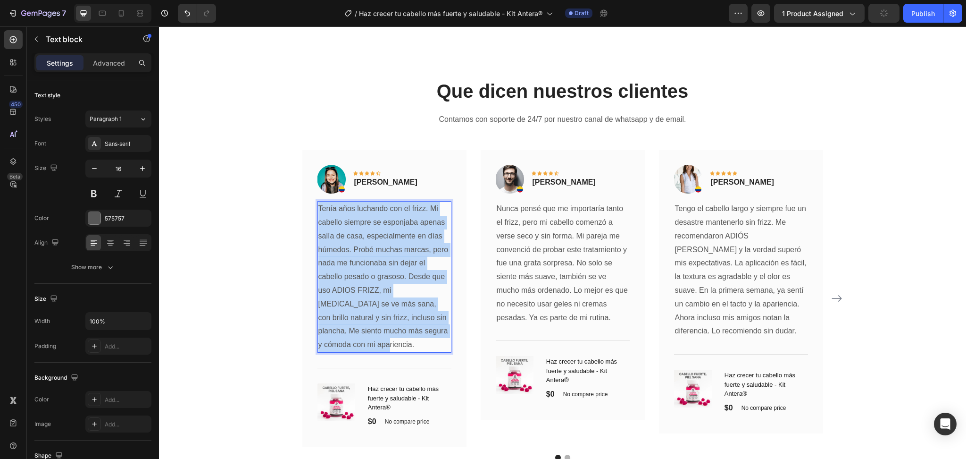
click at [419, 281] on p "Tenía años luchando con el frizz. Mi cabello siempre se esponjaba apenas salía …" at bounding box center [385, 277] width 132 height 150
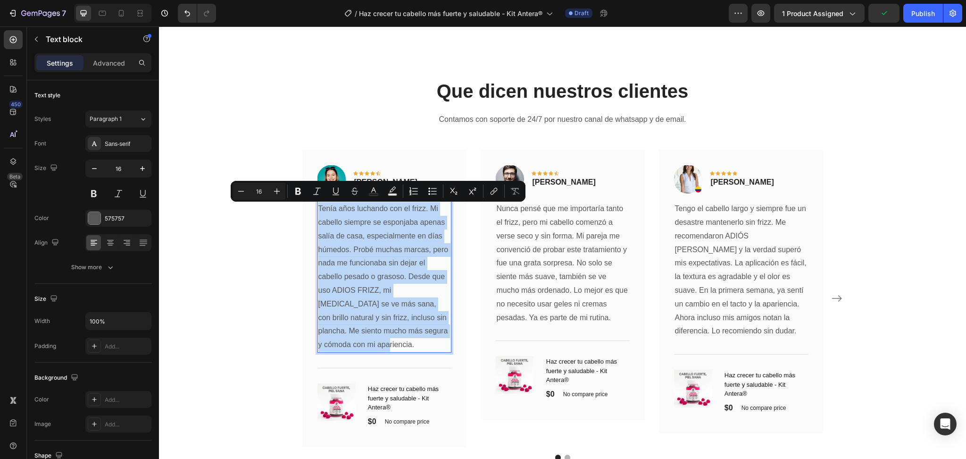
copy p "Tenía años luchando con el frizz. Mi cabello siempre se esponjaba apenas salía …"
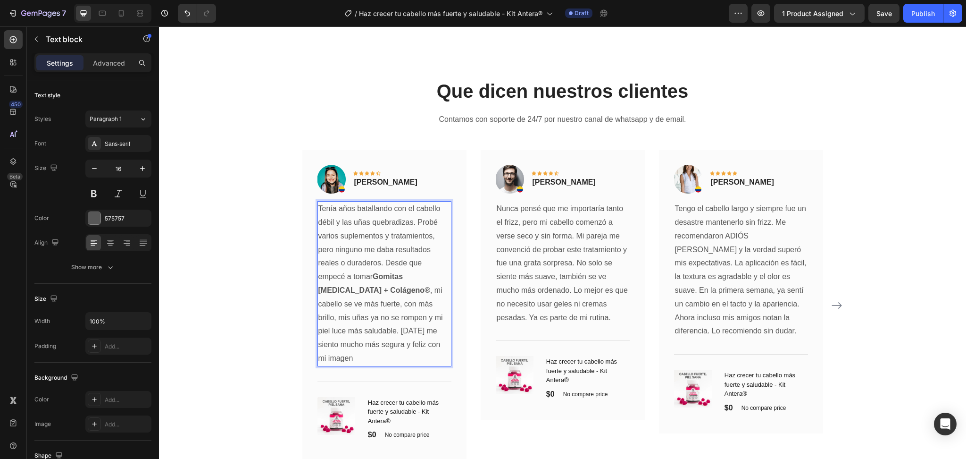
click at [382, 314] on p "Tenía años batallando con el cabello débil y las uñas quebradizas. Probé varios…" at bounding box center [385, 283] width 132 height 163
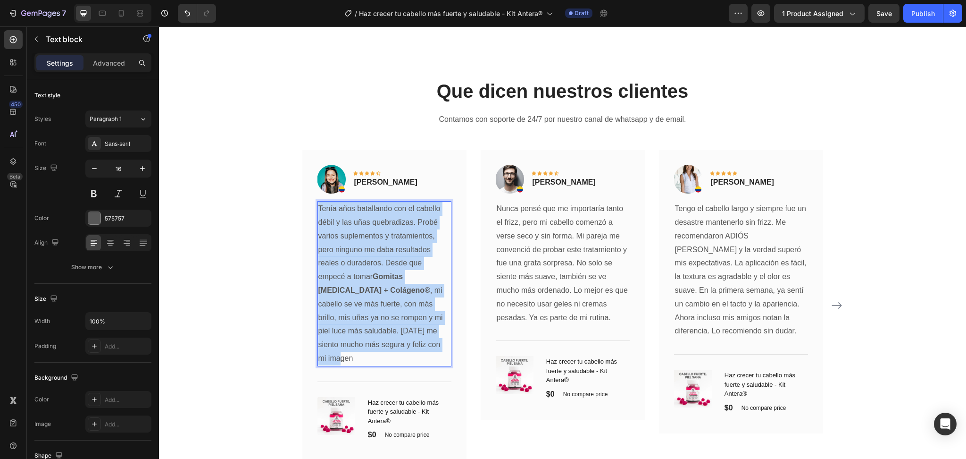
click at [382, 314] on p "Tenía años batallando con el cabello débil y las uñas quebradizas. Probé varios…" at bounding box center [385, 283] width 132 height 163
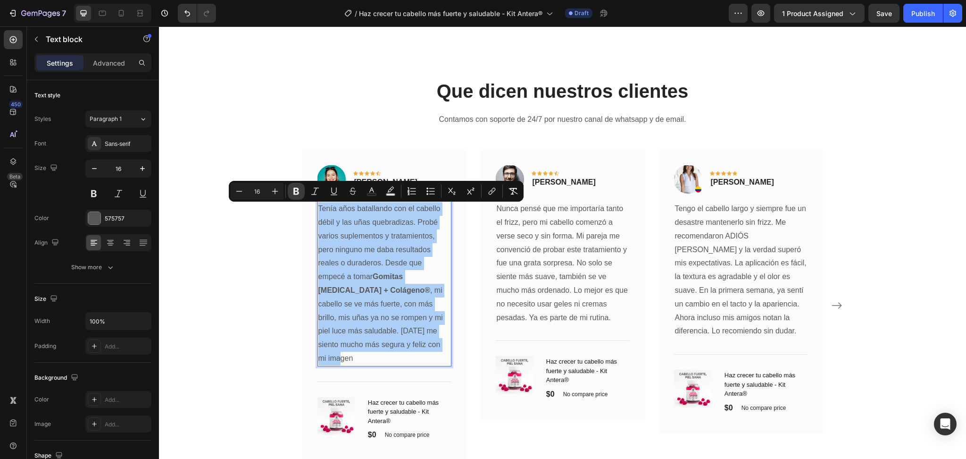
click at [301, 189] on button "Bold" at bounding box center [296, 191] width 17 height 17
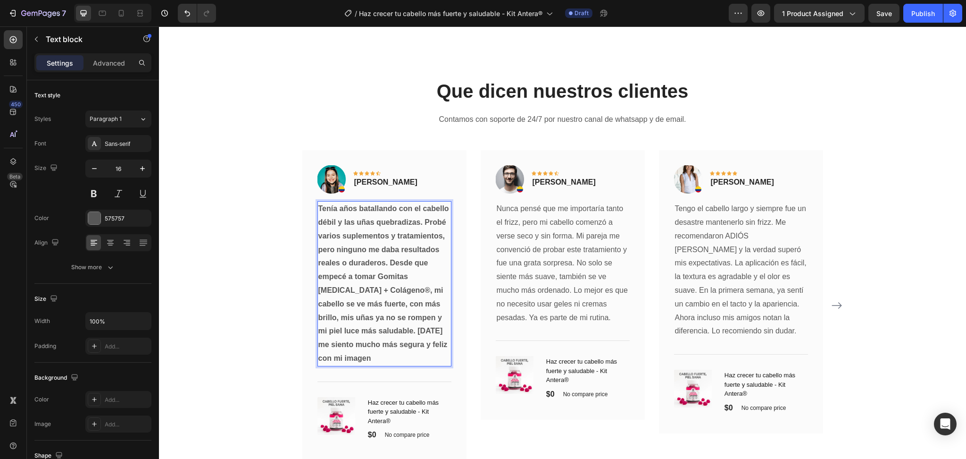
click at [358, 301] on strong "Tenía años batallando con el cabello débil y las uñas quebradizas. Probé varios…" at bounding box center [384, 283] width 131 height 158
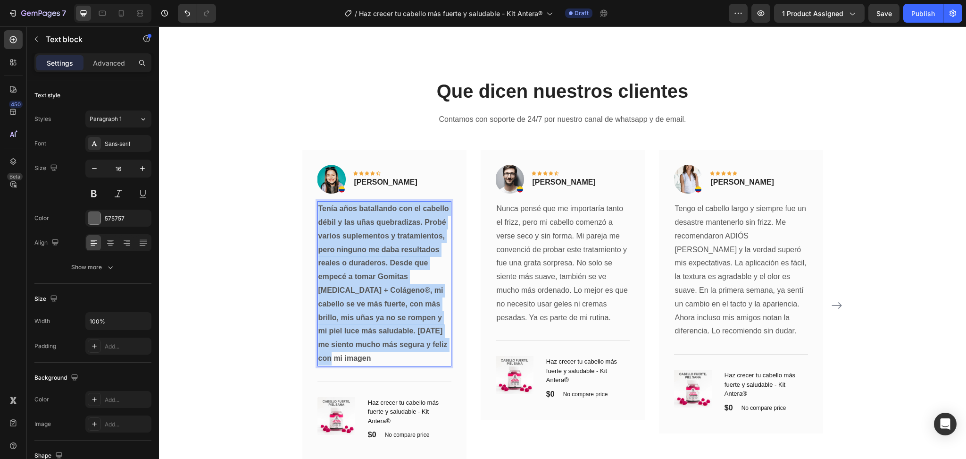
click at [358, 301] on strong "Tenía años batallando con el cabello débil y las uñas quebradizas. Probé varios…" at bounding box center [384, 283] width 131 height 158
click at [360, 271] on p "Tenía años batallando con el cabello débil y las uñas quebradizas. Probé varios…" at bounding box center [385, 283] width 132 height 163
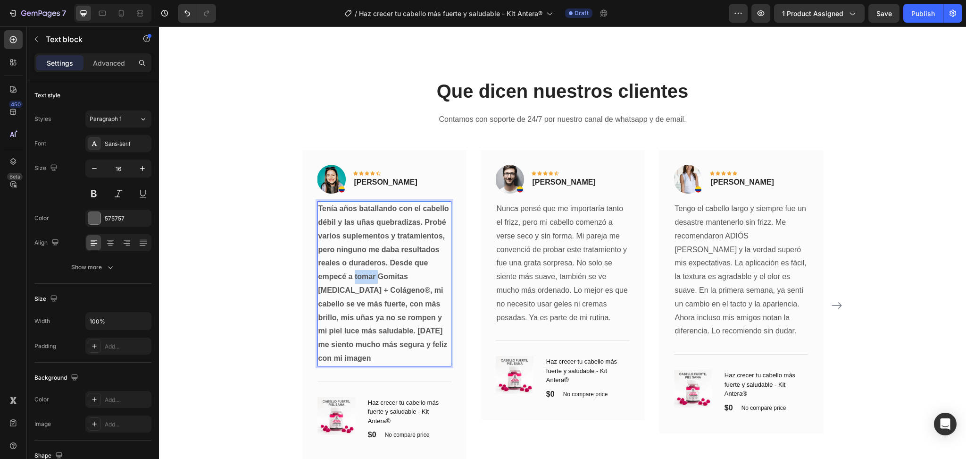
click at [360, 271] on p "Tenía años batallando con el cabello débil y las uñas quebradizas. Probé varios…" at bounding box center [385, 283] width 132 height 163
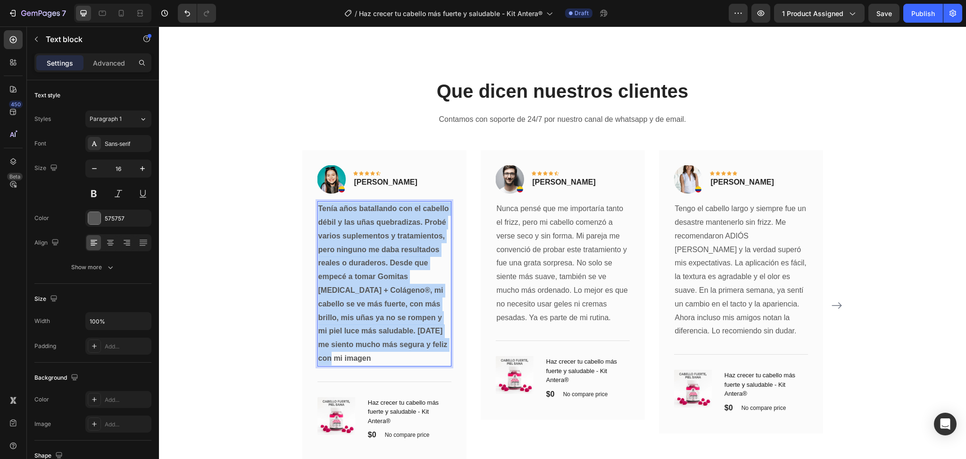
click at [360, 271] on p "Tenía años batallando con el cabello débil y las uñas quebradizas. Probé varios…" at bounding box center [385, 283] width 132 height 163
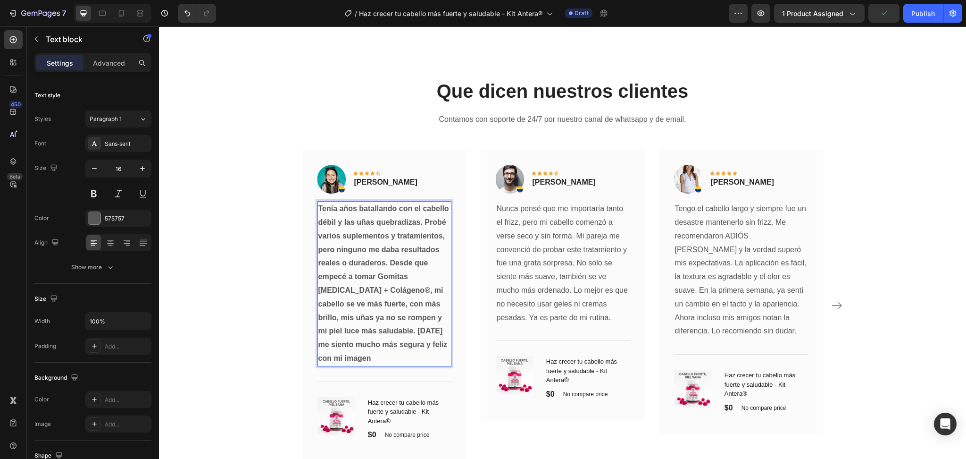
click at [365, 265] on strong "Tenía años batallando con el cabello débil y las uñas quebradizas. Probé varios…" at bounding box center [384, 283] width 131 height 158
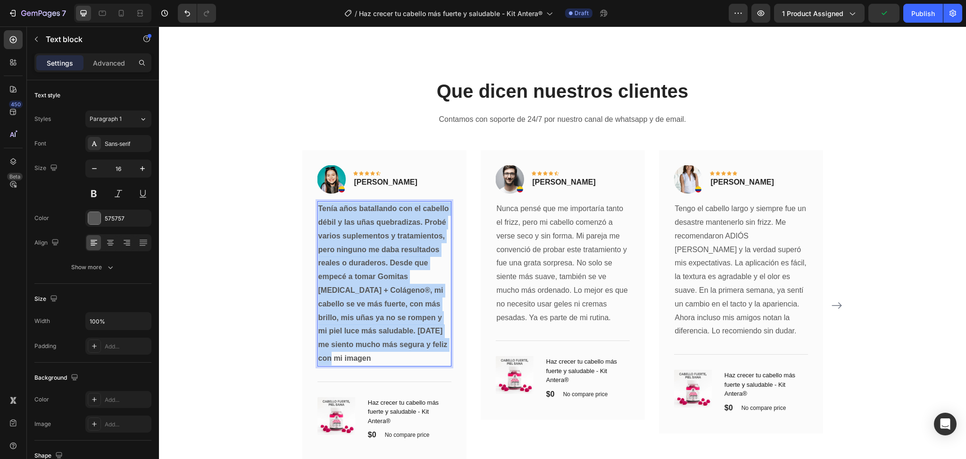
click at [365, 265] on strong "Tenía años batallando con el cabello débil y las uñas quebradizas. Probé varios…" at bounding box center [384, 283] width 131 height 158
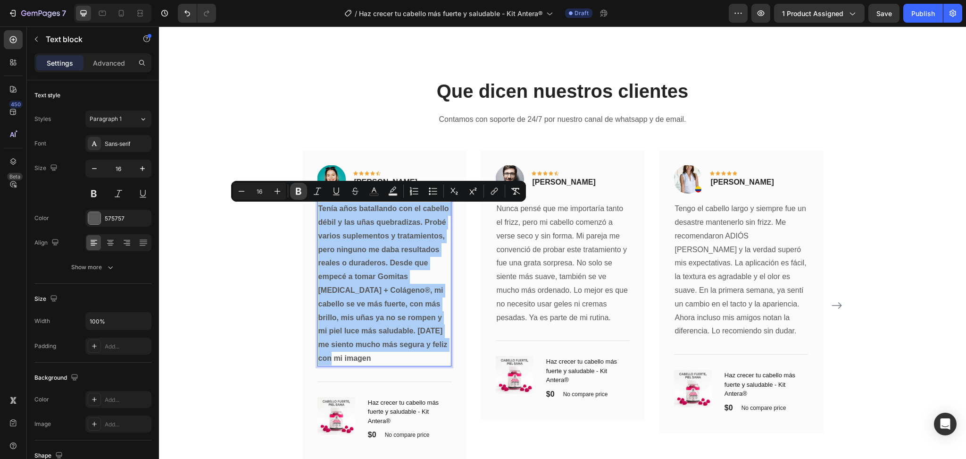
click at [302, 183] on button "Bold" at bounding box center [298, 191] width 17 height 17
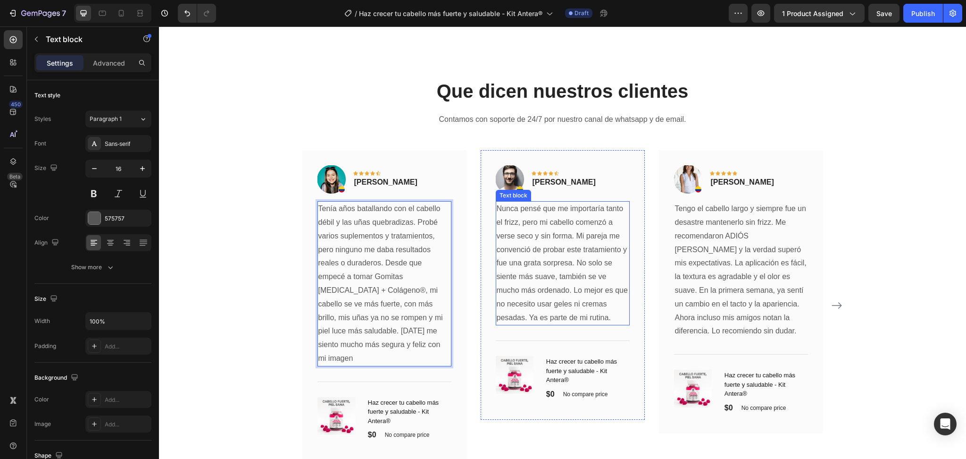
click at [575, 248] on p "Nunca pensé que me importaría tanto el frizz, pero mi cabello comenzó a verse s…" at bounding box center [563, 263] width 132 height 122
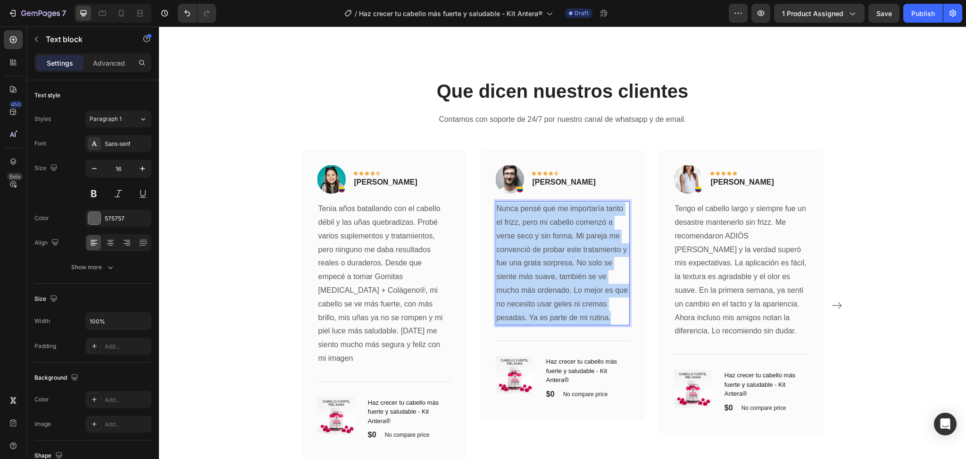
click at [575, 248] on p "Nunca pensé que me importaría tanto el frizz, pero mi cabello comenzó a verse s…" at bounding box center [563, 263] width 132 height 122
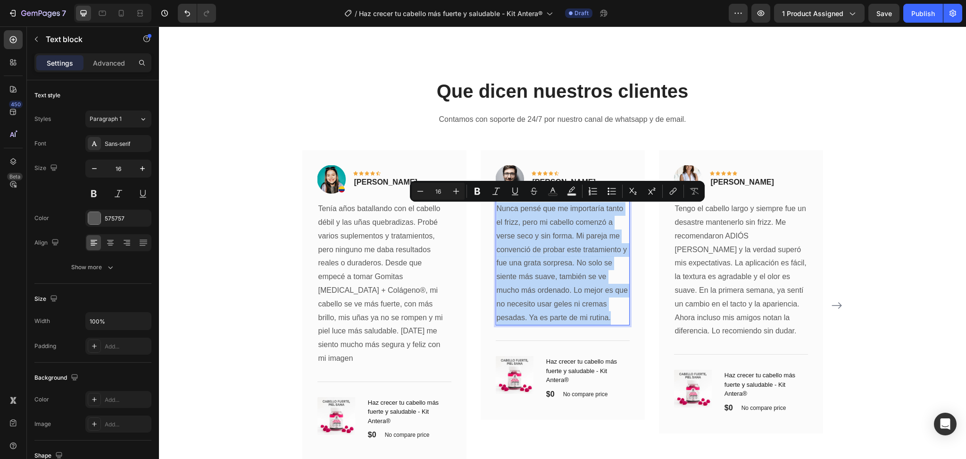
copy p "Nunca pensé que me importaría tanto el frizz, pero mi cabello comenzó a verse s…"
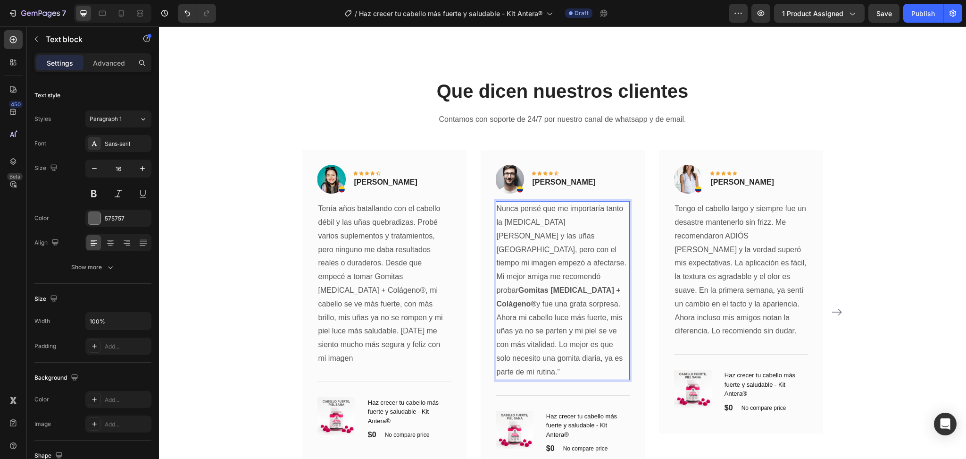
click at [562, 319] on p "Nunca pensé que me importaría tanto la caída del cabello y las uñas quebradizas…" at bounding box center [563, 290] width 132 height 176
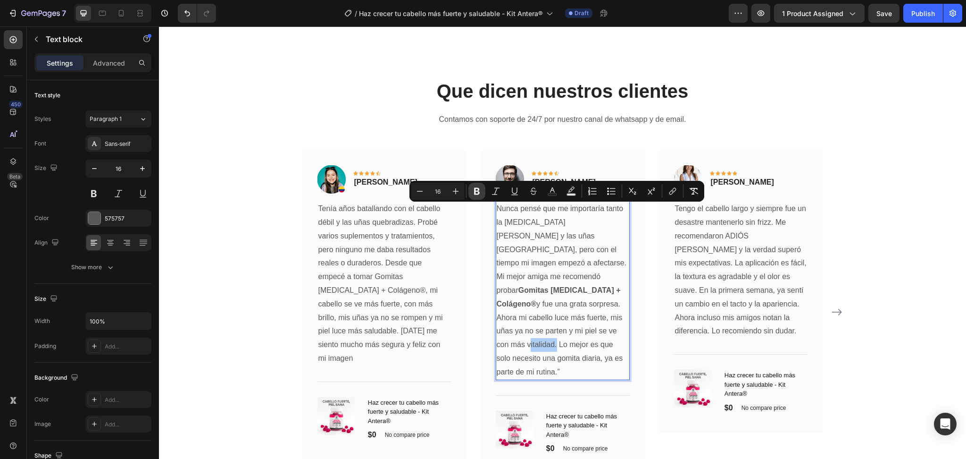
click at [478, 190] on icon "Editor contextual toolbar" at bounding box center [477, 191] width 6 height 7
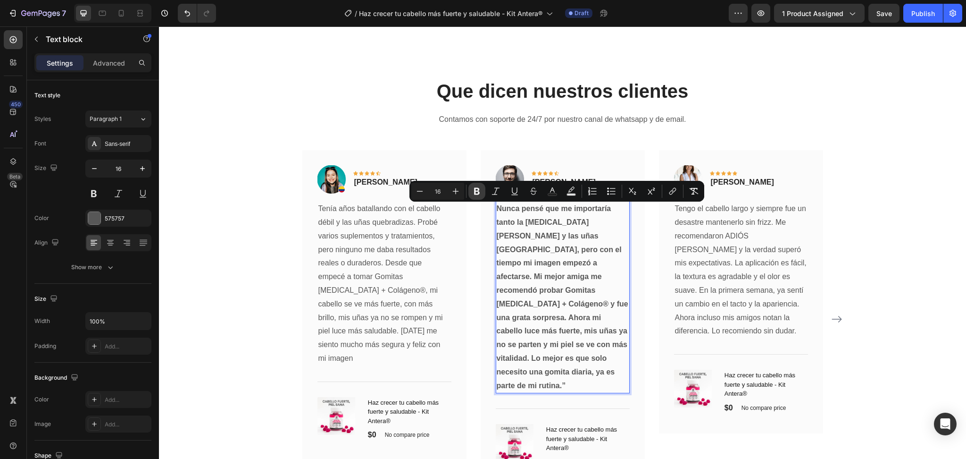
click at [478, 190] on icon "Editor contextual toolbar" at bounding box center [477, 191] width 6 height 7
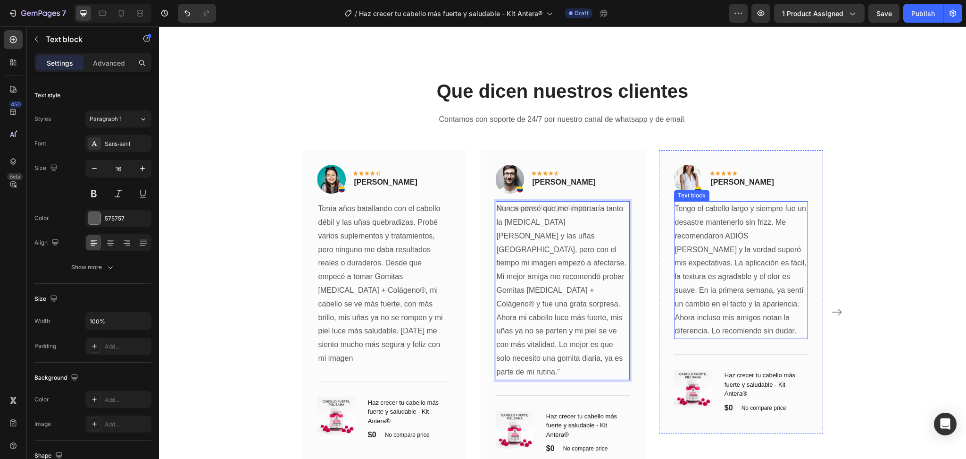
click at [720, 270] on p "Tengo el cabello largo y siempre fue un desastre mantenerlo sin frizz. Me recom…" at bounding box center [741, 270] width 132 height 136
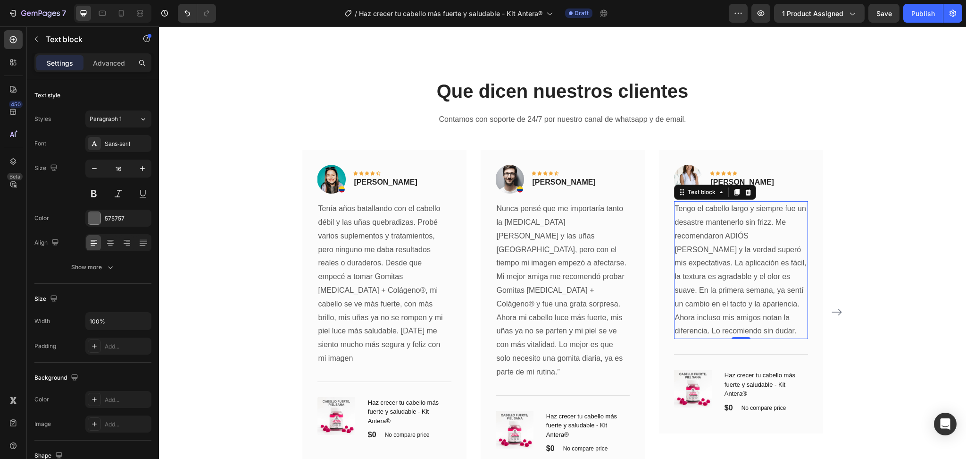
click at [720, 270] on p "Tengo el cabello largo y siempre fue un desastre mantenerlo sin frizz. Me recom…" at bounding box center [741, 270] width 132 height 136
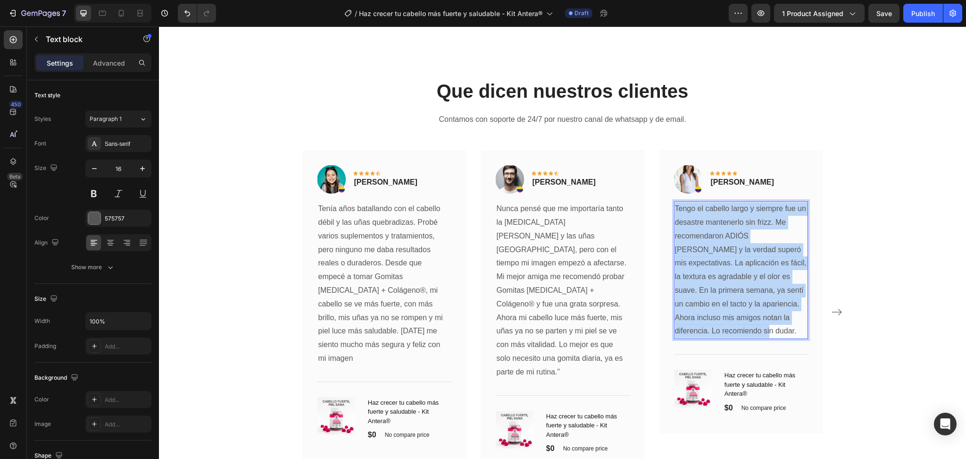
click at [720, 270] on p "Tengo el cabello largo y siempre fue un desastre mantenerlo sin frizz. Me recom…" at bounding box center [741, 270] width 132 height 136
copy p "Tengo el cabello largo y siempre fue un desastre mantenerlo sin frizz. Me recom…"
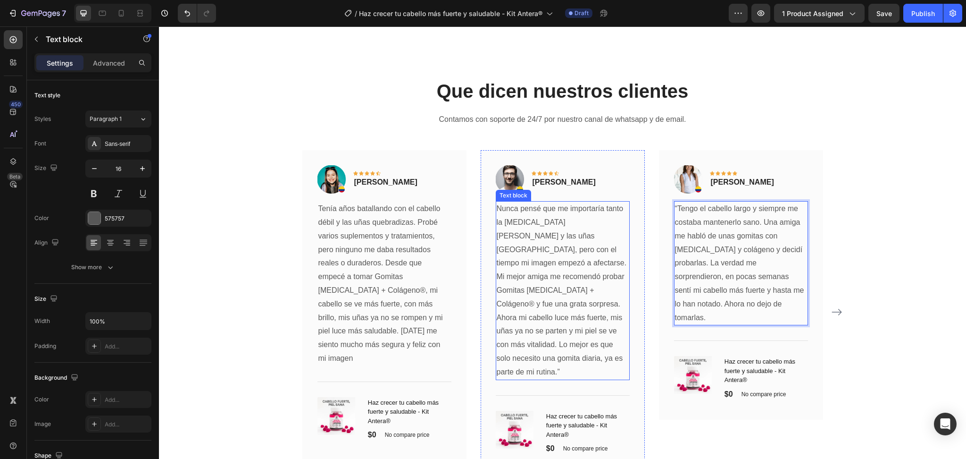
click at [570, 344] on p "Nunca pensé que me importaría tanto la caída del cabello y las uñas quebradizas…" at bounding box center [563, 290] width 132 height 176
click at [675, 207] on p "“Tengo el cabello largo y siempre me costaba mantenerlo sano. Una amiga me habl…" at bounding box center [741, 263] width 132 height 122
click at [831, 306] on icon "Carousel Next Arrow" at bounding box center [836, 311] width 11 height 11
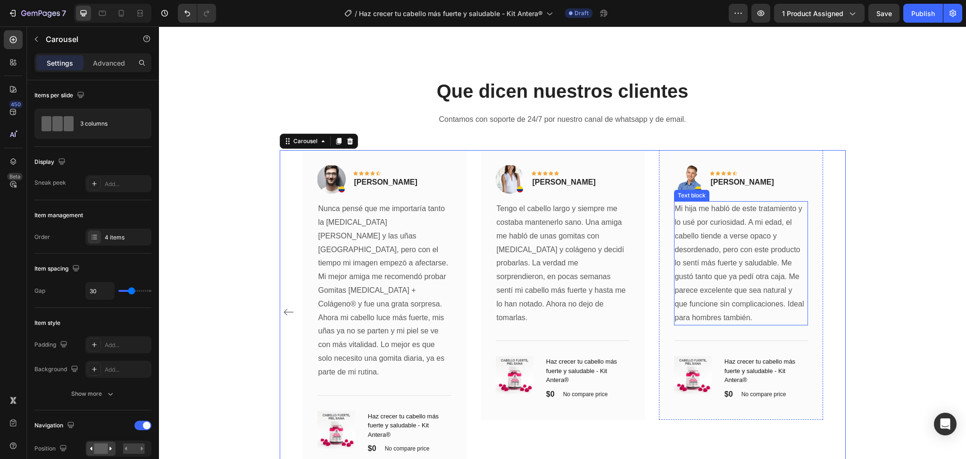
click at [712, 235] on p "Mi hija me habló de este tratamiento y lo usé por curiosidad. A mi edad, el cab…" at bounding box center [741, 263] width 132 height 122
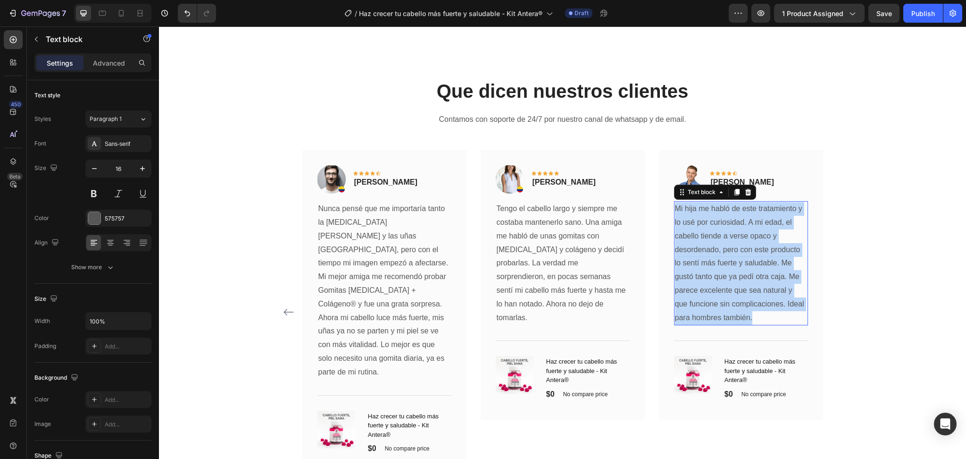
click at [712, 235] on p "Mi hija me habló de este tratamiento y lo usé por curiosidad. A mi edad, el cab…" at bounding box center [741, 263] width 132 height 122
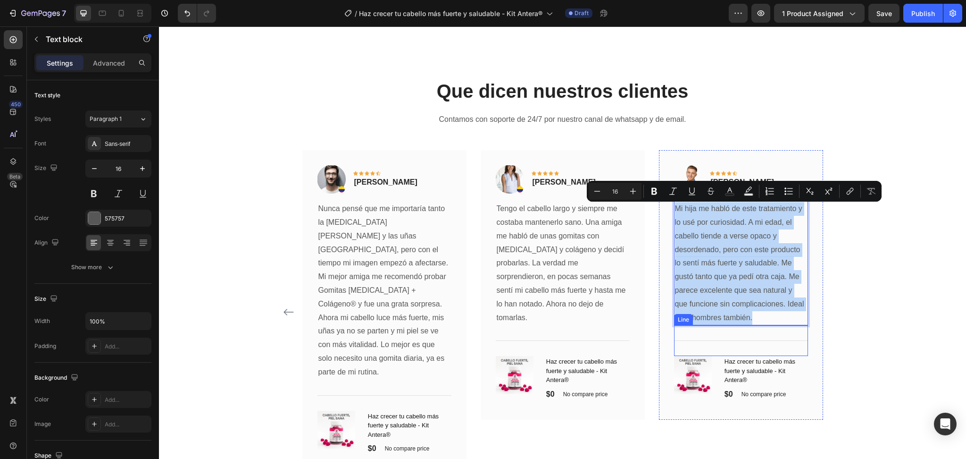
copy p "Mi hija me habló de este tratamiento y lo usé por curiosidad. A mi edad, el cab…"
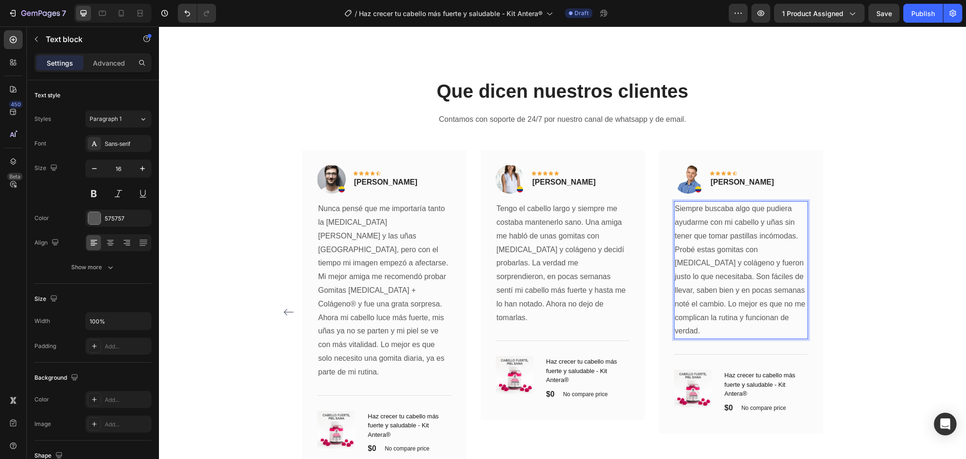
click at [705, 338] on p "Siempre buscaba algo que pudiera ayudarme con mi cabello y uñas sin tener que t…" at bounding box center [741, 270] width 132 height 136
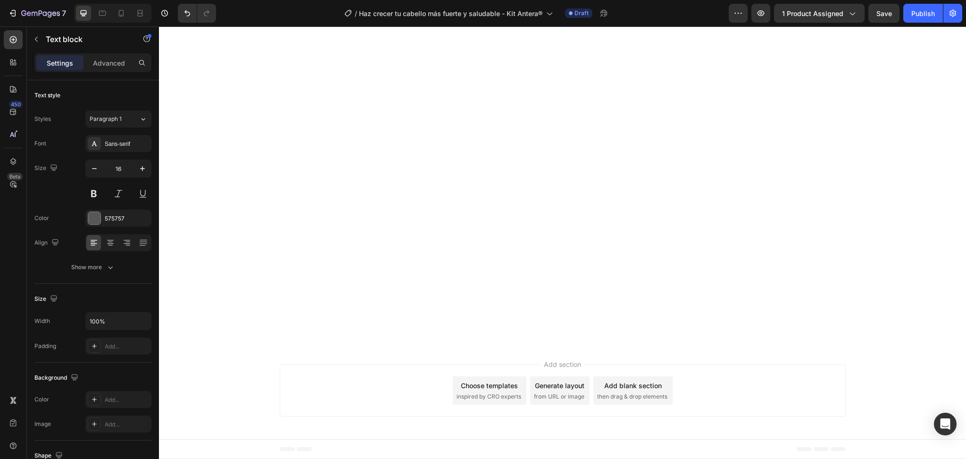
scroll to position [1592, 0]
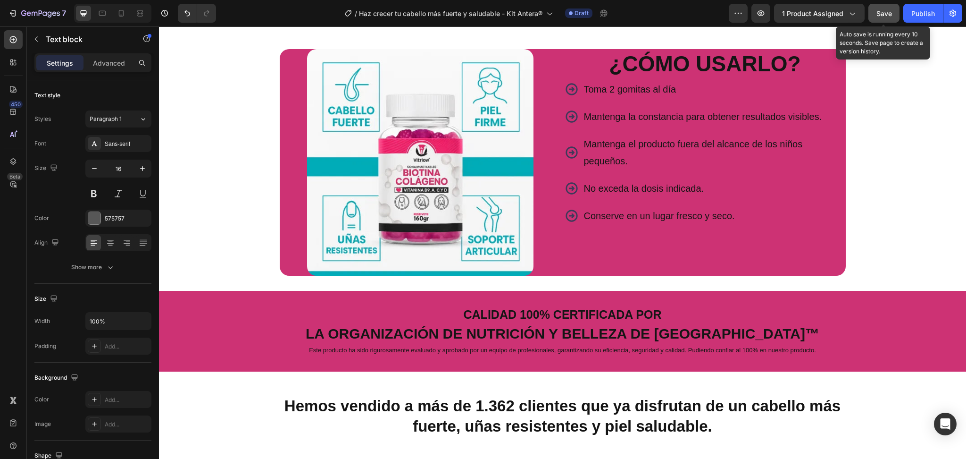
click at [894, 12] on button "Save" at bounding box center [884, 13] width 31 height 19
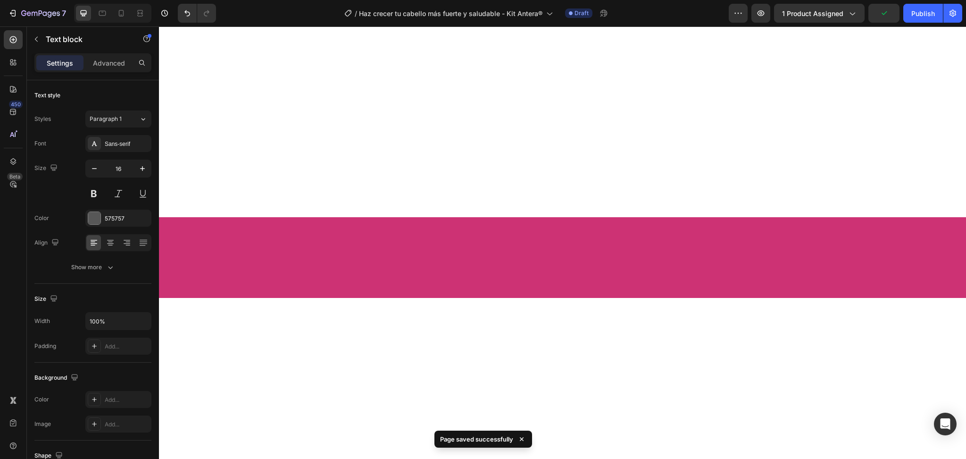
scroll to position [0, 0]
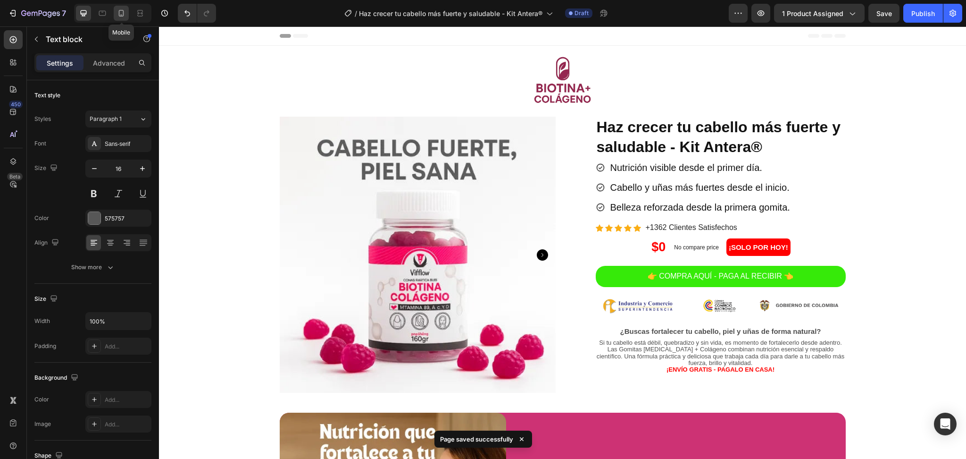
click at [124, 9] on icon at bounding box center [121, 12] width 9 height 9
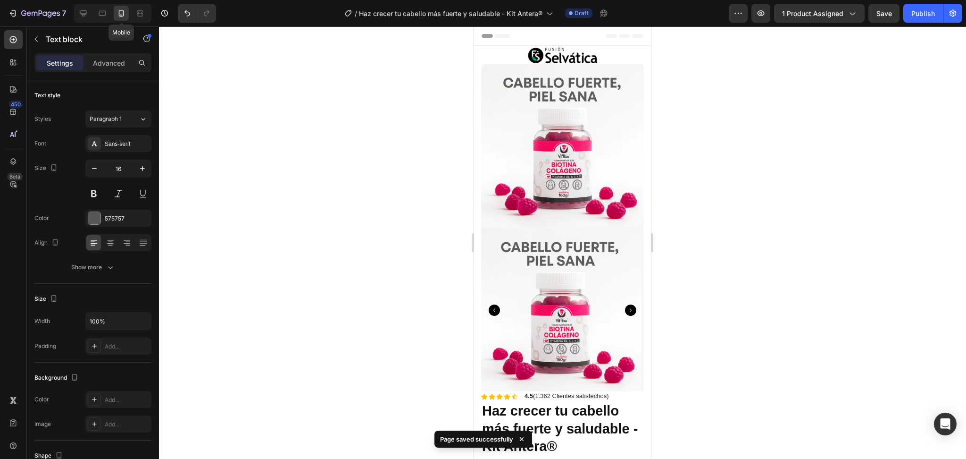
type input "14"
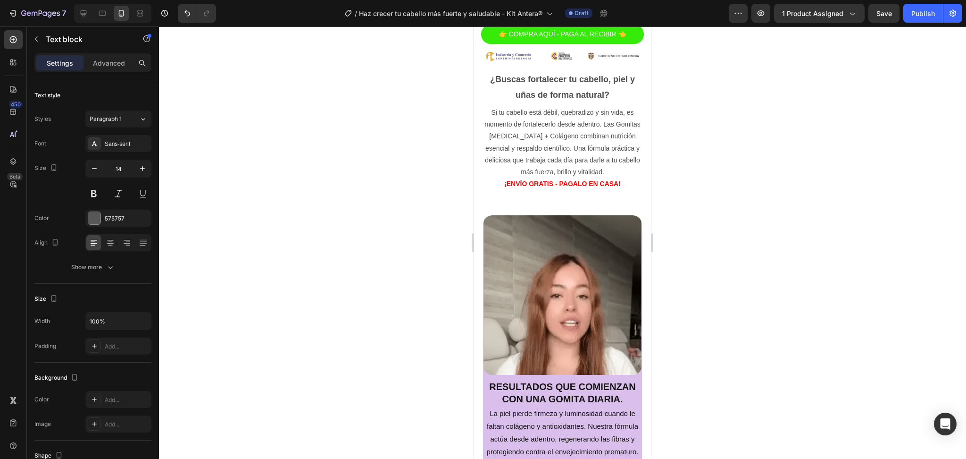
scroll to position [393, 0]
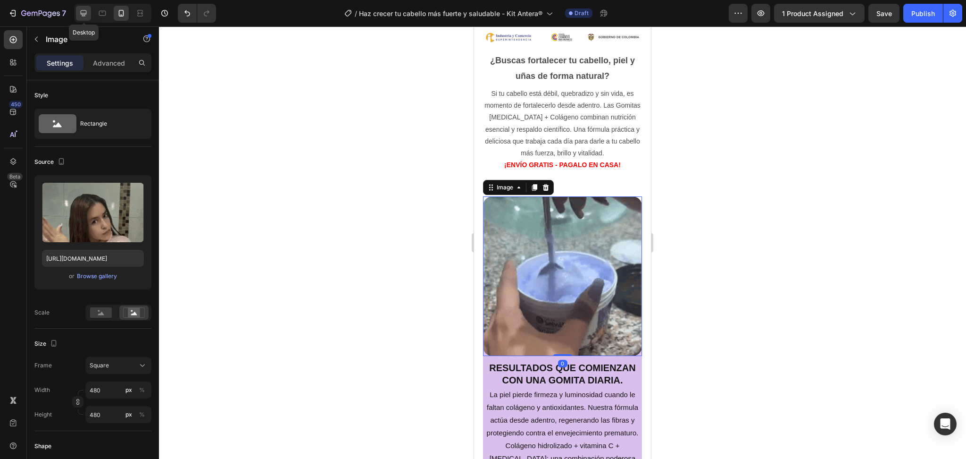
click at [79, 10] on icon at bounding box center [83, 12] width 9 height 9
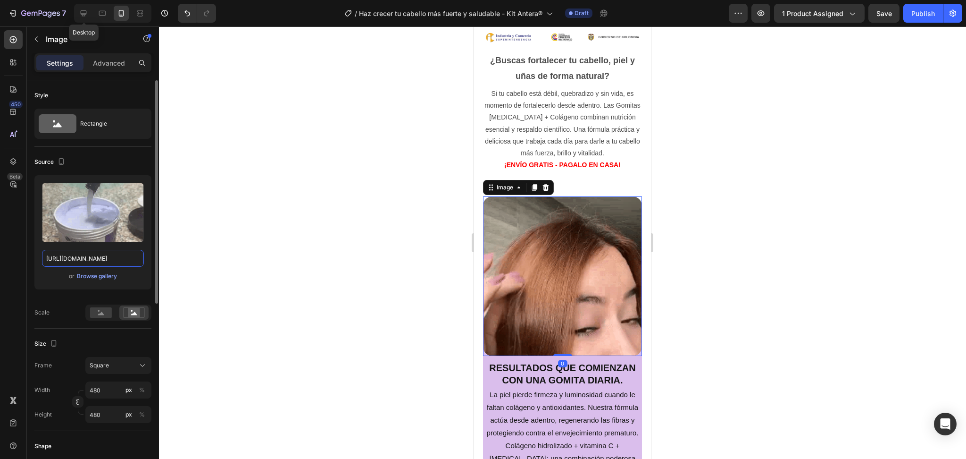
click at [88, 250] on input "https://cdn.shopify.com/s/files/1/0714/8571/8759/files/gempages_547003309001540…" at bounding box center [93, 258] width 102 height 17
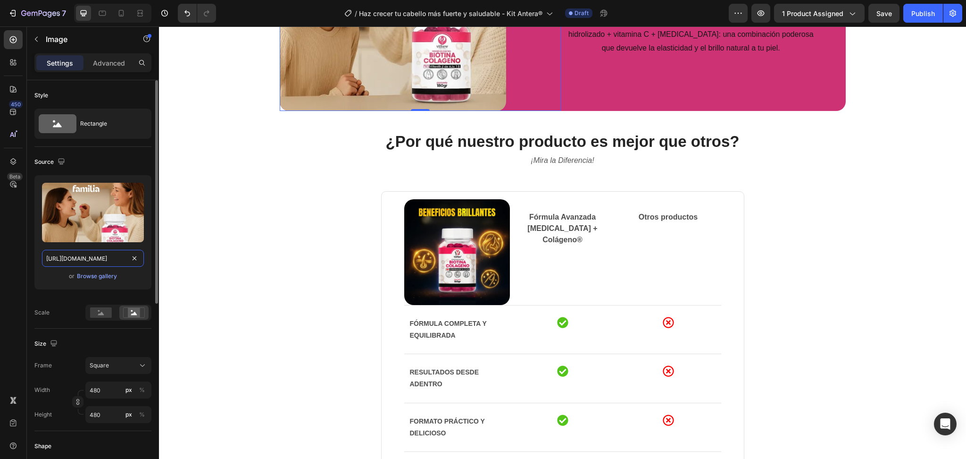
scroll to position [381, 0]
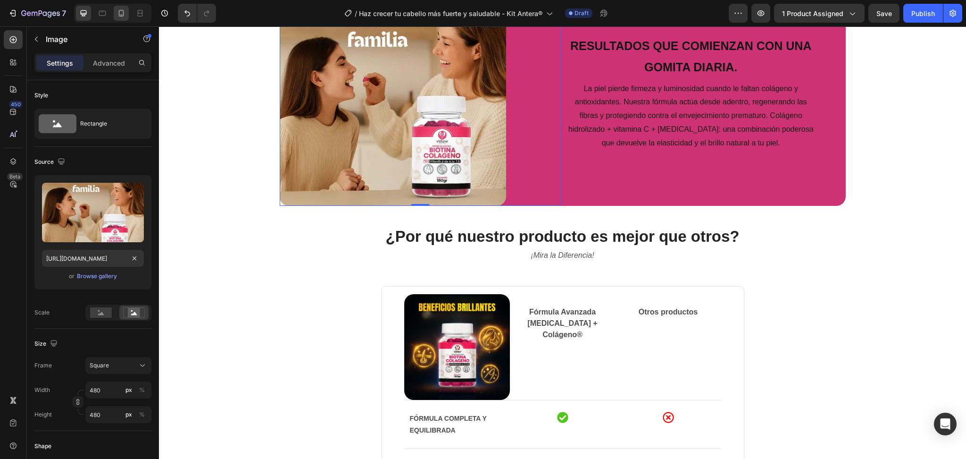
click at [121, 17] on icon at bounding box center [121, 12] width 9 height 9
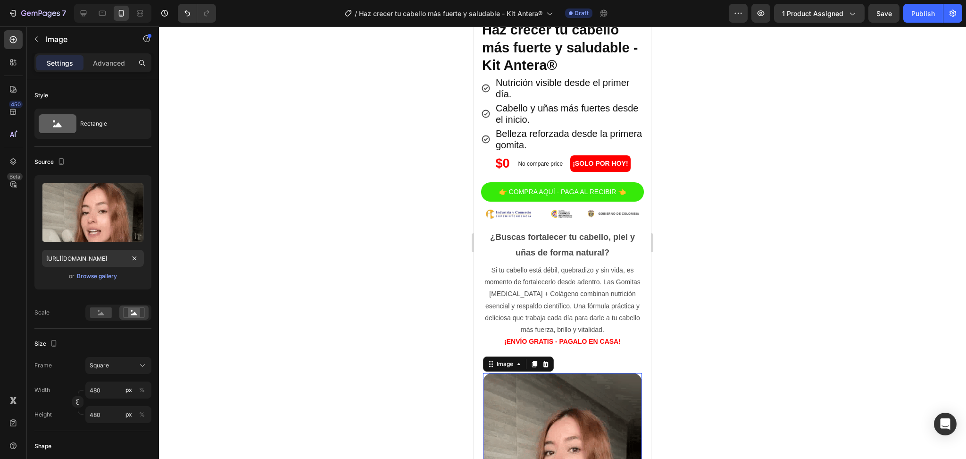
scroll to position [300, 0]
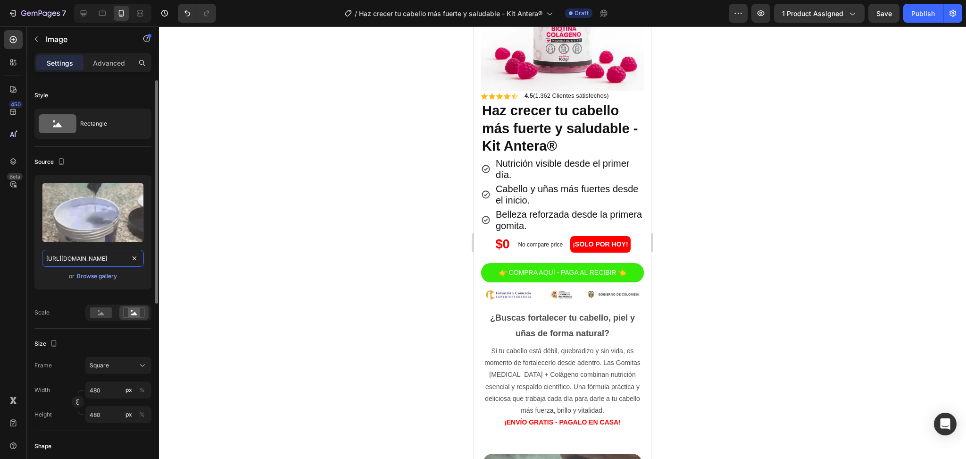
click at [87, 259] on input "https://cdn.shopify.com/s/files/1/0714/8571/8759/files/gempages_547003309001540…" at bounding box center [93, 258] width 102 height 17
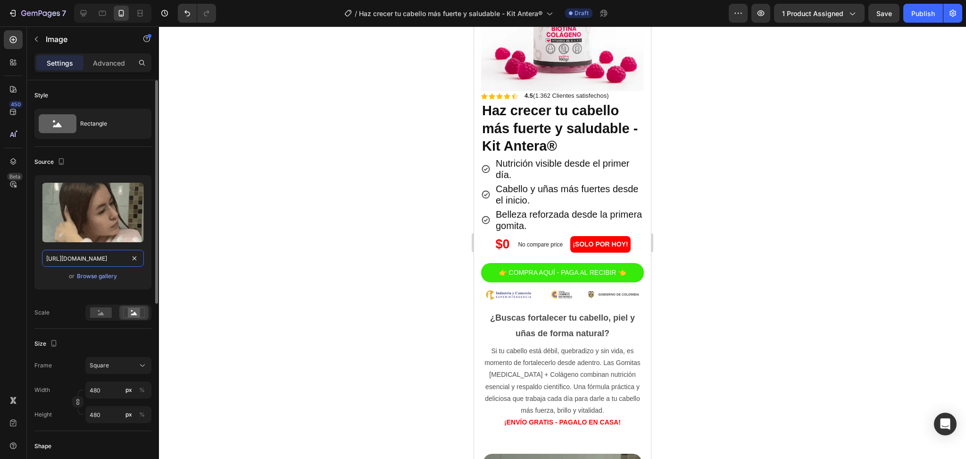
paste input "7325a977-9f78-4f5b-af41-d8aedef8cb50"
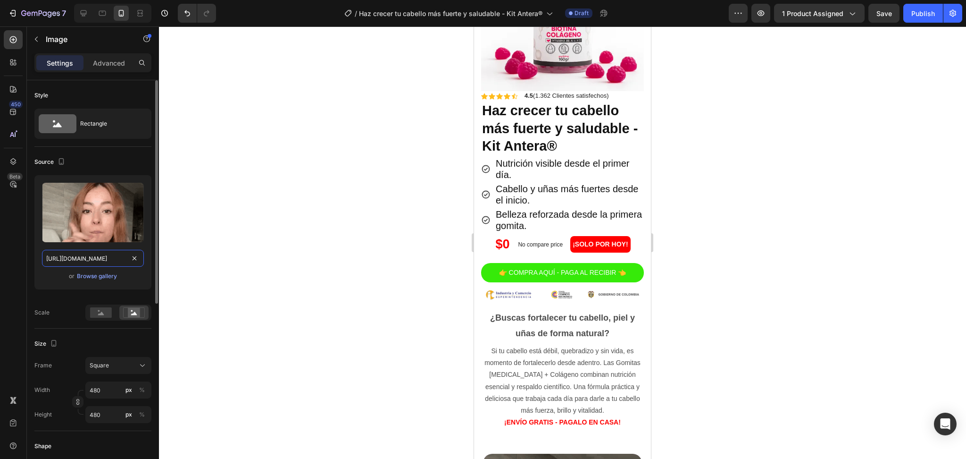
type input "https://cdn.shopify.com/s/files/1/0714/8571/8759/files/gempages_547003309001540…"
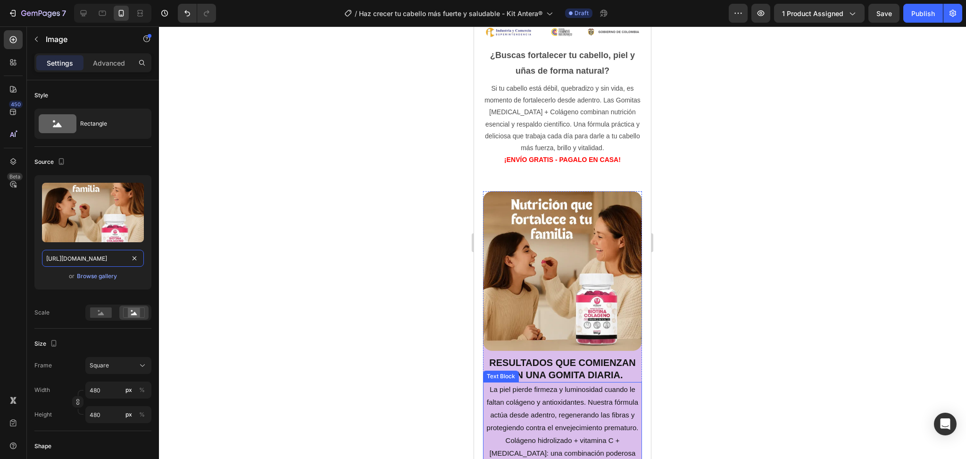
scroll to position [494, 0]
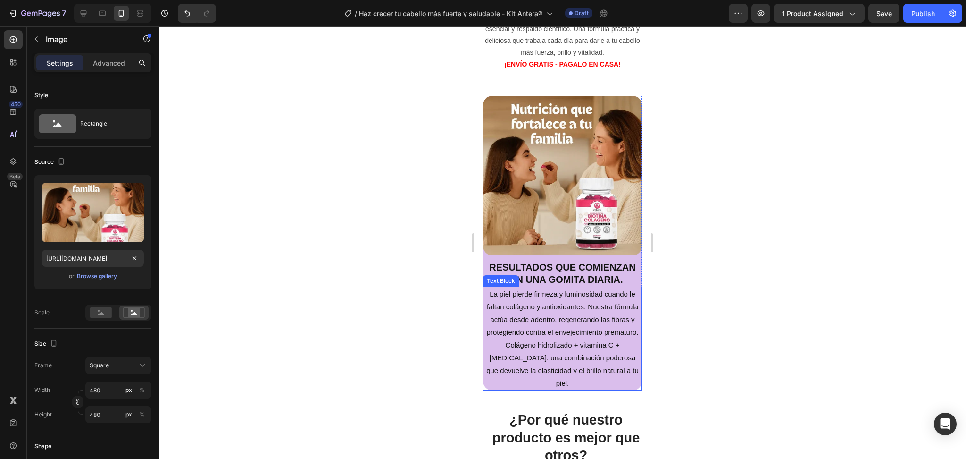
click at [502, 366] on p "La piel pierde firmeza y luminosidad cuando le faltan colágeno y antioxidantes.…" at bounding box center [563, 338] width 158 height 102
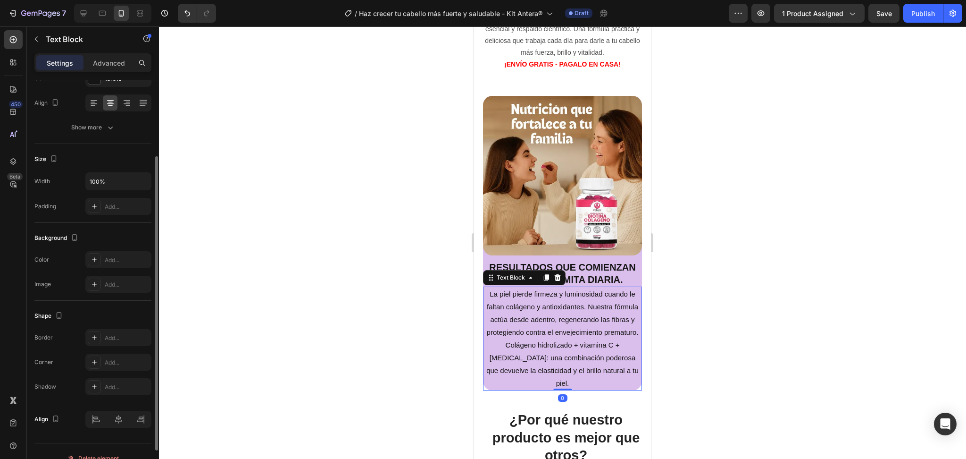
scroll to position [153, 0]
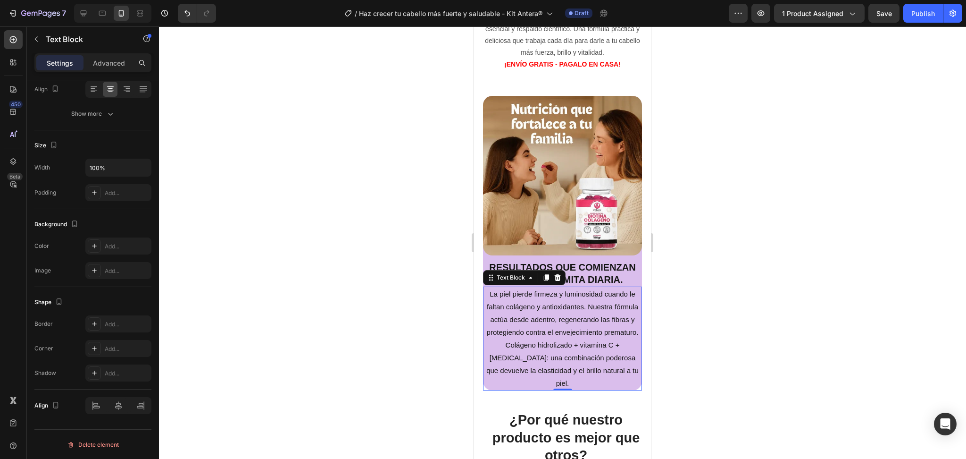
click at [363, 306] on div at bounding box center [562, 242] width 807 height 432
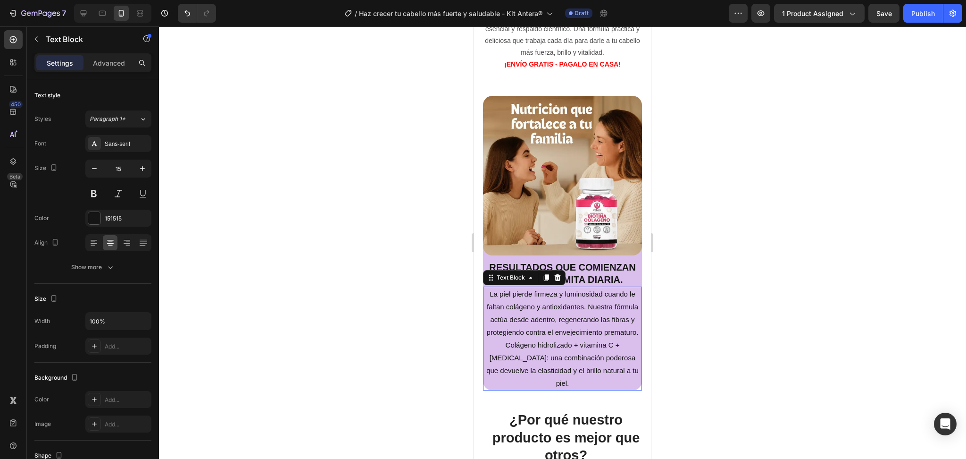
click at [506, 369] on p "La piel pierde firmeza y luminosidad cuando le faltan colágeno y antioxidantes.…" at bounding box center [563, 338] width 158 height 102
click at [605, 367] on p "La piel pierde firmeza y luminosidad cuando le faltan colágeno y antioxidantes.…" at bounding box center [563, 338] width 158 height 102
click at [519, 273] on div "Text Block" at bounding box center [511, 277] width 32 height 8
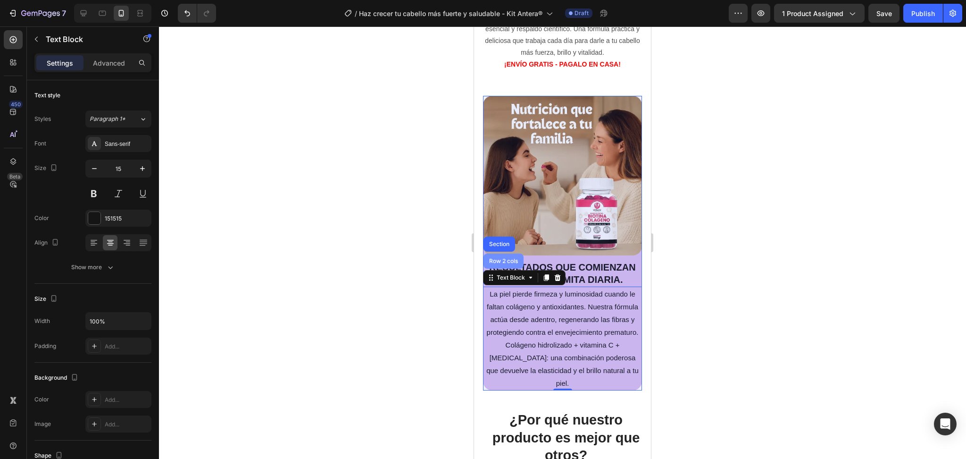
click at [503, 258] on div "Row 2 cols" at bounding box center [503, 261] width 33 height 6
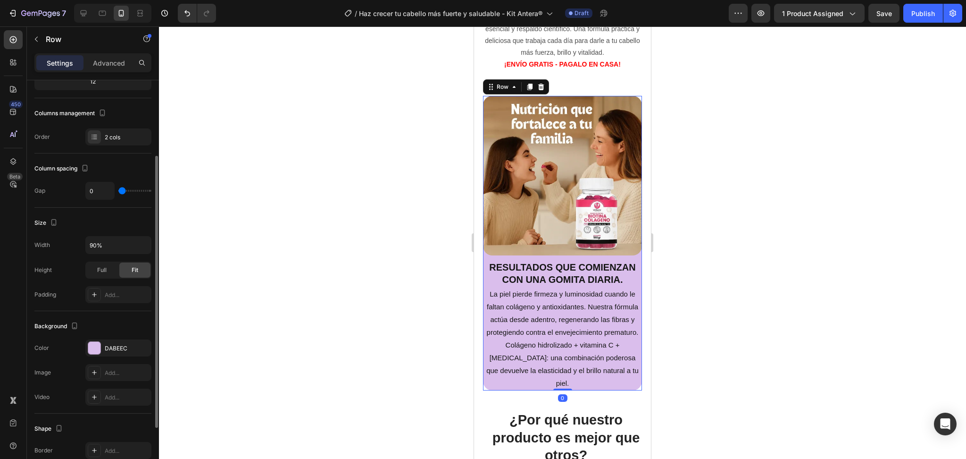
scroll to position [109, 0]
drag, startPoint x: 116, startPoint y: 332, endPoint x: 107, endPoint y: 361, distance: 30.3
click at [107, 361] on div "Background The changes might be hidden by the video. Color DABEEC Image Add... …" at bounding box center [92, 359] width 117 height 102
click at [107, 361] on div "The changes might be hidden by the video. Color DABEEC Image Add... Video Add..." at bounding box center [92, 369] width 117 height 66
click at [101, 345] on div "DABEEC" at bounding box center [118, 344] width 66 height 17
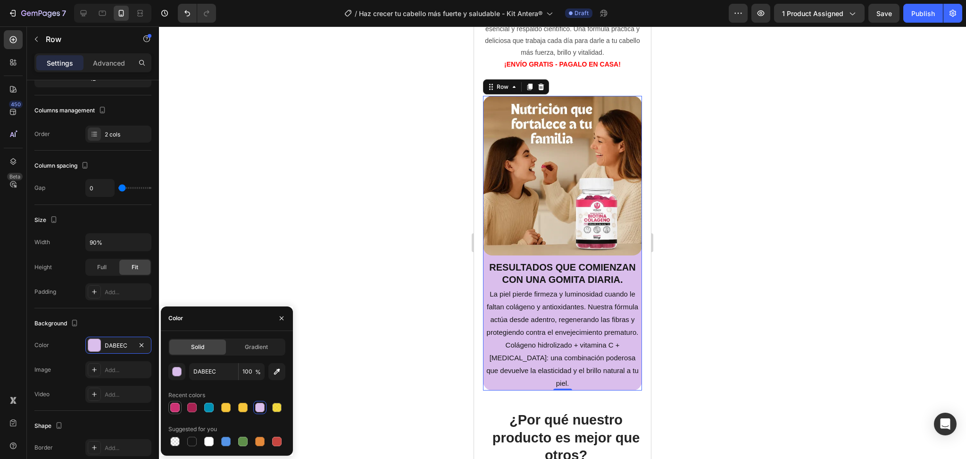
click at [178, 407] on div at bounding box center [174, 406] width 9 height 9
type input "CD3274"
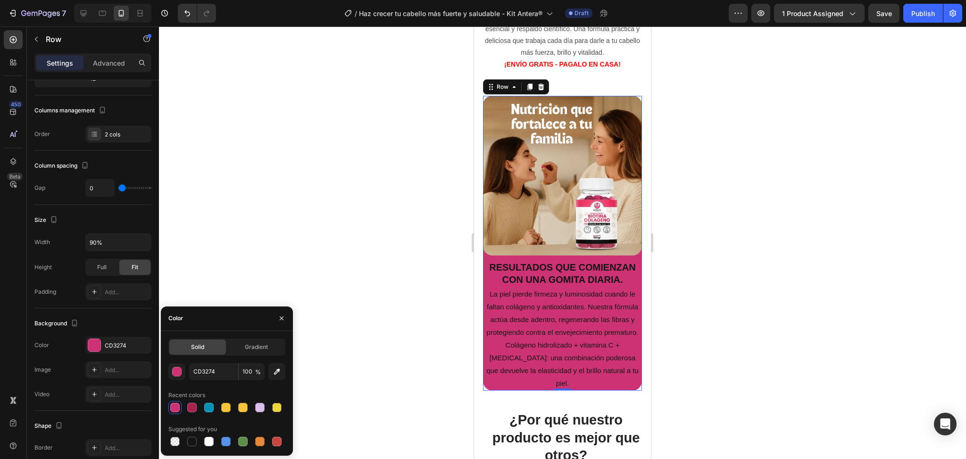
click at [308, 337] on div at bounding box center [562, 242] width 807 height 432
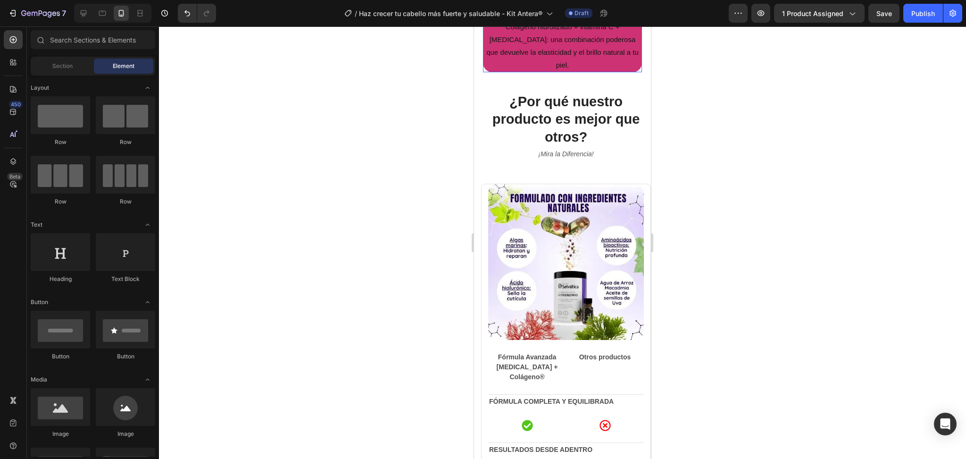
scroll to position [843, 0]
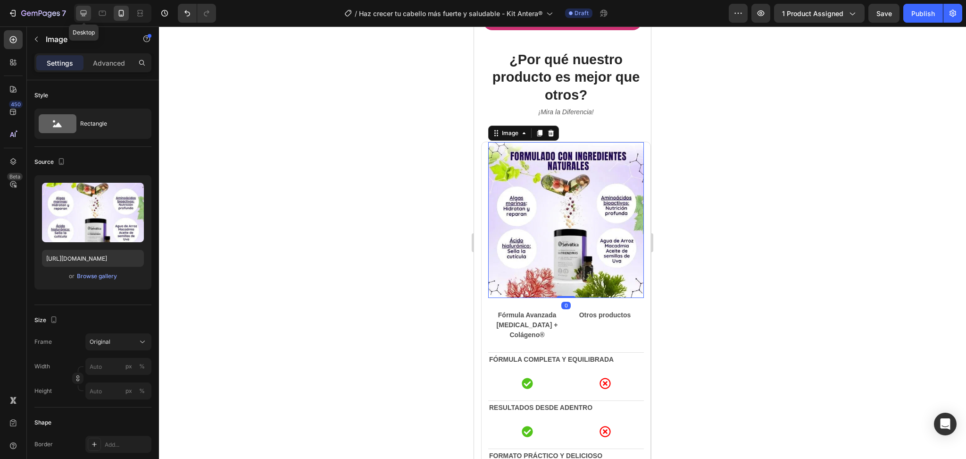
click at [82, 9] on icon at bounding box center [83, 12] width 9 height 9
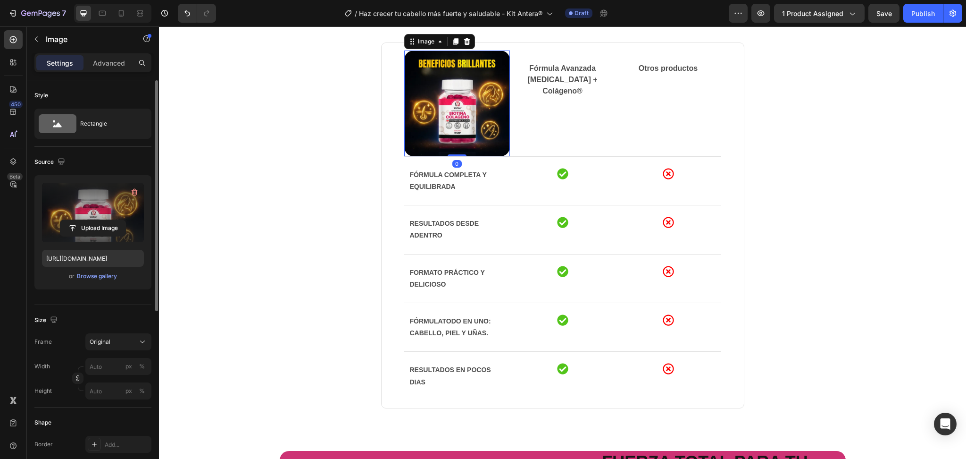
scroll to position [834, 0]
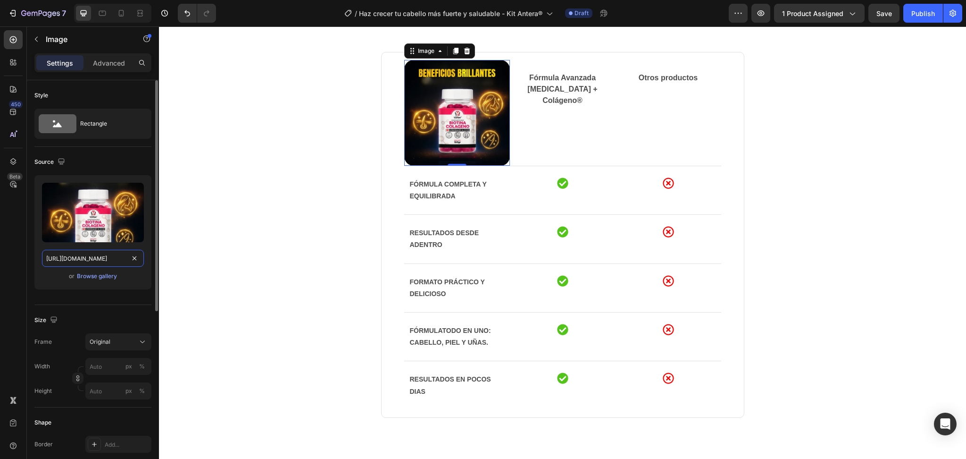
click at [91, 258] on input "https://cdn.shopify.com/s/files/1/0714/8571/8759/files/gempages_547003309001540…" at bounding box center [93, 258] width 102 height 17
click at [120, 11] on icon at bounding box center [121, 12] width 9 height 9
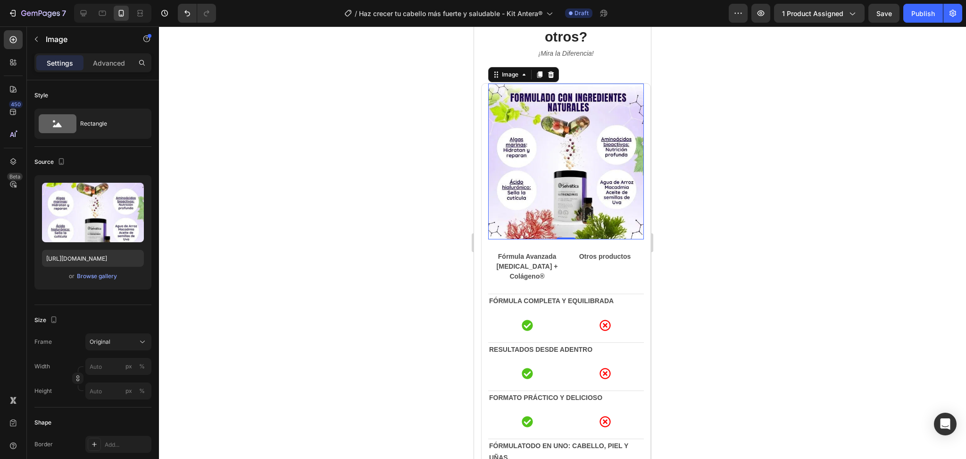
scroll to position [858, 0]
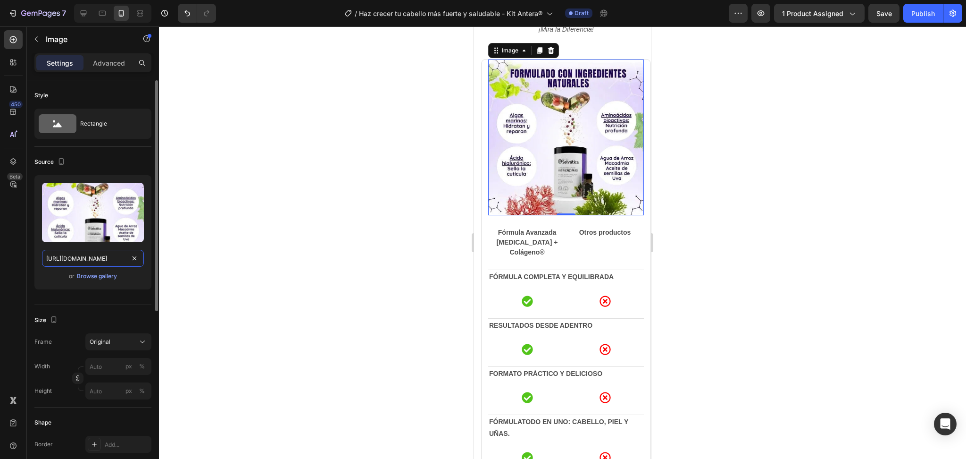
click at [114, 250] on input "https://cdn.shopify.com/s/files/1/0714/8571/8759/files/gempages_547003309001540…" at bounding box center [93, 258] width 102 height 17
paste input "6d2874e6-c7ca-4503-8398-6f46e300d804"
type input "https://cdn.shopify.com/s/files/1/0714/8571/8759/files/gempages_547003309001540…"
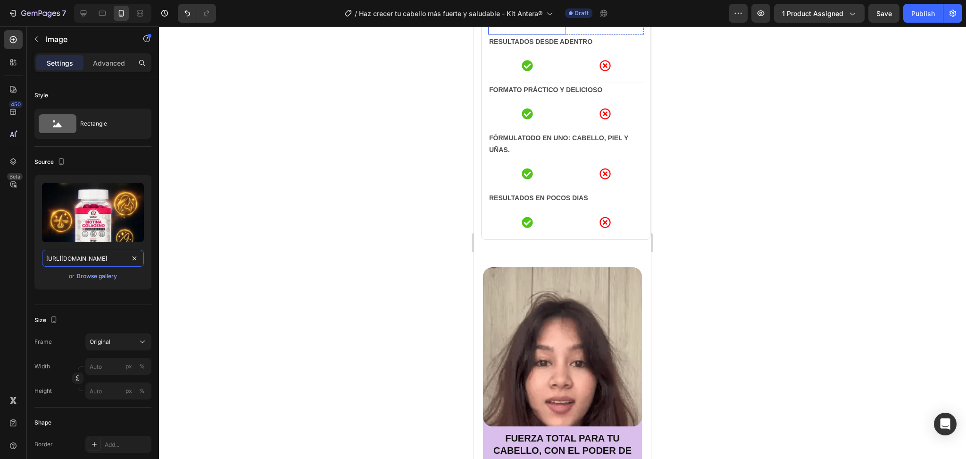
scroll to position [1271, 0]
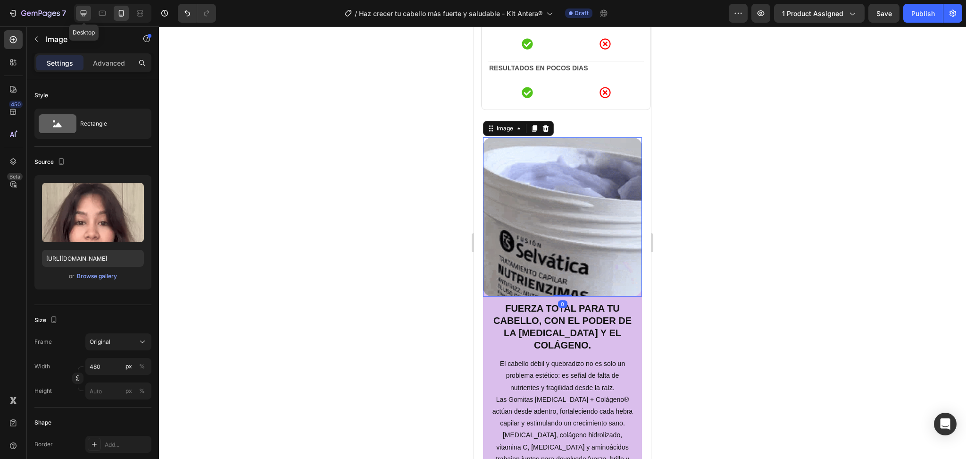
click at [85, 15] on icon at bounding box center [83, 12] width 9 height 9
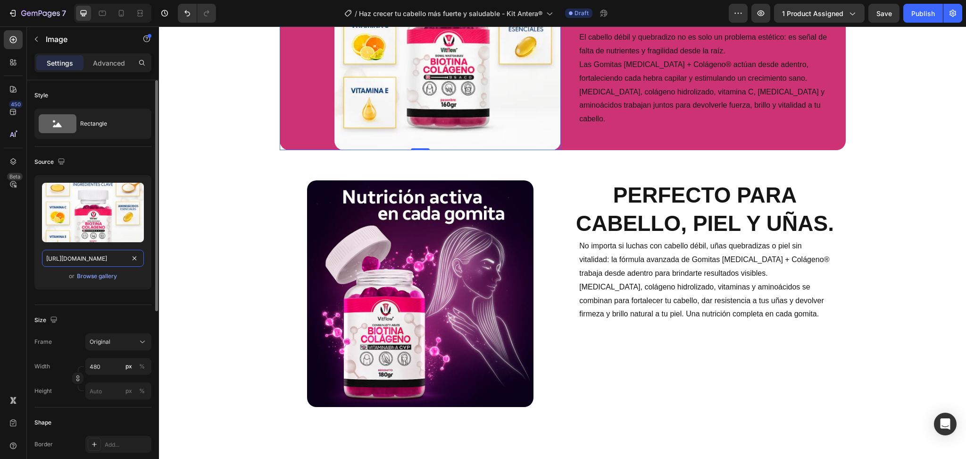
click at [102, 256] on input "https://cdn.shopify.com/s/files/1/0714/8571/8759/files/gempages_547003309001540…" at bounding box center [93, 258] width 102 height 17
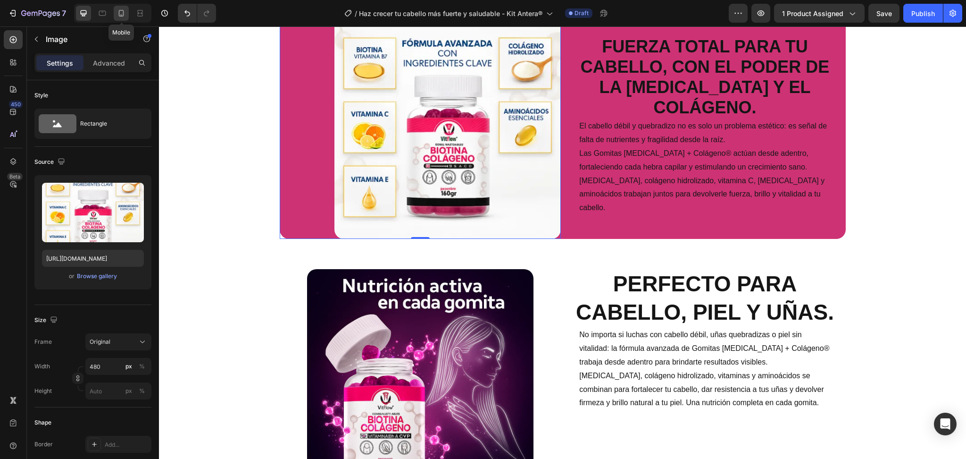
click at [123, 6] on div at bounding box center [121, 13] width 15 height 15
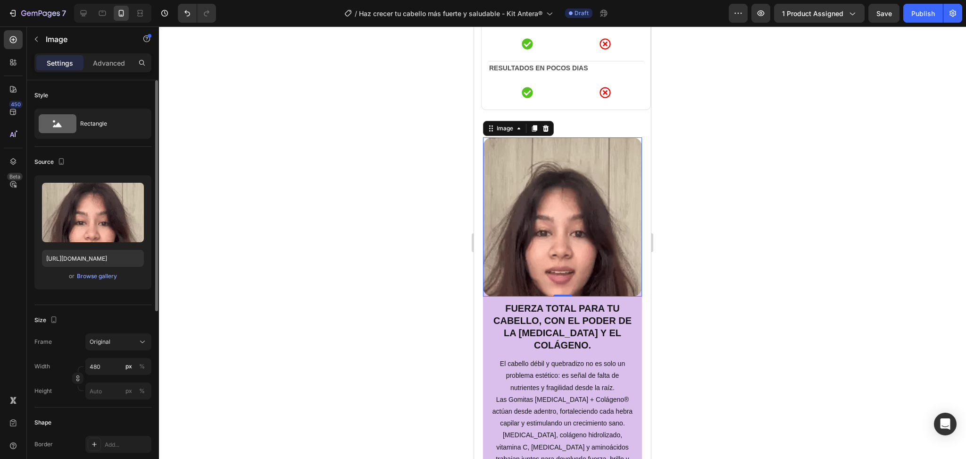
scroll to position [1340, 0]
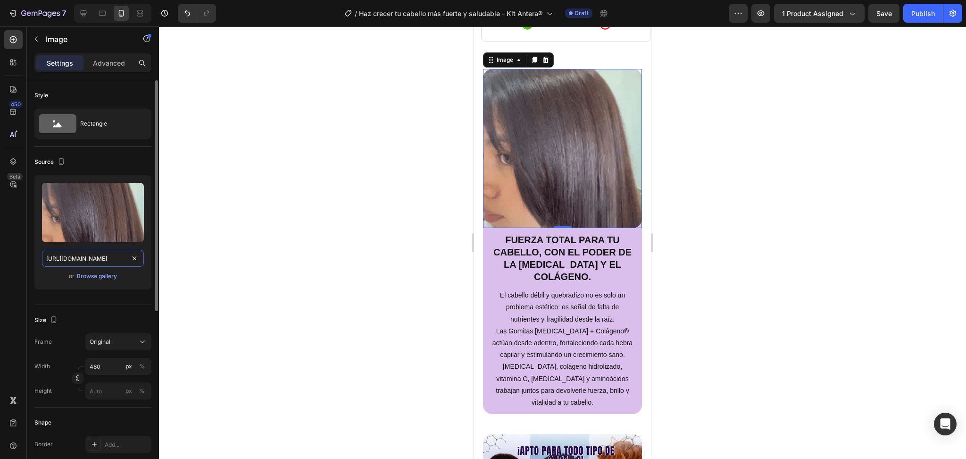
click at [104, 254] on input "https://cdn.shopify.com/s/files/1/0714/8571/8759/files/gempages_547003309001540…" at bounding box center [93, 258] width 102 height 17
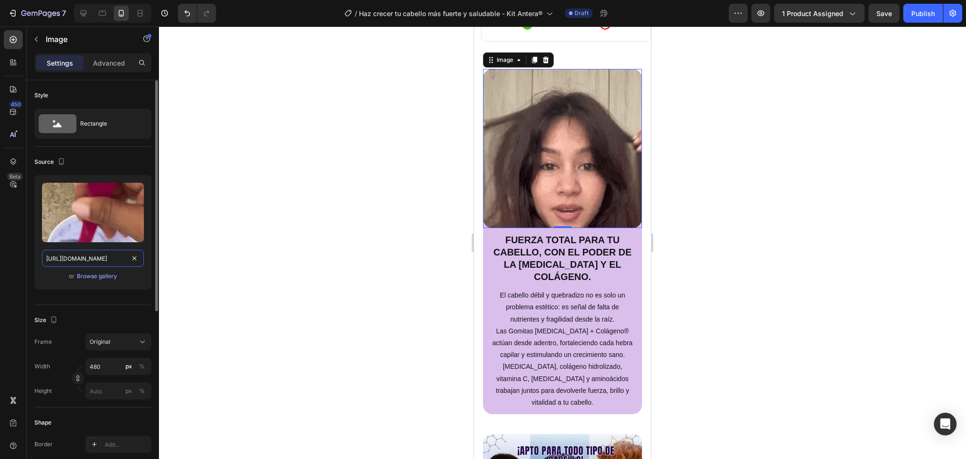
paste input "421bf045-57a8-4936-af39-cf725a992d0e"
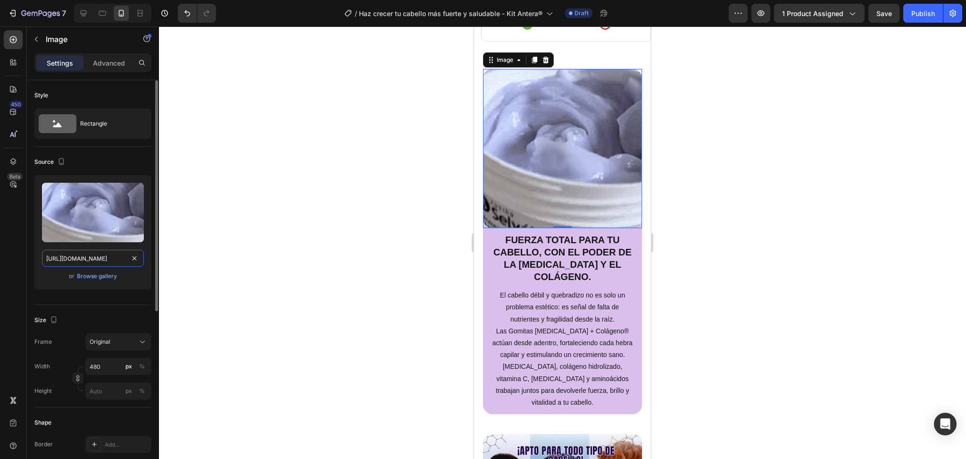
type input "https://cdn.shopify.com/s/files/1/0714/8571/8759/files/gempages_547003309001540…"
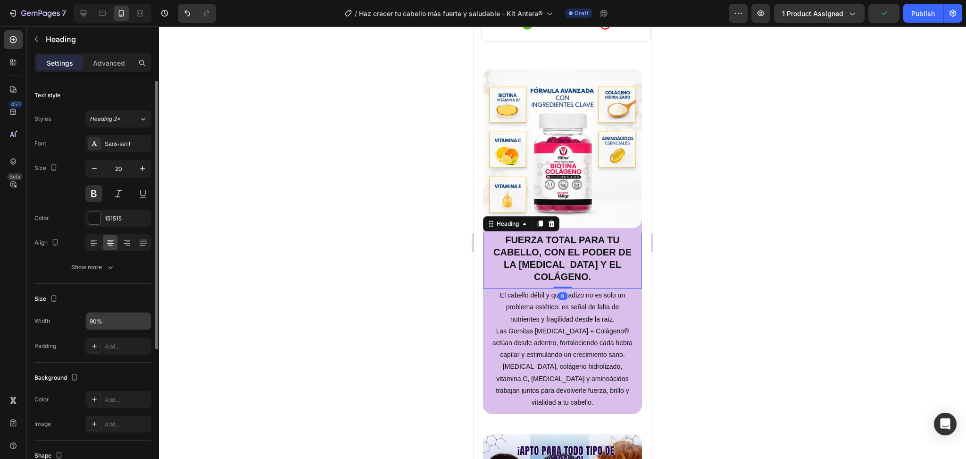
scroll to position [207, 0]
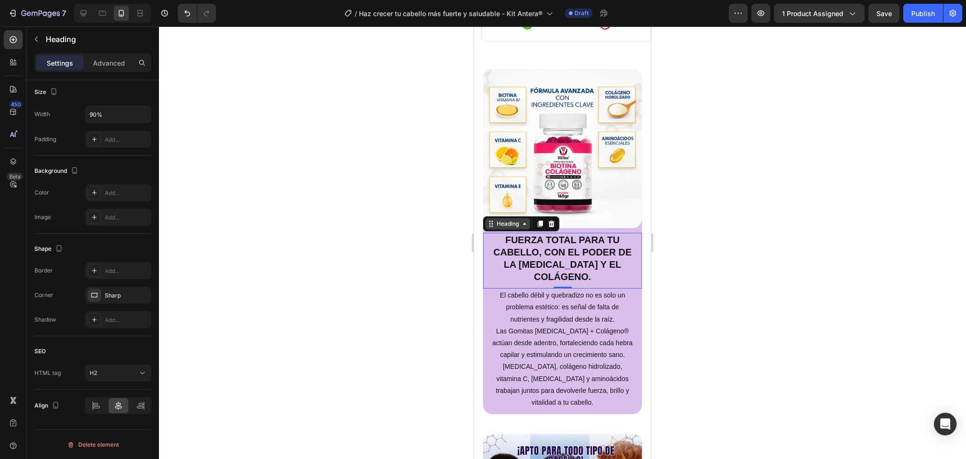
click at [526, 218] on div "Heading" at bounding box center [508, 223] width 45 height 11
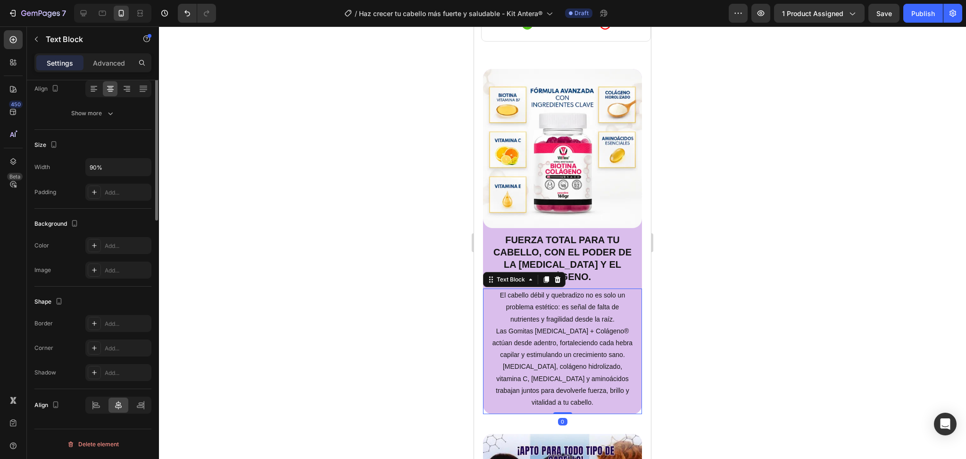
scroll to position [0, 0]
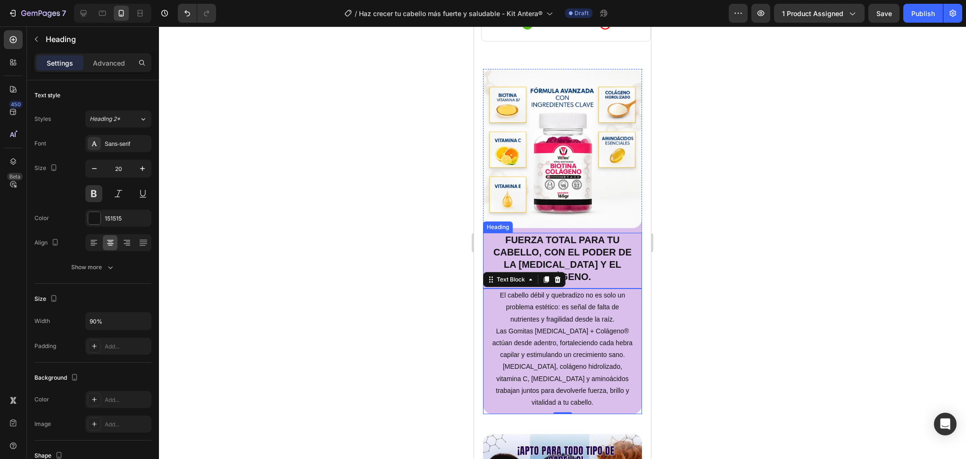
click at [617, 253] on h2 "Fuerza total para tu cabello, con el poder de la [MEDICAL_DATA] y el colágeno." at bounding box center [562, 258] width 143 height 51
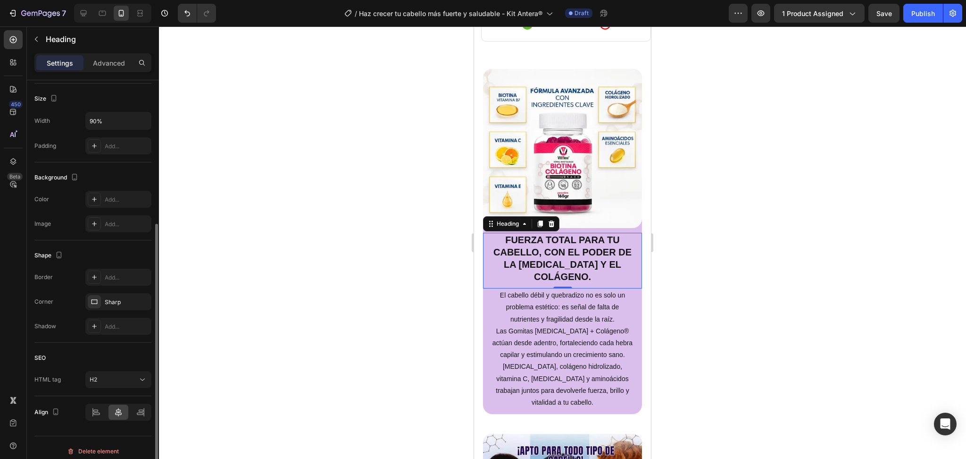
scroll to position [207, 0]
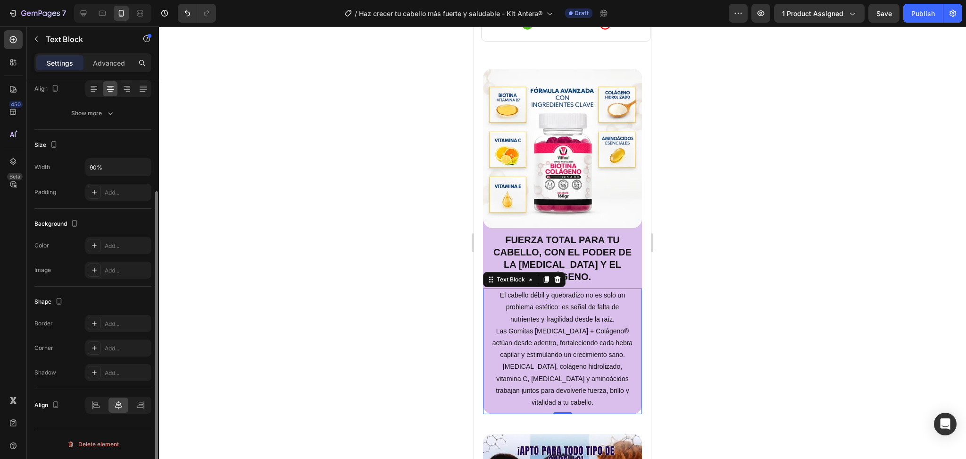
click at [495, 289] on p "El cabello débil y quebradizo no es solo un problema estético: es señal de falt…" at bounding box center [563, 348] width 142 height 119
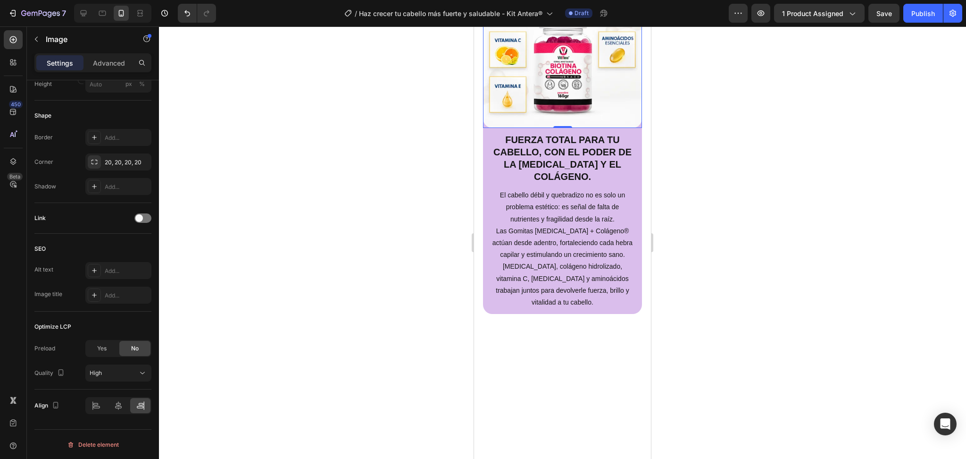
scroll to position [1213, 0]
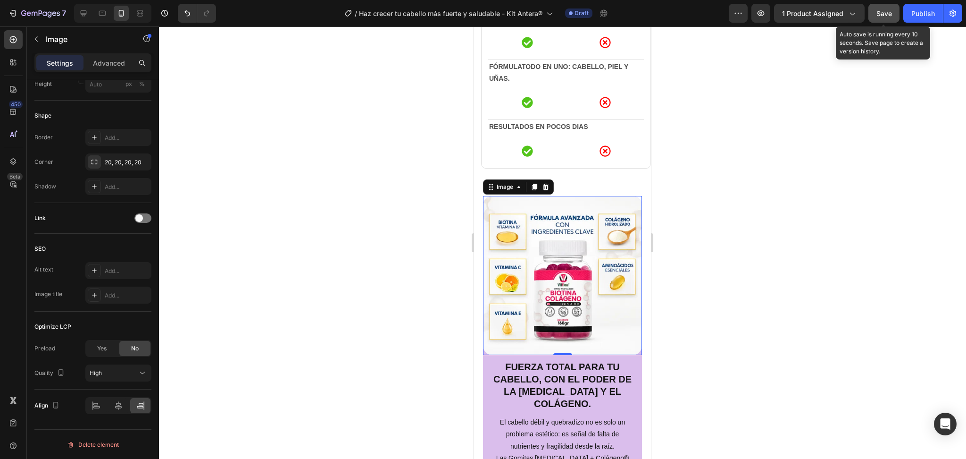
click at [882, 12] on span "Save" at bounding box center [885, 13] width 16 height 8
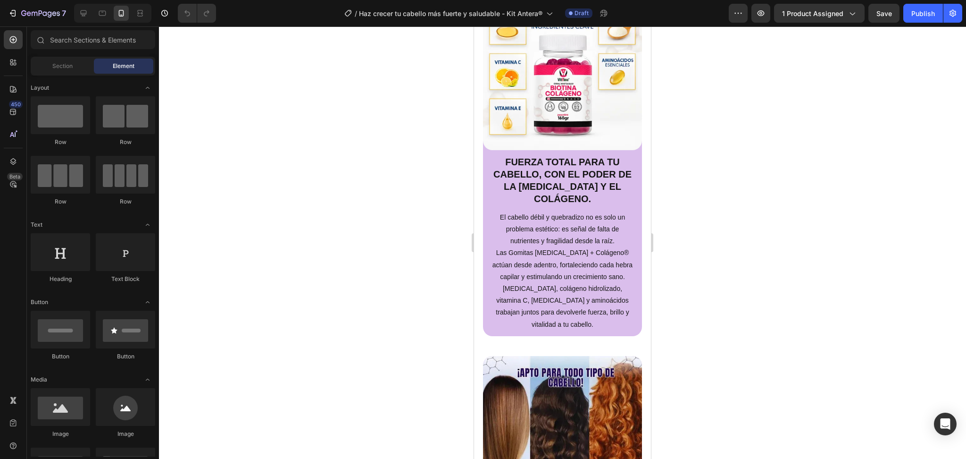
scroll to position [1484, 0]
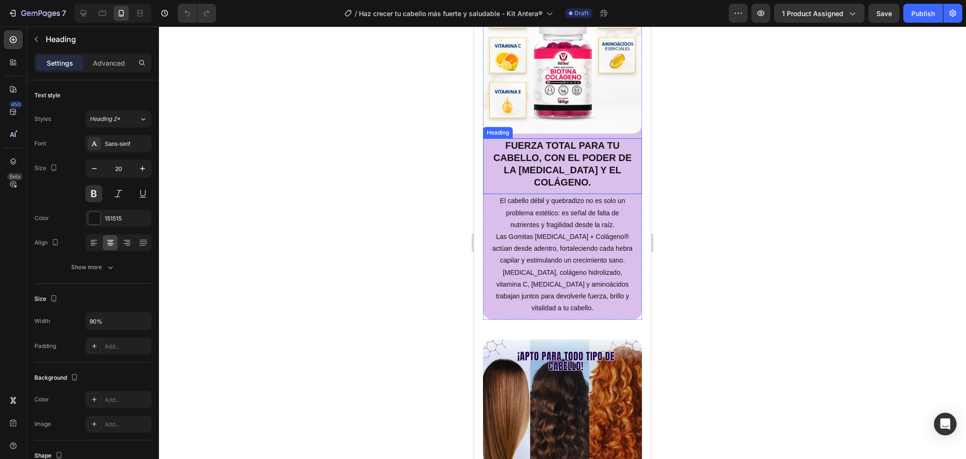
click at [493, 169] on h2 "Fuerza total para tu cabello, con el poder de la [MEDICAL_DATA] y el colágeno." at bounding box center [562, 163] width 143 height 51
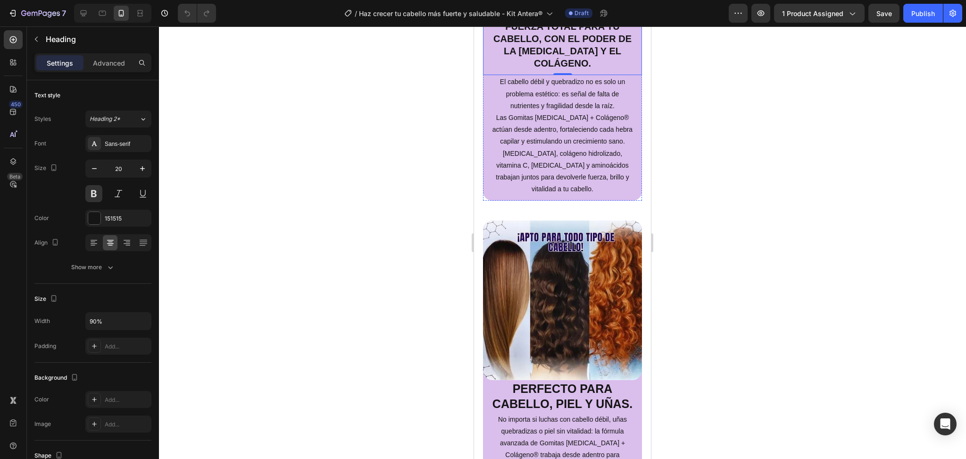
scroll to position [1609, 0]
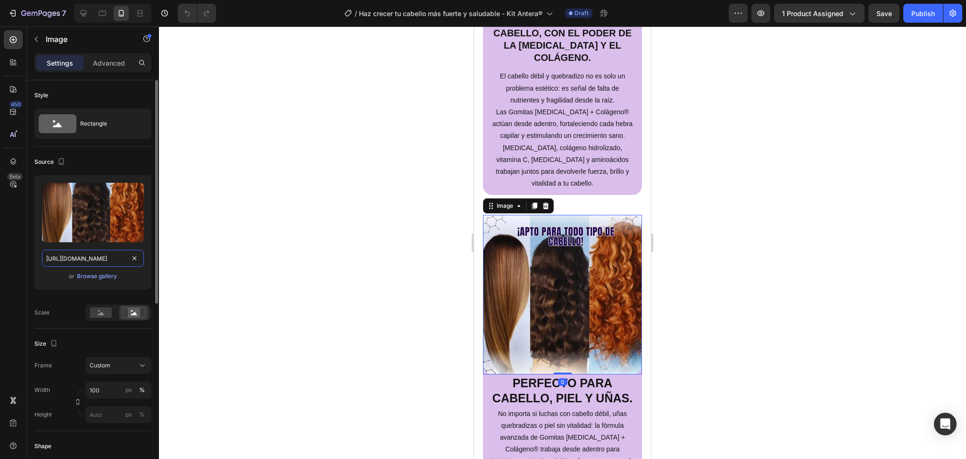
click at [99, 256] on input "[URL][DOMAIN_NAME]" at bounding box center [93, 258] width 102 height 17
click at [80, 9] on icon at bounding box center [83, 12] width 9 height 9
type input "[URL][DOMAIN_NAME]"
type input "480"
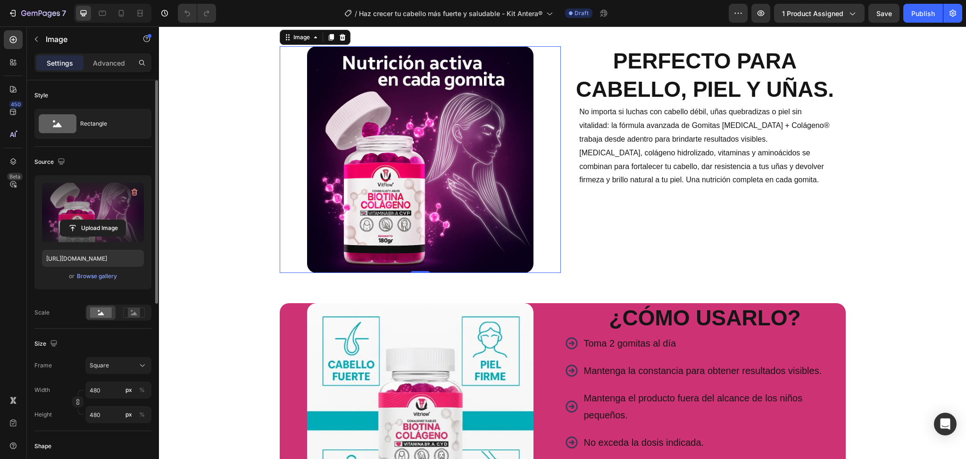
scroll to position [1671, 0]
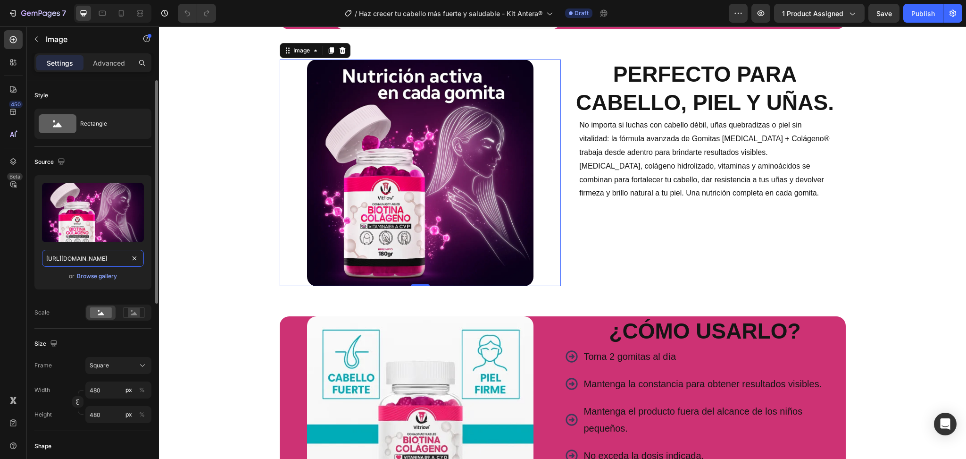
click at [91, 259] on input "[URL][DOMAIN_NAME]" at bounding box center [93, 258] width 102 height 17
click at [123, 14] on icon at bounding box center [121, 12] width 9 height 9
type input "[URL][DOMAIN_NAME]"
type input "100"
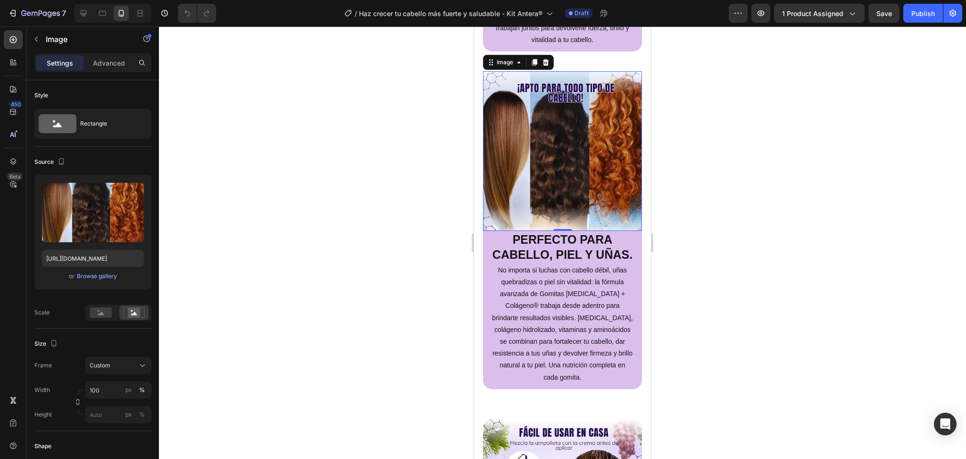
scroll to position [1755, 0]
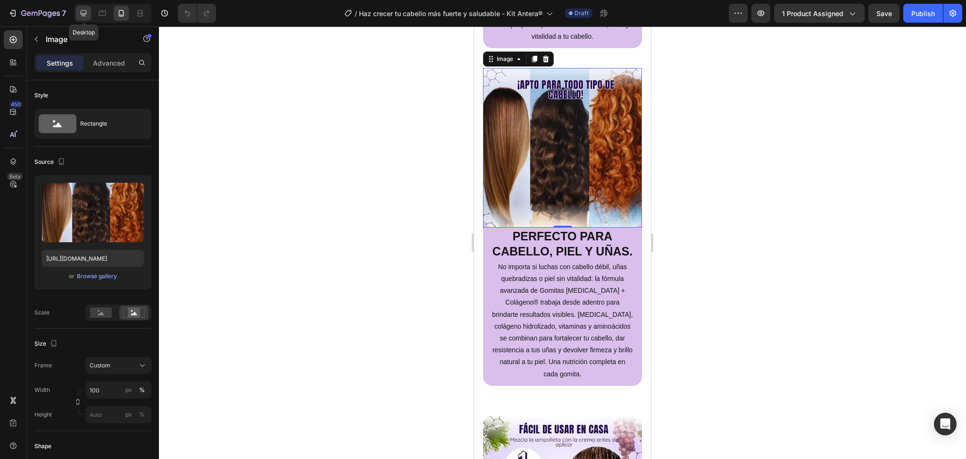
click at [87, 11] on icon at bounding box center [83, 12] width 9 height 9
type input "[URL][DOMAIN_NAME]"
type input "480"
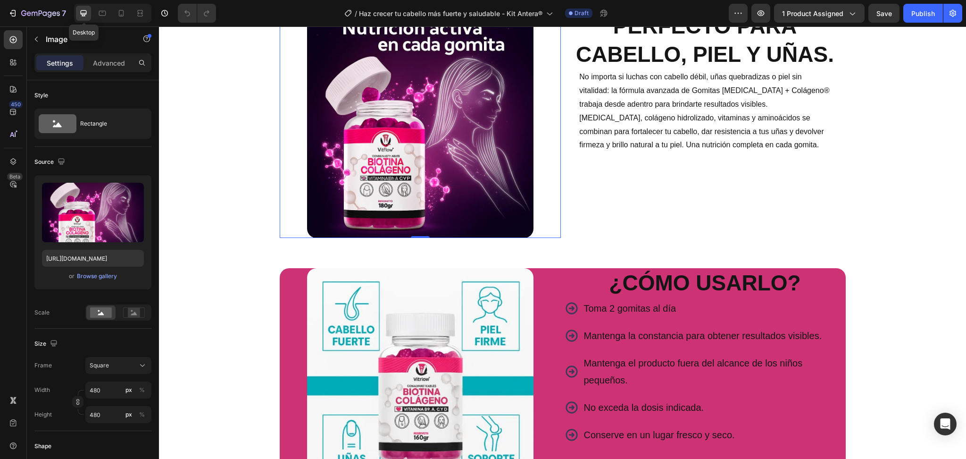
scroll to position [1671, 0]
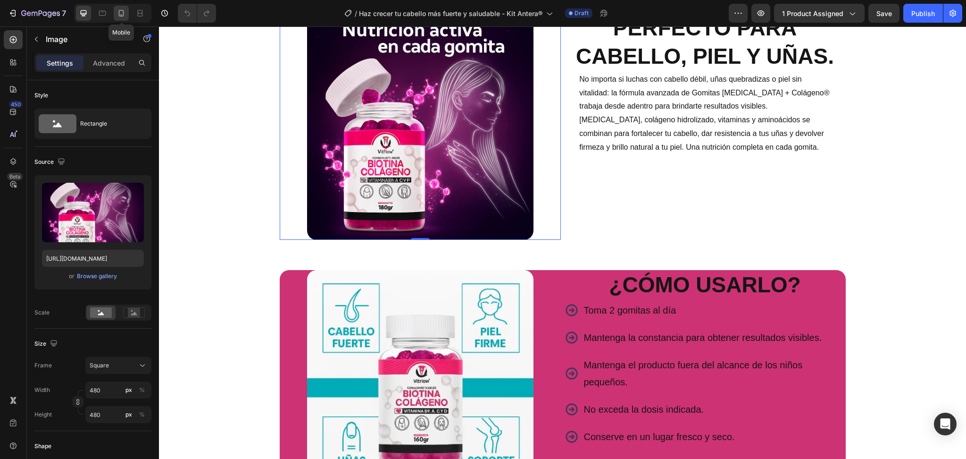
click at [121, 17] on icon at bounding box center [121, 12] width 9 height 9
type input "[URL][DOMAIN_NAME]"
type input "100"
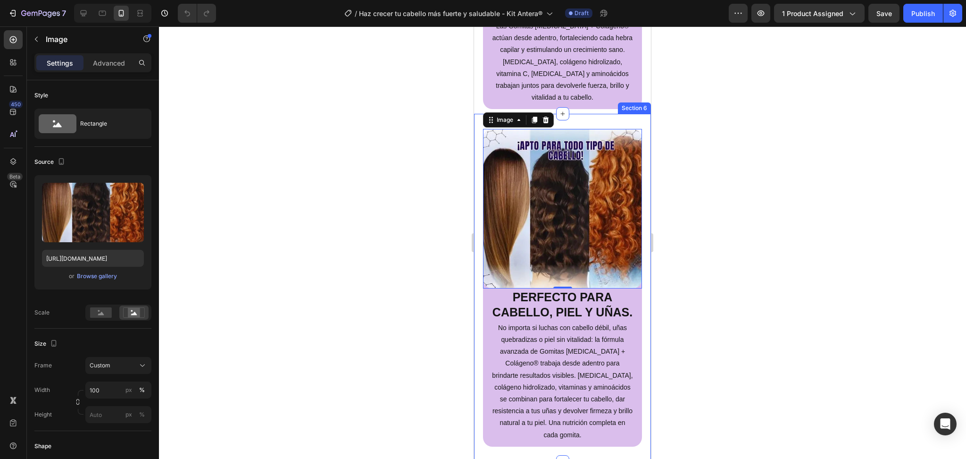
scroll to position [1755, 0]
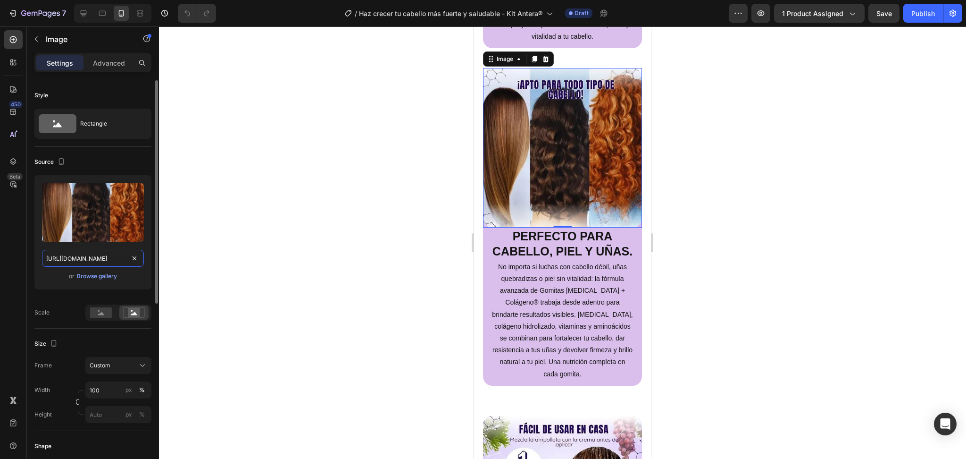
click at [102, 254] on input "[URL][DOMAIN_NAME]" at bounding box center [93, 258] width 102 height 17
paste input "f8275b67-d8cb-49c5-8093-dab6cc8ae387"
type input "[URL][DOMAIN_NAME]"
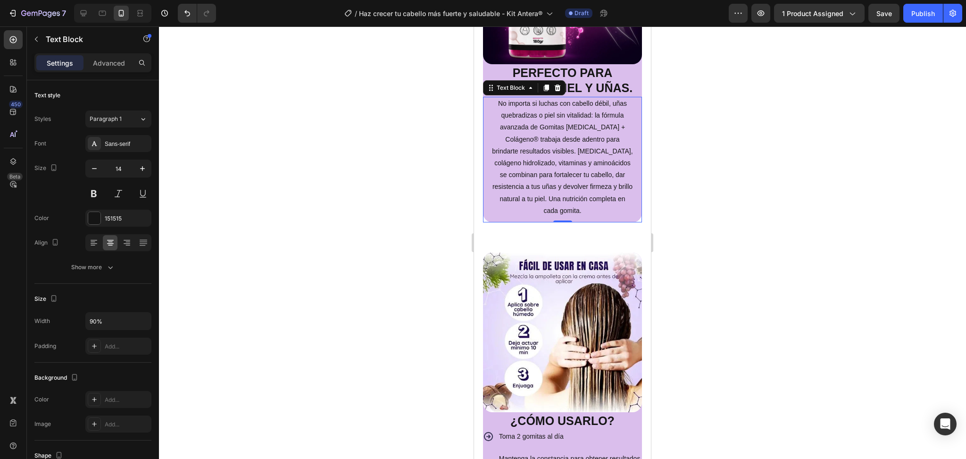
scroll to position [1937, 0]
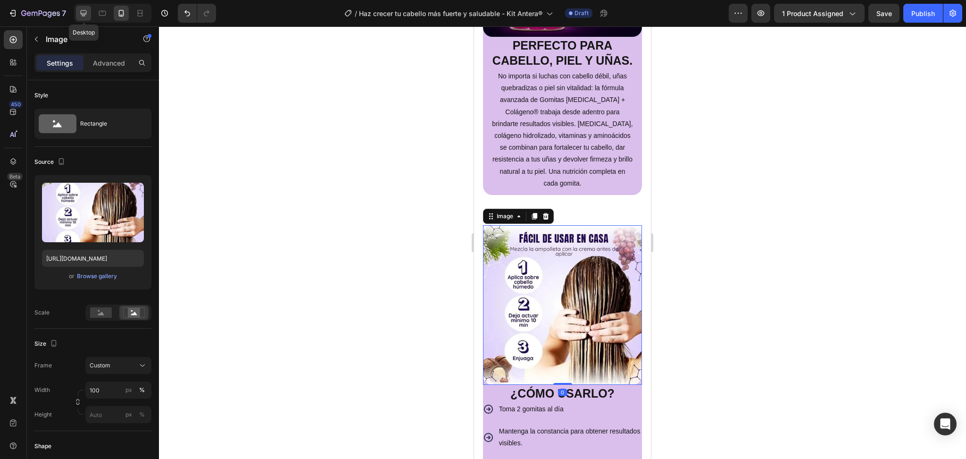
click at [85, 7] on div at bounding box center [83, 13] width 15 height 15
type input "[URL][DOMAIN_NAME]"
type input "480"
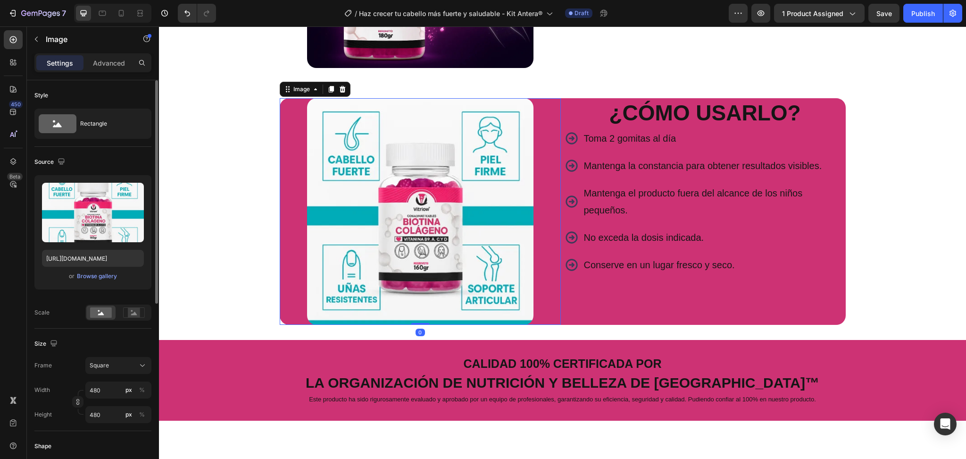
scroll to position [2038, 0]
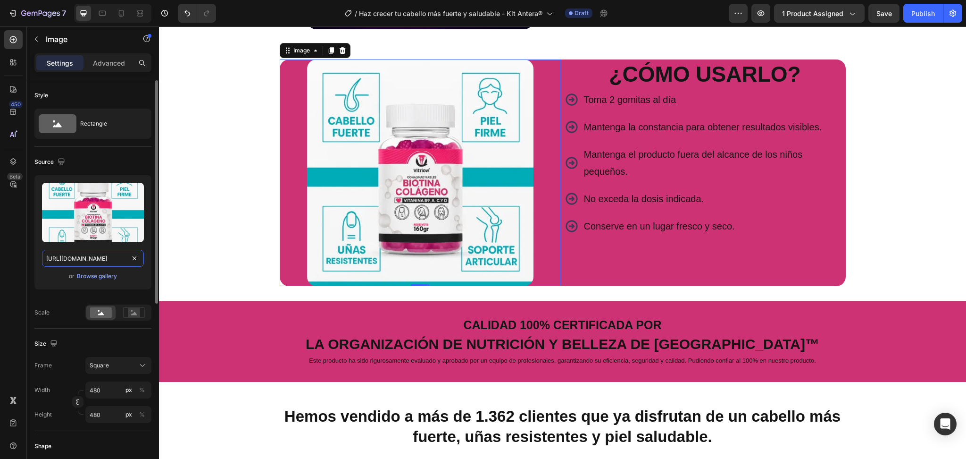
click at [84, 250] on input "[URL][DOMAIN_NAME]" at bounding box center [93, 258] width 102 height 17
click at [124, 18] on div at bounding box center [121, 13] width 15 height 15
type input "[URL][DOMAIN_NAME]"
type input "100"
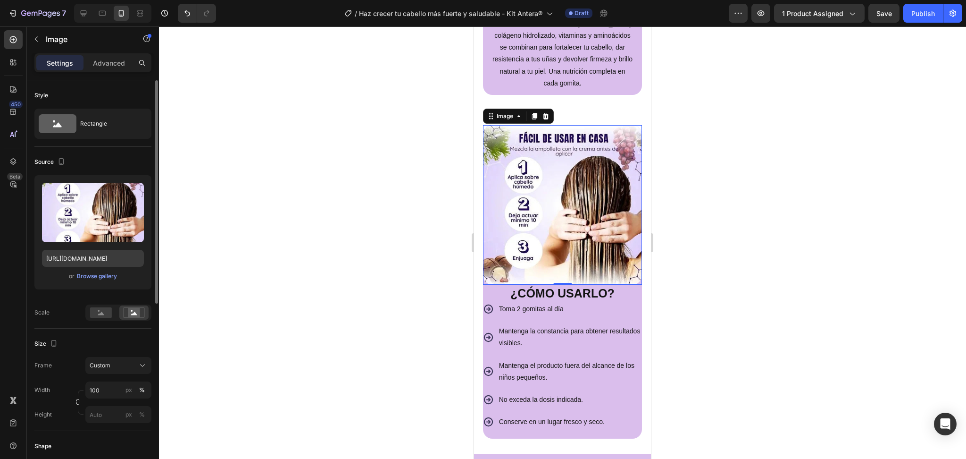
scroll to position [2095, 0]
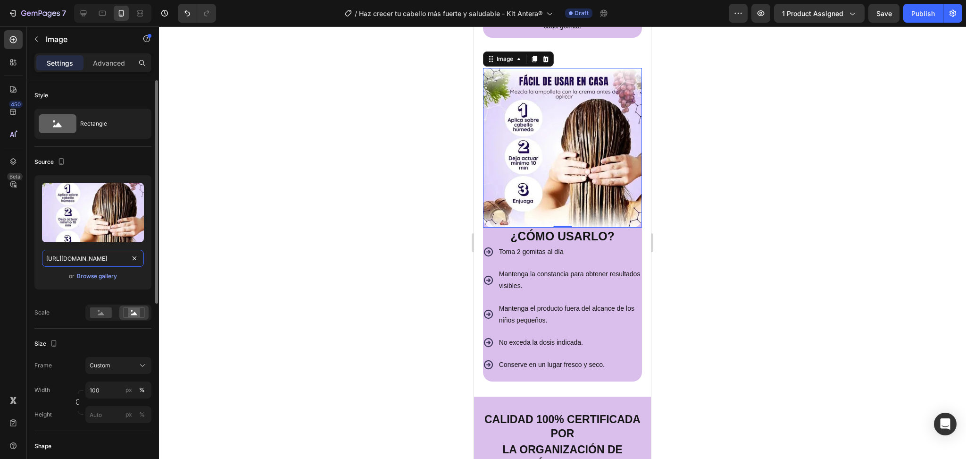
click at [96, 253] on input "[URL][DOMAIN_NAME]" at bounding box center [93, 258] width 102 height 17
paste input "8434fe0f-faf1-4267-8c6f-068dcd094d4b"
type input "[URL][DOMAIN_NAME]"
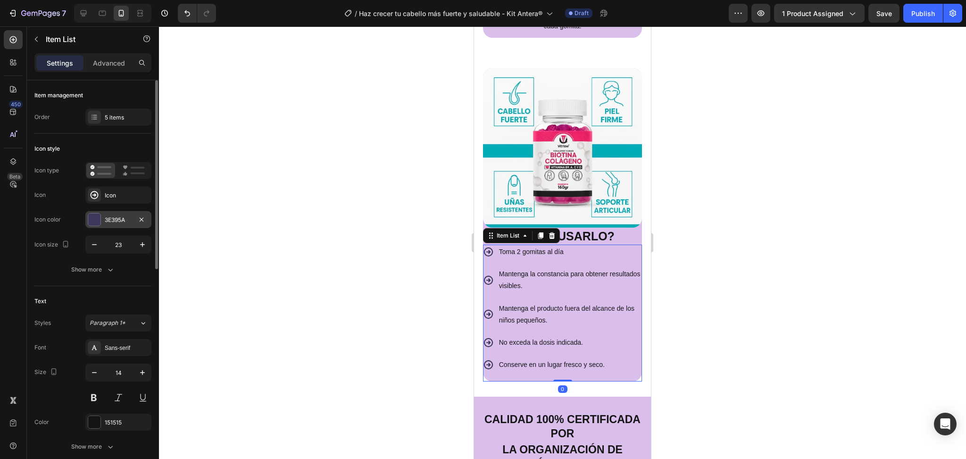
click at [109, 221] on div "3E395A" at bounding box center [118, 220] width 27 height 8
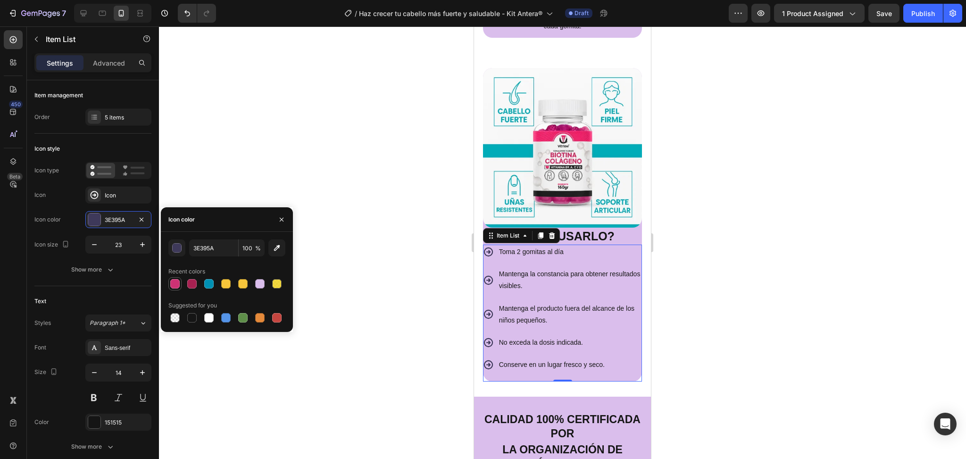
click at [179, 282] on div at bounding box center [174, 283] width 9 height 9
click at [243, 318] on div at bounding box center [242, 317] width 9 height 9
click at [182, 250] on button "button" at bounding box center [176, 247] width 17 height 17
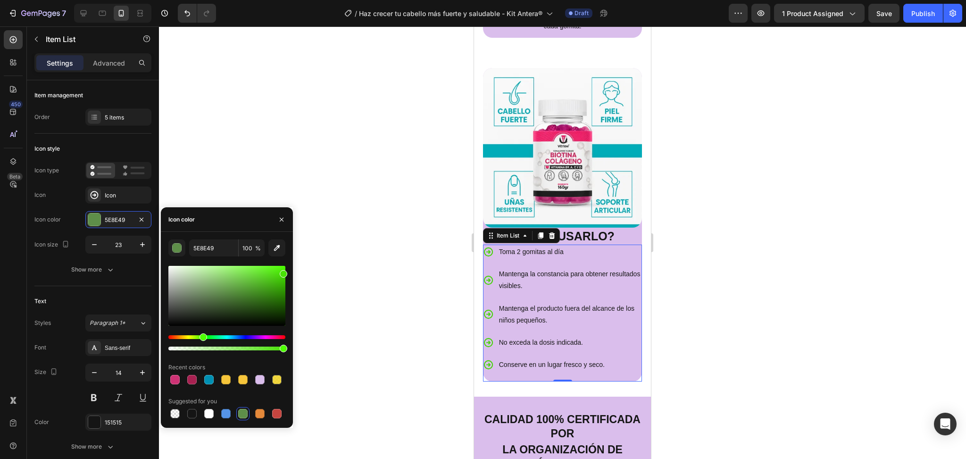
drag, startPoint x: 256, startPoint y: 279, endPoint x: 285, endPoint y: 269, distance: 31.0
click at [285, 269] on div at bounding box center [226, 296] width 117 height 60
drag, startPoint x: 275, startPoint y: 270, endPoint x: 285, endPoint y: 259, distance: 15.4
click at [285, 259] on div "49EF02 100 % Recent colors Suggested for you" at bounding box center [226, 329] width 117 height 181
type input "4EFF02"
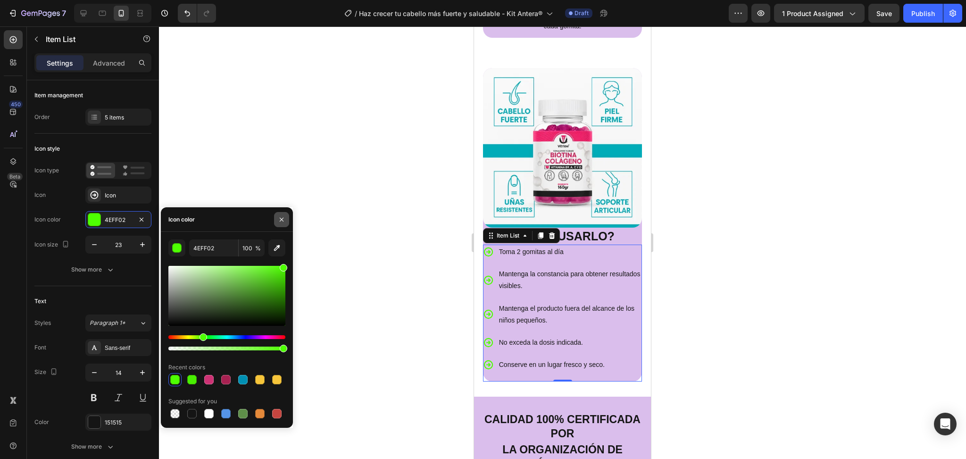
click at [282, 218] on icon "button" at bounding box center [282, 220] width 8 height 8
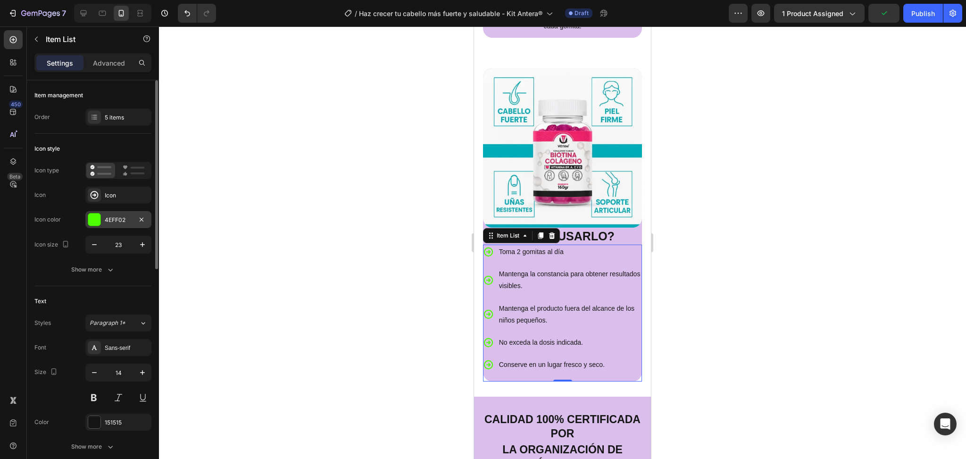
click at [115, 212] on div "4EFF02" at bounding box center [118, 219] width 66 height 17
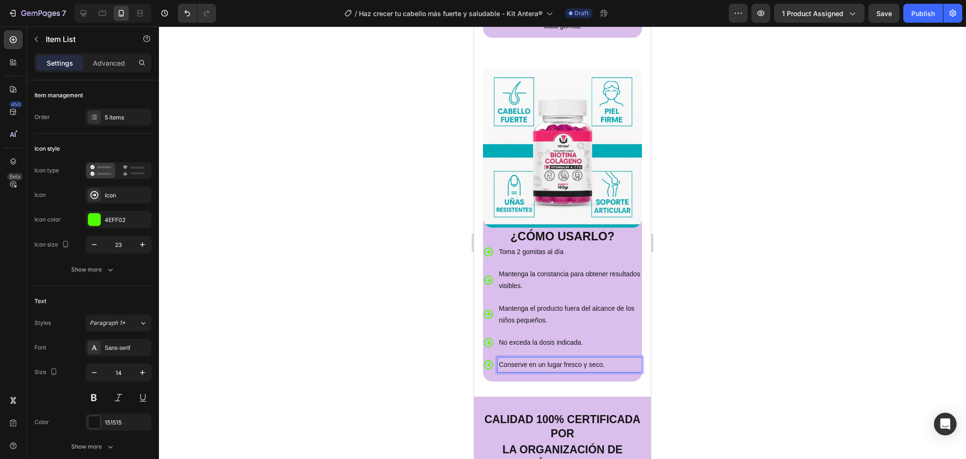
click at [620, 358] on div "Toma 2 gomitas al día Mantenga la constancia para obtener resultados visibles. …" at bounding box center [562, 310] width 159 height 132
click at [539, 359] on div "Toma 2 gomitas al día Mantenga la constancia para obtener resultados visibles. …" at bounding box center [562, 310] width 159 height 132
click at [512, 231] on div "Item List" at bounding box center [508, 235] width 26 height 8
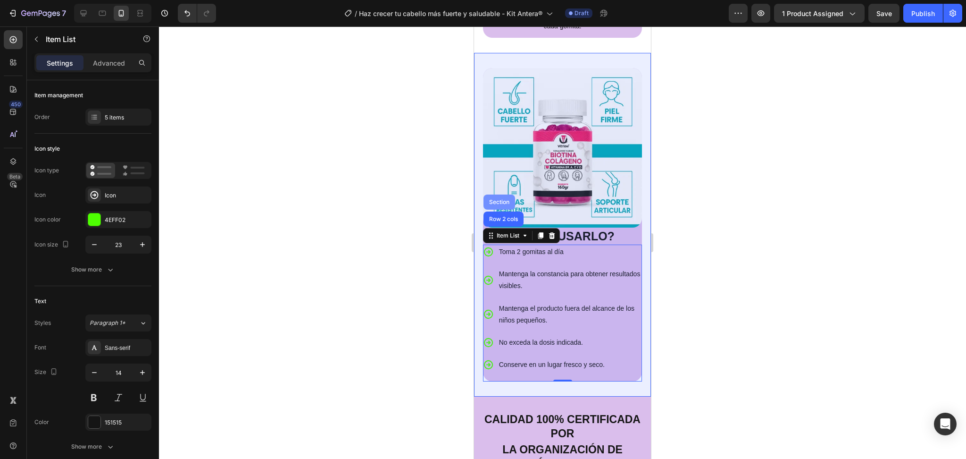
click at [502, 194] on div "Section" at bounding box center [500, 201] width 32 height 15
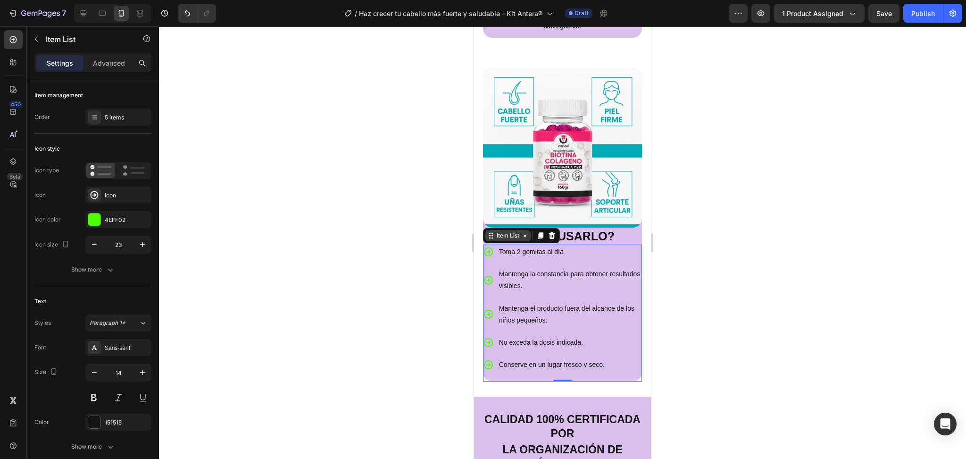
click at [520, 231] on div "Item List" at bounding box center [508, 235] width 26 height 8
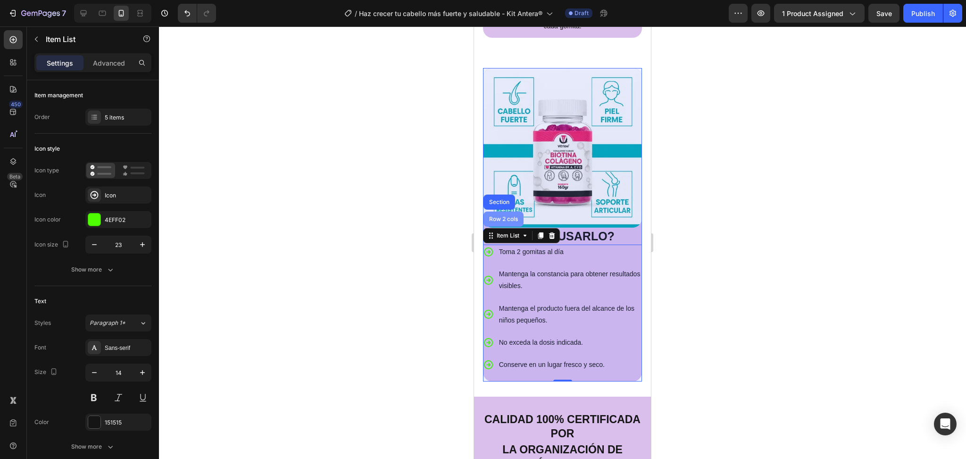
click at [508, 216] on div "Row 2 cols" at bounding box center [503, 219] width 33 height 6
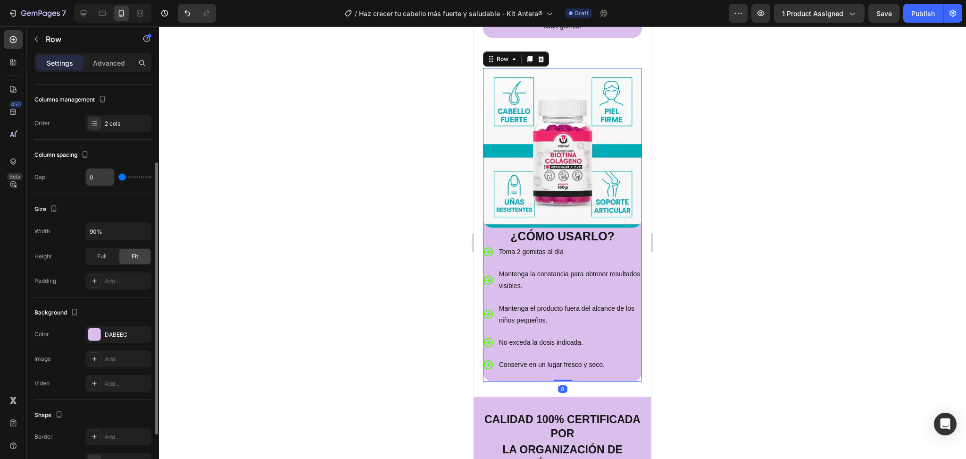
scroll to position [121, 0]
click at [114, 332] on div "DABEEC" at bounding box center [118, 333] width 27 height 8
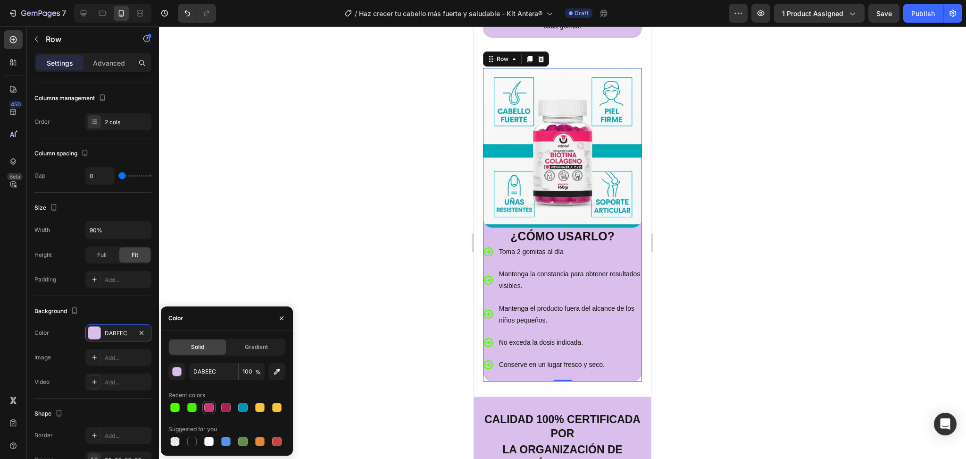
click at [206, 405] on div at bounding box center [208, 406] width 9 height 9
type input "CD3274"
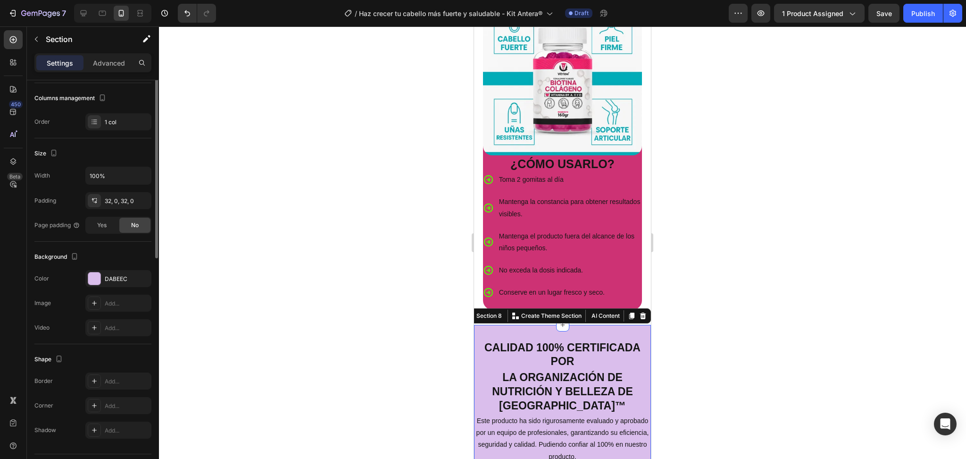
scroll to position [0, 0]
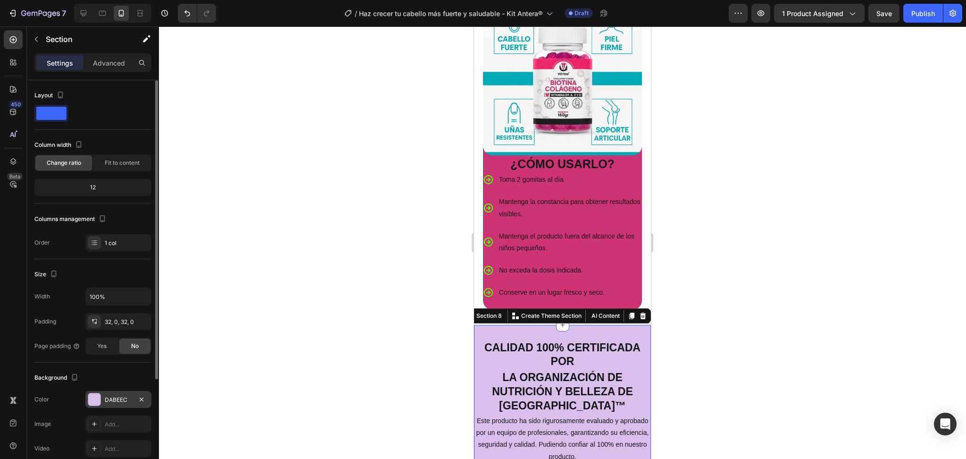
drag, startPoint x: 110, startPoint y: 387, endPoint x: 110, endPoint y: 394, distance: 7.5
click at [110, 394] on div "Background The changes might be hidden by the video. Color DABEEC Image Add... …" at bounding box center [92, 413] width 117 height 102
click at [110, 394] on div "DABEEC" at bounding box center [118, 399] width 66 height 17
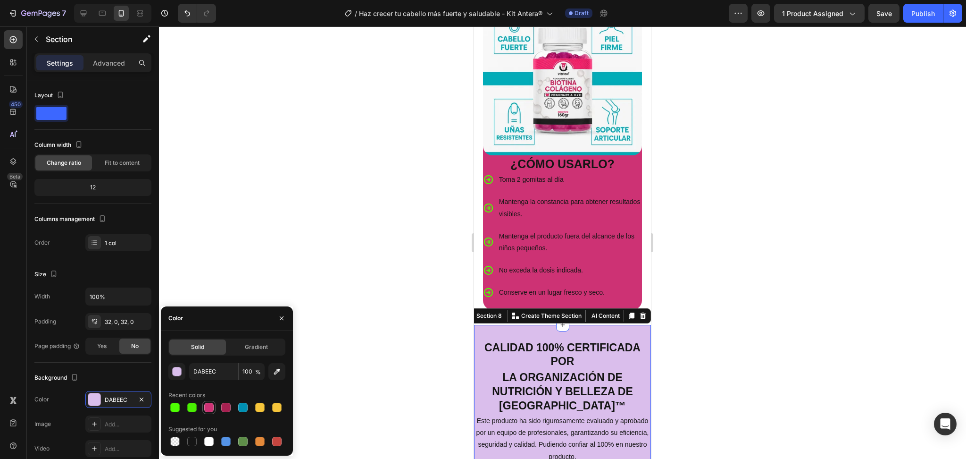
click at [215, 409] on div at bounding box center [208, 407] width 13 height 13
type input "CD3274"
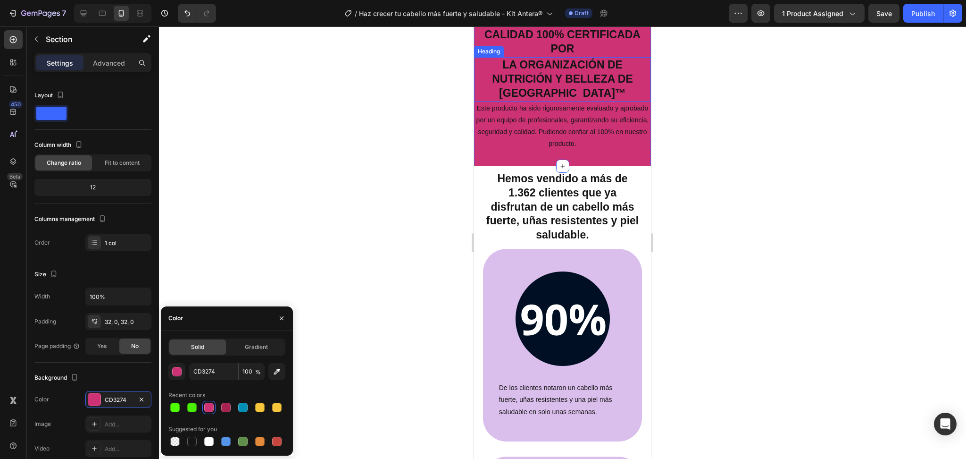
scroll to position [2470, 0]
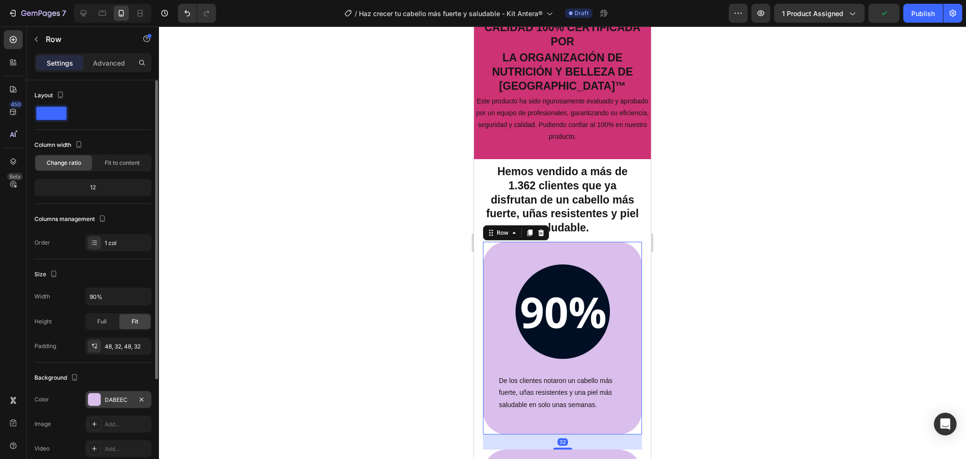
click at [108, 393] on div "DABEEC" at bounding box center [118, 399] width 66 height 17
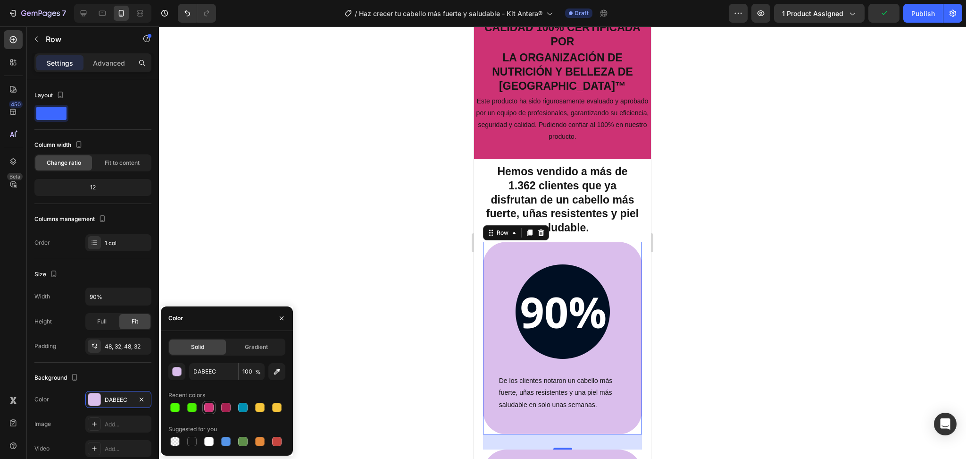
click at [206, 409] on div at bounding box center [208, 406] width 9 height 9
type input "CD3274"
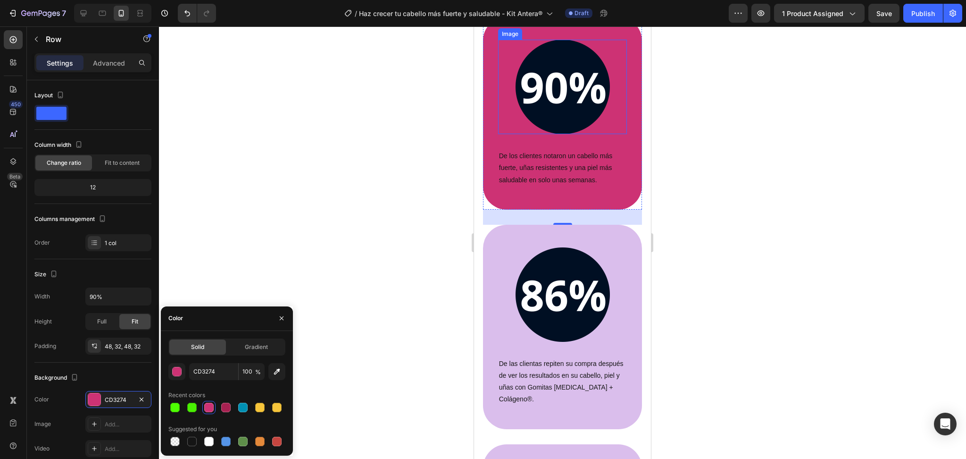
scroll to position [2697, 0]
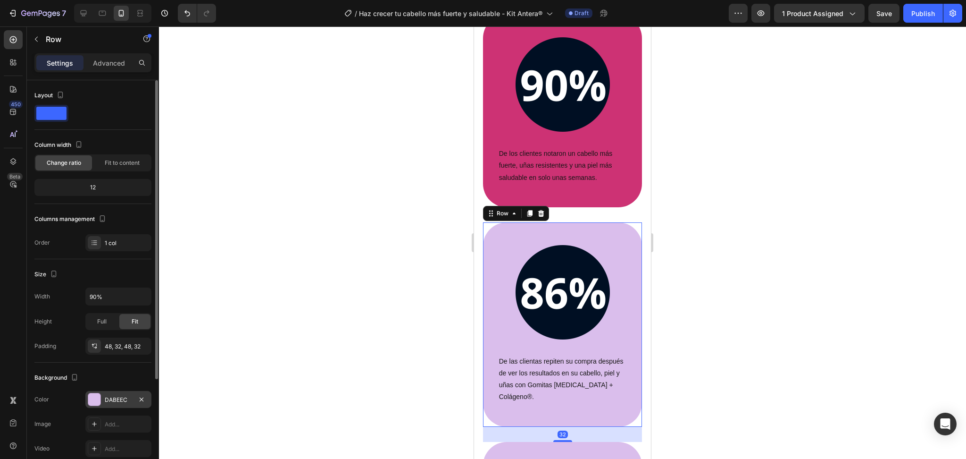
click at [97, 405] on div at bounding box center [94, 399] width 12 height 12
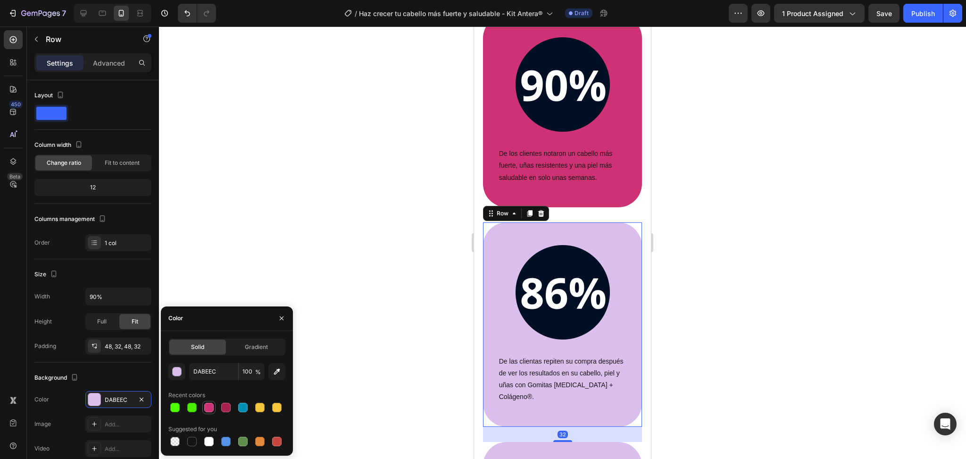
click at [209, 407] on div at bounding box center [208, 406] width 9 height 9
type input "CD3274"
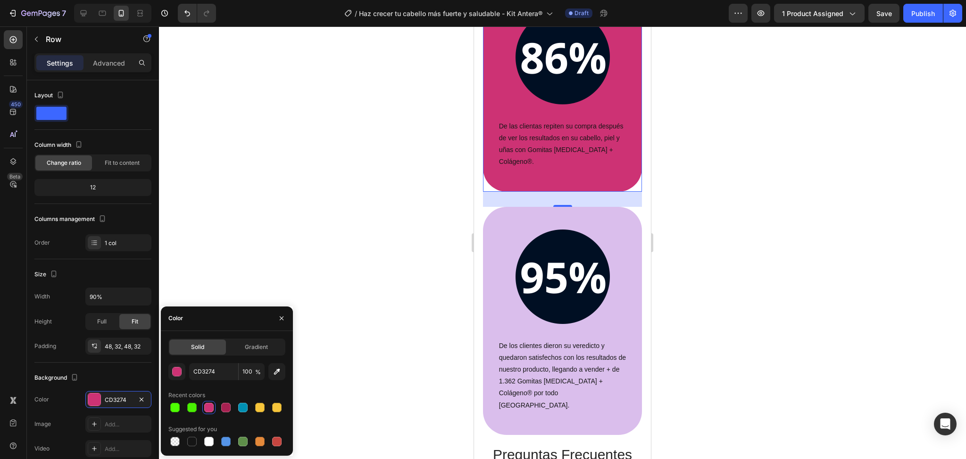
scroll to position [2933, 0]
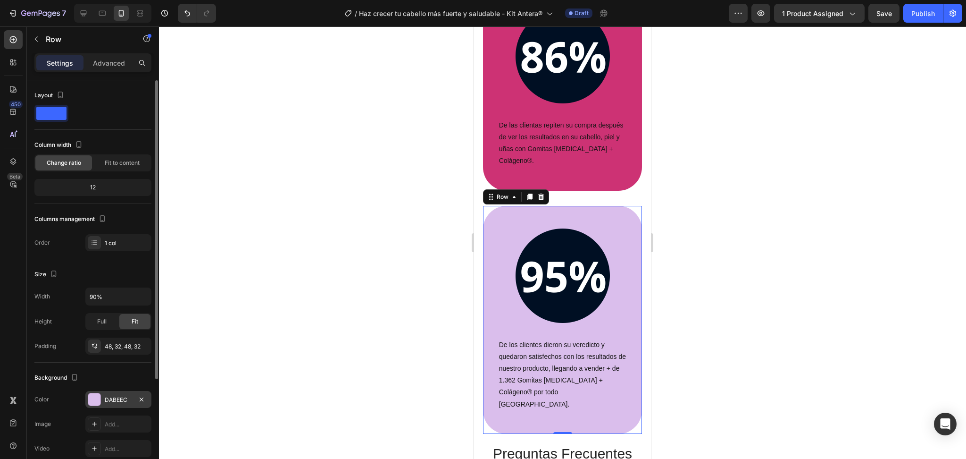
click at [114, 395] on div "DABEEC" at bounding box center [118, 399] width 27 height 8
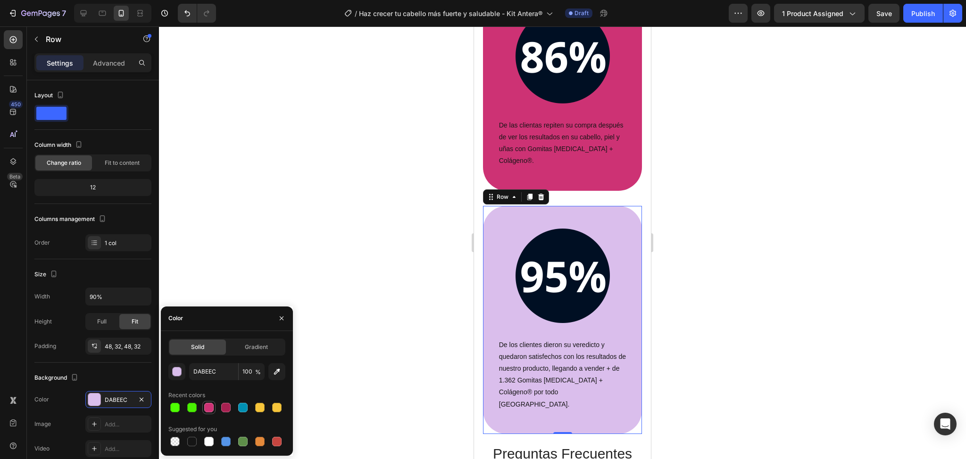
click at [205, 408] on div at bounding box center [208, 406] width 9 height 9
type input "CD3274"
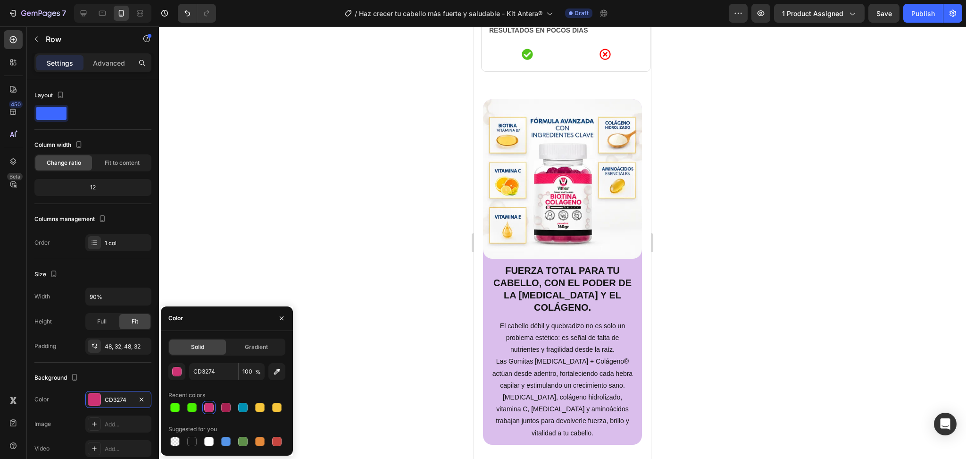
scroll to position [1387, 0]
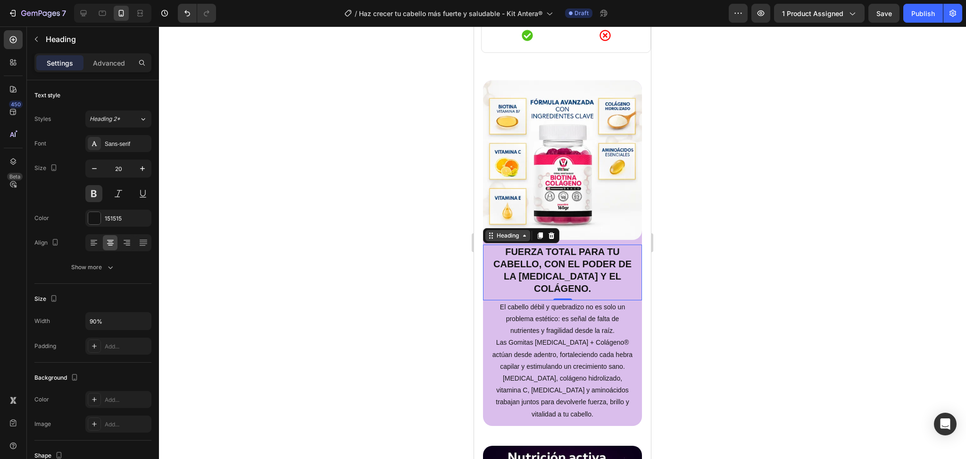
click at [521, 232] on icon at bounding box center [525, 236] width 8 height 8
click at [520, 231] on div "Heading" at bounding box center [508, 235] width 26 height 8
click at [520, 230] on div "Heading" at bounding box center [508, 235] width 45 height 11
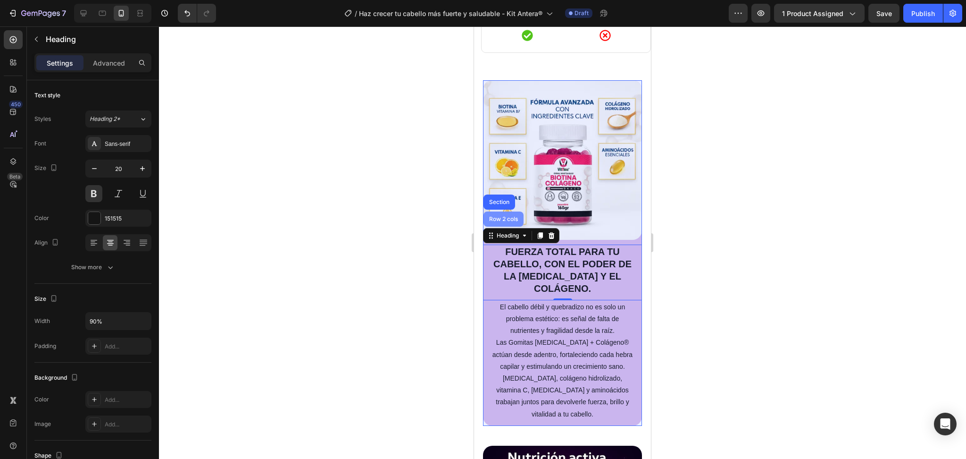
click at [508, 216] on div "Row 2 cols" at bounding box center [503, 219] width 33 height 6
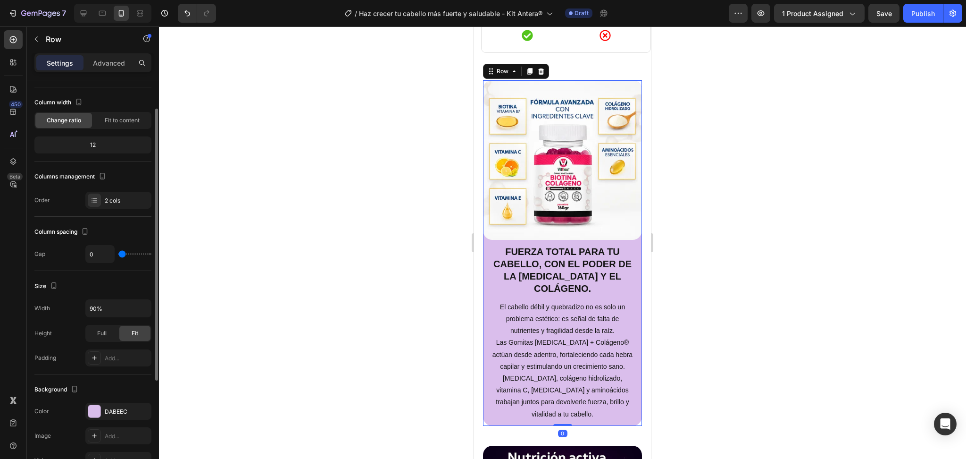
scroll to position [43, 0]
click at [120, 417] on div "DABEEC" at bounding box center [118, 410] width 66 height 17
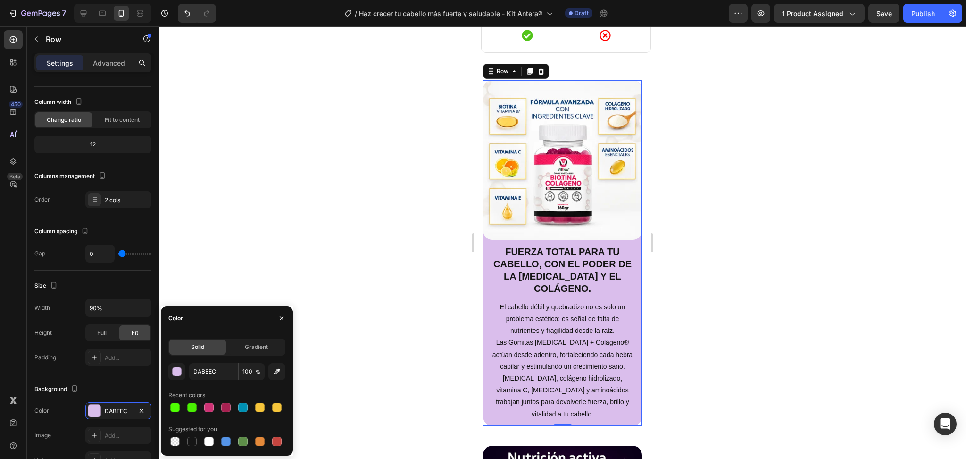
click at [201, 437] on div at bounding box center [226, 441] width 117 height 13
click at [205, 438] on div at bounding box center [208, 440] width 9 height 9
type input "FFFFFF"
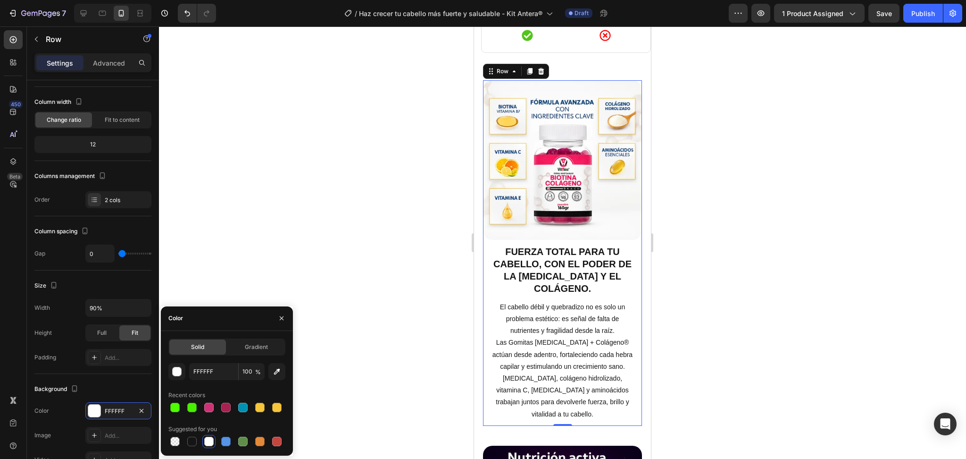
click at [216, 407] on div at bounding box center [226, 407] width 117 height 13
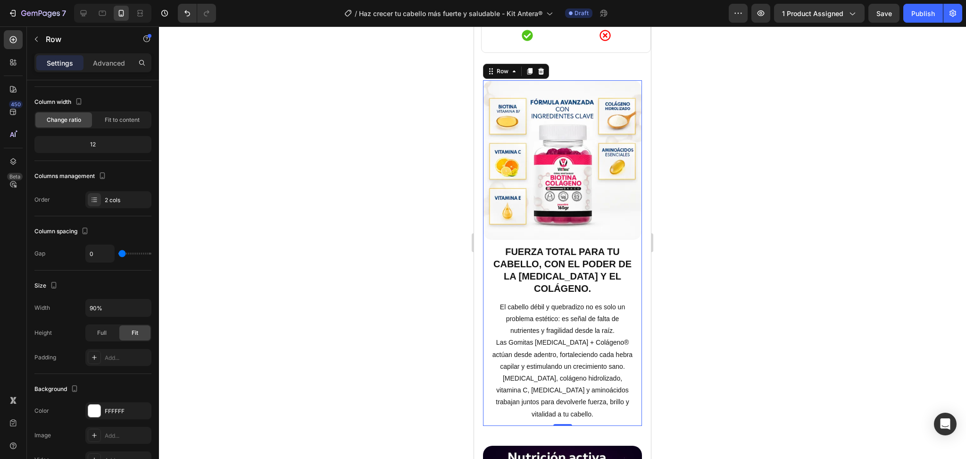
click at [435, 310] on div at bounding box center [562, 242] width 807 height 432
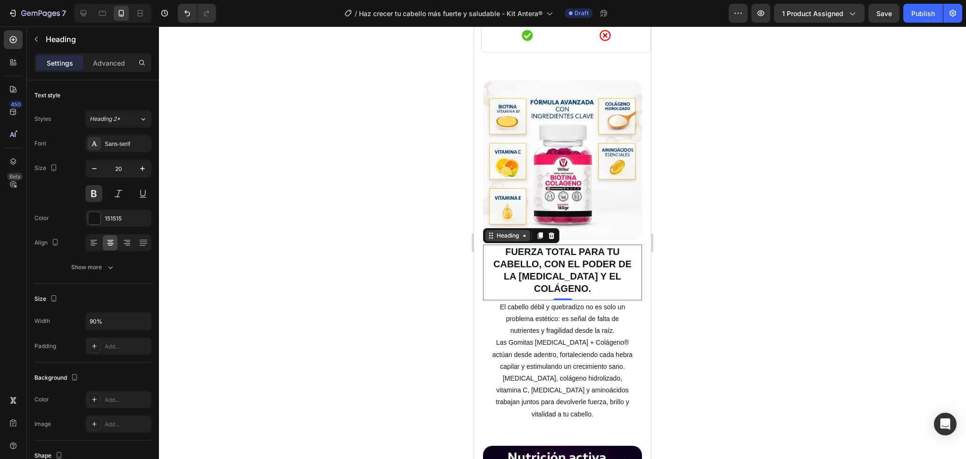
click at [526, 230] on div "Heading" at bounding box center [508, 235] width 45 height 11
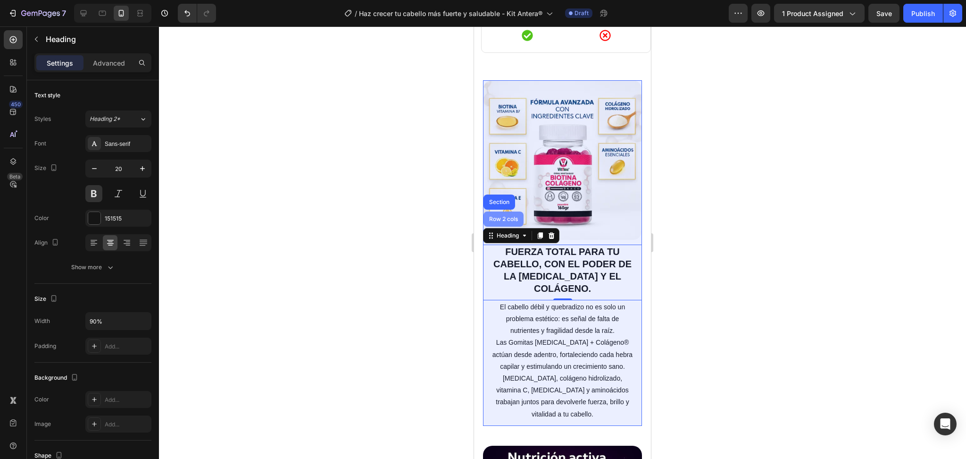
click at [508, 216] on div "Row 2 cols" at bounding box center [503, 219] width 33 height 6
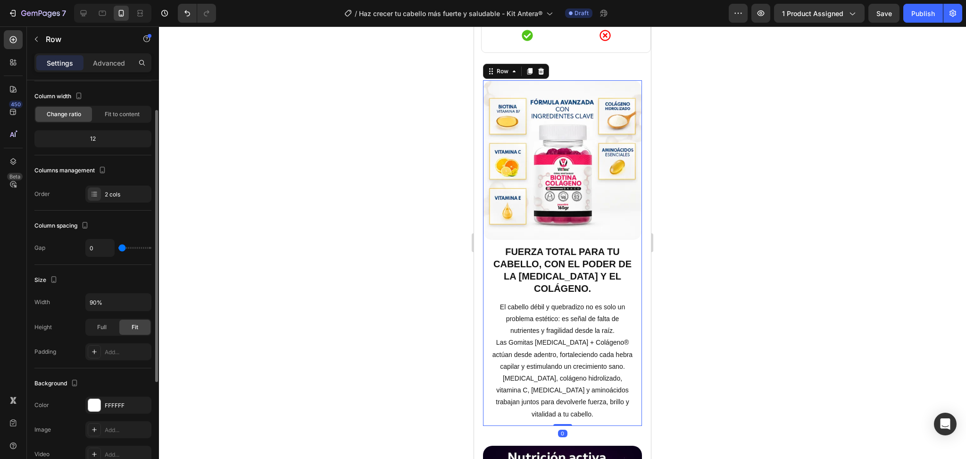
scroll to position [50, 0]
click at [115, 407] on div "FFFFFF" at bounding box center [118, 404] width 27 height 8
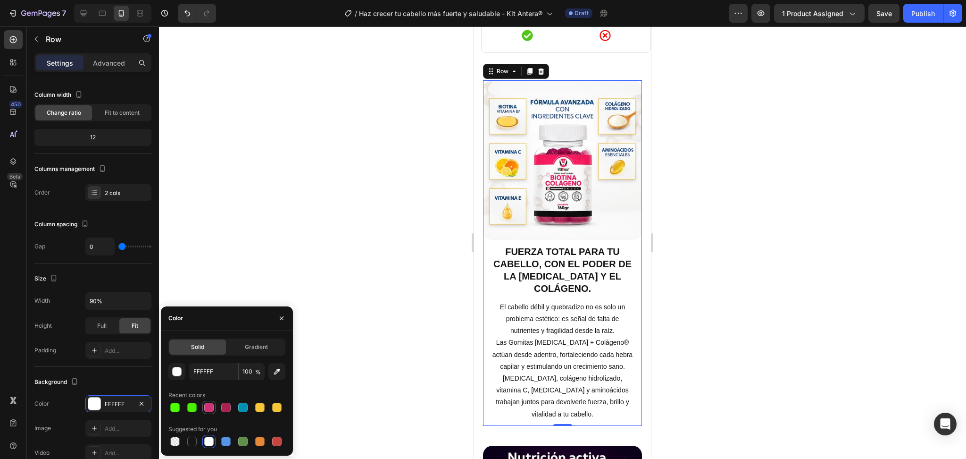
click at [213, 404] on div at bounding box center [208, 406] width 9 height 9
type input "CD3274"
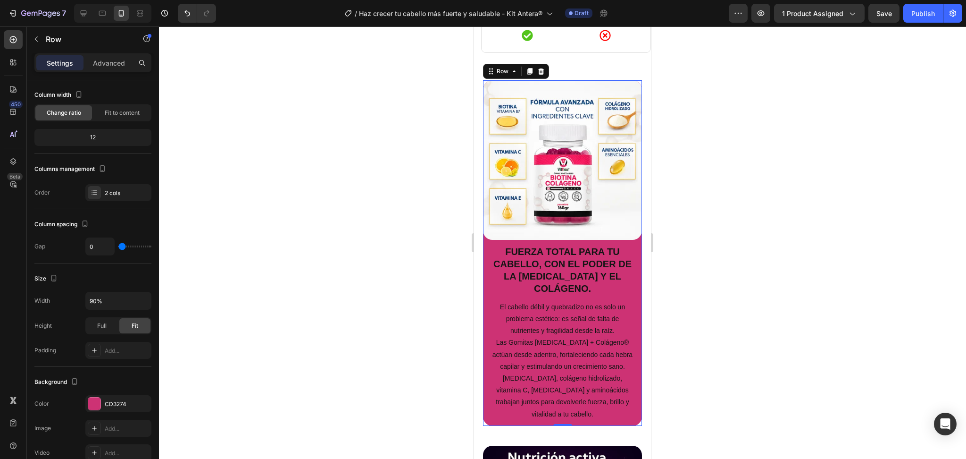
click at [403, 220] on div at bounding box center [562, 242] width 807 height 432
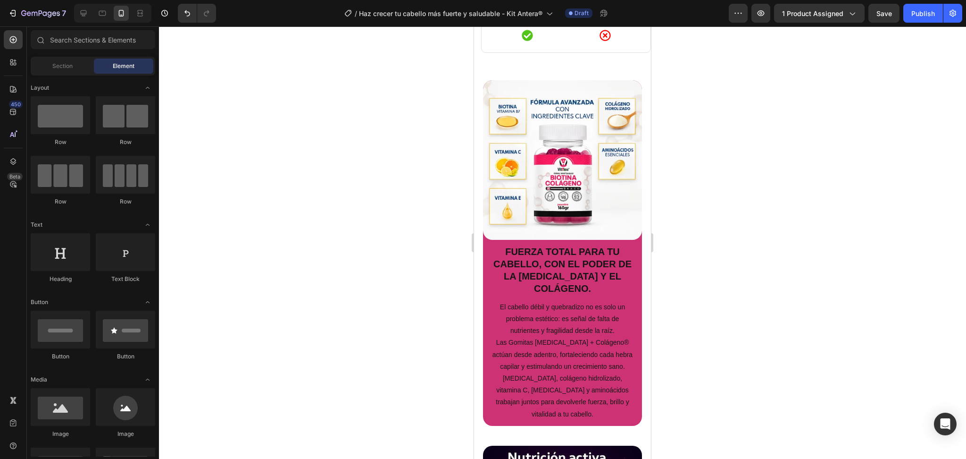
click at [403, 220] on div at bounding box center [562, 242] width 807 height 432
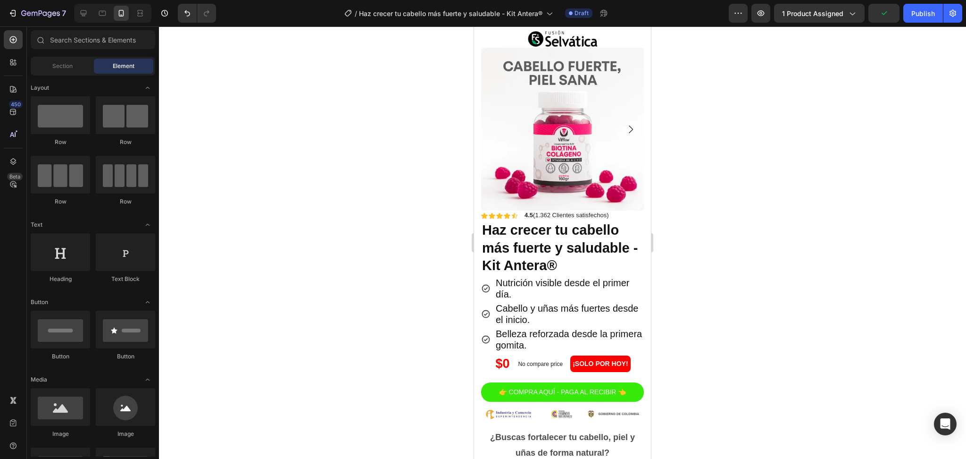
scroll to position [0, 0]
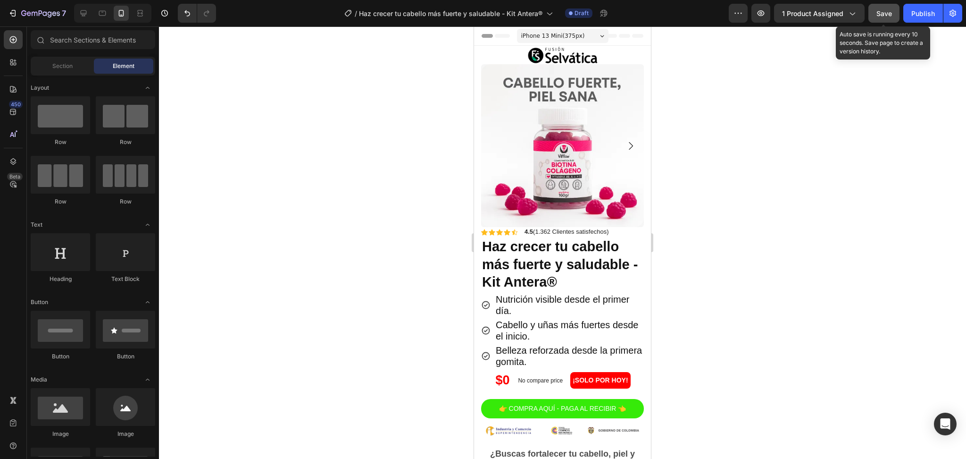
click at [888, 12] on span "Save" at bounding box center [885, 13] width 16 height 8
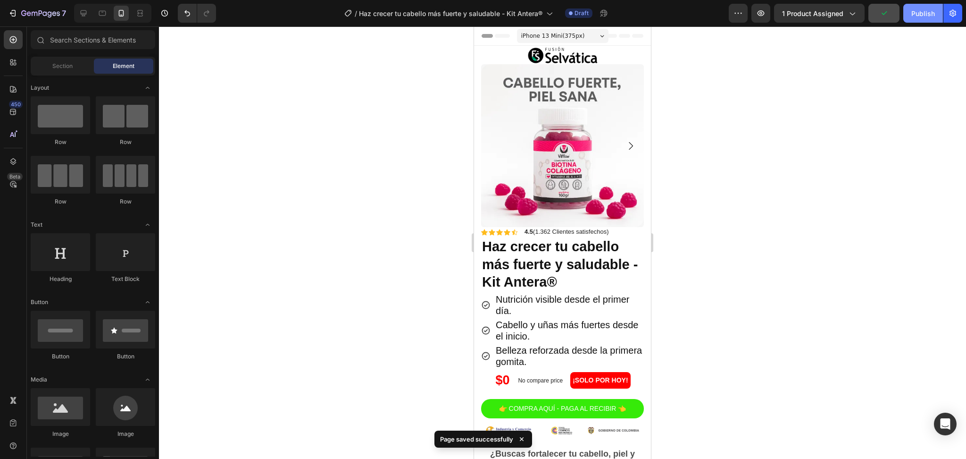
click at [925, 14] on div "Publish" at bounding box center [924, 13] width 24 height 10
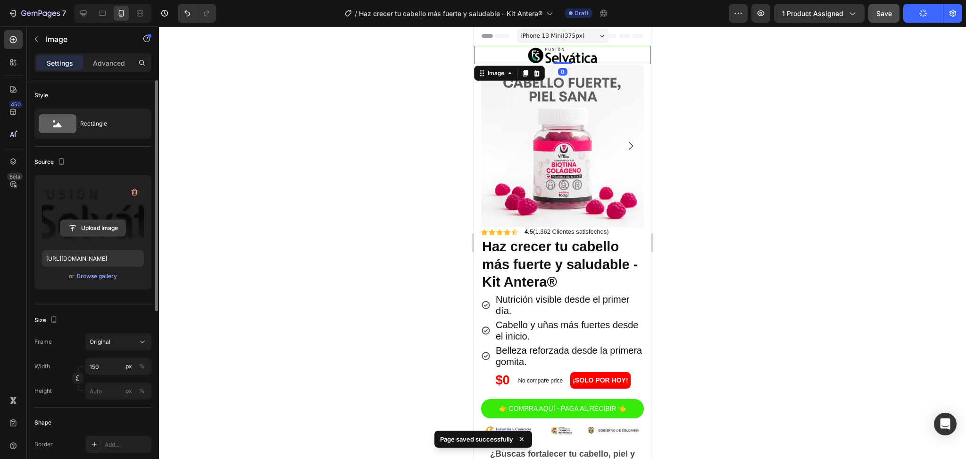
click at [96, 234] on input "file" at bounding box center [92, 228] width 65 height 16
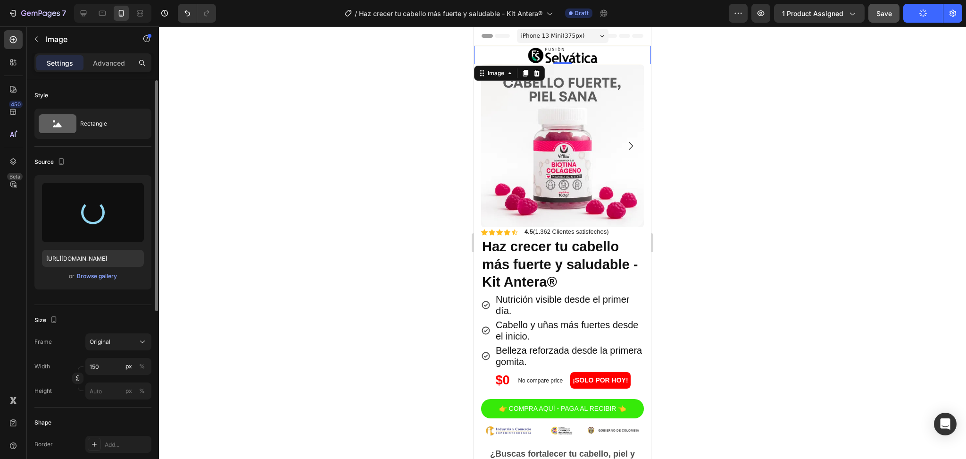
type input "[URL][DOMAIN_NAME]"
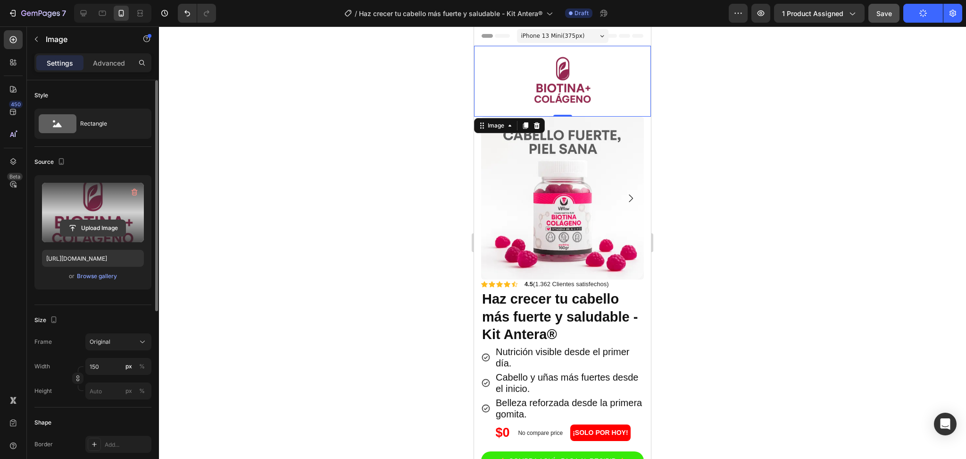
click at [93, 226] on input "file" at bounding box center [92, 228] width 65 height 16
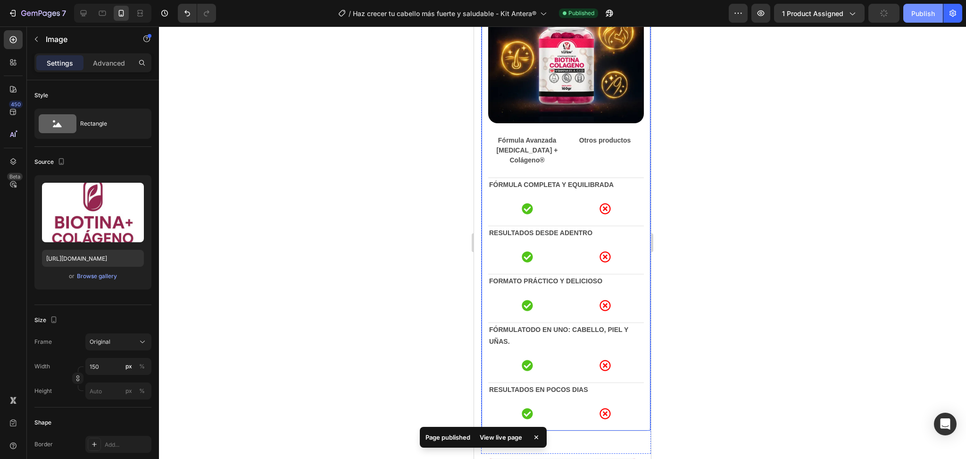
scroll to position [1065, 0]
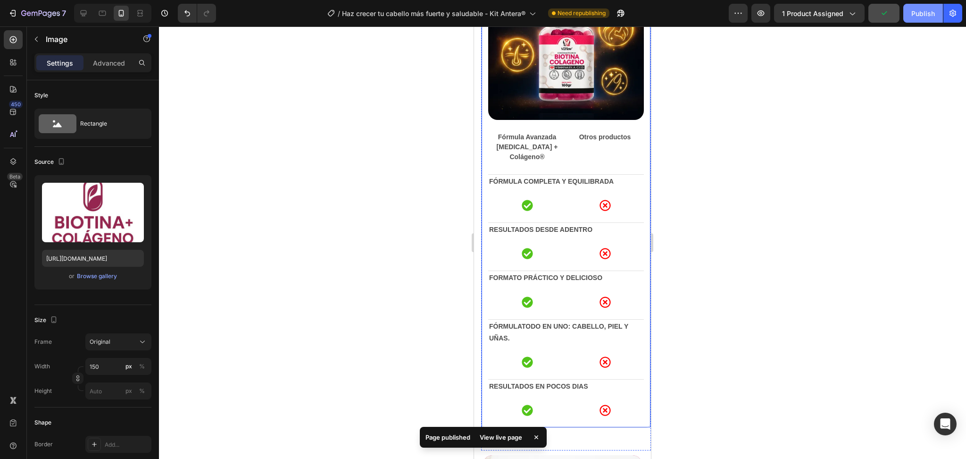
click at [923, 14] on div "Publish" at bounding box center [924, 13] width 24 height 10
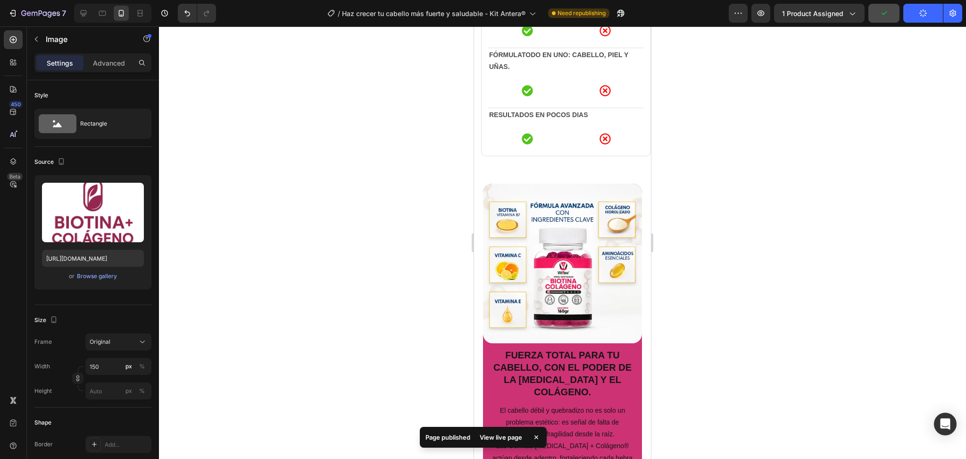
scroll to position [1340, 0]
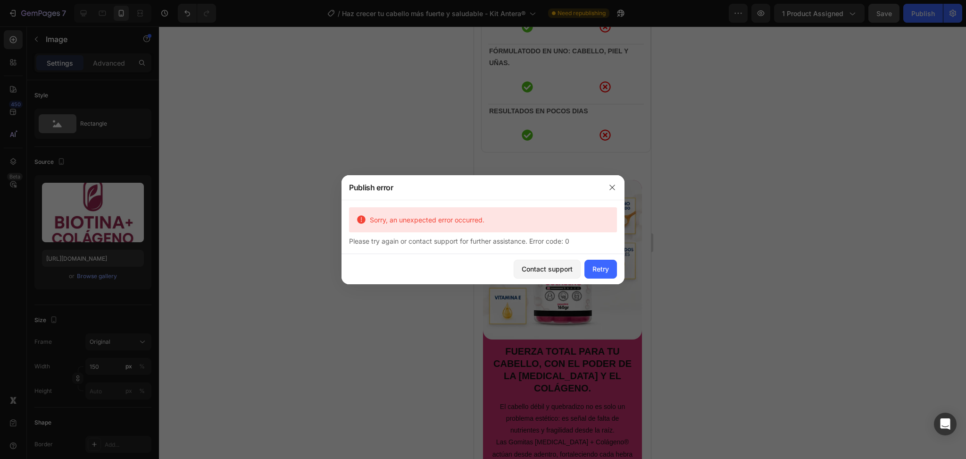
click at [608, 195] on div at bounding box center [612, 187] width 25 height 25
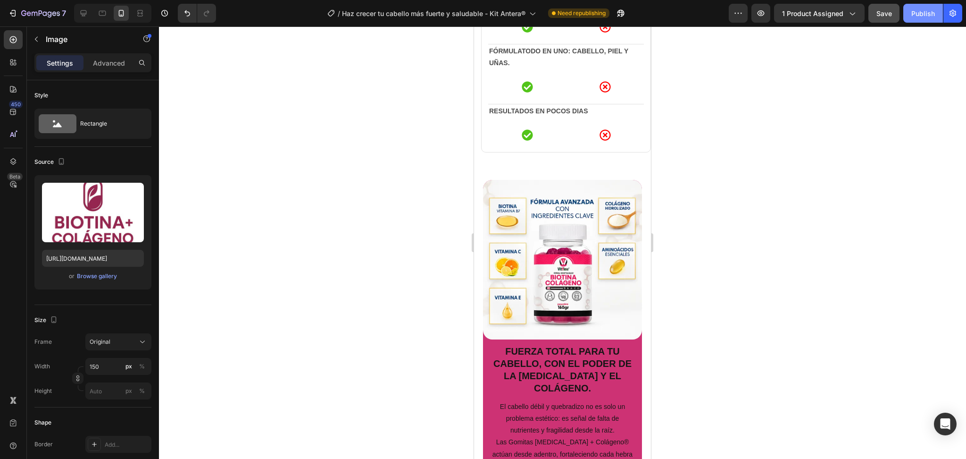
click at [915, 22] on button "Publish" at bounding box center [924, 13] width 40 height 19
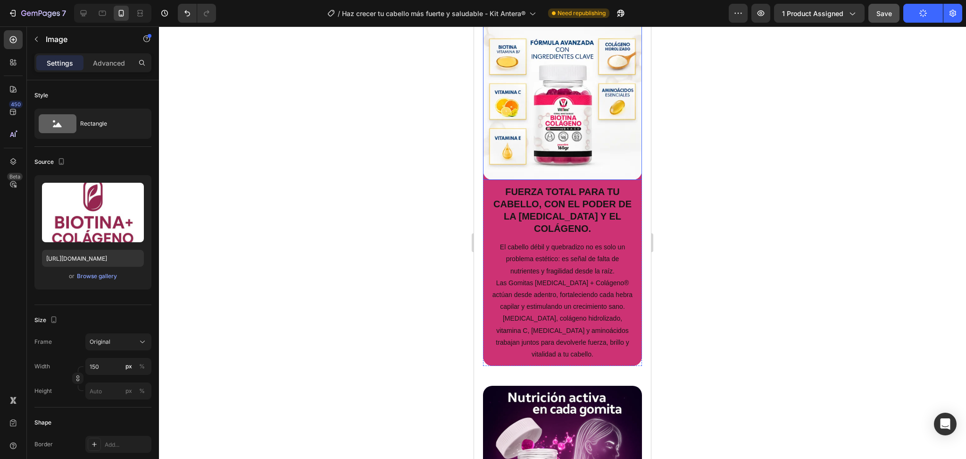
scroll to position [1491, 0]
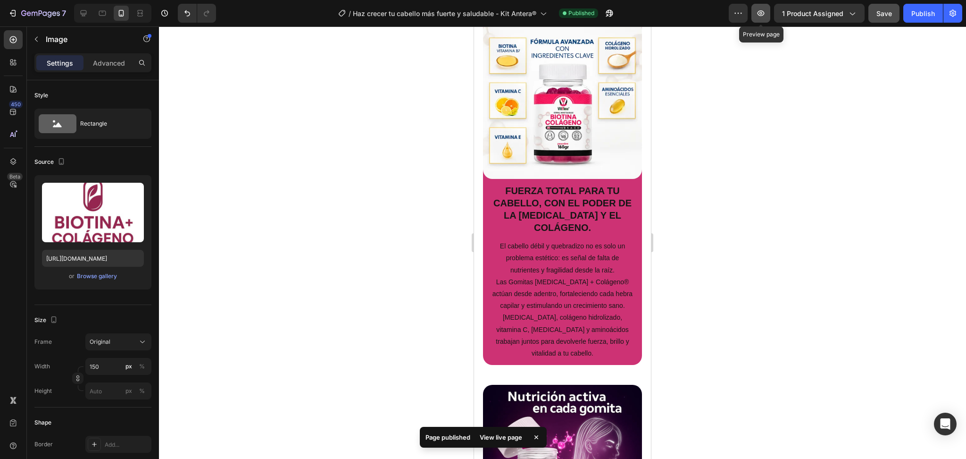
click at [765, 9] on icon "button" at bounding box center [760, 12] width 9 height 9
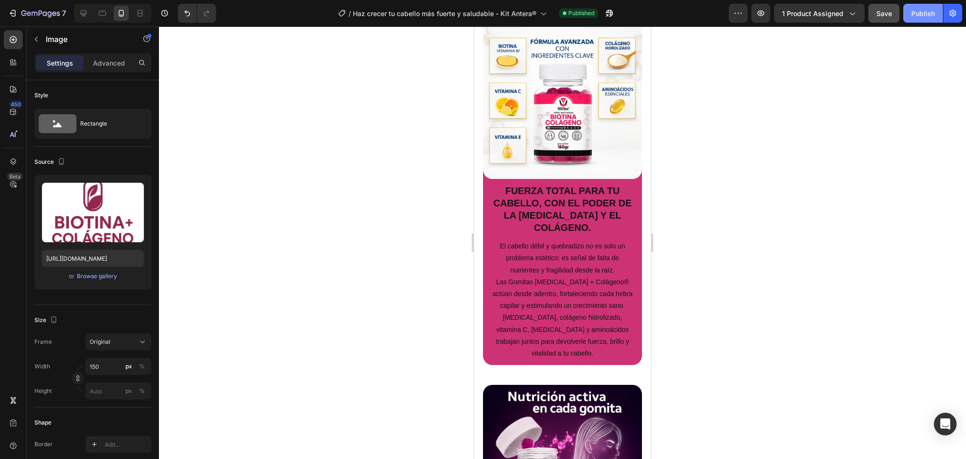
click at [909, 11] on button "Publish" at bounding box center [924, 13] width 40 height 19
click at [767, 9] on button "button" at bounding box center [761, 13] width 19 height 19
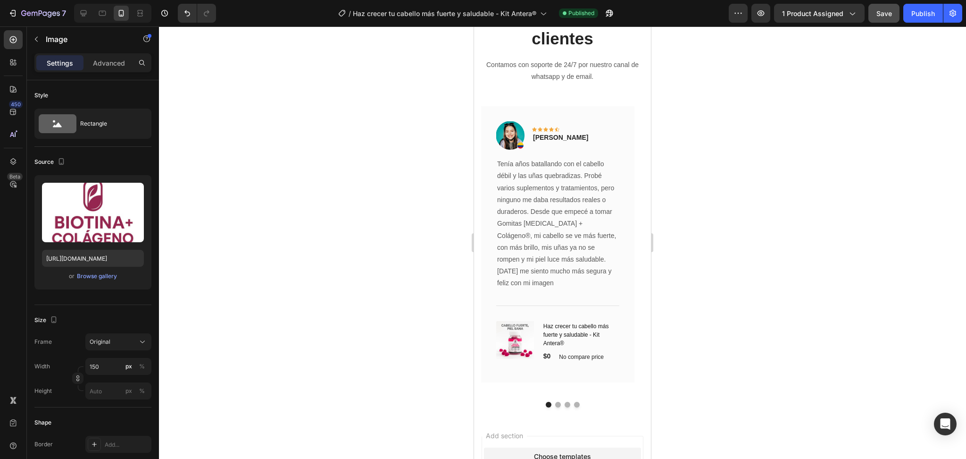
scroll to position [3764, 0]
